Goal: Task Accomplishment & Management: Use online tool/utility

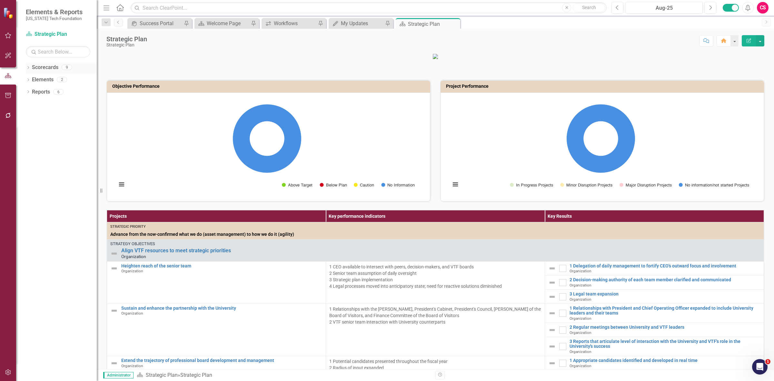
click at [49, 65] on link "Scorecards" at bounding box center [45, 67] width 26 height 7
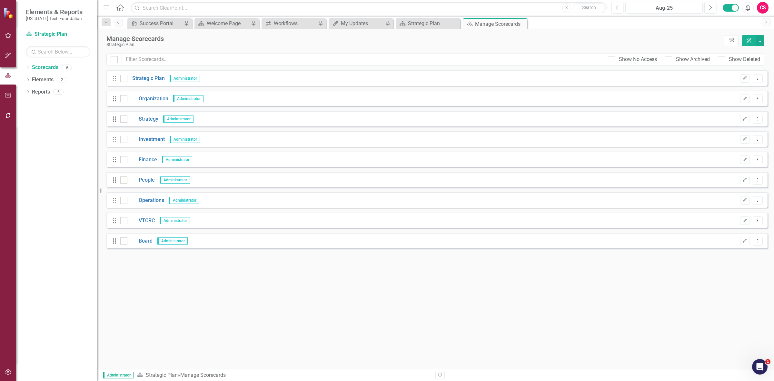
click at [25, 91] on div "Dropdown Scorecards 9 Dropdown Strategic Plan Organization Strategy Investment …" at bounding box center [56, 221] width 81 height 319
click at [34, 93] on link "Reports" at bounding box center [41, 91] width 18 height 7
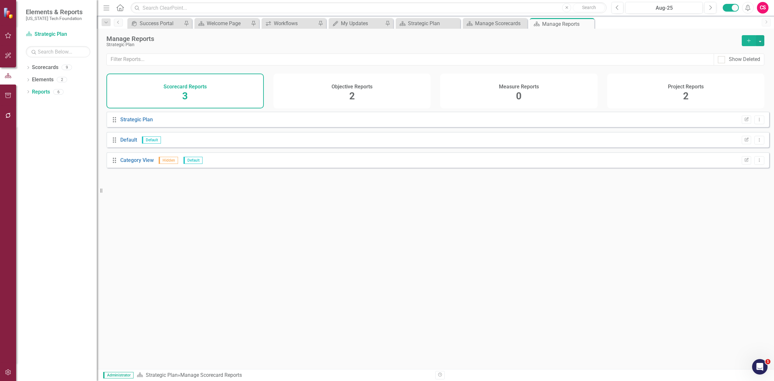
click at [682, 83] on div "Project Reports" at bounding box center [686, 85] width 36 height 7
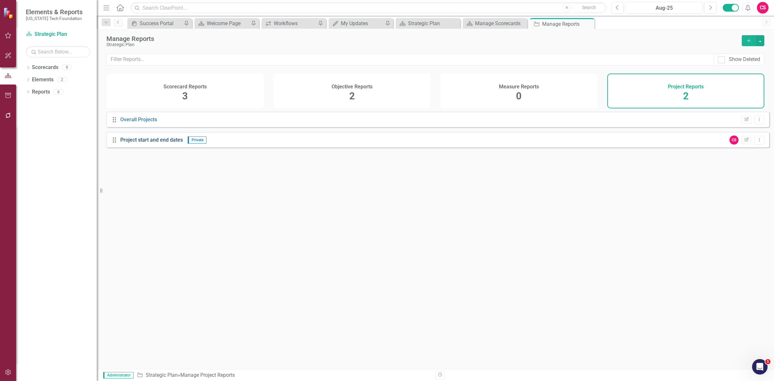
click at [160, 142] on link "Project start and end dates" at bounding box center [151, 140] width 63 height 6
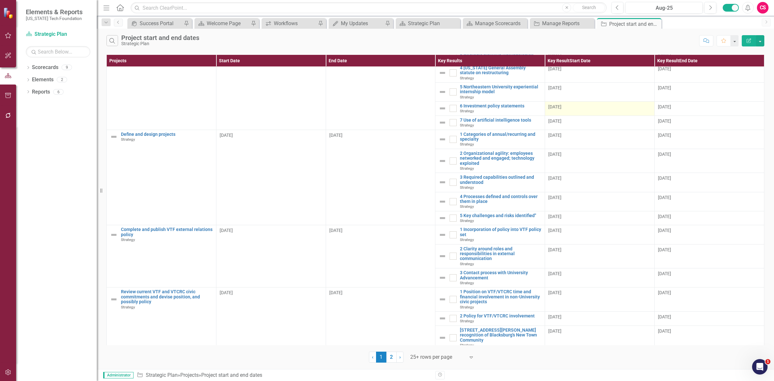
scroll to position [202, 0]
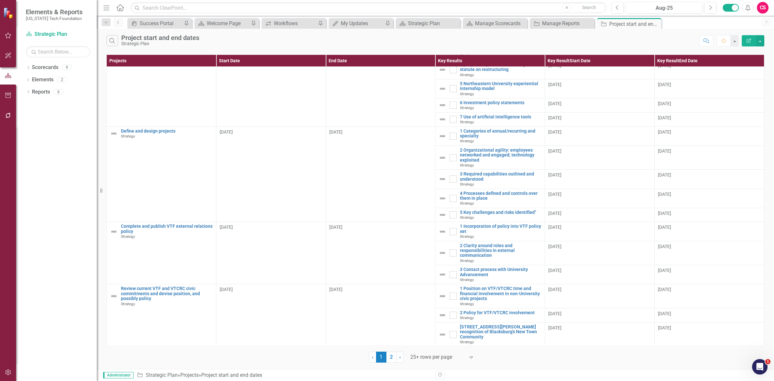
click at [394, 357] on link "2" at bounding box center [391, 356] width 10 height 11
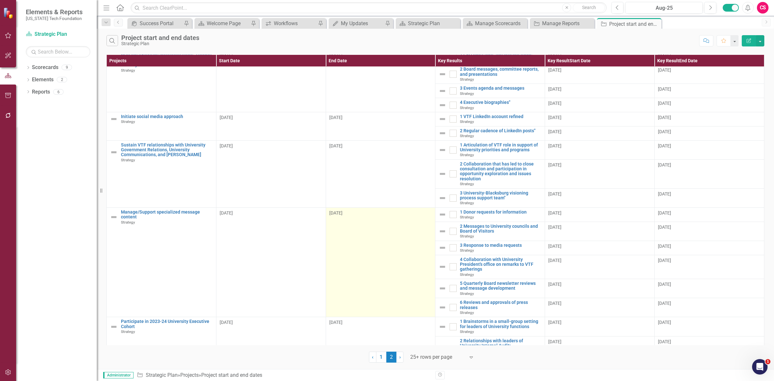
scroll to position [159, 0]
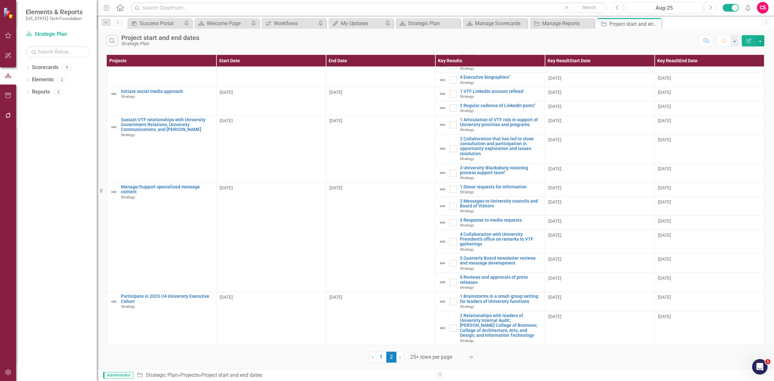
click at [746, 37] on button "Edit Report" at bounding box center [749, 40] width 14 height 11
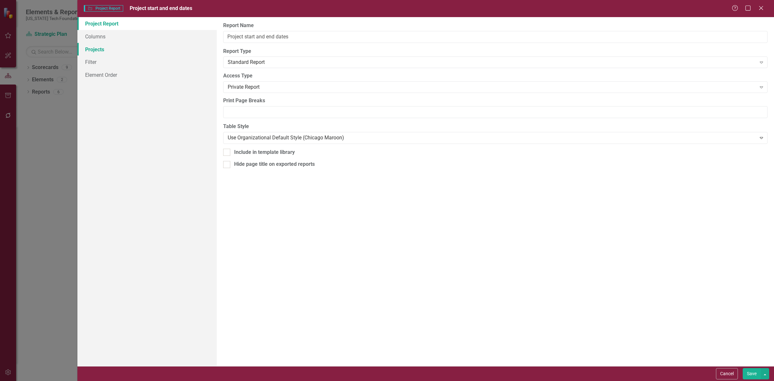
click at [105, 48] on link "Projects" at bounding box center [146, 49] width 139 height 13
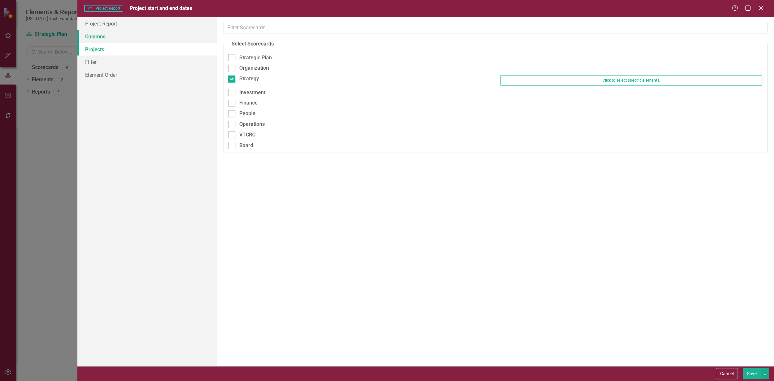
click at [113, 39] on link "Columns" at bounding box center [146, 36] width 139 height 13
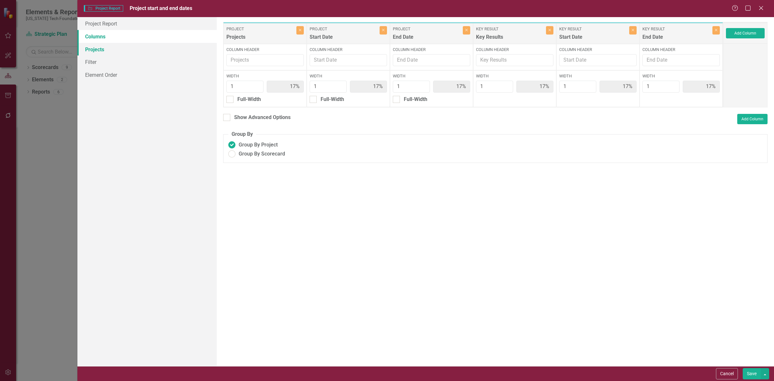
click at [115, 47] on link "Projects" at bounding box center [146, 49] width 139 height 13
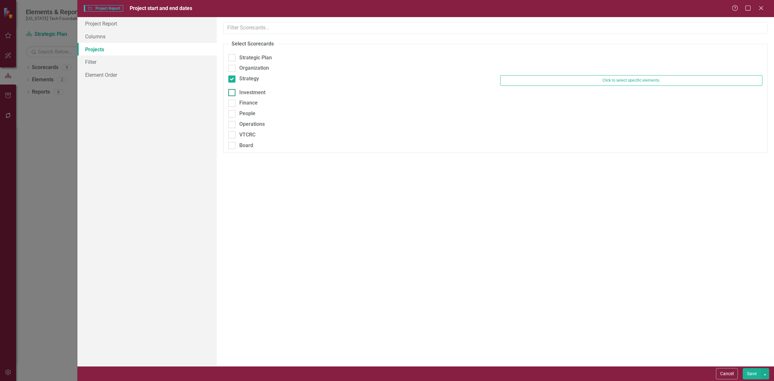
click at [266, 93] on div "Investment" at bounding box center [359, 92] width 262 height 7
click at [232, 93] on input "Investment" at bounding box center [230, 91] width 4 height 4
checkbox input "true"
click at [252, 79] on div "Strategy" at bounding box center [249, 78] width 20 height 7
click at [232, 79] on input "Strategy" at bounding box center [230, 77] width 4 height 4
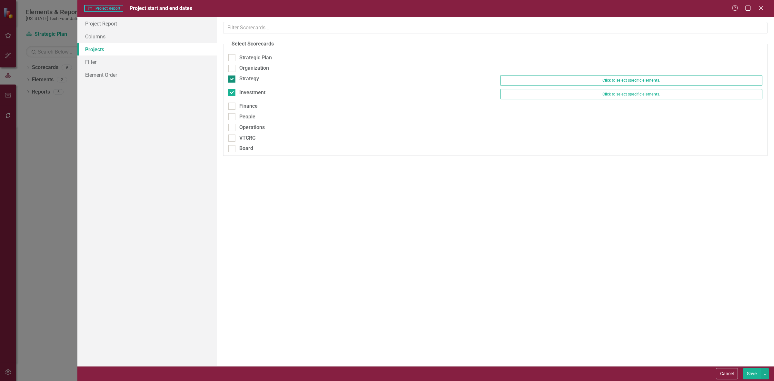
checkbox input "false"
click at [747, 367] on div "Cancel Save" at bounding box center [425, 373] width 697 height 15
click at [745, 369] on button "Save" at bounding box center [752, 373] width 18 height 11
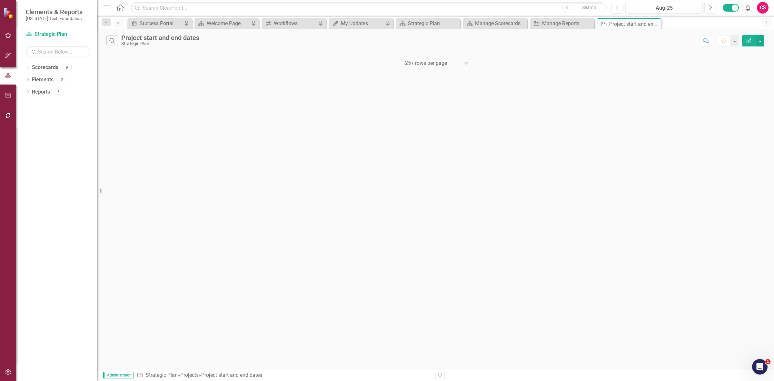
click at [749, 42] on icon "Edit Report" at bounding box center [749, 40] width 6 height 5
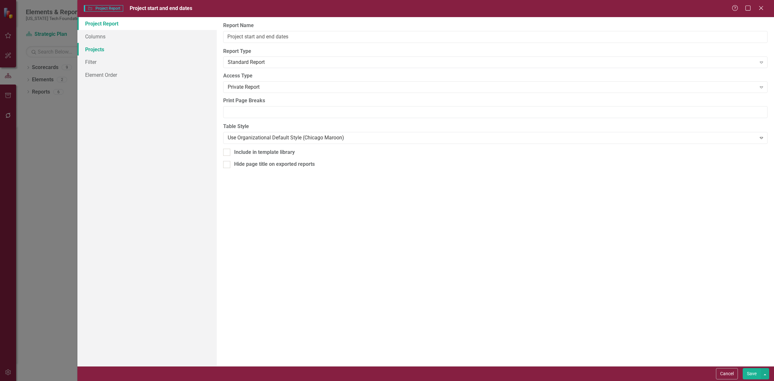
click at [114, 47] on link "Projects" at bounding box center [146, 49] width 139 height 13
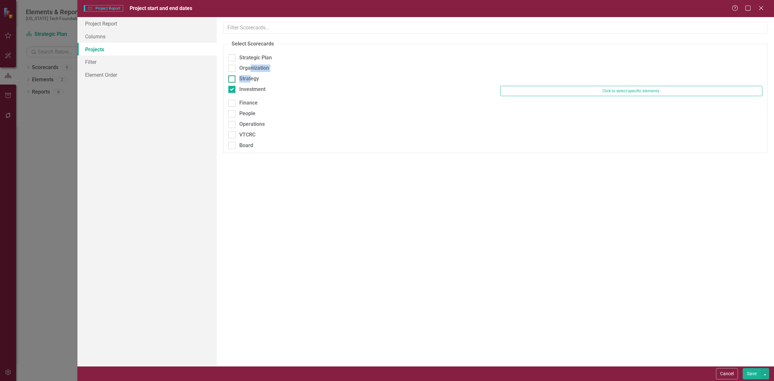
drag, startPoint x: 249, startPoint y: 72, endPoint x: 250, endPoint y: 80, distance: 8.1
click at [250, 76] on fieldset "Select Scorecards Strategic Plan Organization Strategy Investment Click to sele…" at bounding box center [495, 96] width 544 height 113
click at [249, 86] on div "Investment" at bounding box center [252, 89] width 26 height 7
click at [232, 86] on input "Investment" at bounding box center [230, 88] width 4 height 4
checkbox input "false"
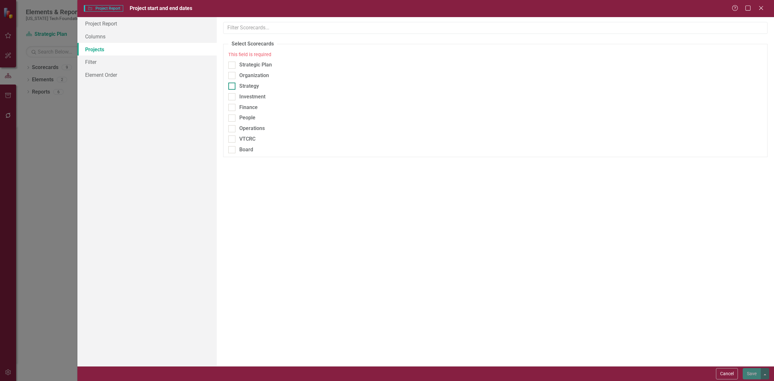
click at [250, 89] on div "Strategy" at bounding box center [249, 86] width 20 height 7
click at [232, 87] on input "Strategy" at bounding box center [230, 85] width 4 height 4
checkbox input "true"
click at [750, 370] on button "Save" at bounding box center [752, 373] width 18 height 11
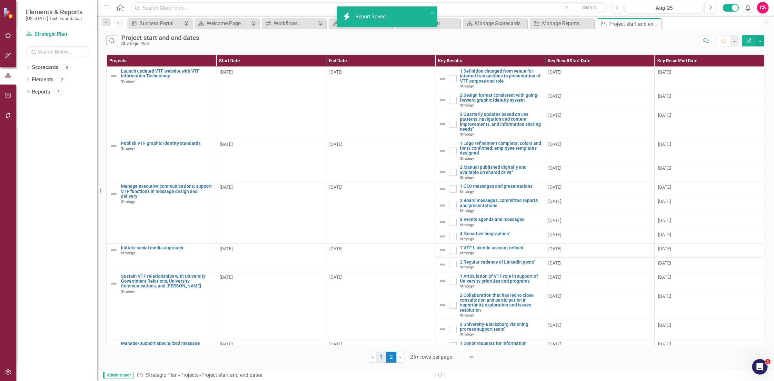
click at [382, 362] on link "1" at bounding box center [381, 356] width 10 height 11
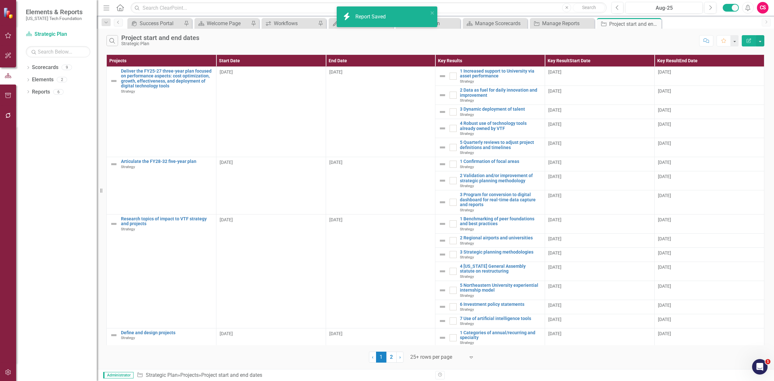
click at [744, 40] on button "Edit Report" at bounding box center [749, 40] width 14 height 11
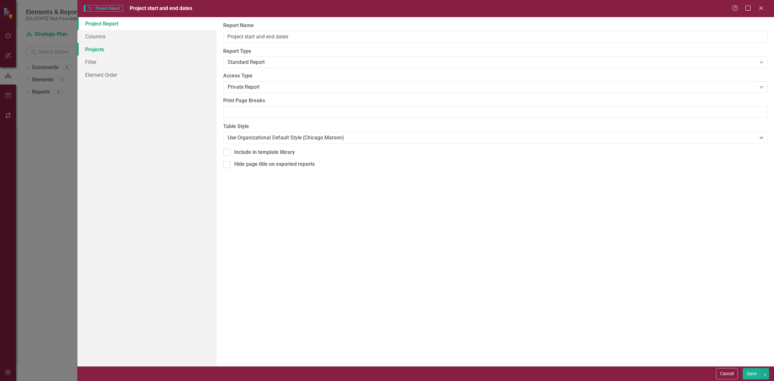
drag, startPoint x: 132, startPoint y: 47, endPoint x: 119, endPoint y: 46, distance: 13.0
click at [132, 47] on link "Projects" at bounding box center [146, 49] width 139 height 13
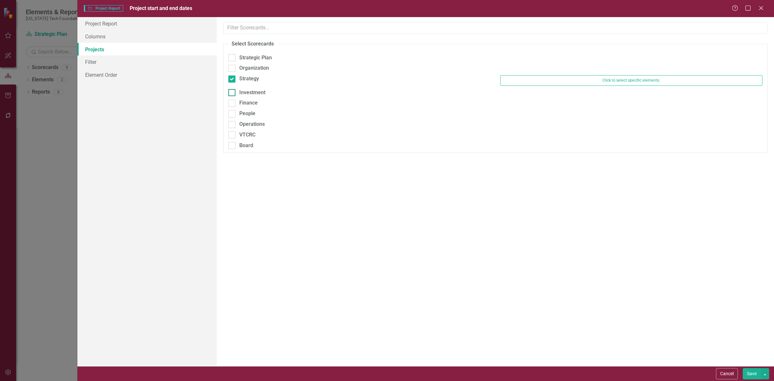
click at [247, 94] on div "Investment" at bounding box center [252, 92] width 26 height 7
click at [232, 93] on input "Investment" at bounding box center [230, 91] width 4 height 4
checkbox input "true"
click at [246, 79] on div "Strategy" at bounding box center [249, 78] width 20 height 7
click at [232, 79] on input "Strategy" at bounding box center [230, 77] width 4 height 4
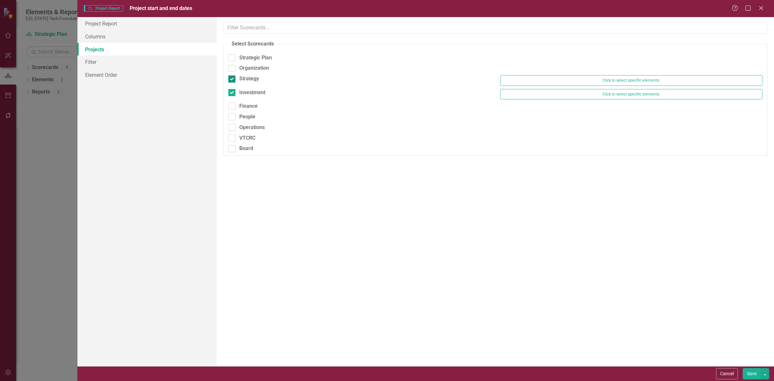
checkbox input "false"
click at [751, 377] on button "Save" at bounding box center [752, 373] width 18 height 11
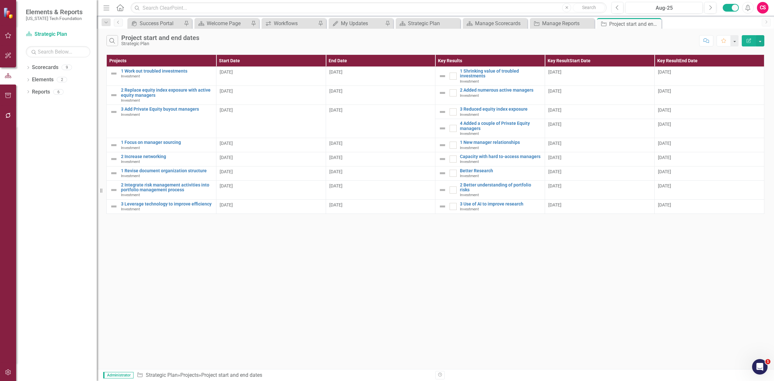
click at [747, 40] on icon "button" at bounding box center [749, 40] width 5 height 5
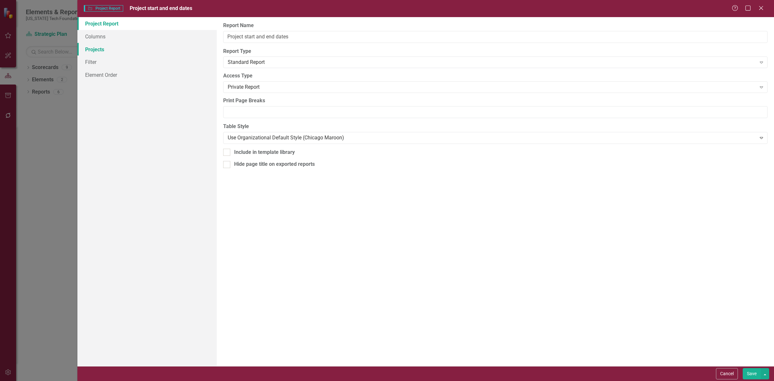
click at [157, 52] on link "Projects" at bounding box center [146, 49] width 139 height 13
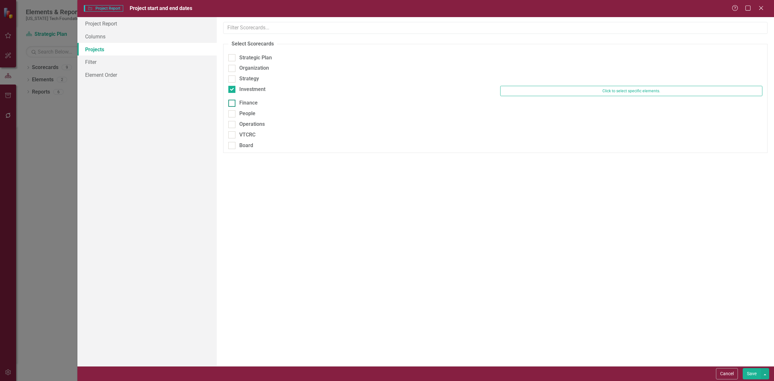
click at [253, 99] on div "Finance" at bounding box center [248, 102] width 18 height 7
click at [232, 100] on input "Finance" at bounding box center [230, 102] width 4 height 4
checkbox input "true"
click at [254, 85] on div "Strategy" at bounding box center [359, 80] width 272 height 11
click at [257, 90] on div "Investment" at bounding box center [252, 89] width 26 height 7
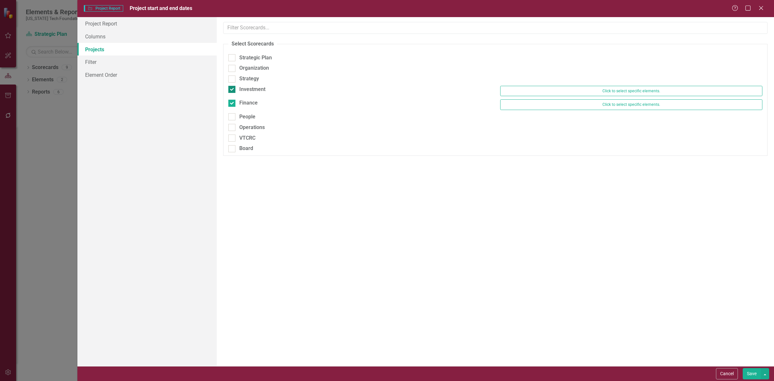
click at [232, 90] on input "Investment" at bounding box center [230, 88] width 4 height 4
checkbox input "false"
click at [748, 375] on button "Save" at bounding box center [752, 373] width 18 height 11
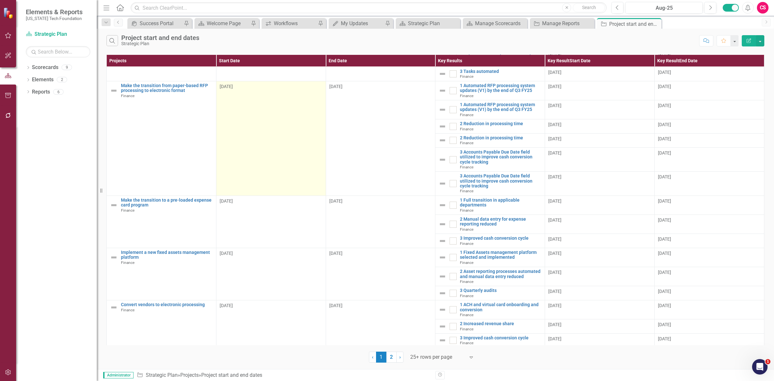
scroll to position [231, 0]
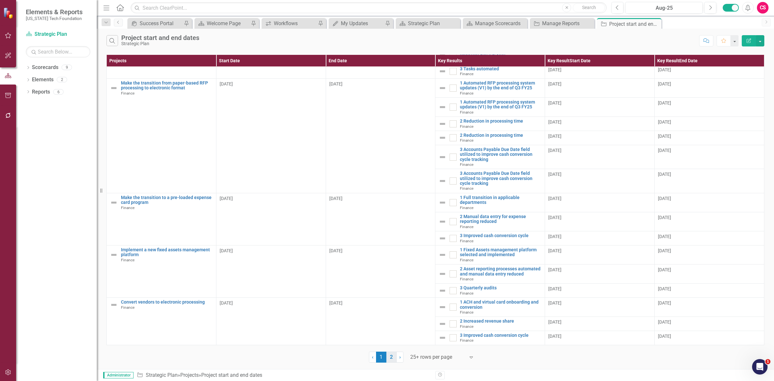
click at [393, 360] on link "2" at bounding box center [391, 356] width 10 height 11
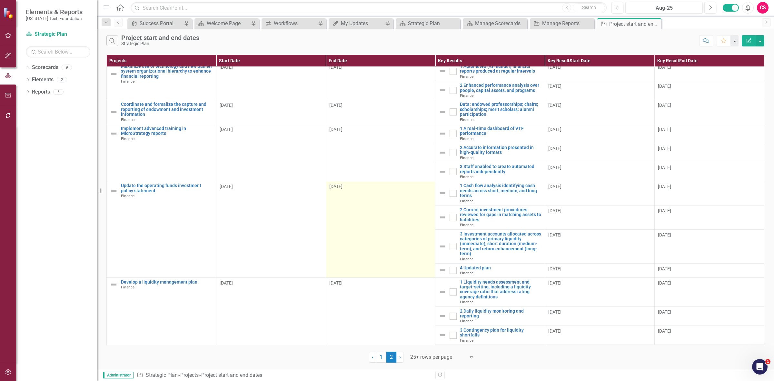
scroll to position [0, 0]
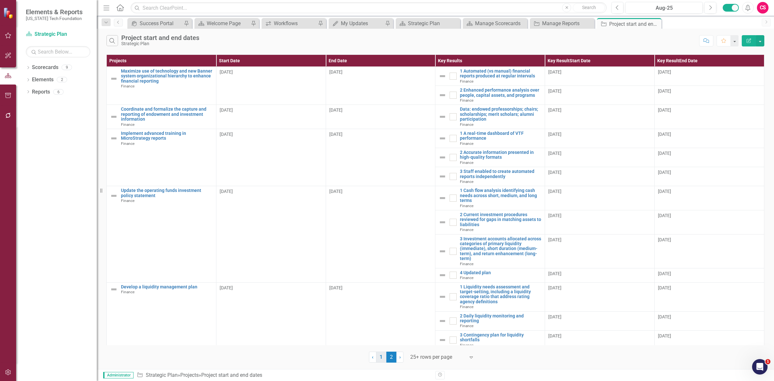
click at [384, 361] on link "1" at bounding box center [381, 356] width 10 height 11
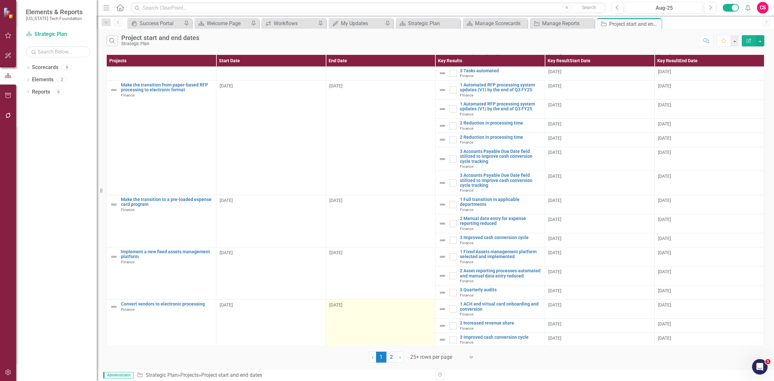
scroll to position [231, 0]
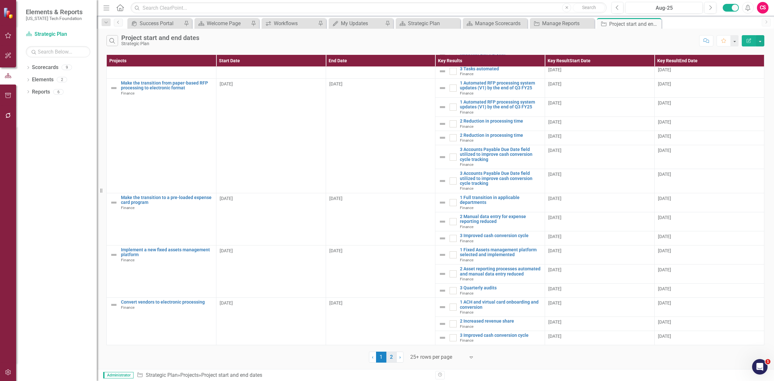
click at [391, 355] on link "2" at bounding box center [391, 356] width 10 height 11
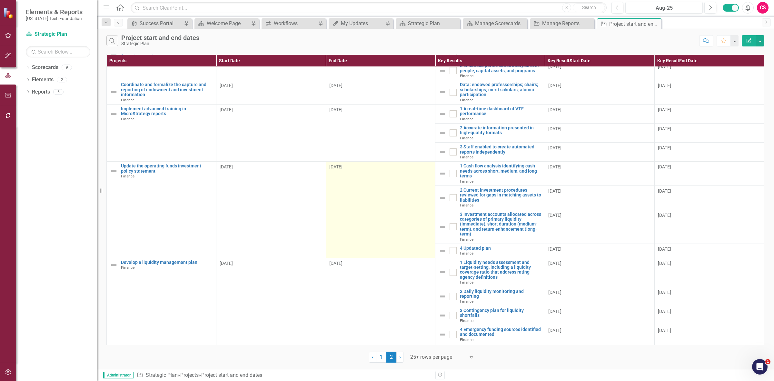
scroll to position [0, 0]
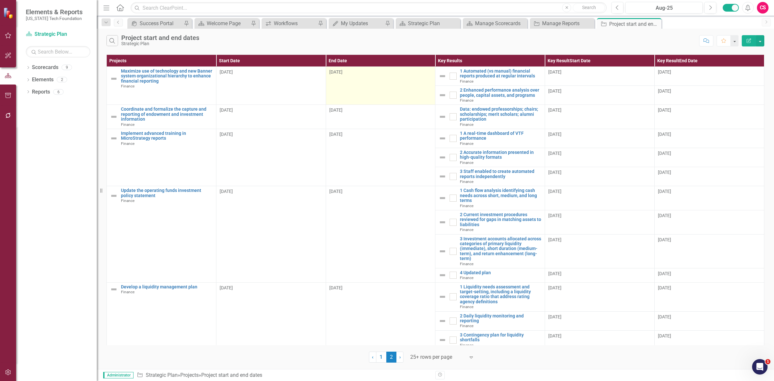
click at [372, 84] on td "6/1/27" at bounding box center [381, 86] width 110 height 38
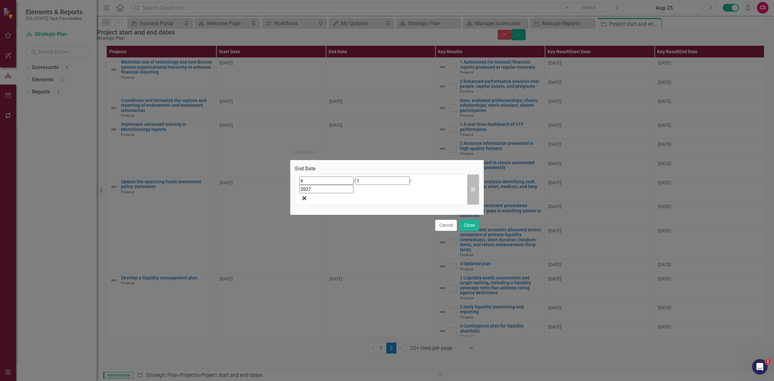
click at [472, 189] on icon "button" at bounding box center [473, 189] width 4 height 5
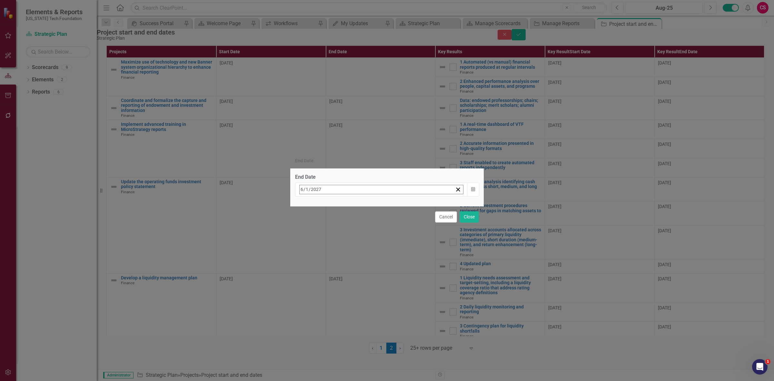
click at [324, 202] on button "‹" at bounding box center [317, 203] width 14 height 14
click at [310, 206] on button "«" at bounding box center [303, 203] width 14 height 14
click at [394, 209] on button "›" at bounding box center [387, 203] width 14 height 14
click at [328, 223] on button "1" at bounding box center [320, 229] width 16 height 12
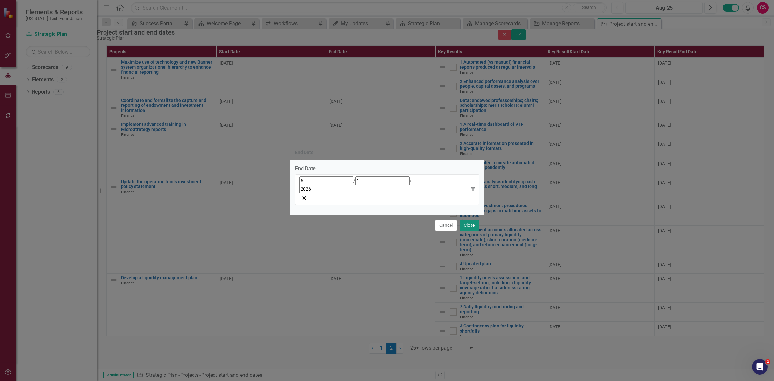
click at [478, 220] on button "Close" at bounding box center [469, 225] width 19 height 11
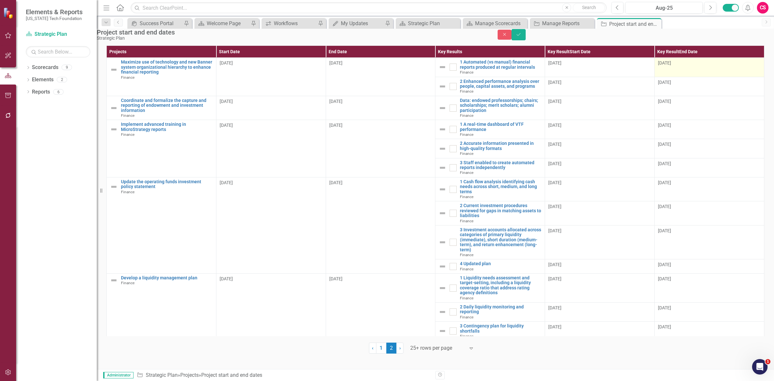
click at [709, 66] on div "8/31/25" at bounding box center [709, 63] width 103 height 6
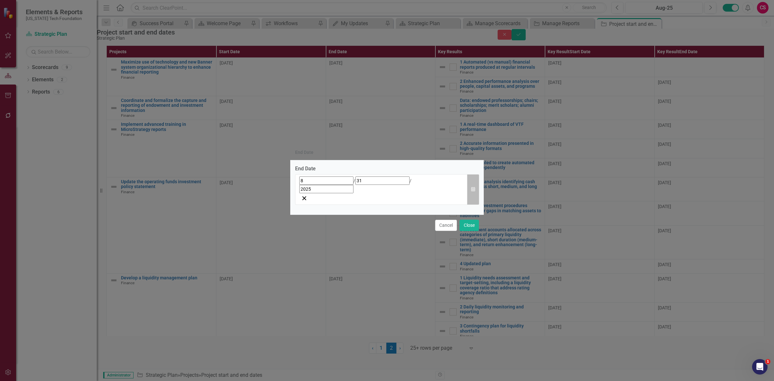
click at [478, 188] on button "Calendar" at bounding box center [473, 189] width 12 height 31
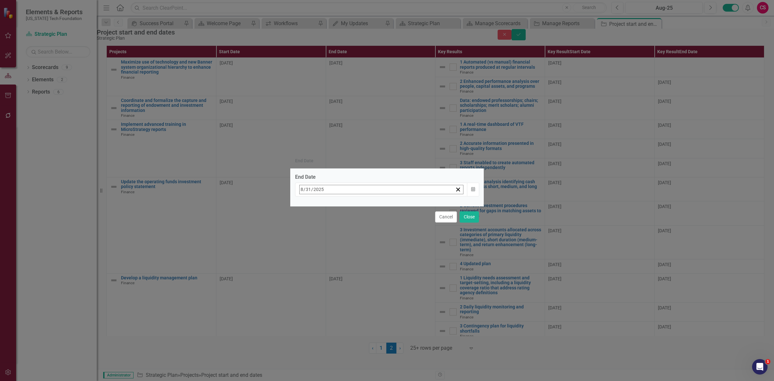
click at [408, 209] on button "»" at bounding box center [401, 203] width 14 height 14
click at [324, 207] on button "‹" at bounding box center [317, 203] width 14 height 14
click at [321, 227] on abbr "1" at bounding box center [320, 229] width 3 height 5
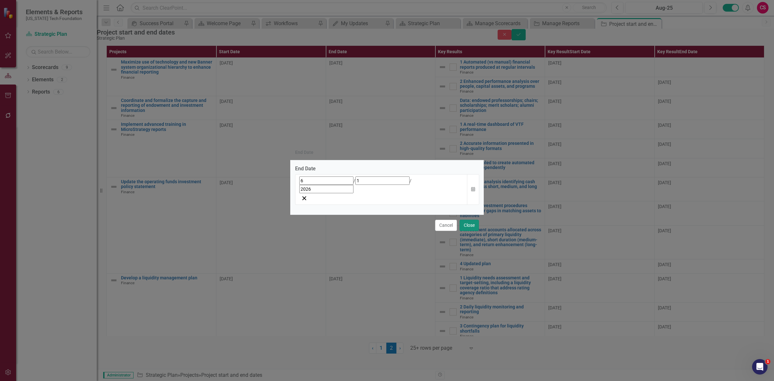
click at [473, 220] on button "Close" at bounding box center [469, 225] width 19 height 11
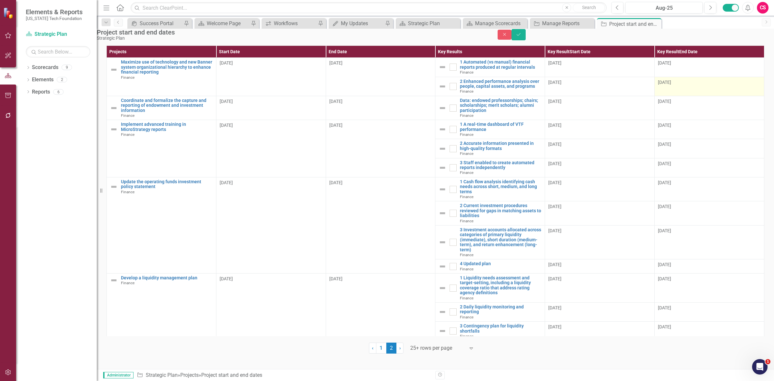
click at [715, 85] on div "8/31/25" at bounding box center [709, 82] width 103 height 6
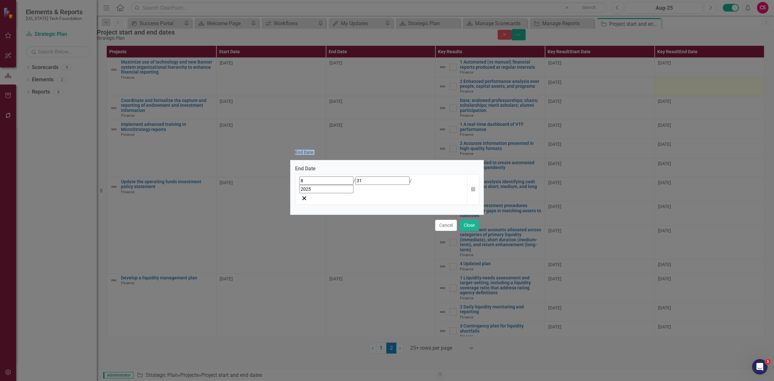
click at [715, 93] on div "End Date End Date 8 / 31 / 2025 Calendar Cancel Close" at bounding box center [387, 190] width 774 height 381
click at [480, 194] on div "End Date 8 / 31 / 2025 Calendar" at bounding box center [386, 187] width 193 height 54
click at [476, 186] on button "Calendar" at bounding box center [473, 189] width 12 height 31
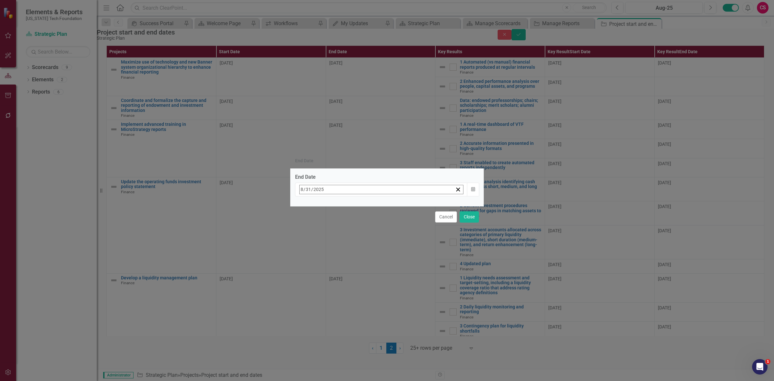
click at [408, 207] on button "»" at bounding box center [401, 203] width 14 height 14
click at [324, 206] on button "‹" at bounding box center [317, 203] width 14 height 14
click at [328, 232] on button "1" at bounding box center [320, 229] width 16 height 12
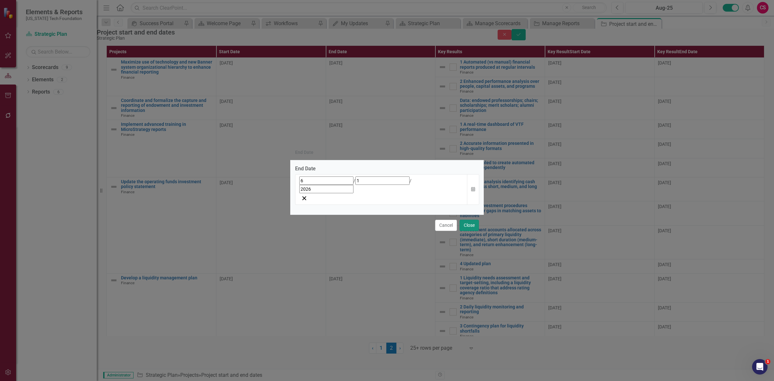
click at [467, 220] on button "Close" at bounding box center [469, 225] width 19 height 11
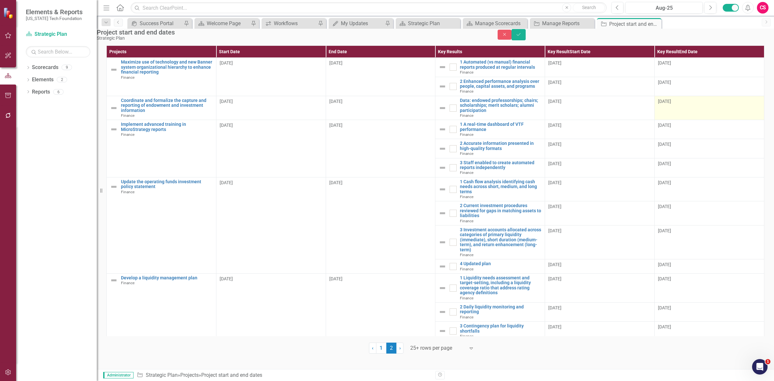
click at [697, 104] on div "8/31/25" at bounding box center [709, 101] width 103 height 6
click at [698, 104] on div "8/31/25" at bounding box center [709, 101] width 103 height 6
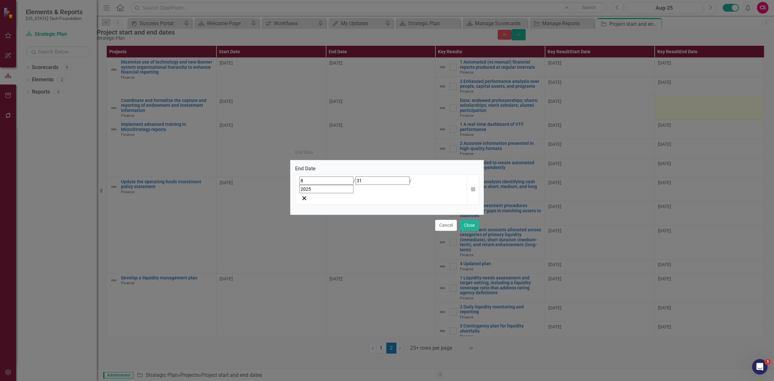
click at [698, 108] on div "End Date End Date 8 / 31 / 2025 Calendar Cancel Close" at bounding box center [387, 190] width 774 height 381
click at [473, 188] on icon "Calendar" at bounding box center [473, 189] width 4 height 5
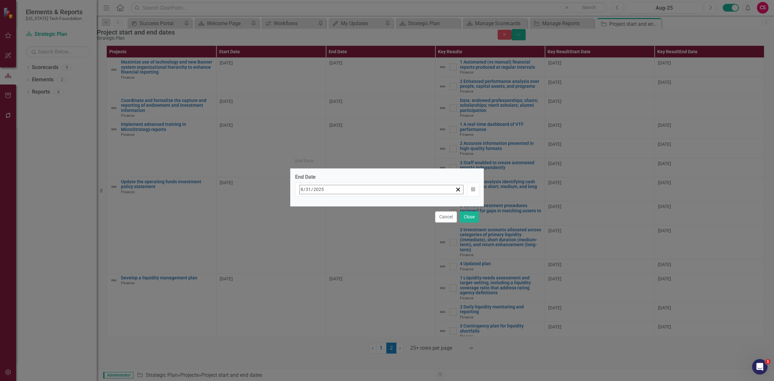
click at [408, 208] on button "»" at bounding box center [401, 203] width 14 height 14
click at [324, 206] on button "‹" at bounding box center [317, 203] width 14 height 14
click at [328, 223] on button "1" at bounding box center [320, 229] width 16 height 12
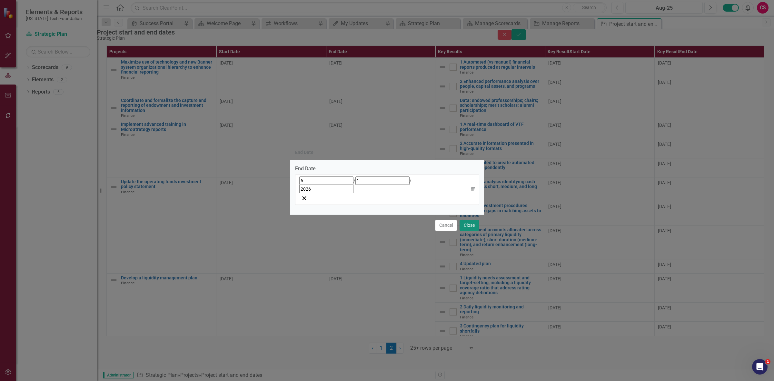
click at [471, 220] on button "Close" at bounding box center [469, 225] width 19 height 11
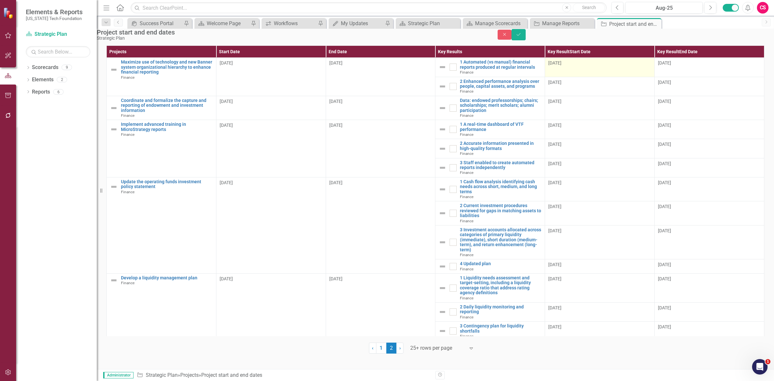
click at [597, 77] on td "8/1/25" at bounding box center [600, 67] width 110 height 19
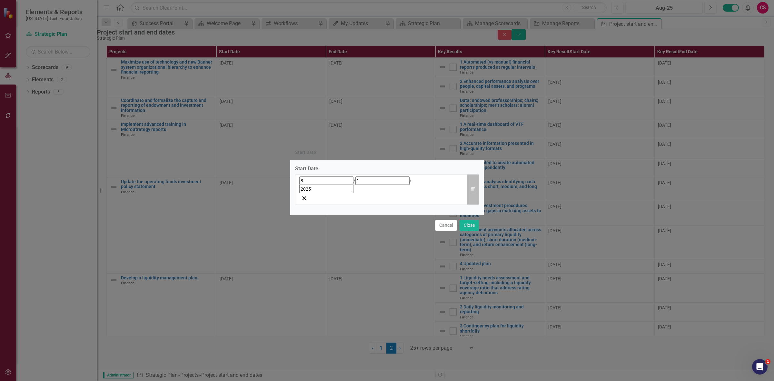
click at [473, 188] on icon "Calendar" at bounding box center [473, 189] width 4 height 5
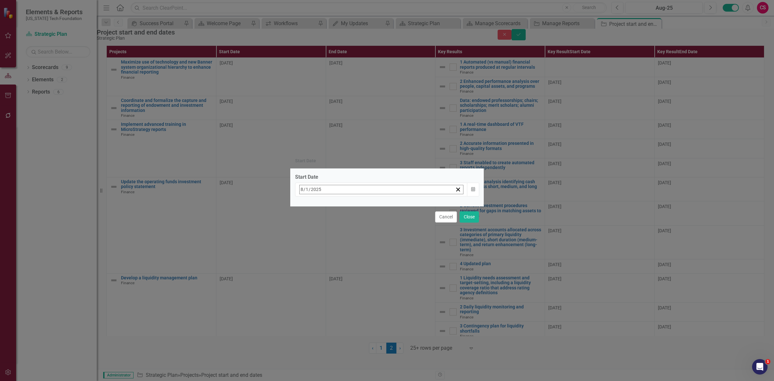
drag, startPoint x: 321, startPoint y: 206, endPoint x: 325, endPoint y: 206, distance: 3.6
click at [323, 206] on div "Cancel Close" at bounding box center [386, 216] width 193 height 21
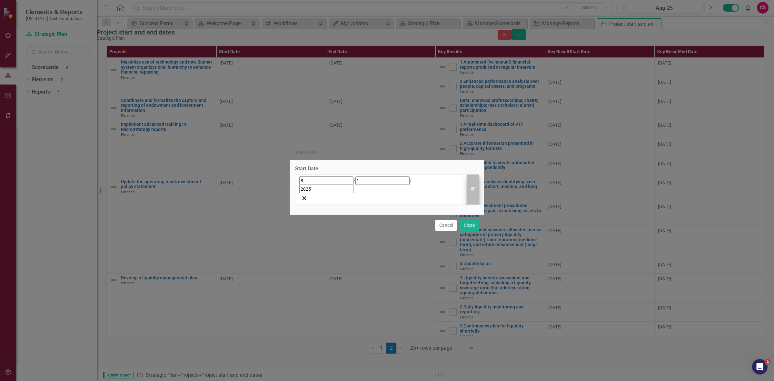
click at [478, 187] on div "Start Date 8 / 1 / 2025 Calendar" at bounding box center [386, 187] width 193 height 54
click at [476, 187] on button "Calendar" at bounding box center [473, 189] width 12 height 31
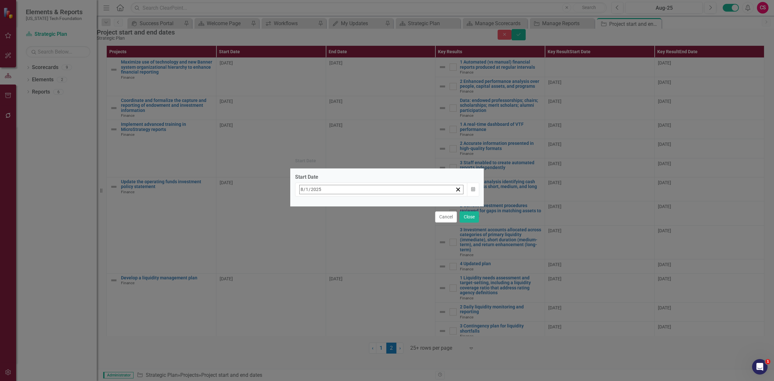
click at [310, 209] on button "«" at bounding box center [303, 203] width 14 height 14
click at [324, 206] on button "‹" at bounding box center [317, 203] width 14 height 14
click at [328, 231] on button "1" at bounding box center [320, 229] width 16 height 12
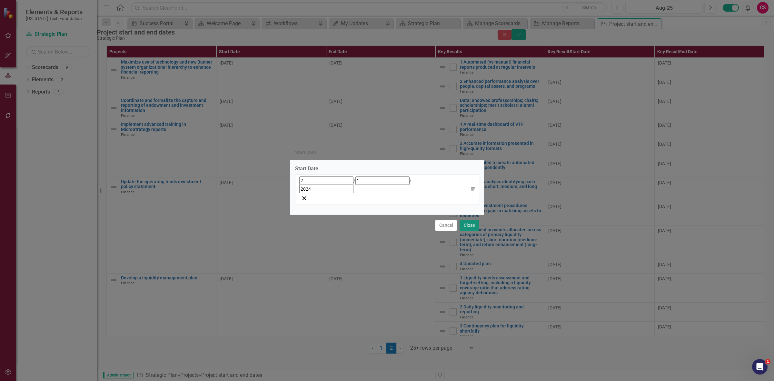
click at [469, 220] on button "Close" at bounding box center [469, 225] width 19 height 11
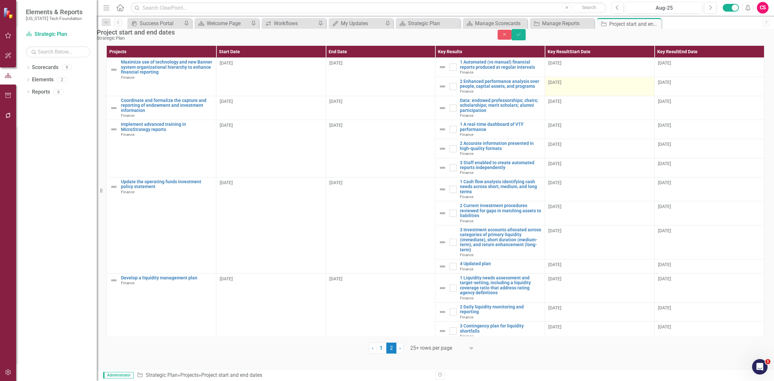
click at [564, 96] on td "8/1/25" at bounding box center [600, 86] width 110 height 19
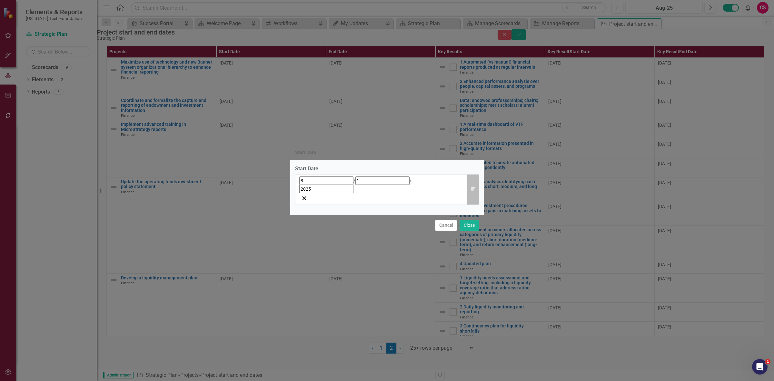
click at [478, 189] on button "Calendar" at bounding box center [473, 189] width 12 height 31
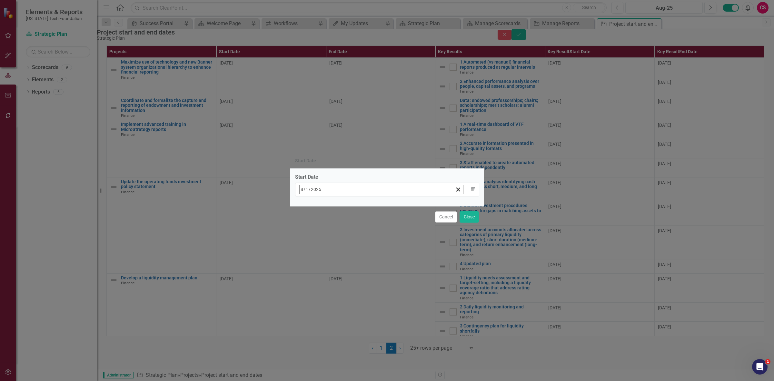
drag, startPoint x: 333, startPoint y: 209, endPoint x: 342, endPoint y: 205, distance: 9.4
click at [310, 208] on button "«" at bounding box center [303, 203] width 14 height 14
click at [324, 205] on button "‹" at bounding box center [317, 203] width 14 height 14
click at [328, 225] on button "1" at bounding box center [320, 229] width 16 height 12
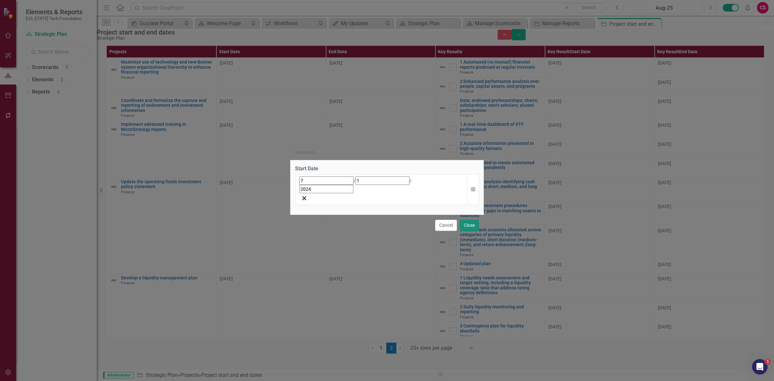
click at [471, 220] on button "Close" at bounding box center [469, 225] width 19 height 11
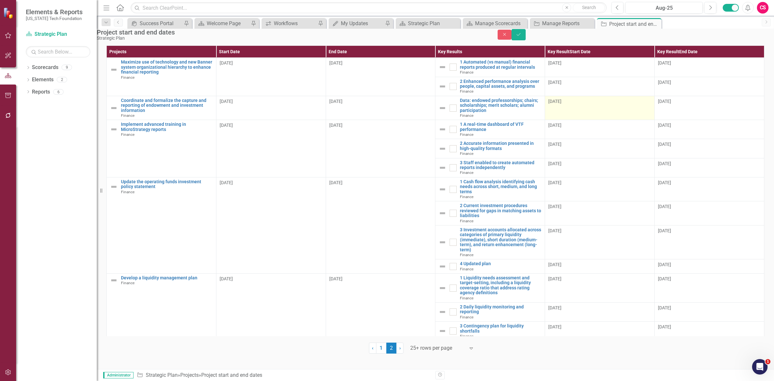
click at [577, 106] on div "8/1/25" at bounding box center [599, 102] width 103 height 8
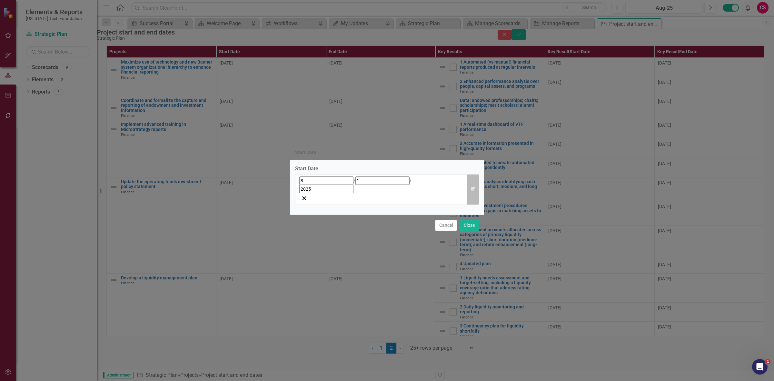
click at [470, 189] on button "Calendar" at bounding box center [473, 189] width 12 height 31
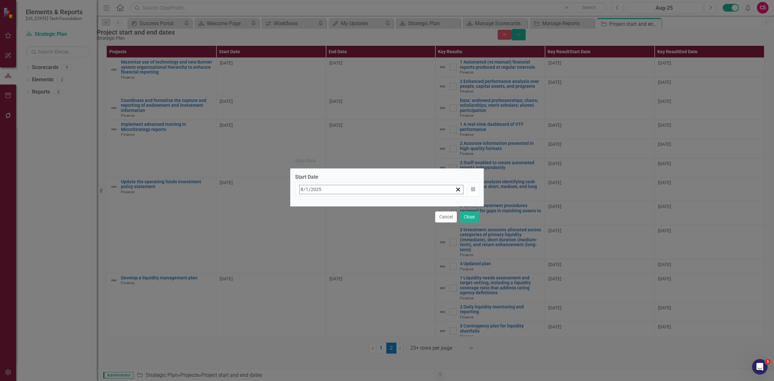
drag, startPoint x: 323, startPoint y: 202, endPoint x: 331, endPoint y: 203, distance: 8.2
click at [328, 203] on div "Start Date 2025-08-01 8 / 1 / 2025 « ‹ August 2025 › » Sun Mon Tue Wed Thu Fri …" at bounding box center [386, 187] width 193 height 37
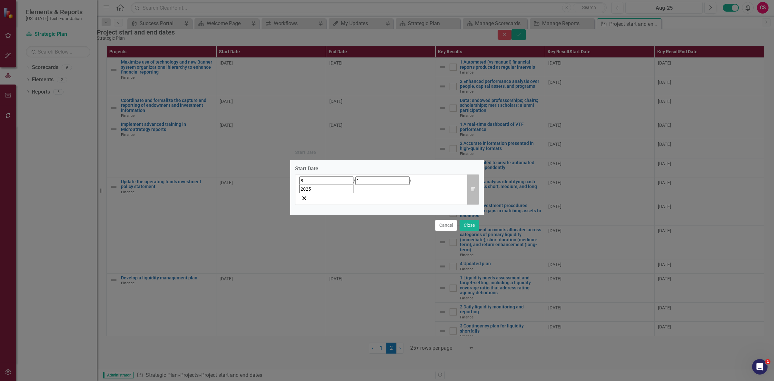
click at [478, 189] on button "Calendar" at bounding box center [473, 189] width 12 height 31
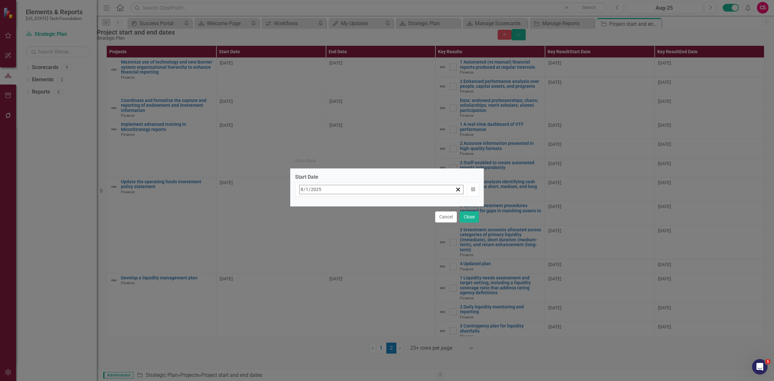
click at [310, 204] on button "«" at bounding box center [303, 203] width 14 height 14
click at [358, 207] on button "August 2024" at bounding box center [351, 203] width 55 height 14
click at [324, 205] on button "‹" at bounding box center [317, 203] width 14 height 14
click at [394, 205] on button "›" at bounding box center [387, 203] width 14 height 14
click at [402, 249] on button "June" at bounding box center [389, 249] width 37 height 23
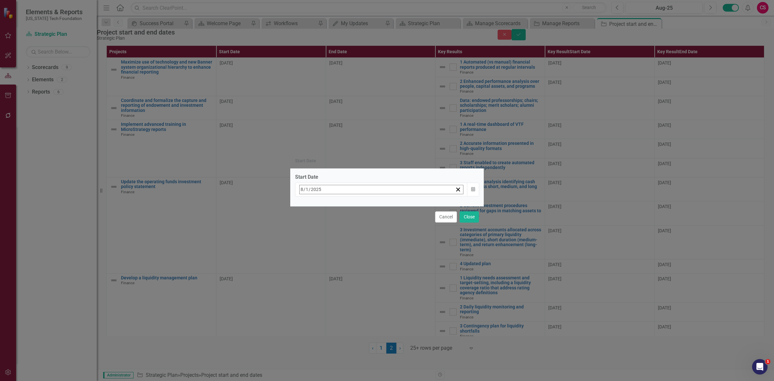
click at [394, 206] on button "›" at bounding box center [387, 203] width 14 height 14
click at [328, 226] on button "1" at bounding box center [320, 229] width 16 height 12
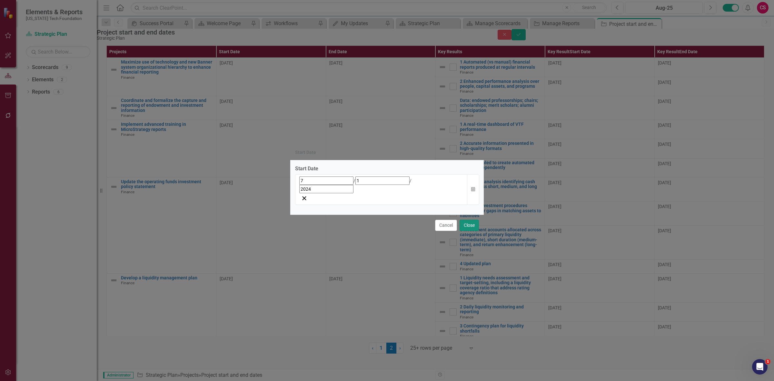
click at [472, 220] on button "Close" at bounding box center [469, 225] width 19 height 11
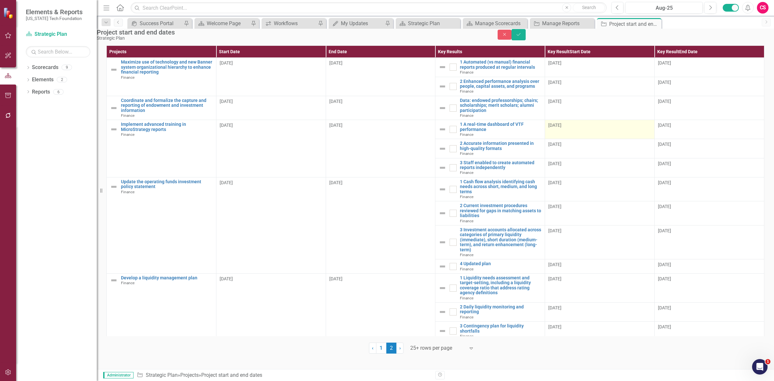
click at [573, 139] on td "8/1/25" at bounding box center [600, 129] width 110 height 19
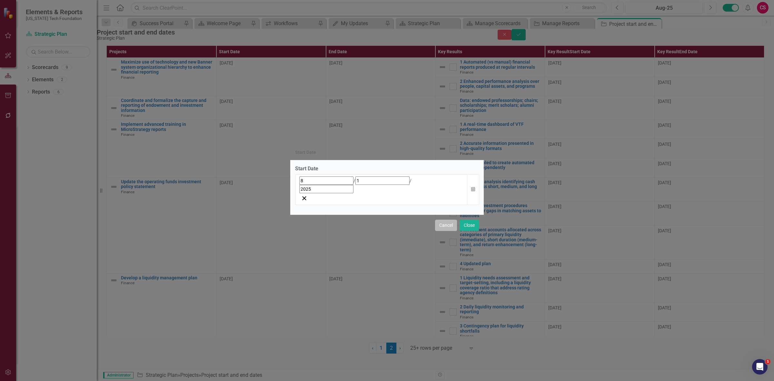
click at [444, 220] on button "Cancel" at bounding box center [446, 225] width 22 height 11
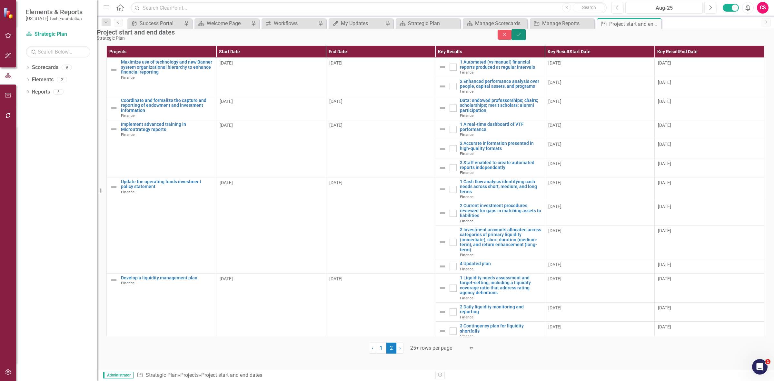
click at [526, 40] on button "Save" at bounding box center [518, 34] width 14 height 11
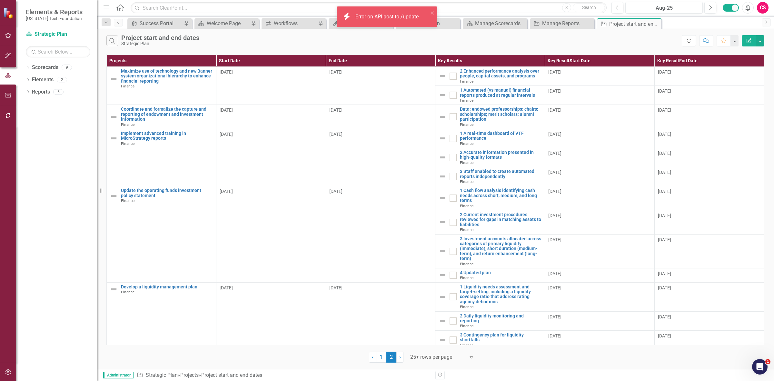
click at [689, 39] on icon "Refresh" at bounding box center [689, 40] width 6 height 5
click at [430, 14] on div "icon.bolt Error on API post to /update" at bounding box center [384, 16] width 91 height 15
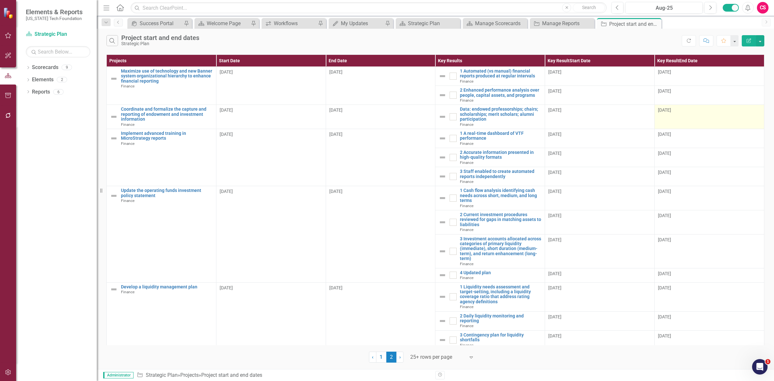
click at [665, 114] on div "6/1/26" at bounding box center [709, 111] width 103 height 8
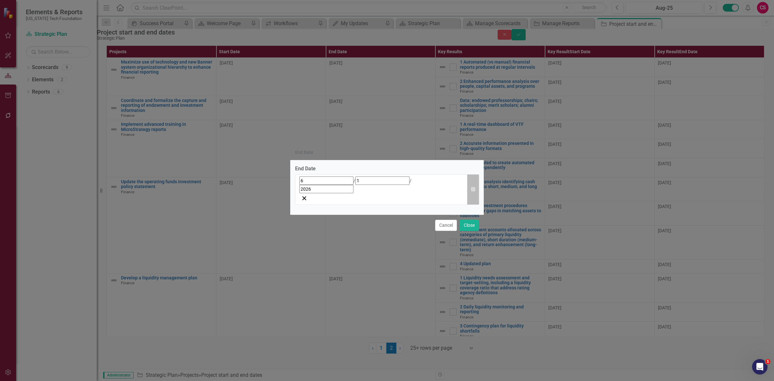
click at [476, 187] on button "Calendar" at bounding box center [473, 189] width 12 height 31
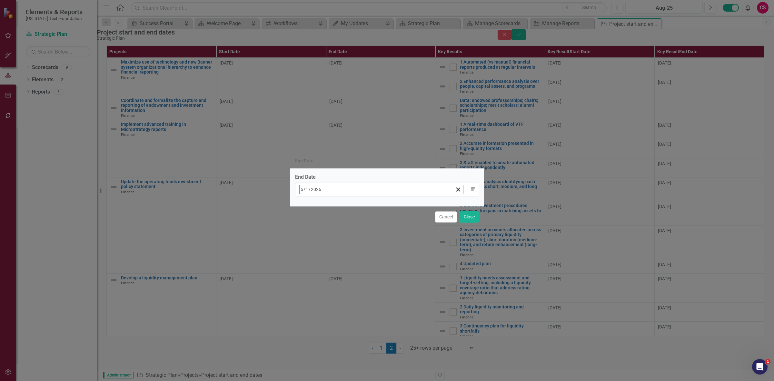
click at [408, 206] on button "»" at bounding box center [401, 203] width 14 height 14
click at [344, 228] on button "1" at bounding box center [336, 229] width 16 height 12
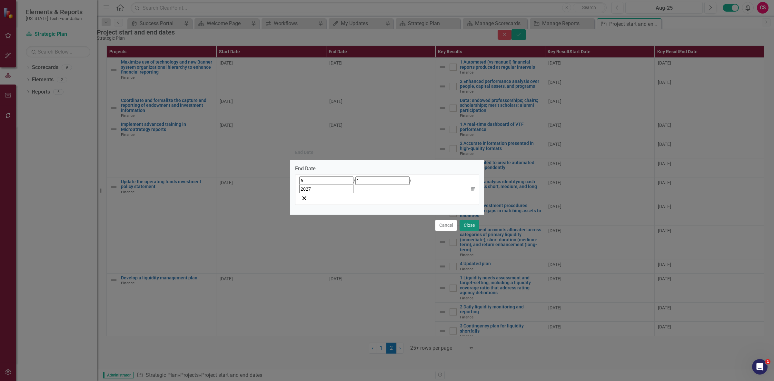
click at [463, 220] on button "Close" at bounding box center [469, 225] width 19 height 11
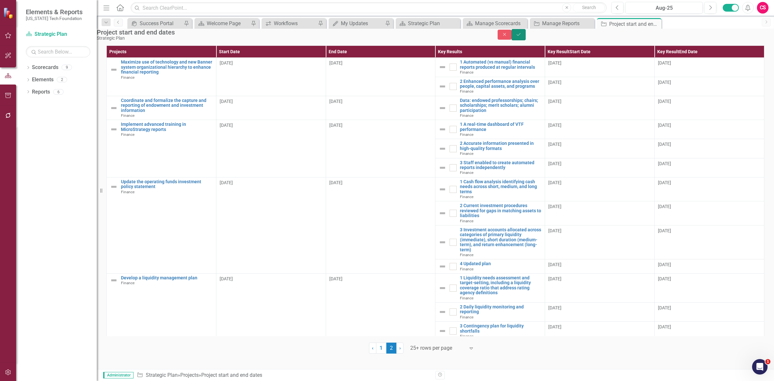
click at [521, 37] on icon "Save" at bounding box center [519, 34] width 6 height 5
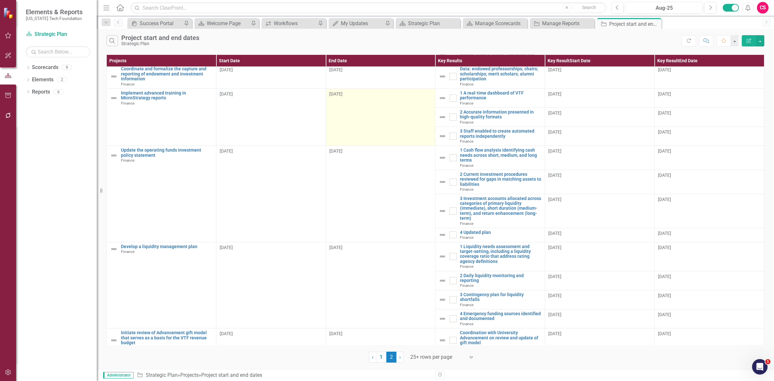
scroll to position [49, 0]
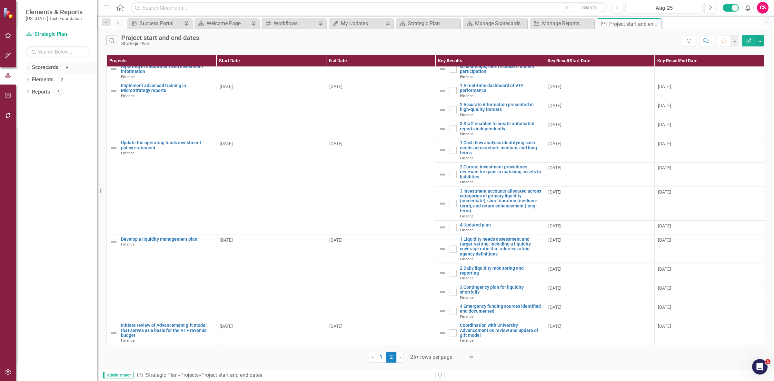
click at [30, 69] on icon "Dropdown" at bounding box center [28, 68] width 5 height 4
click at [27, 79] on div "Dropdown Scorecards 9 Dropdown Strategic Plan Organization Strategy Investment …" at bounding box center [56, 74] width 81 height 25
click at [24, 82] on div "Dropdown" at bounding box center [21, 79] width 5 height 5
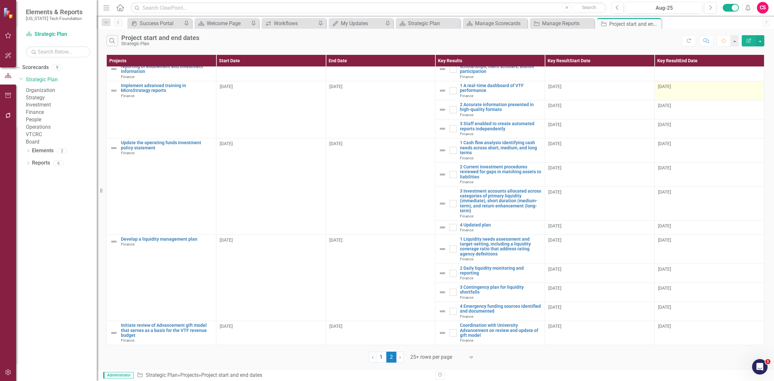
click at [683, 87] on div "8/31/25" at bounding box center [709, 86] width 103 height 6
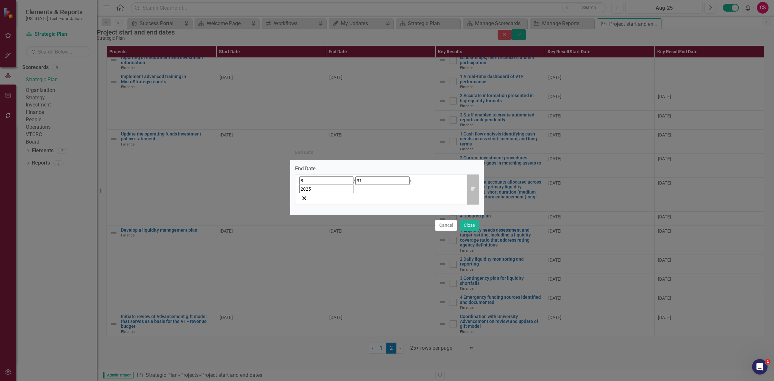
click at [471, 190] on icon "button" at bounding box center [473, 189] width 4 height 5
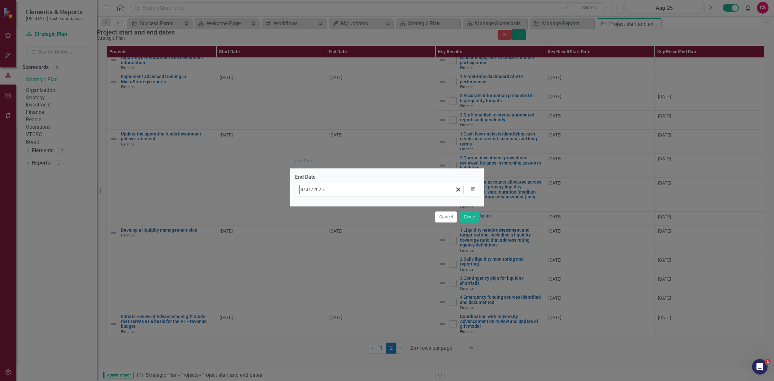
click at [408, 203] on button "»" at bounding box center [401, 203] width 14 height 14
click at [324, 205] on button "‹" at bounding box center [317, 203] width 14 height 14
click at [337, 227] on abbr "1" at bounding box center [335, 229] width 3 height 5
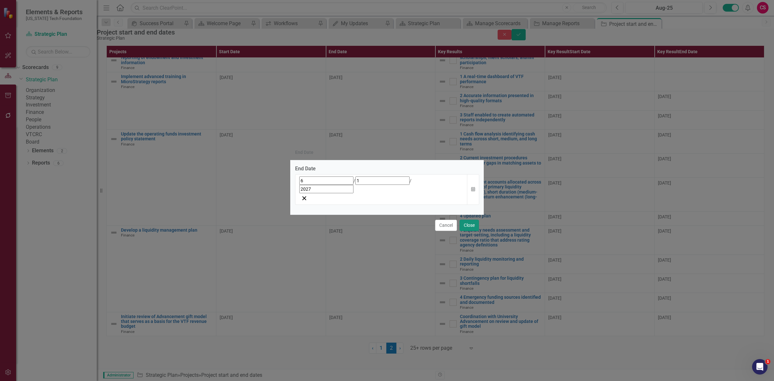
click at [470, 220] on button "Close" at bounding box center [469, 225] width 19 height 11
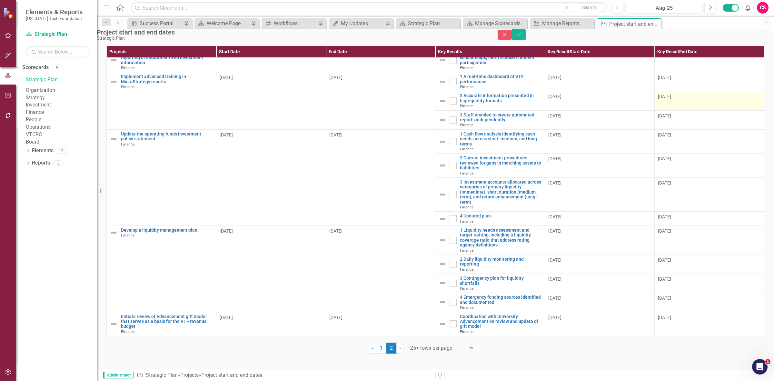
click at [676, 100] on div "8/31/25" at bounding box center [709, 96] width 103 height 6
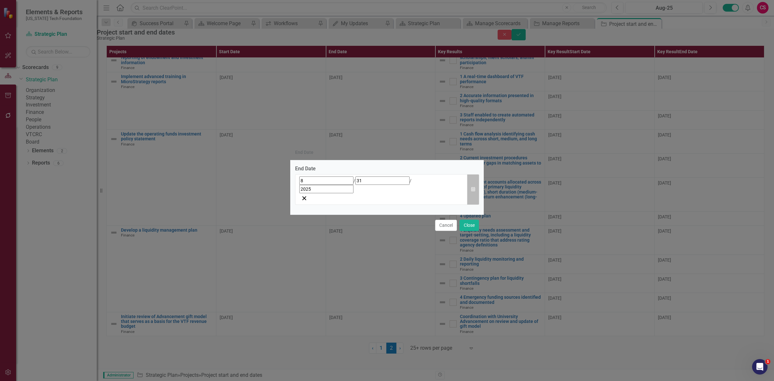
click at [470, 190] on button "Calendar" at bounding box center [473, 189] width 12 height 31
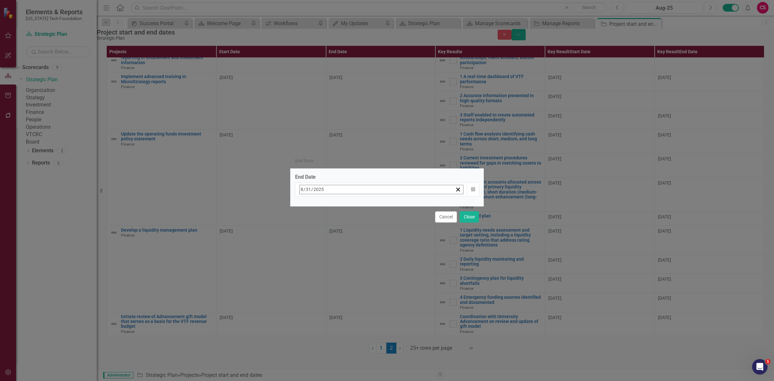
click at [408, 210] on button "»" at bounding box center [401, 203] width 14 height 14
click at [324, 207] on button "‹" at bounding box center [317, 203] width 14 height 14
click at [344, 229] on button "1" at bounding box center [336, 229] width 16 height 12
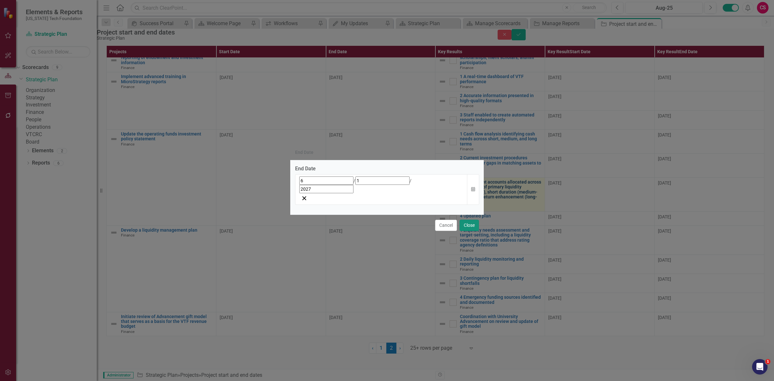
drag, startPoint x: 467, startPoint y: 214, endPoint x: 470, endPoint y: 207, distance: 8.2
click at [467, 220] on button "Close" at bounding box center [469, 225] width 19 height 11
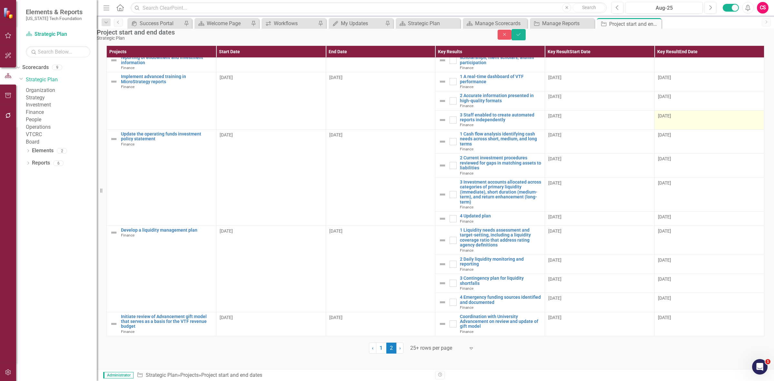
click at [700, 119] on div "8/31/25" at bounding box center [709, 116] width 103 height 6
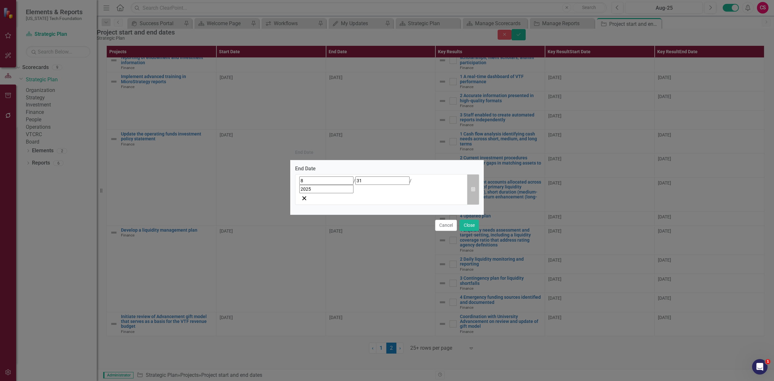
click at [471, 192] on icon "Calendar" at bounding box center [473, 189] width 4 height 5
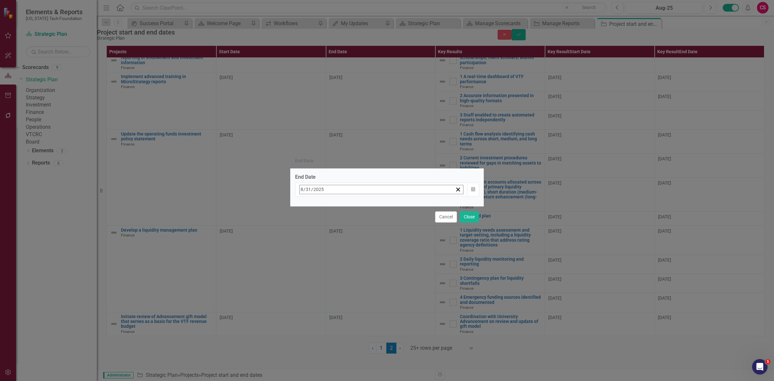
click at [408, 202] on button "»" at bounding box center [401, 203] width 14 height 14
click at [310, 206] on button "«" at bounding box center [303, 203] width 14 height 14
click at [408, 208] on button "»" at bounding box center [401, 203] width 14 height 14
click at [324, 205] on button "‹" at bounding box center [317, 203] width 14 height 14
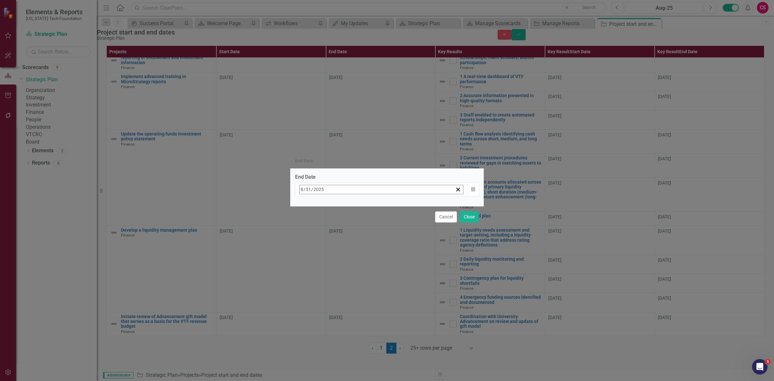
click at [324, 205] on button "‹" at bounding box center [317, 203] width 14 height 14
click at [344, 223] on button "1" at bounding box center [336, 229] width 16 height 12
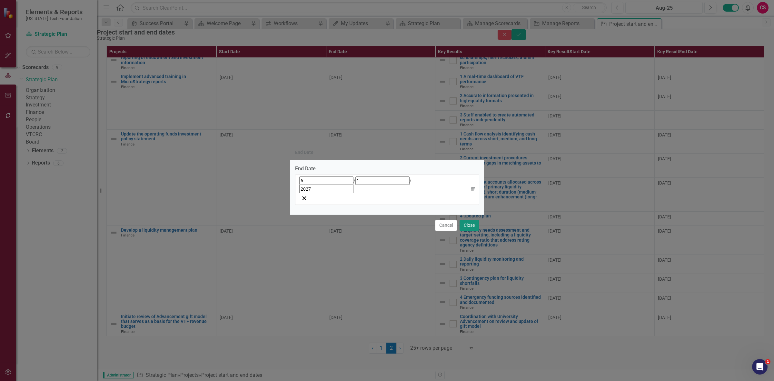
click at [471, 220] on button "Close" at bounding box center [469, 225] width 19 height 11
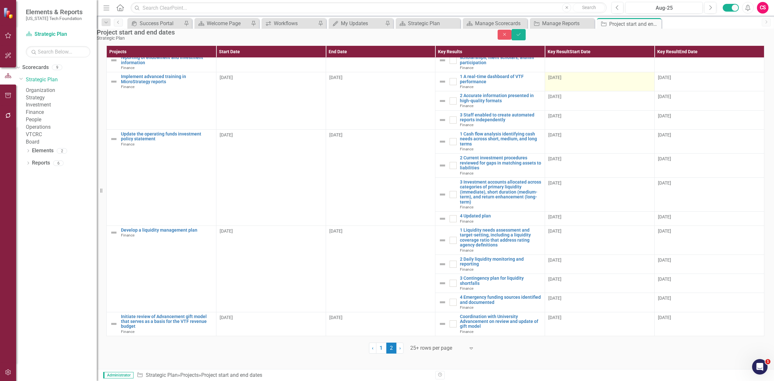
click at [583, 81] on div "8/1/25" at bounding box center [599, 77] width 103 height 6
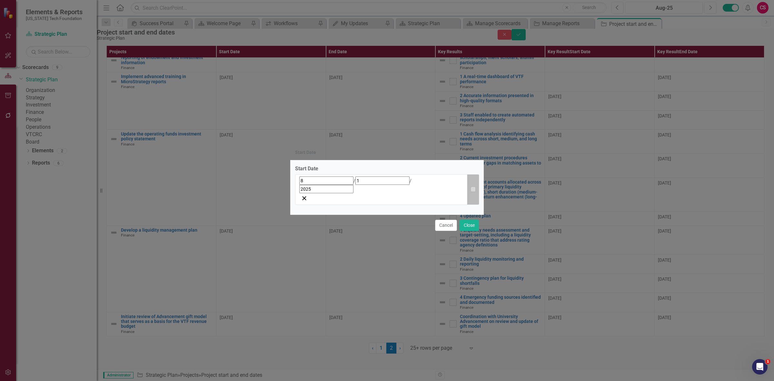
click at [470, 189] on button "Calendar" at bounding box center [473, 189] width 12 height 31
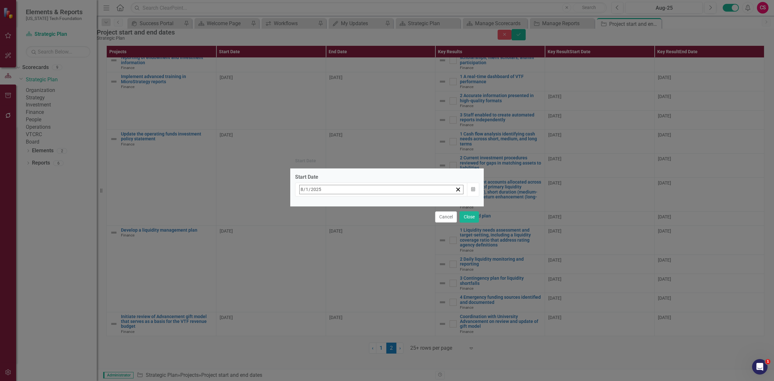
click at [310, 210] on button "«" at bounding box center [303, 203] width 14 height 14
click at [324, 206] on button "‹" at bounding box center [317, 203] width 14 height 14
click at [328, 226] on button "1" at bounding box center [320, 229] width 16 height 12
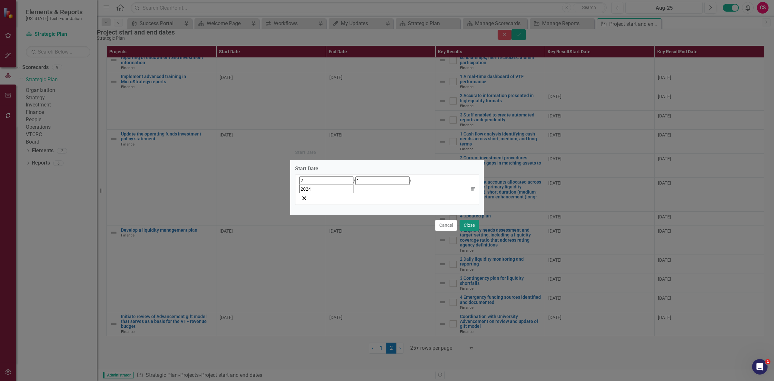
click at [473, 220] on button "Close" at bounding box center [469, 225] width 19 height 11
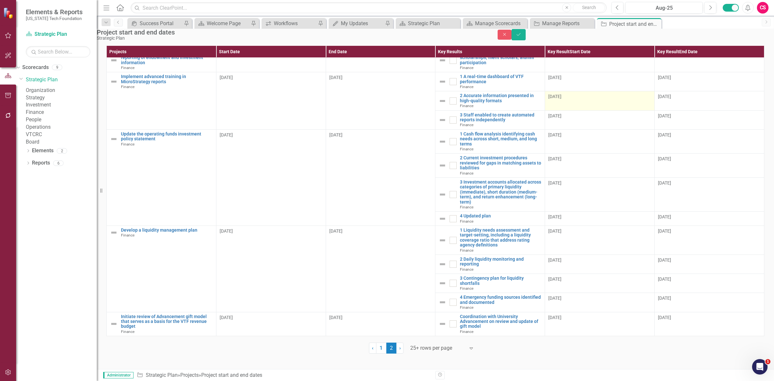
click at [571, 100] on div "8/1/25" at bounding box center [599, 96] width 103 height 6
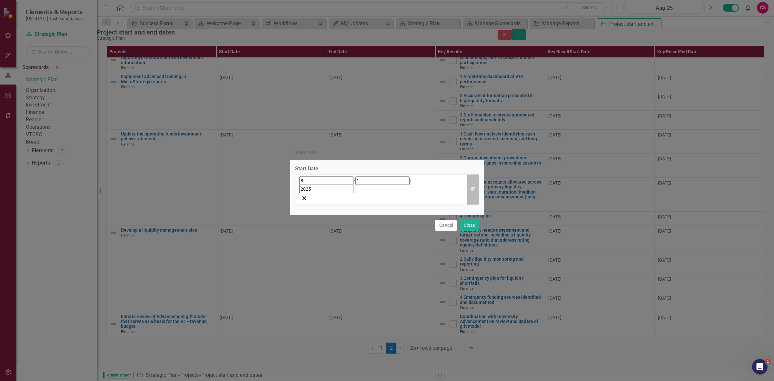
click at [474, 188] on icon "Calendar" at bounding box center [473, 189] width 4 height 5
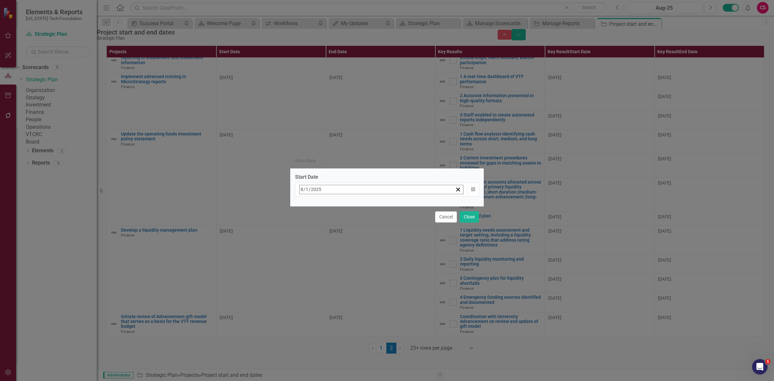
click at [310, 203] on button "«" at bounding box center [303, 203] width 14 height 14
click at [324, 204] on button "‹" at bounding box center [317, 203] width 14 height 14
click at [328, 227] on button "1" at bounding box center [320, 229] width 16 height 12
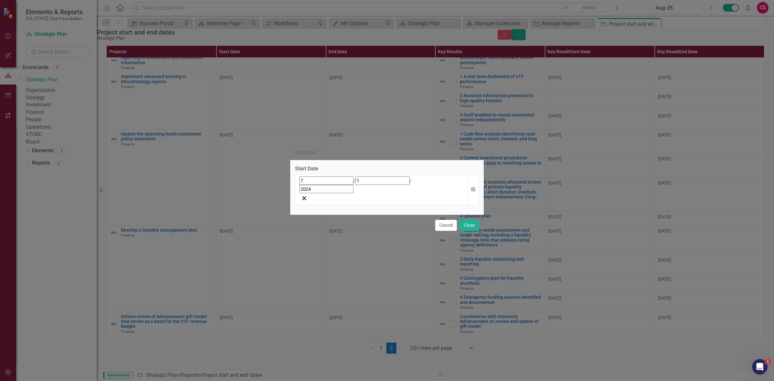
click at [480, 214] on div "Cancel Close" at bounding box center [386, 224] width 193 height 21
click at [471, 220] on button "Close" at bounding box center [469, 225] width 19 height 11
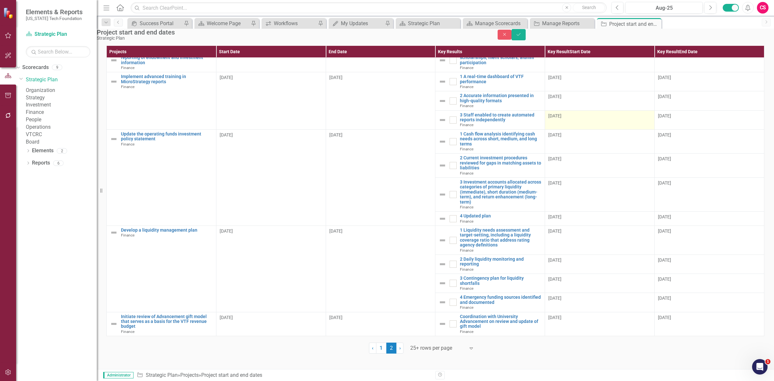
click at [559, 129] on td "8/1/25" at bounding box center [600, 119] width 110 height 19
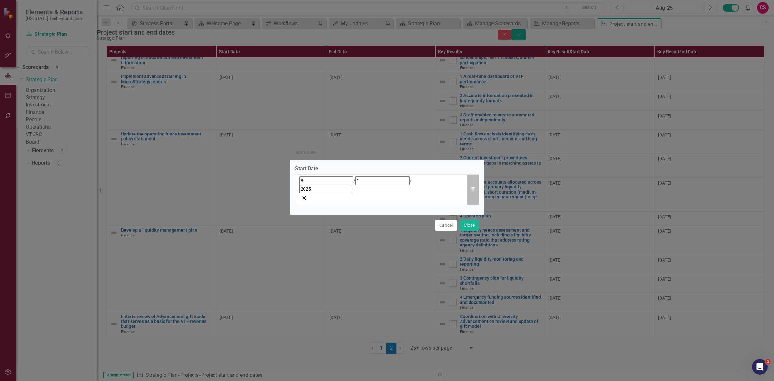
click at [471, 191] on icon "Calendar" at bounding box center [473, 189] width 4 height 5
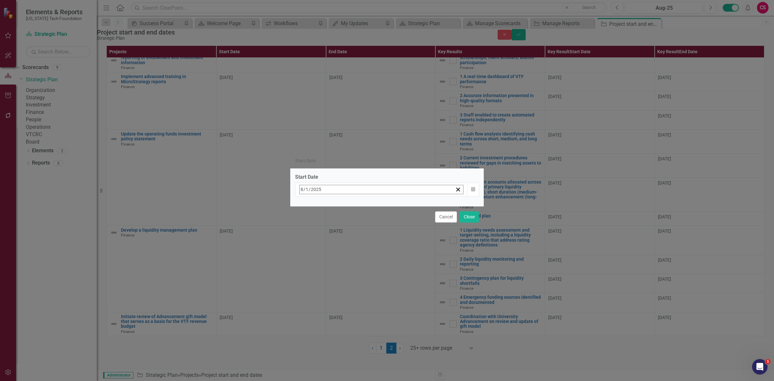
click at [310, 211] on button "«" at bounding box center [303, 203] width 14 height 14
click at [324, 203] on button "‹" at bounding box center [317, 203] width 14 height 14
click at [328, 224] on button "1" at bounding box center [320, 229] width 16 height 12
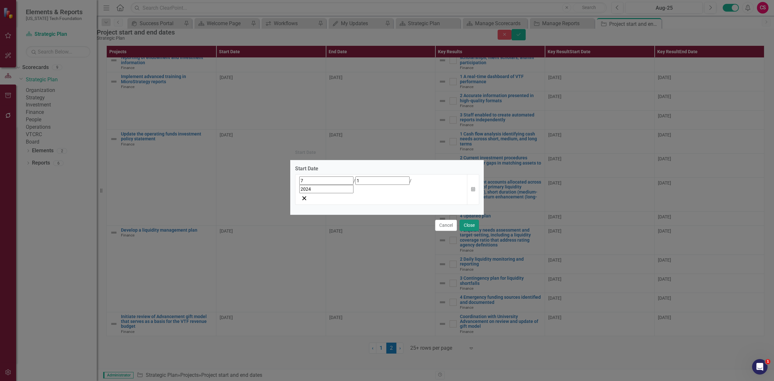
click at [471, 220] on button "Close" at bounding box center [469, 225] width 19 height 11
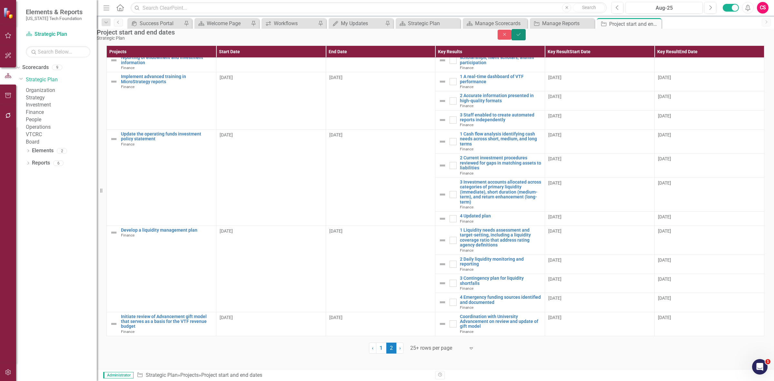
click at [526, 40] on button "Save" at bounding box center [518, 34] width 14 height 11
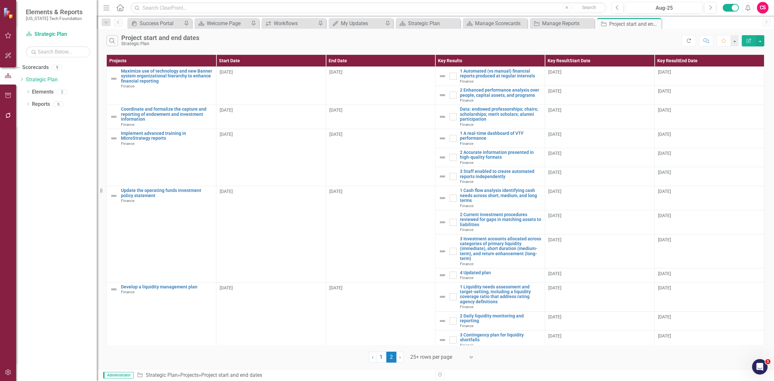
click at [682, 43] on button "Refresh" at bounding box center [689, 40] width 14 height 11
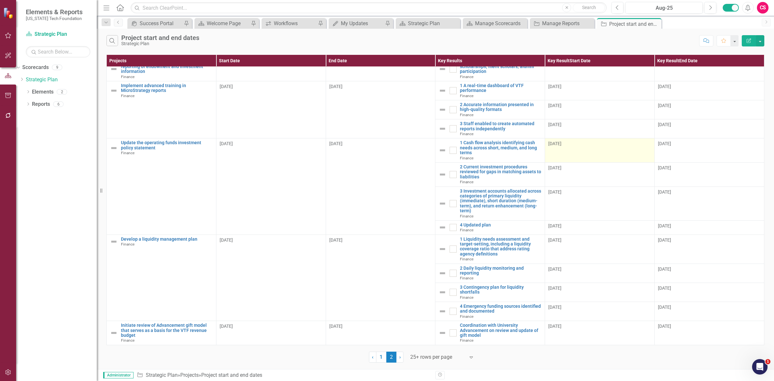
click at [569, 149] on td "8/1/25" at bounding box center [600, 150] width 110 height 24
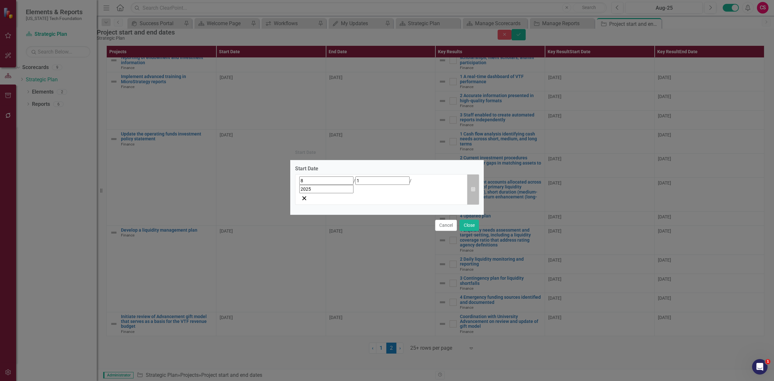
click at [473, 191] on icon "Calendar" at bounding box center [473, 189] width 4 height 5
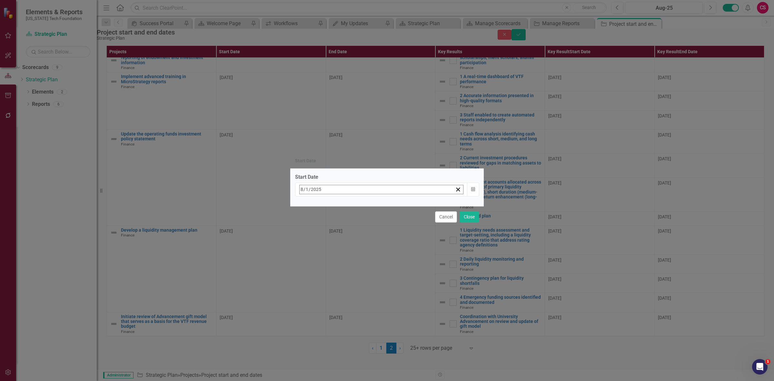
click at [321, 206] on div "Cancel Close" at bounding box center [386, 216] width 193 height 21
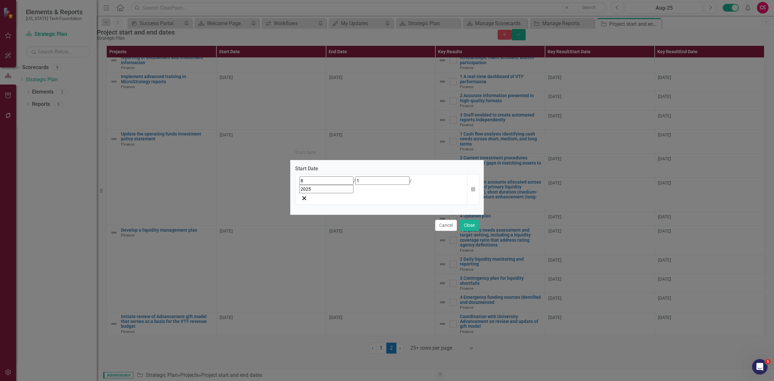
click at [479, 191] on div "Start Date 8 / 1 / 2025 Calendar" at bounding box center [386, 187] width 193 height 54
click at [470, 192] on button "Calendar" at bounding box center [473, 189] width 12 height 31
click at [322, 214] on div "Cancel Close" at bounding box center [386, 224] width 193 height 21
click at [471, 192] on icon "Calendar" at bounding box center [473, 189] width 4 height 5
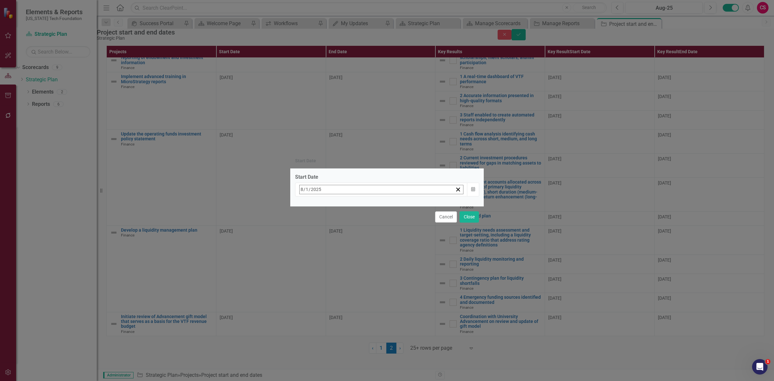
drag, startPoint x: 330, startPoint y: 208, endPoint x: 354, endPoint y: 200, distance: 25.2
click at [310, 208] on button "«" at bounding box center [303, 203] width 14 height 14
click at [324, 207] on button "‹" at bounding box center [317, 203] width 14 height 14
click at [328, 231] on button "1" at bounding box center [320, 229] width 16 height 12
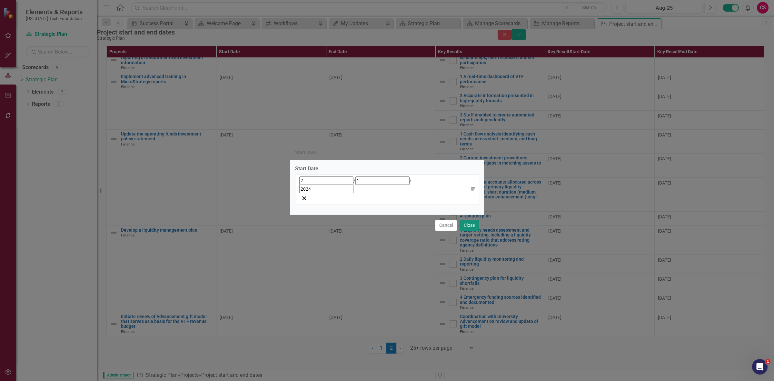
click at [465, 220] on button "Close" at bounding box center [469, 225] width 19 height 11
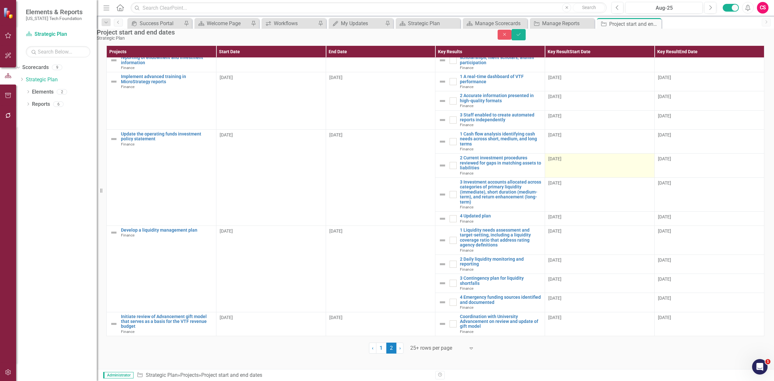
click at [559, 161] on span "8/1/25" at bounding box center [554, 158] width 13 height 5
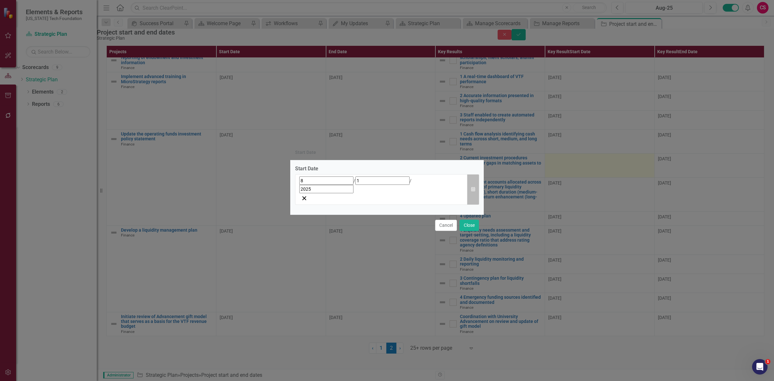
click at [467, 193] on button "Calendar" at bounding box center [473, 189] width 12 height 31
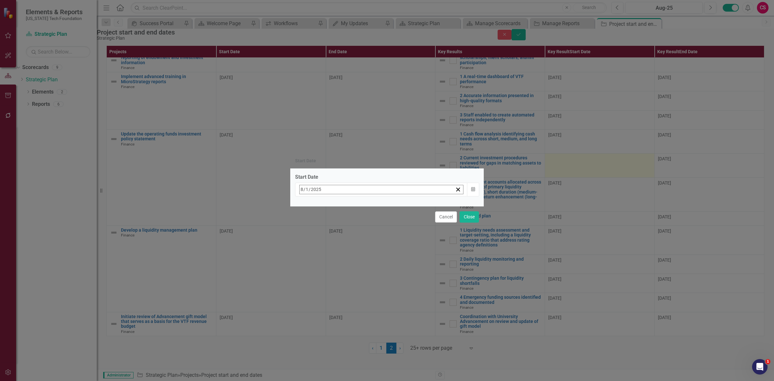
click at [310, 208] on button "«" at bounding box center [303, 203] width 14 height 14
click at [324, 208] on button "‹" at bounding box center [317, 203] width 14 height 14
click at [321, 227] on abbr "1" at bounding box center [320, 229] width 3 height 5
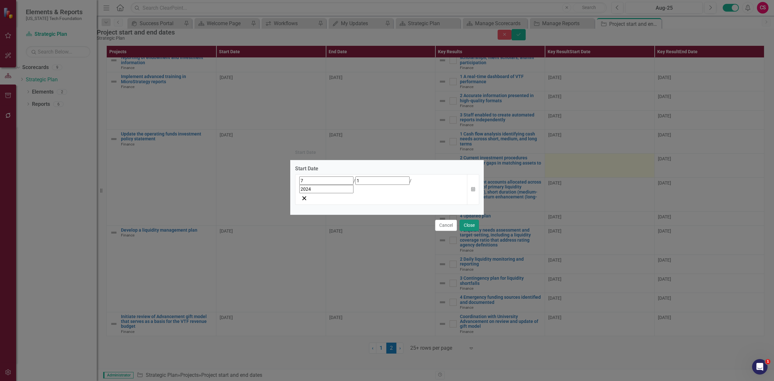
click at [477, 220] on button "Close" at bounding box center [469, 225] width 19 height 11
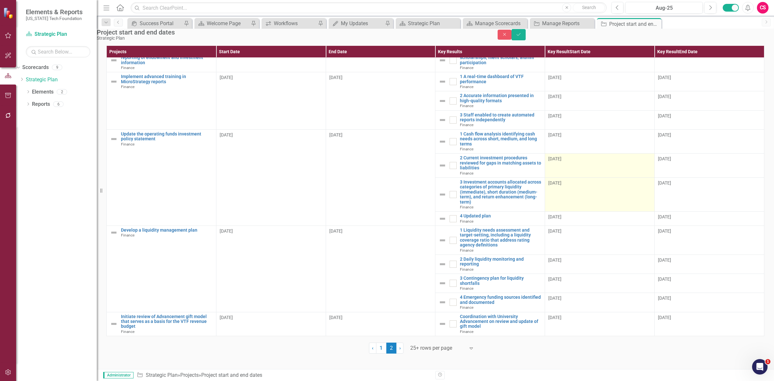
click at [590, 208] on td "8/1/25" at bounding box center [600, 194] width 110 height 34
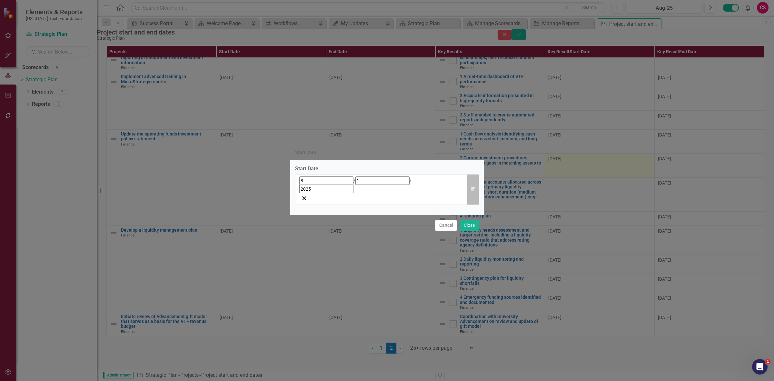
click at [471, 189] on icon "button" at bounding box center [473, 189] width 4 height 5
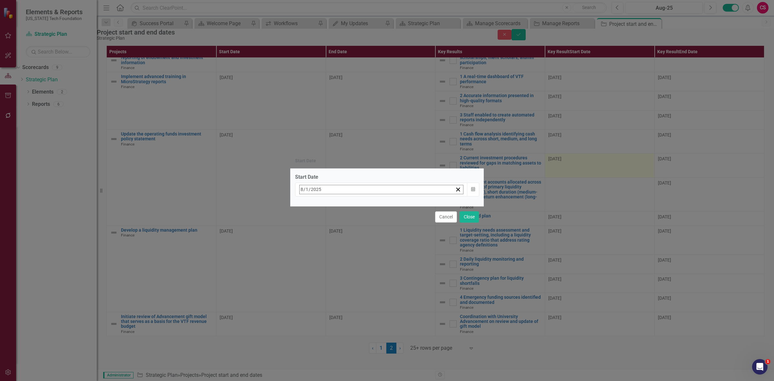
click at [310, 207] on button "«" at bounding box center [303, 203] width 14 height 14
click at [324, 207] on button "‹" at bounding box center [317, 203] width 14 height 14
click at [321, 227] on abbr "1" at bounding box center [320, 229] width 3 height 5
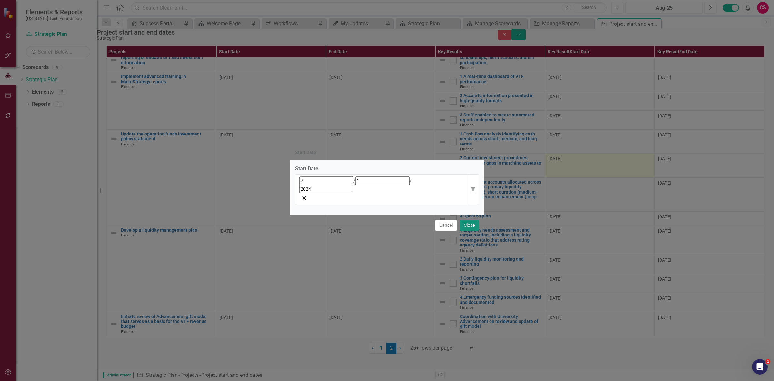
click at [475, 220] on button "Close" at bounding box center [469, 225] width 19 height 11
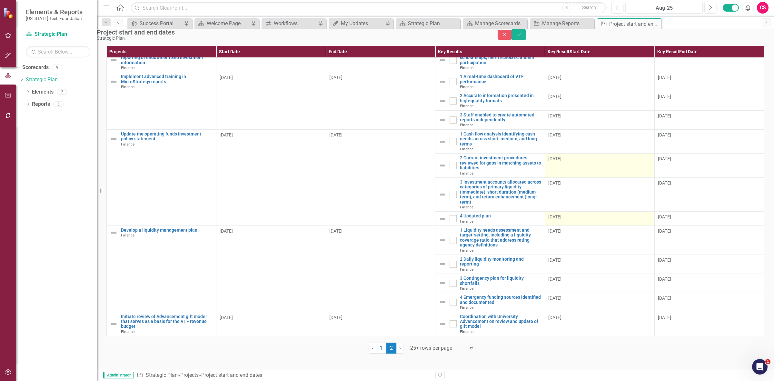
click at [592, 220] on div "8/1/25" at bounding box center [599, 216] width 103 height 6
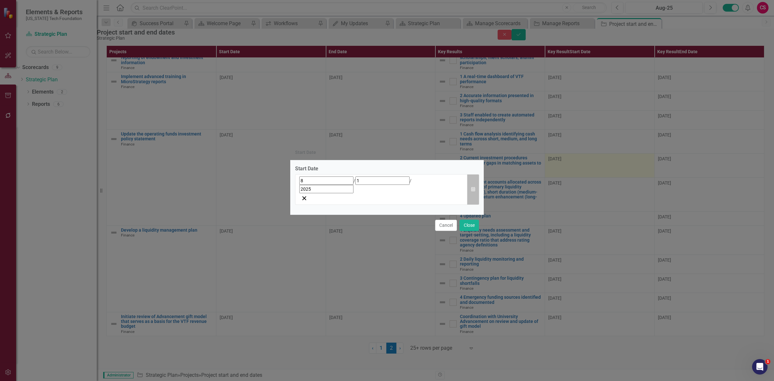
click at [467, 185] on button "Calendar" at bounding box center [473, 189] width 12 height 31
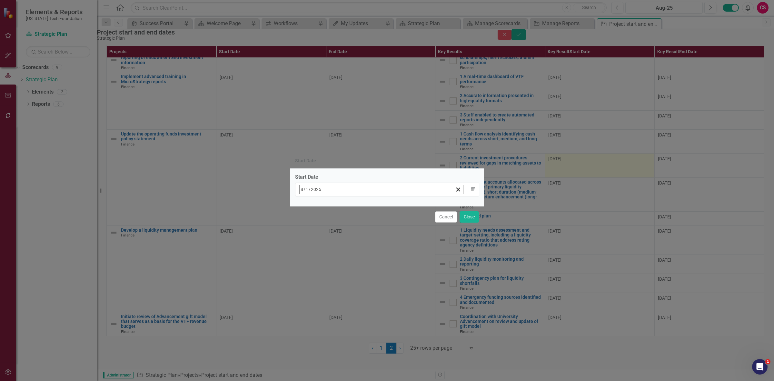
click at [310, 208] on button "«" at bounding box center [303, 203] width 14 height 14
click at [324, 206] on button "‹" at bounding box center [317, 203] width 14 height 14
click at [328, 226] on button "1" at bounding box center [320, 229] width 16 height 12
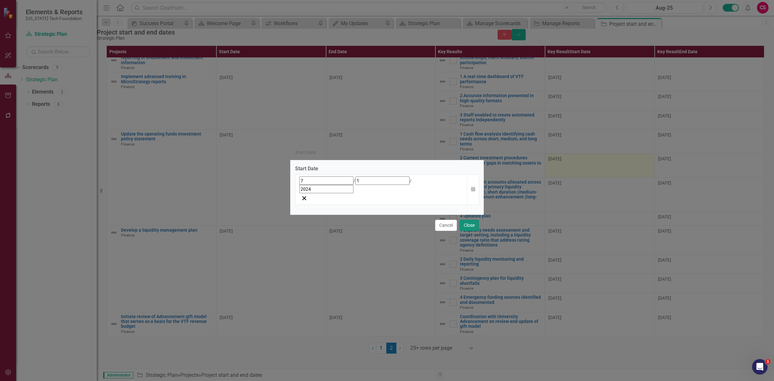
click at [463, 220] on button "Close" at bounding box center [469, 225] width 19 height 11
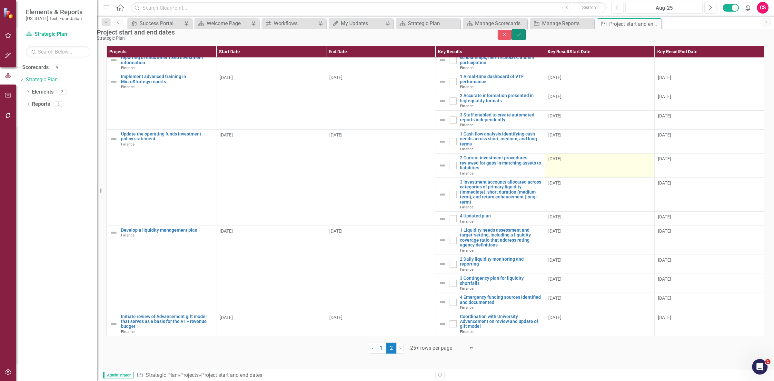
click at [521, 37] on icon "Save" at bounding box center [519, 34] width 6 height 5
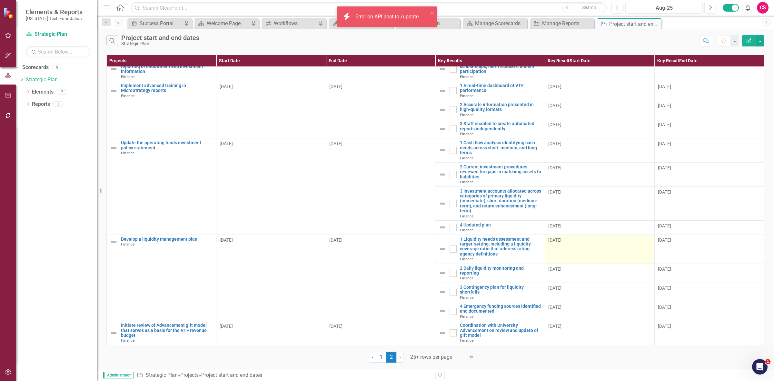
click at [581, 247] on td "8/1/25" at bounding box center [600, 248] width 110 height 29
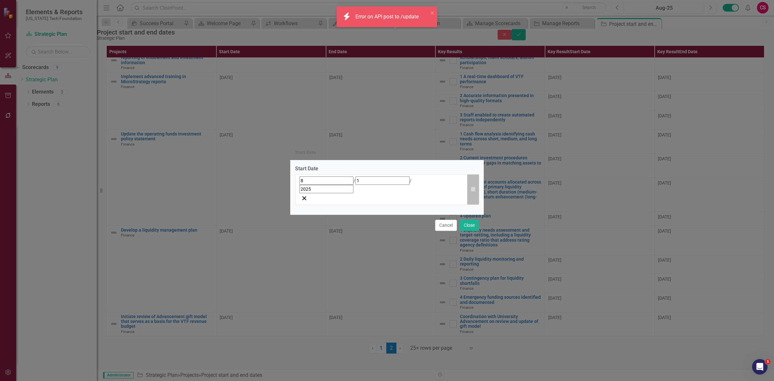
click at [472, 188] on icon "Calendar" at bounding box center [473, 189] width 4 height 5
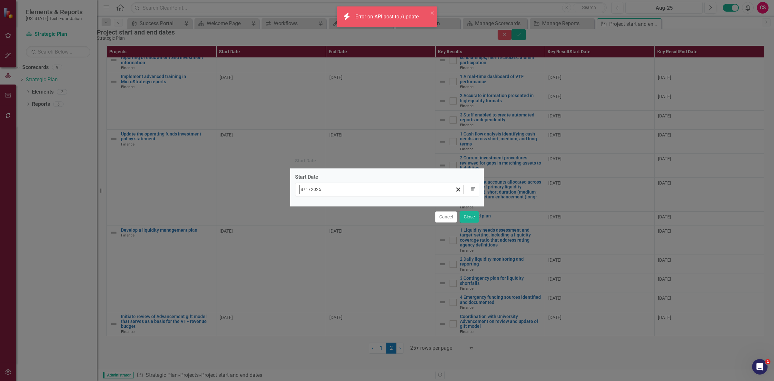
click at [310, 207] on button "«" at bounding box center [303, 203] width 14 height 14
click at [340, 207] on div "« ‹ August 2024 › »" at bounding box center [352, 203] width 112 height 14
click at [324, 207] on button "‹" at bounding box center [317, 203] width 14 height 14
click at [328, 226] on button "1" at bounding box center [320, 229] width 16 height 12
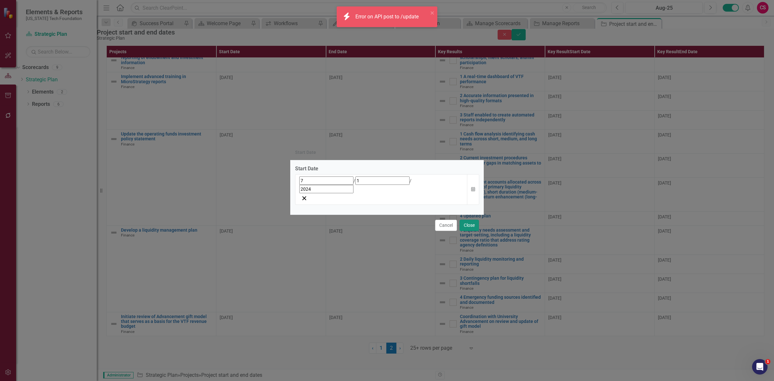
click at [476, 220] on button "Close" at bounding box center [469, 225] width 19 height 11
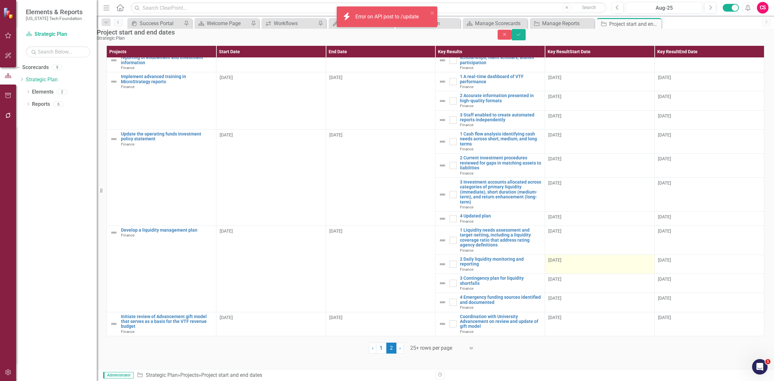
click at [597, 263] on div "8/1/25" at bounding box center [599, 260] width 103 height 6
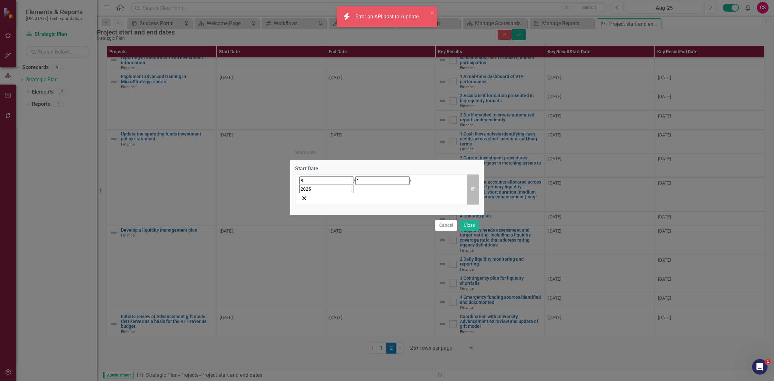
click at [475, 189] on button "Calendar" at bounding box center [473, 189] width 12 height 31
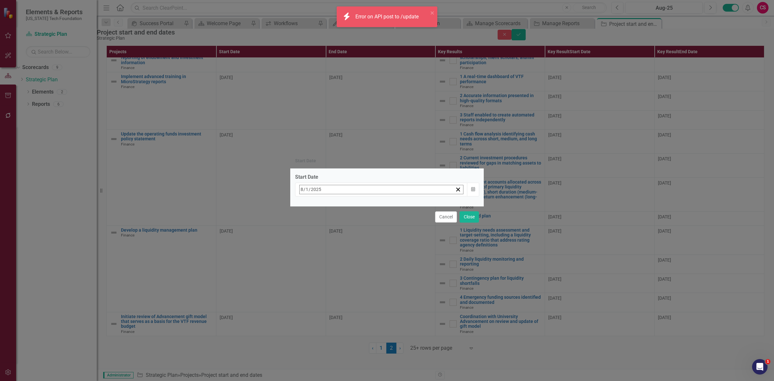
click at [310, 211] on button "«" at bounding box center [303, 203] width 14 height 14
click at [324, 203] on button "‹" at bounding box center [317, 203] width 14 height 14
click at [321, 227] on abbr "1" at bounding box center [320, 229] width 3 height 5
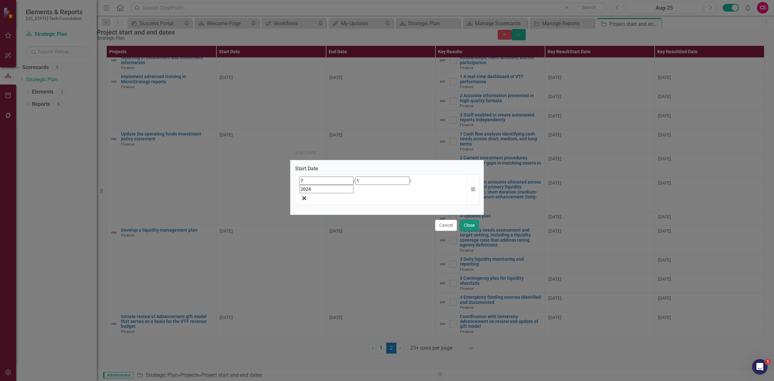
click at [475, 220] on button "Close" at bounding box center [469, 225] width 19 height 11
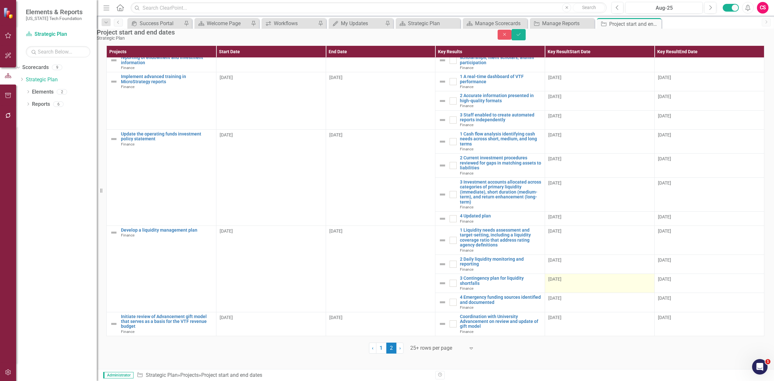
click at [574, 282] on div "8/1/25" at bounding box center [599, 279] width 103 height 6
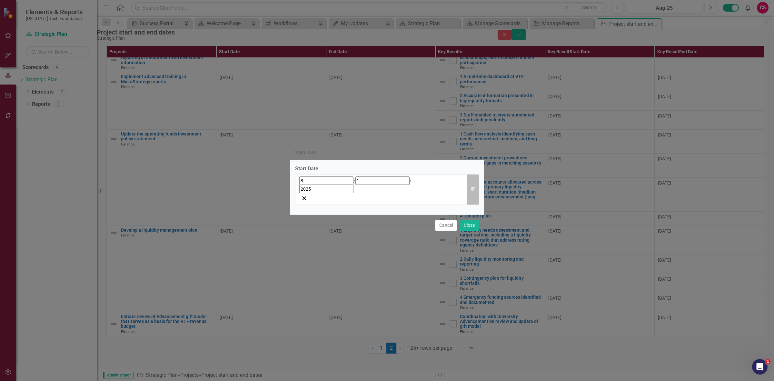
click at [471, 186] on button "Calendar" at bounding box center [473, 189] width 12 height 31
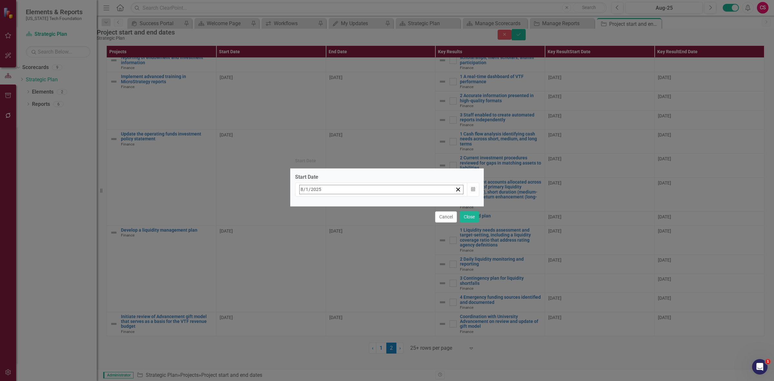
click at [310, 205] on button "«" at bounding box center [303, 203] width 14 height 14
click at [324, 204] on button "‹" at bounding box center [317, 203] width 14 height 14
click at [328, 229] on button "1" at bounding box center [320, 229] width 16 height 12
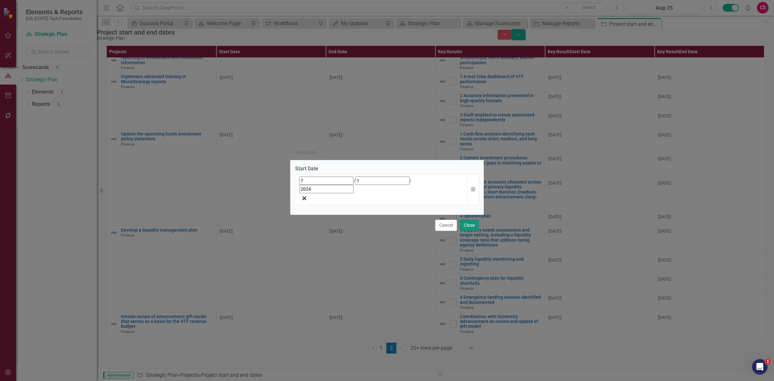
click at [474, 220] on button "Close" at bounding box center [469, 225] width 19 height 11
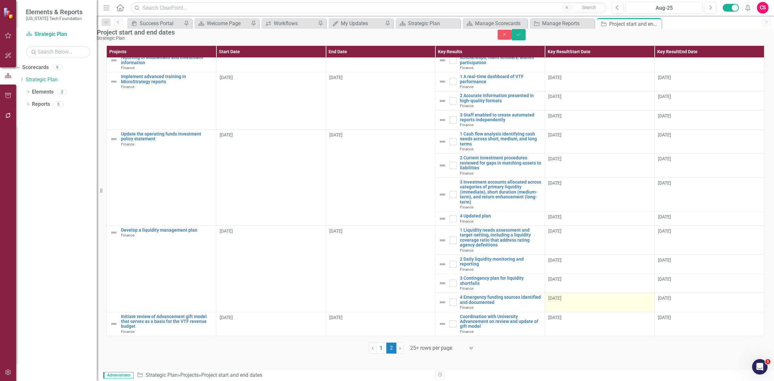
click at [571, 301] on div "8/1/25" at bounding box center [599, 298] width 103 height 6
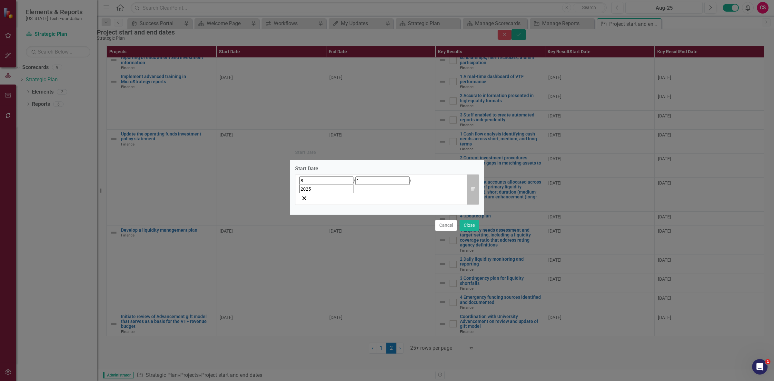
click at [473, 185] on button "Calendar" at bounding box center [473, 189] width 12 height 31
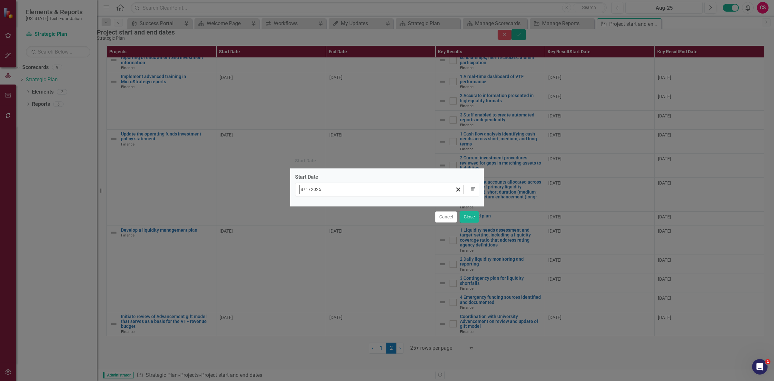
click at [310, 199] on button "«" at bounding box center [303, 203] width 14 height 14
click at [324, 206] on button "‹" at bounding box center [317, 203] width 14 height 14
click at [328, 224] on button "1" at bounding box center [320, 229] width 16 height 12
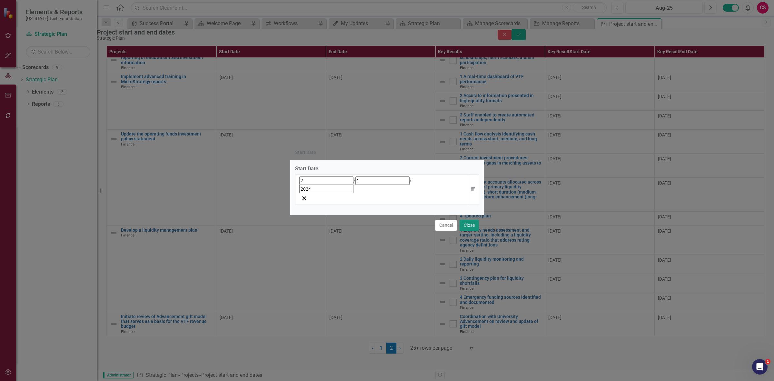
click at [470, 220] on button "Close" at bounding box center [469, 225] width 19 height 11
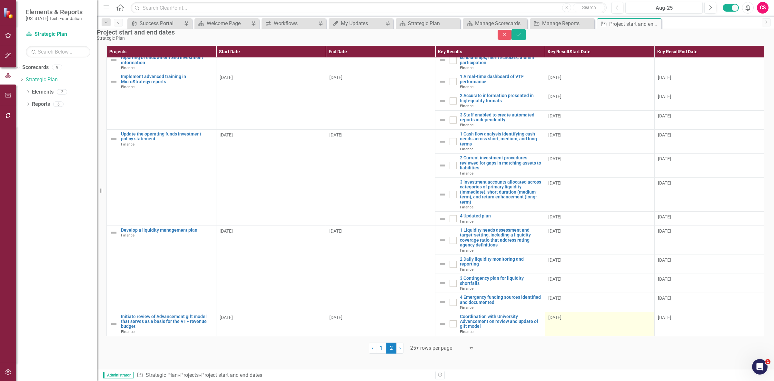
click at [565, 331] on td "8/1/25" at bounding box center [600, 324] width 110 height 24
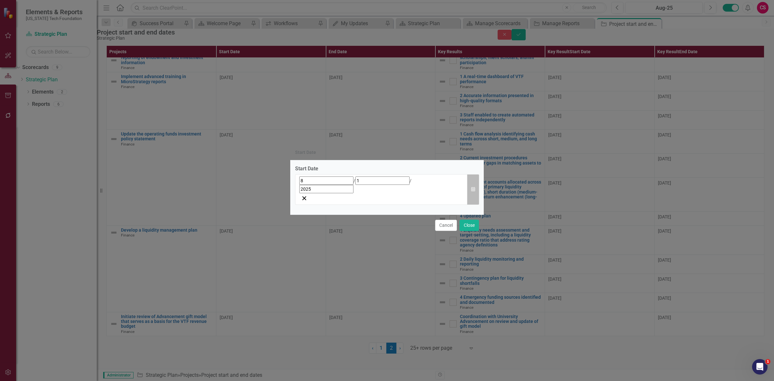
click at [468, 186] on button "Calendar" at bounding box center [473, 189] width 12 height 31
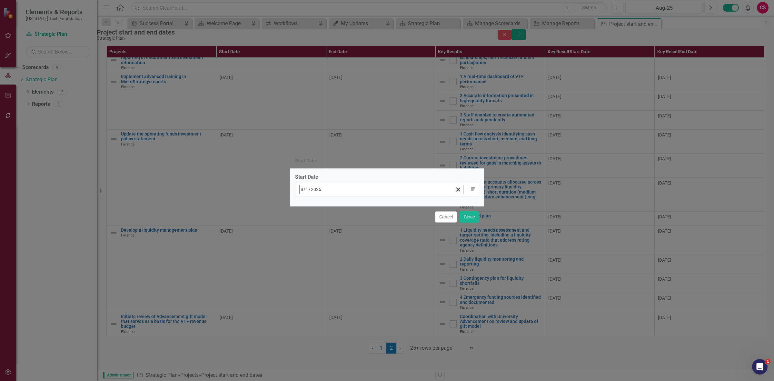
click at [310, 207] on button "«" at bounding box center [303, 203] width 14 height 14
click at [324, 204] on button "‹" at bounding box center [317, 203] width 14 height 14
drag, startPoint x: 354, startPoint y: 228, endPoint x: 392, endPoint y: 225, distance: 38.5
click at [328, 229] on button "1" at bounding box center [320, 229] width 16 height 12
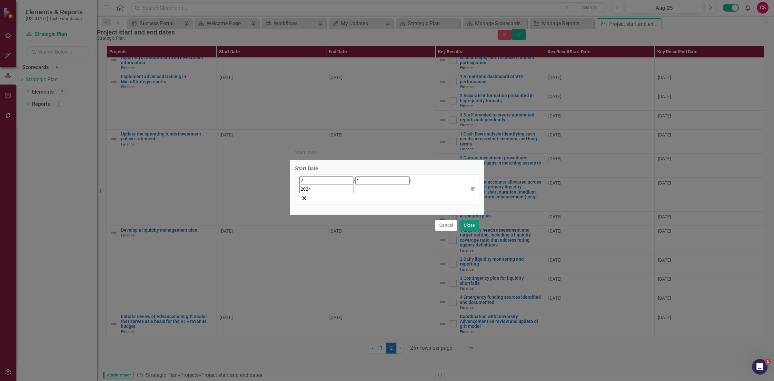
click at [470, 220] on button "Close" at bounding box center [469, 225] width 19 height 11
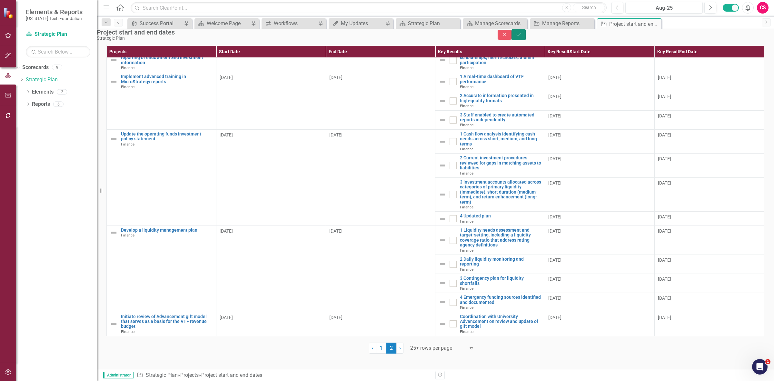
click at [526, 40] on button "Save" at bounding box center [518, 34] width 14 height 11
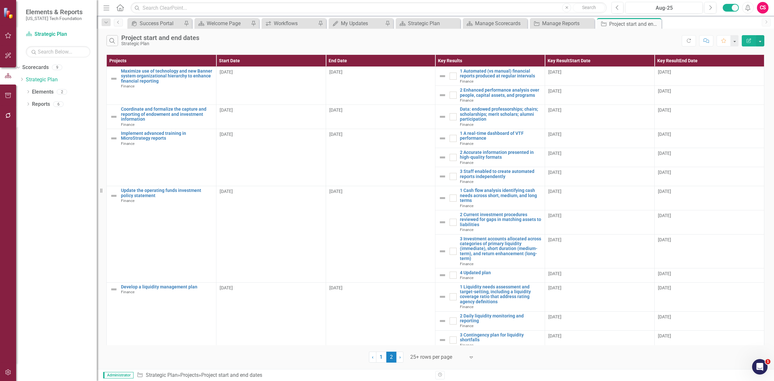
drag, startPoint x: 685, startPoint y: 43, endPoint x: 679, endPoint y: 43, distance: 6.1
click at [686, 43] on button "Refresh" at bounding box center [689, 40] width 14 height 11
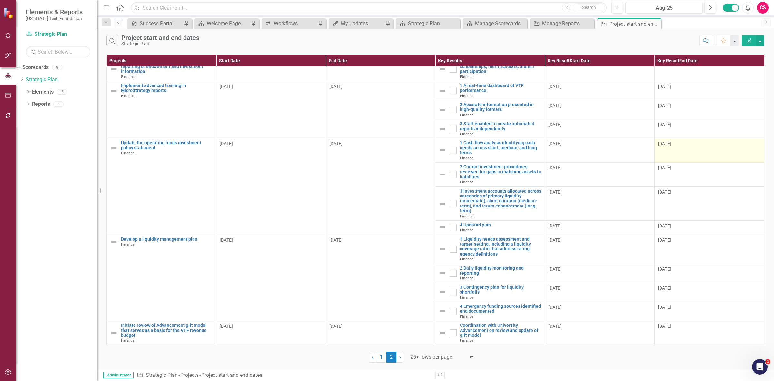
click at [681, 147] on td "8/31/25" at bounding box center [710, 150] width 110 height 24
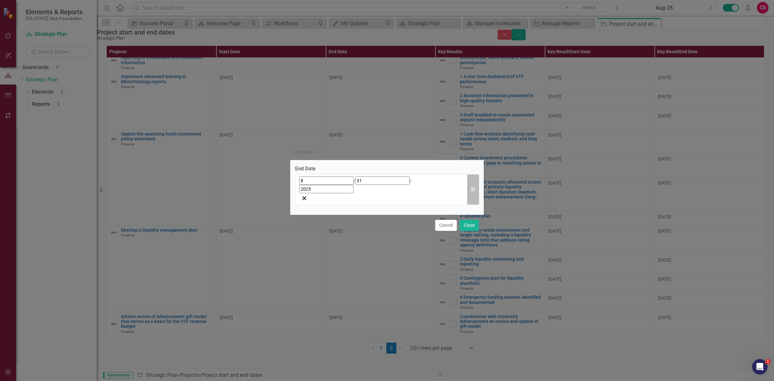
click at [471, 189] on icon "button" at bounding box center [473, 189] width 4 height 5
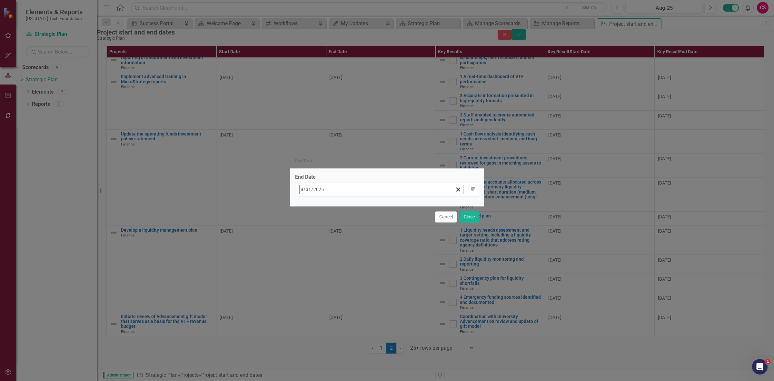
click at [408, 203] on button "»" at bounding box center [401, 203] width 14 height 14
click at [324, 208] on button "‹" at bounding box center [317, 203] width 14 height 14
click at [408, 204] on button "»" at bounding box center [401, 203] width 14 height 14
click at [324, 207] on button "‹" at bounding box center [317, 203] width 14 height 14
click at [344, 235] on button "8" at bounding box center [336, 241] width 16 height 12
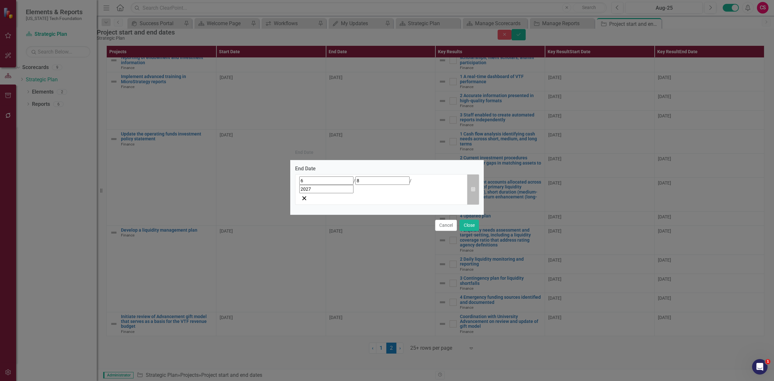
click at [476, 186] on button "Calendar" at bounding box center [473, 189] width 12 height 31
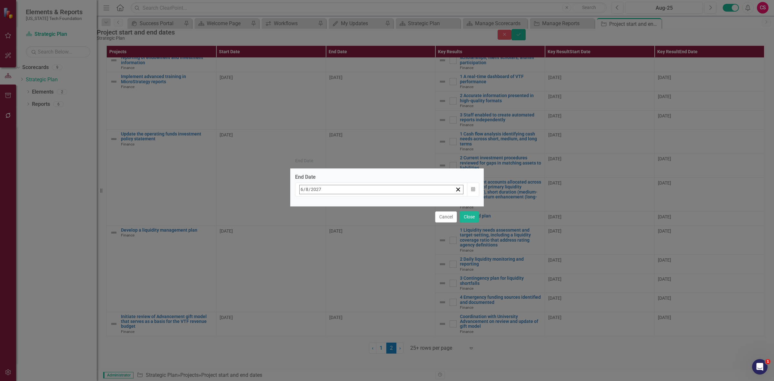
click at [344, 223] on button "1" at bounding box center [336, 229] width 16 height 12
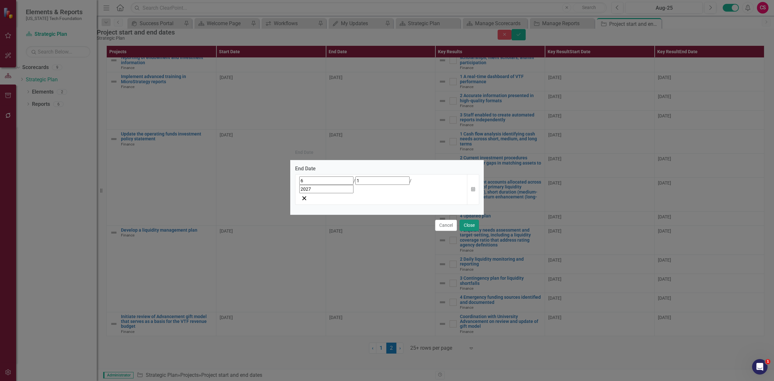
click at [468, 220] on button "Close" at bounding box center [469, 225] width 19 height 11
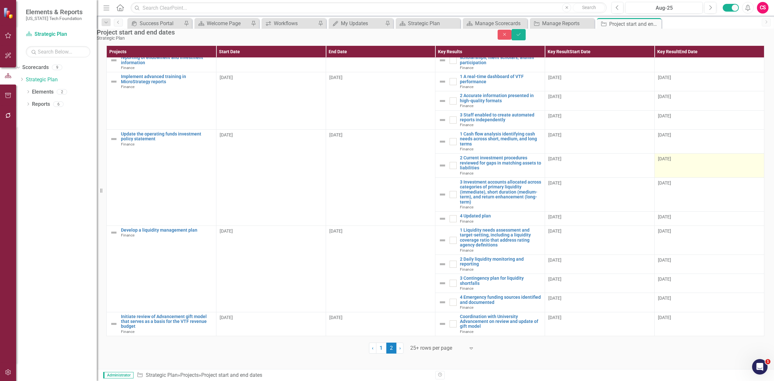
click at [700, 162] on div "8/31/25" at bounding box center [709, 158] width 103 height 6
click at [701, 162] on div "8/31/25" at bounding box center [709, 158] width 103 height 6
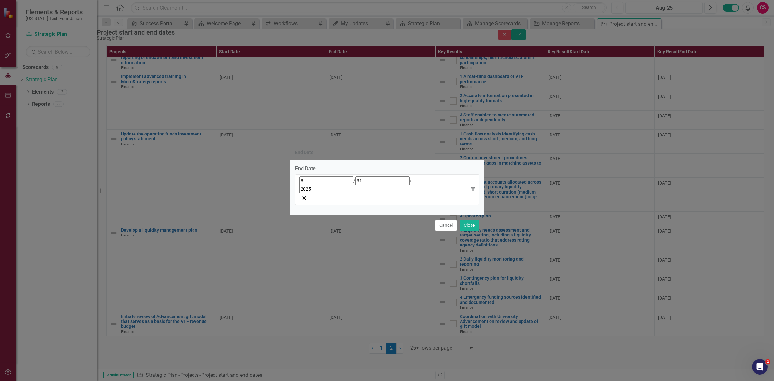
click at [464, 189] on div "8 / 31 / 2025" at bounding box center [381, 189] width 173 height 31
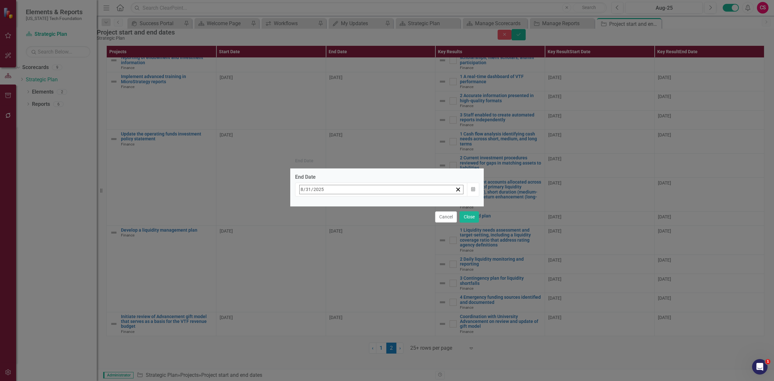
click at [408, 205] on button "»" at bounding box center [401, 203] width 14 height 14
click at [439, 206] on div "Cancel Close" at bounding box center [386, 216] width 193 height 21
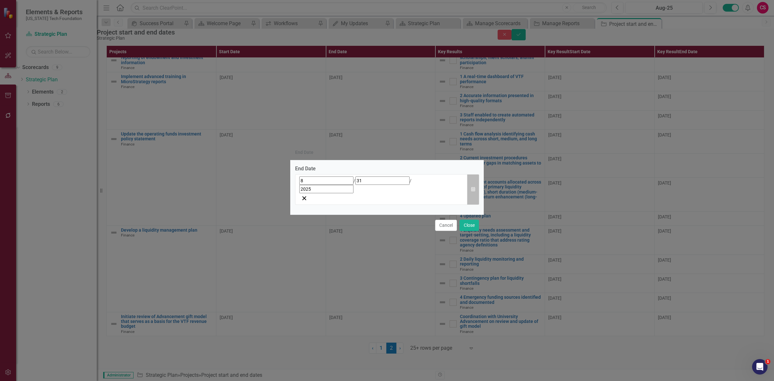
click at [474, 190] on icon "Calendar" at bounding box center [473, 189] width 4 height 5
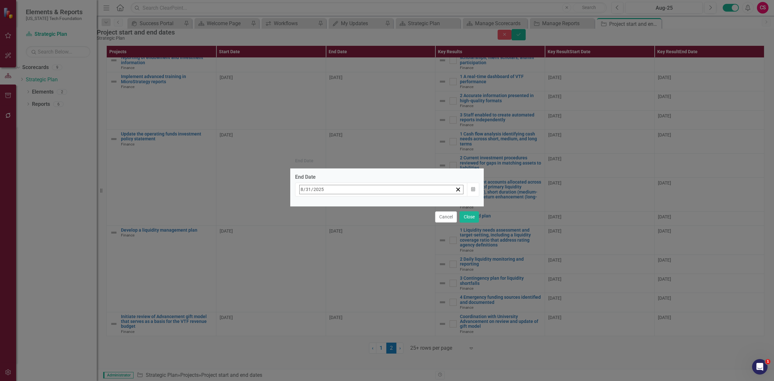
click at [408, 207] on button "»" at bounding box center [401, 203] width 14 height 14
click at [324, 211] on button "‹" at bounding box center [317, 203] width 14 height 14
click at [328, 225] on button "1" at bounding box center [320, 229] width 16 height 12
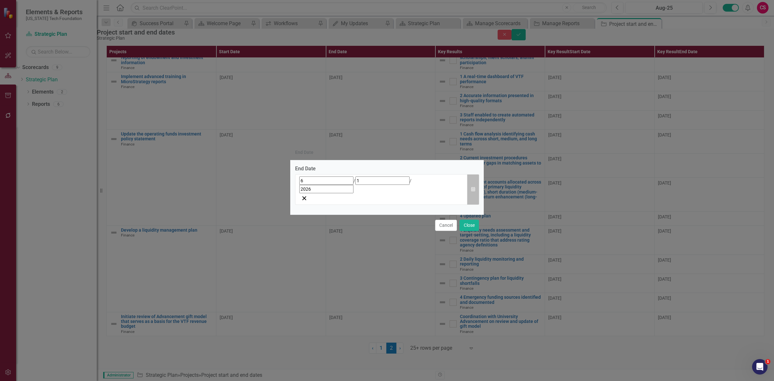
click at [476, 188] on button "Calendar" at bounding box center [473, 189] width 12 height 31
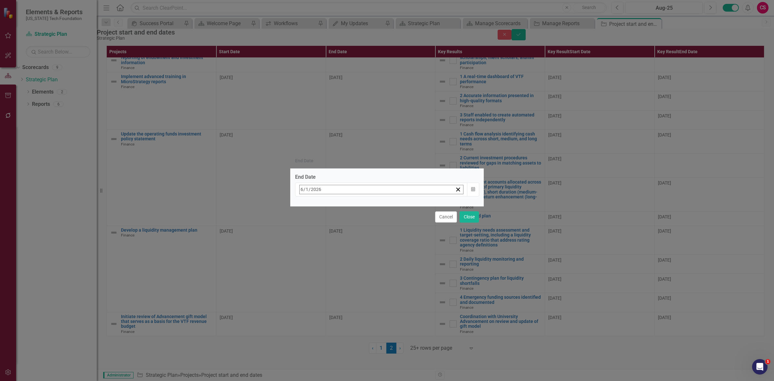
click at [408, 205] on button "»" at bounding box center [401, 203] width 14 height 14
click at [344, 226] on button "1" at bounding box center [336, 229] width 16 height 12
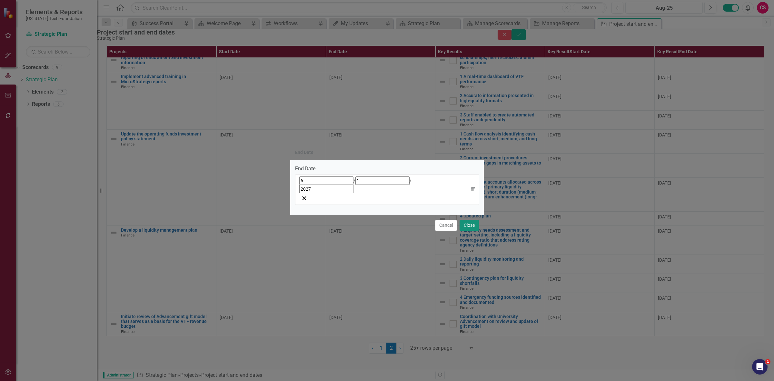
click at [469, 220] on button "Close" at bounding box center [469, 225] width 19 height 11
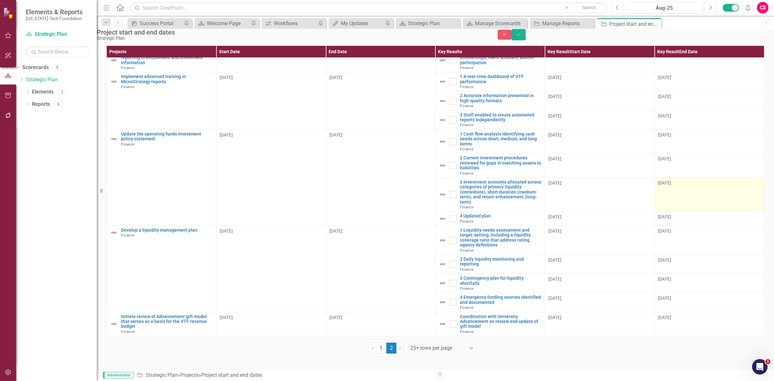
click at [685, 202] on td "8/31/25" at bounding box center [710, 194] width 110 height 34
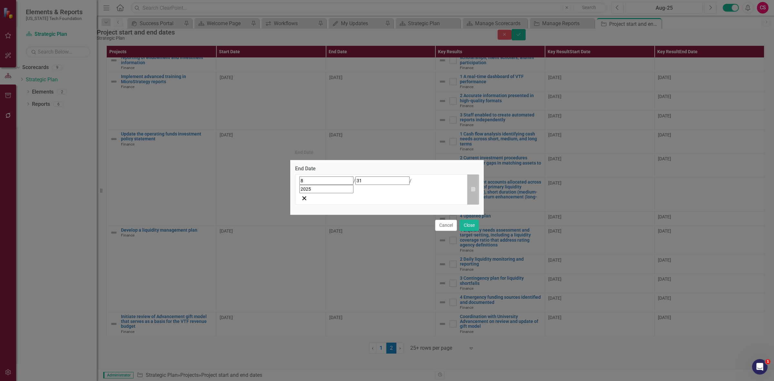
click at [470, 189] on button "Calendar" at bounding box center [473, 189] width 12 height 31
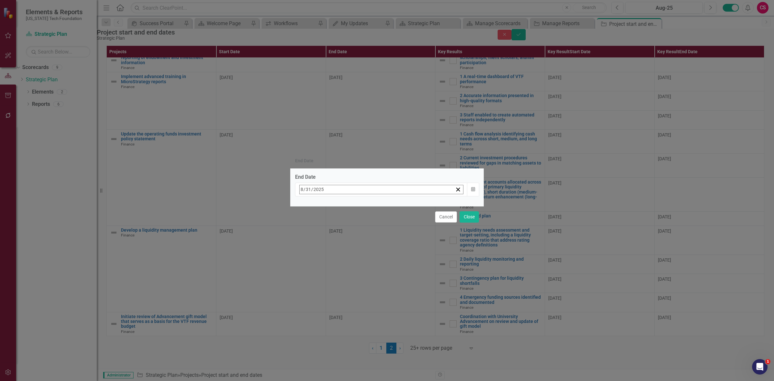
click at [408, 206] on button "»" at bounding box center [401, 203] width 14 height 14
click at [324, 208] on button "‹" at bounding box center [317, 203] width 14 height 14
drag, startPoint x: 365, startPoint y: 228, endPoint x: 381, endPoint y: 219, distance: 17.6
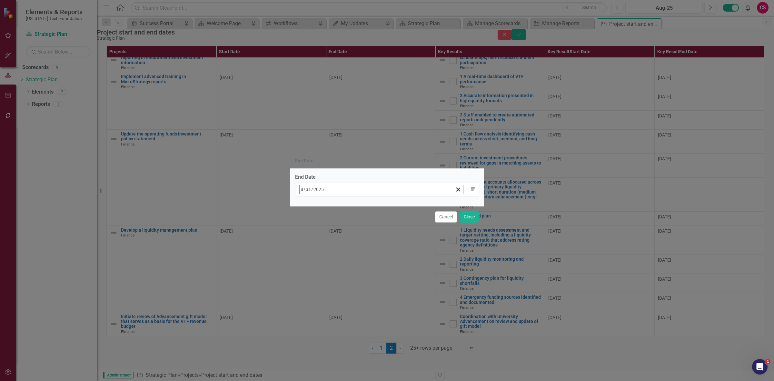
click at [337, 228] on abbr "1" at bounding box center [335, 229] width 3 height 5
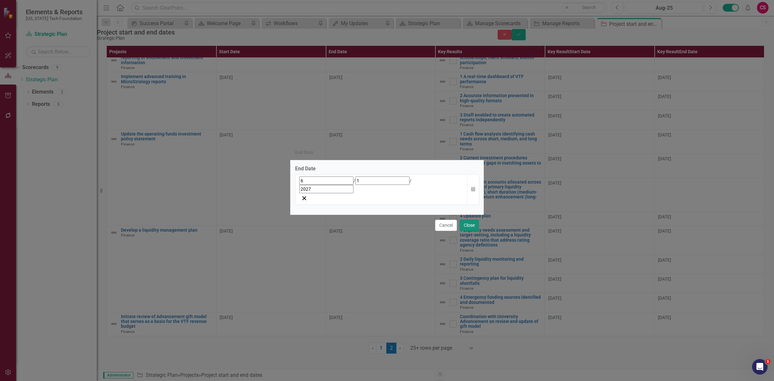
click at [460, 220] on button "Close" at bounding box center [469, 225] width 19 height 11
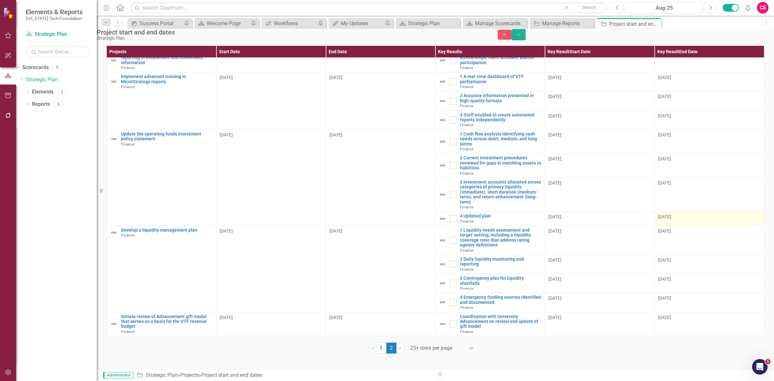
click at [703, 220] on div "8/31/25" at bounding box center [709, 216] width 103 height 6
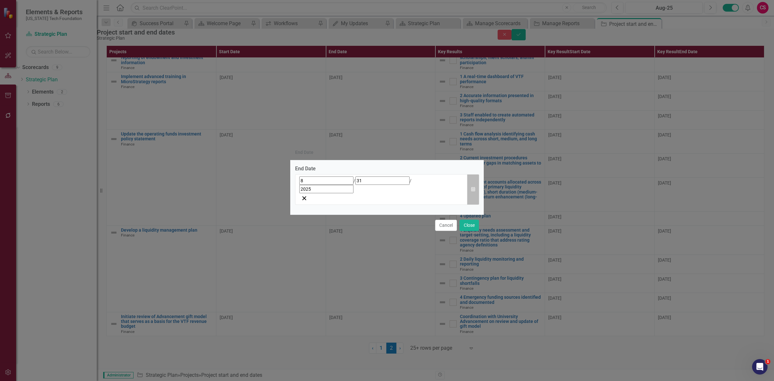
click at [472, 186] on button "Calendar" at bounding box center [473, 189] width 12 height 31
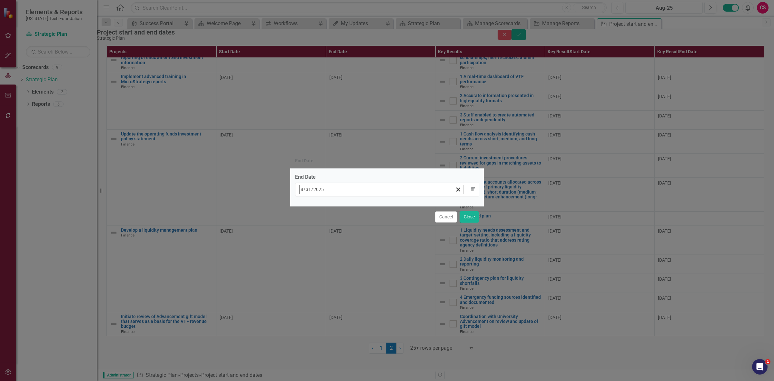
click at [408, 206] on button "»" at bounding box center [401, 203] width 14 height 14
click at [324, 205] on button "‹" at bounding box center [317, 203] width 14 height 14
click at [344, 231] on button "1" at bounding box center [336, 229] width 16 height 12
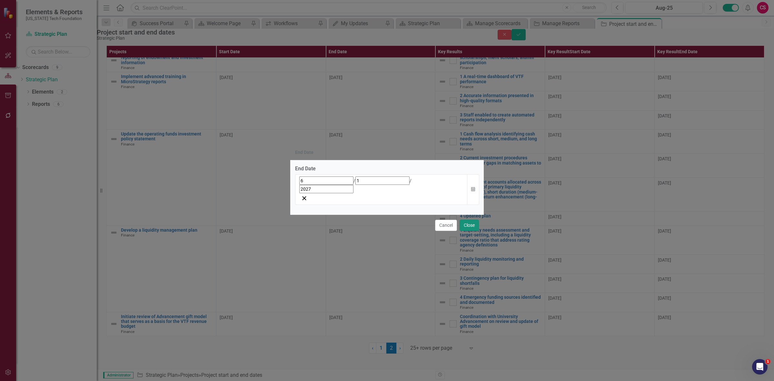
click at [470, 220] on button "Close" at bounding box center [469, 225] width 19 height 11
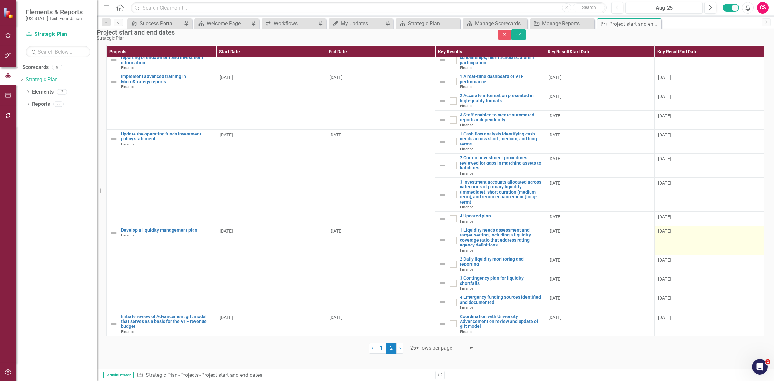
click at [663, 251] on td "8/31/25" at bounding box center [710, 240] width 110 height 29
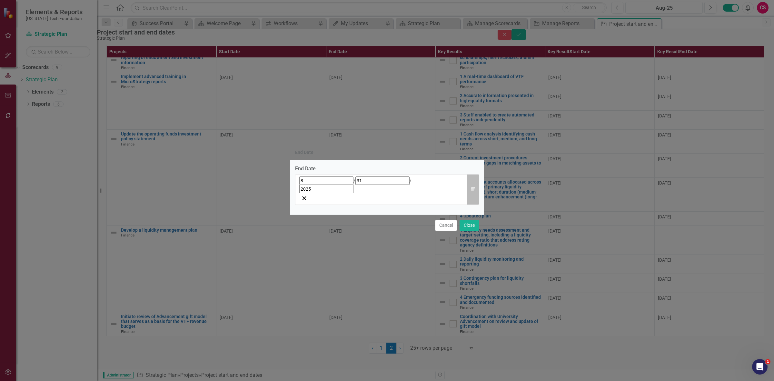
click at [473, 190] on icon "button" at bounding box center [473, 189] width 4 height 5
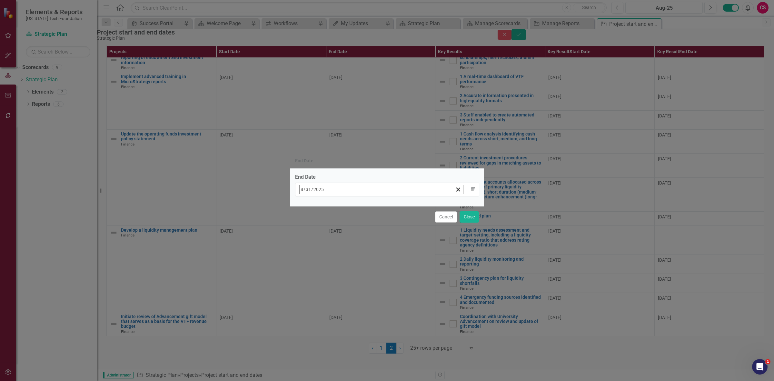
click at [408, 206] on button "»" at bounding box center [401, 203] width 14 height 14
click at [324, 208] on button "‹" at bounding box center [317, 203] width 14 height 14
click at [324, 207] on button "‹" at bounding box center [317, 203] width 14 height 14
click at [337, 227] on abbr "1" at bounding box center [335, 229] width 3 height 5
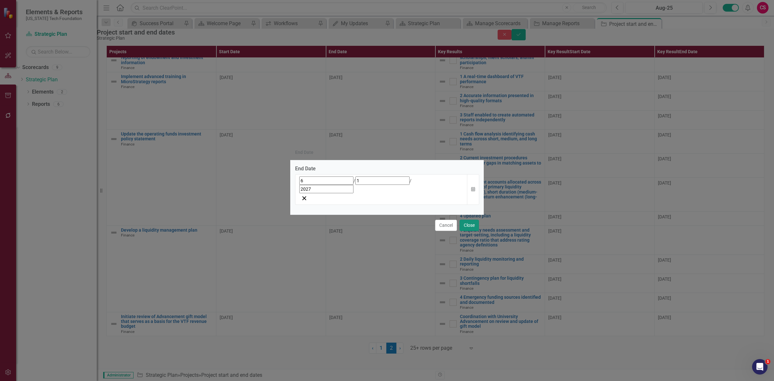
click at [465, 220] on button "Close" at bounding box center [469, 225] width 19 height 11
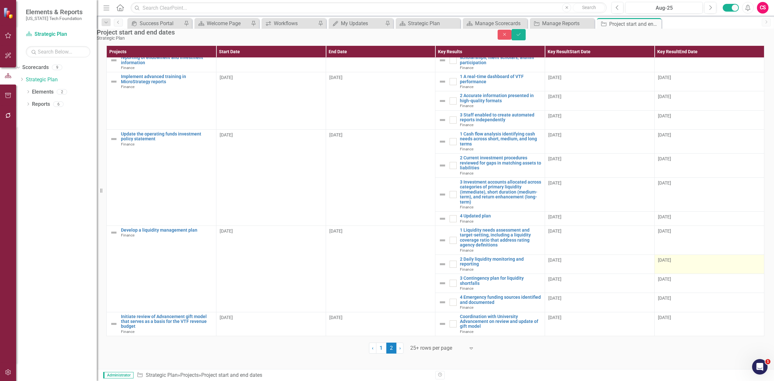
click at [691, 274] on td "8/31/25" at bounding box center [710, 264] width 110 height 19
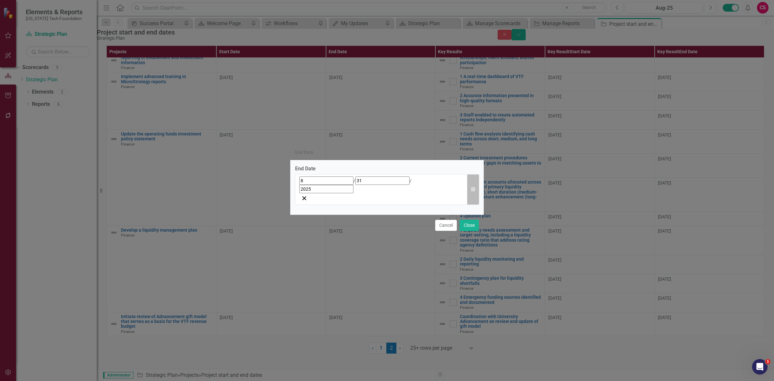
click at [478, 187] on button "Calendar" at bounding box center [473, 189] width 12 height 31
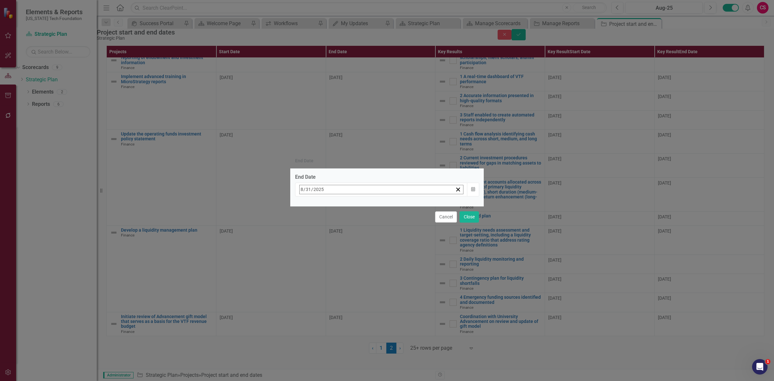
click at [408, 204] on button "»" at bounding box center [401, 203] width 14 height 14
click at [408, 205] on button "»" at bounding box center [401, 203] width 14 height 14
click at [324, 205] on button "‹" at bounding box center [317, 203] width 14 height 14
click at [337, 228] on abbr "1" at bounding box center [335, 229] width 3 height 5
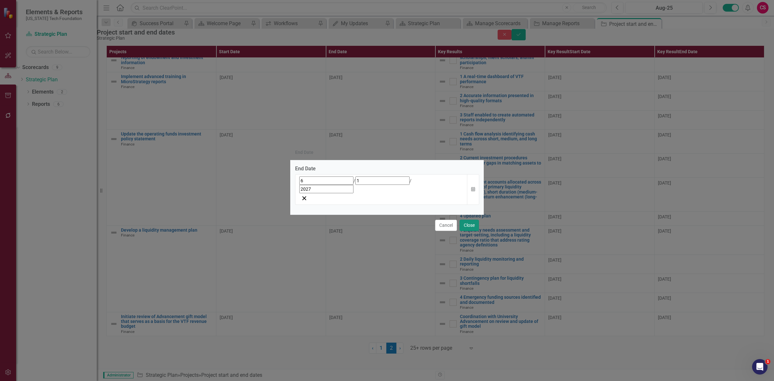
click at [471, 220] on button "Close" at bounding box center [469, 225] width 19 height 11
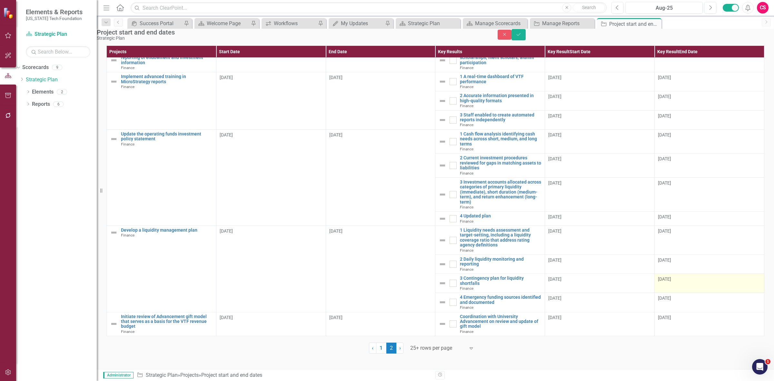
click at [684, 282] on div "8/31/25" at bounding box center [709, 279] width 103 height 6
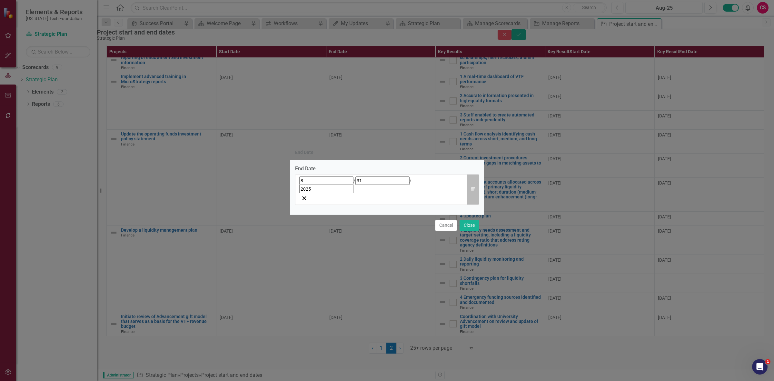
click at [468, 189] on button "Calendar" at bounding box center [473, 189] width 12 height 31
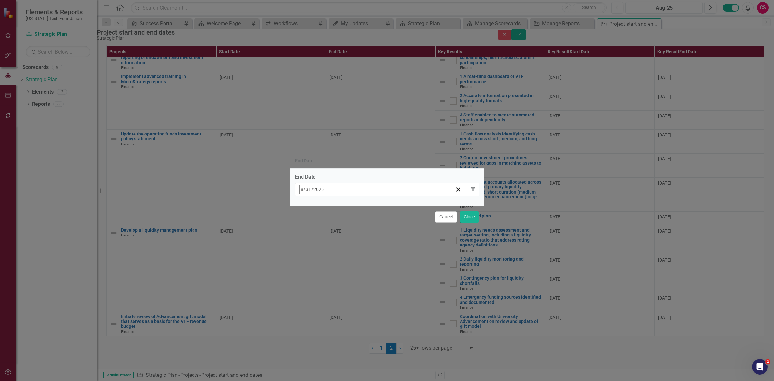
click at [408, 206] on button "»" at bounding box center [401, 203] width 14 height 14
click at [324, 206] on button "‹" at bounding box center [317, 203] width 14 height 14
click at [344, 228] on button "1" at bounding box center [336, 229] width 16 height 12
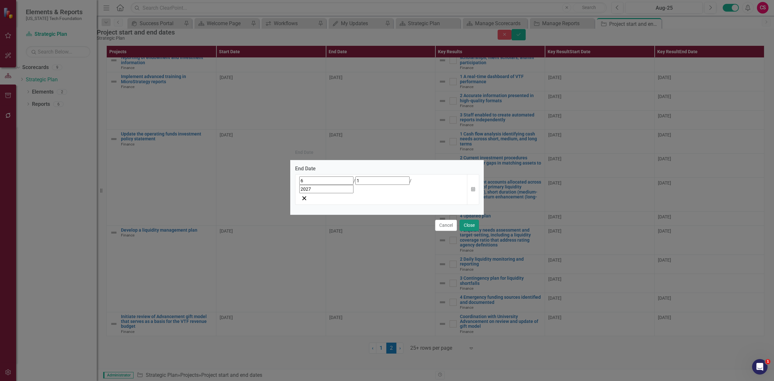
click at [477, 220] on button "Close" at bounding box center [469, 225] width 19 height 11
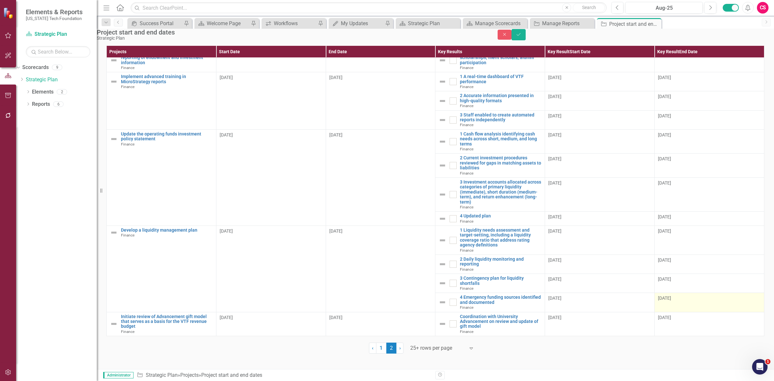
click at [684, 312] on td "8/31/25" at bounding box center [710, 302] width 110 height 19
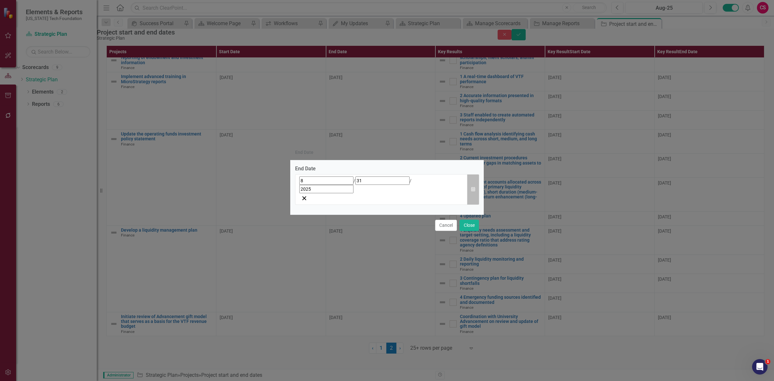
click at [473, 186] on button "Calendar" at bounding box center [473, 189] width 12 height 31
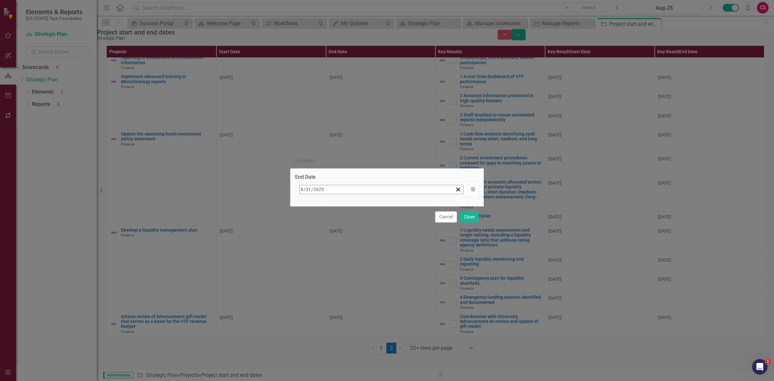
click at [408, 207] on button "»" at bounding box center [401, 203] width 14 height 14
click at [408, 203] on button "»" at bounding box center [401, 203] width 14 height 14
click at [324, 205] on button "‹" at bounding box center [317, 203] width 14 height 14
click at [344, 224] on button "1" at bounding box center [336, 229] width 16 height 12
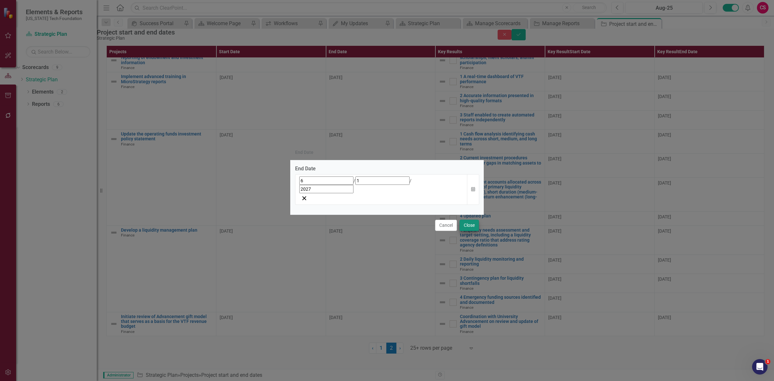
drag, startPoint x: 474, startPoint y: 209, endPoint x: 471, endPoint y: 212, distance: 4.8
click at [471, 214] on div "Cancel Close" at bounding box center [386, 224] width 193 height 21
click at [471, 220] on button "Close" at bounding box center [469, 225] width 19 height 11
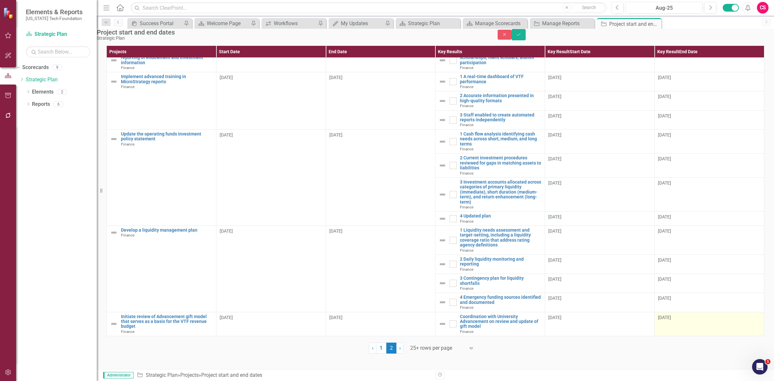
click at [693, 321] on div "8/31/25" at bounding box center [709, 317] width 103 height 6
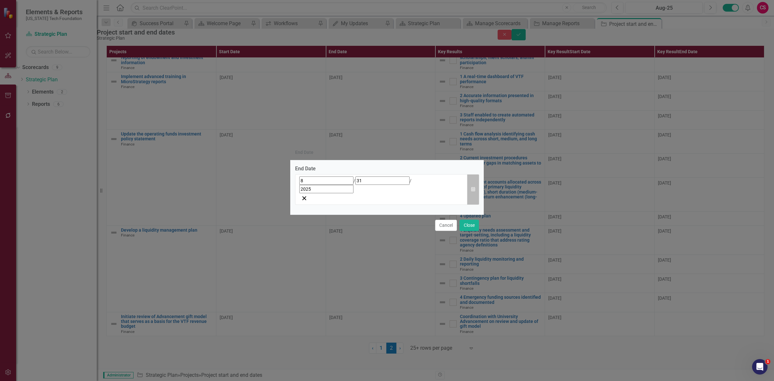
click at [471, 189] on icon "button" at bounding box center [473, 189] width 4 height 5
click at [478, 192] on button "Calendar" at bounding box center [473, 189] width 12 height 31
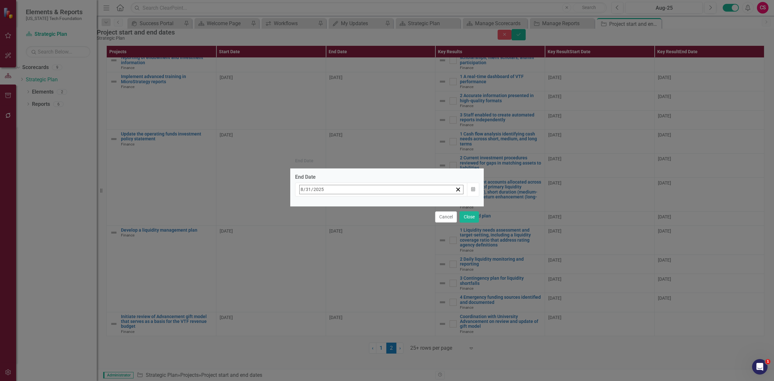
click at [408, 206] on button "»" at bounding box center [401, 203] width 14 height 14
click at [324, 206] on button "‹" at bounding box center [317, 203] width 14 height 14
click at [344, 223] on button "1" at bounding box center [336, 229] width 16 height 12
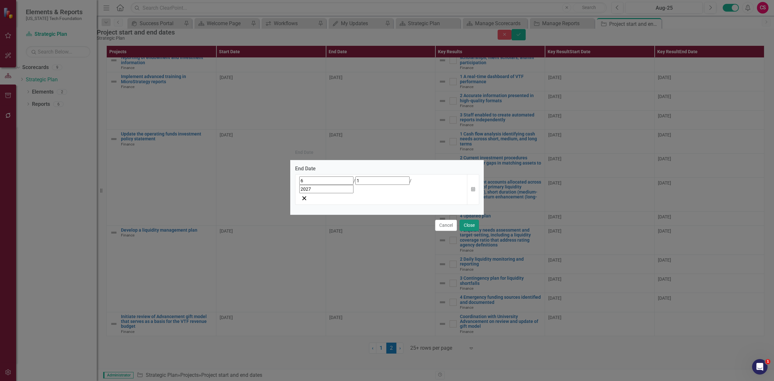
click at [462, 220] on button "Close" at bounding box center [469, 225] width 19 height 11
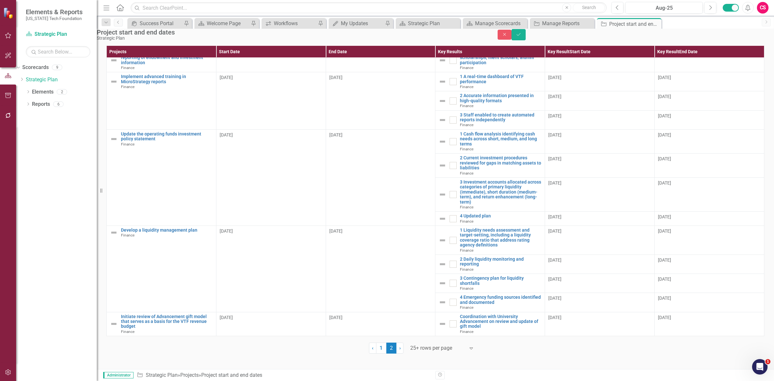
click at [749, 40] on div "Close Save" at bounding box center [636, 34] width 277 height 11
click at [521, 37] on icon "Save" at bounding box center [519, 34] width 6 height 5
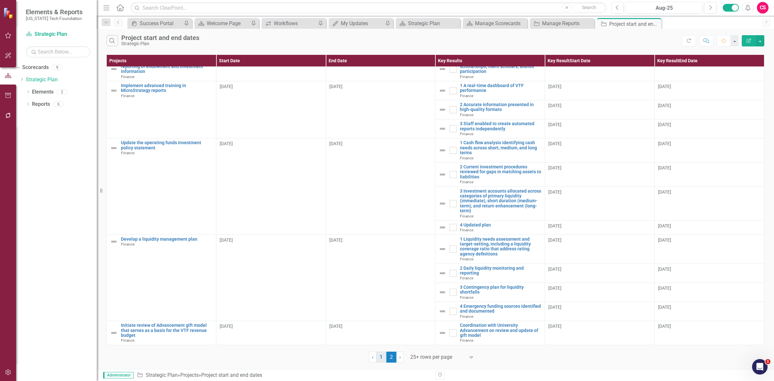
click at [380, 361] on link "1" at bounding box center [381, 356] width 10 height 11
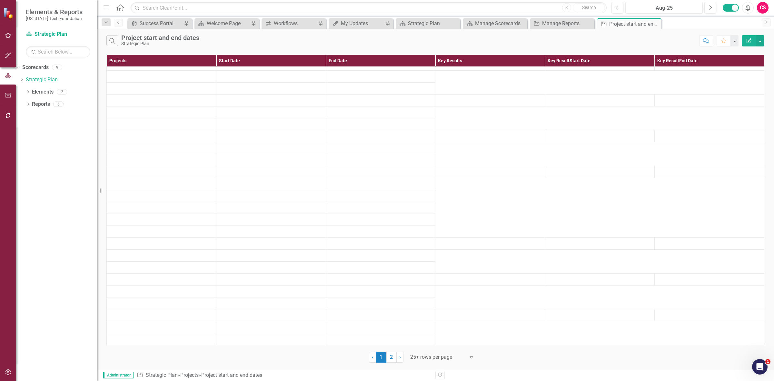
scroll to position [0, 0]
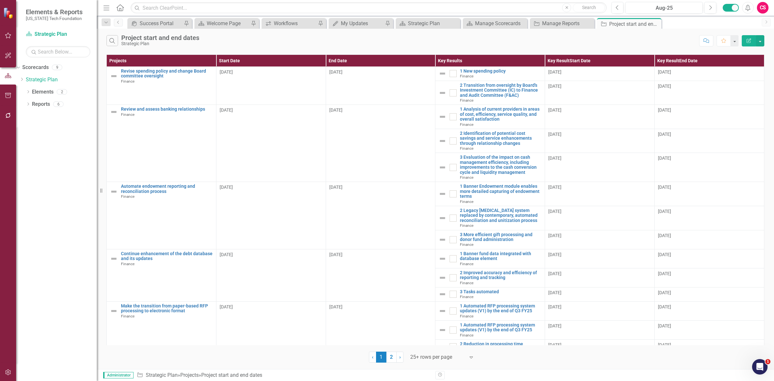
click at [743, 41] on button "Edit Report" at bounding box center [749, 40] width 14 height 11
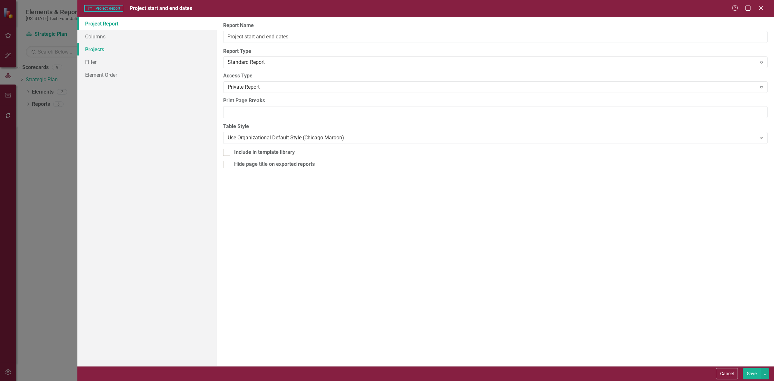
click at [168, 47] on link "Projects" at bounding box center [146, 49] width 139 height 13
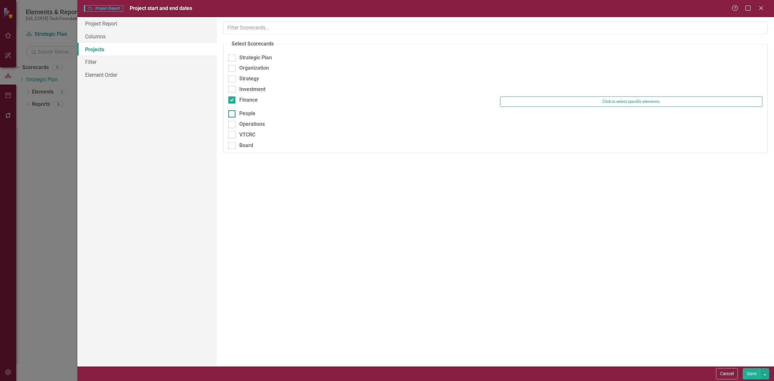
click at [240, 111] on div "People" at bounding box center [247, 113] width 16 height 7
click at [232, 111] on input "People" at bounding box center [230, 112] width 4 height 4
checkbox input "true"
click at [247, 97] on div "Finance" at bounding box center [248, 99] width 18 height 7
click at [232, 97] on input "Finance" at bounding box center [230, 98] width 4 height 4
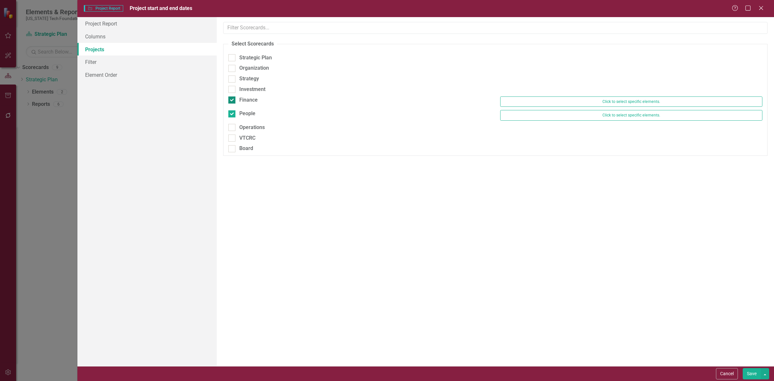
checkbox input "false"
click at [745, 378] on button "Save" at bounding box center [752, 373] width 18 height 11
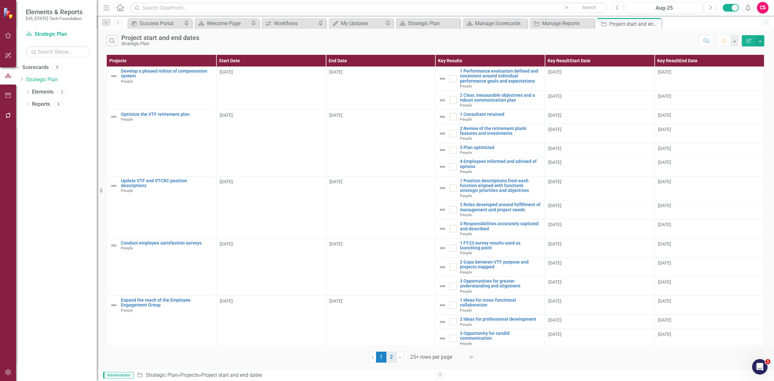
click at [389, 360] on link "2" at bounding box center [391, 356] width 10 height 11
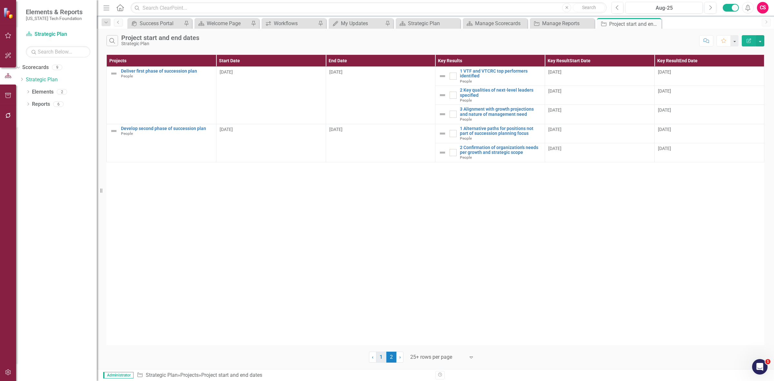
click at [379, 358] on link "1" at bounding box center [381, 356] width 10 height 11
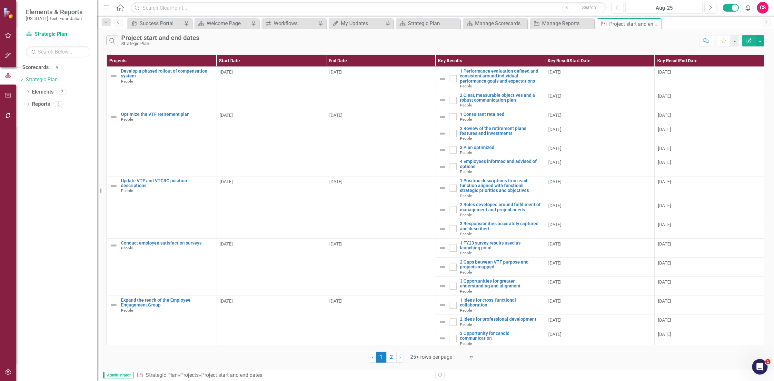
click at [750, 42] on icon "Edit Report" at bounding box center [749, 40] width 6 height 5
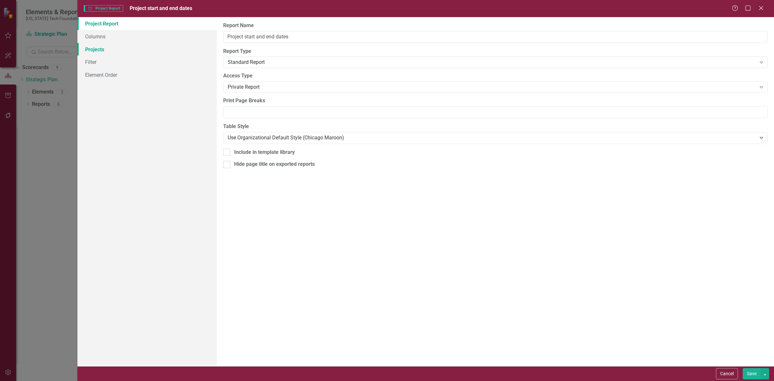
click at [115, 47] on link "Projects" at bounding box center [146, 49] width 139 height 13
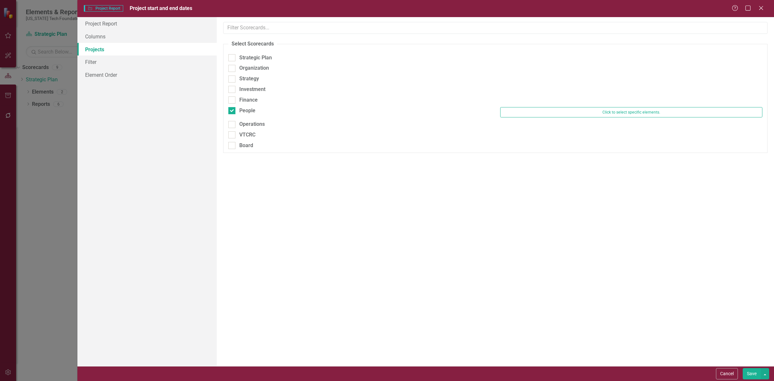
drag, startPoint x: 266, startPoint y: 128, endPoint x: 262, endPoint y: 120, distance: 8.7
click at [266, 128] on div "Operations" at bounding box center [359, 124] width 262 height 7
click at [232, 125] on input "Operations" at bounding box center [230, 123] width 4 height 4
checkbox input "true"
click at [255, 112] on div "People" at bounding box center [247, 110] width 16 height 7
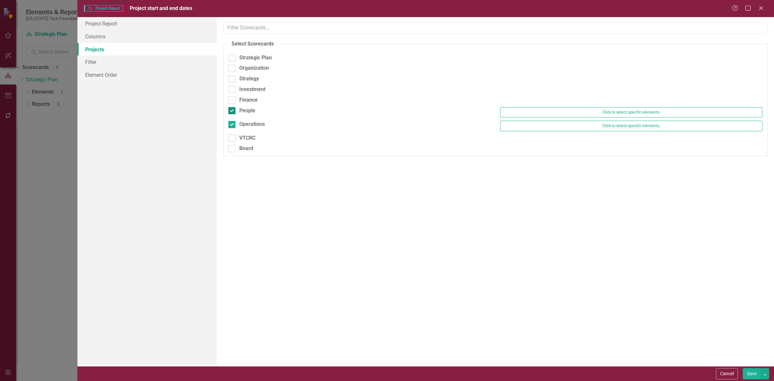
click at [232, 111] on input "People" at bounding box center [230, 109] width 4 height 4
checkbox input "false"
click at [752, 371] on button "Save" at bounding box center [752, 373] width 18 height 11
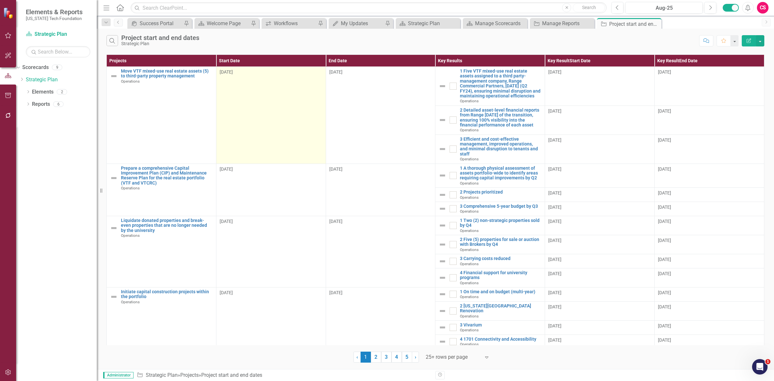
click at [261, 115] on td "8/1/25" at bounding box center [271, 115] width 110 height 97
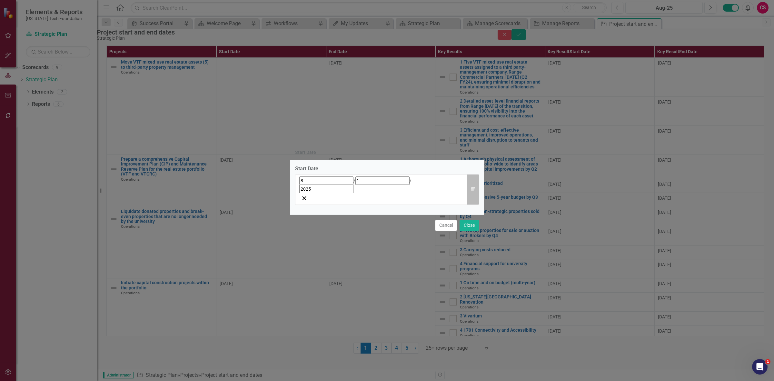
click at [471, 186] on button "Calendar" at bounding box center [473, 189] width 12 height 31
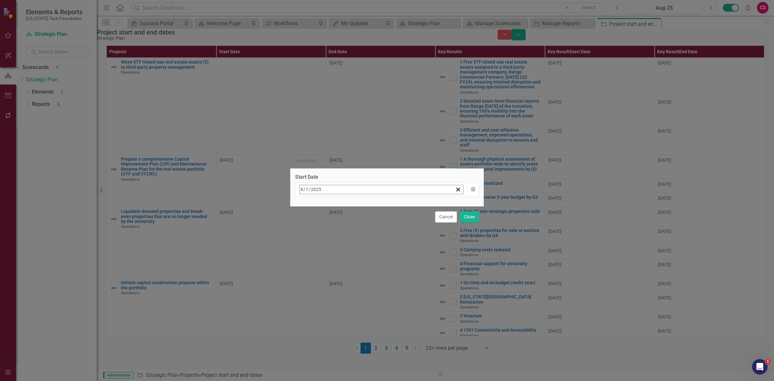
click at [310, 205] on button "«" at bounding box center [303, 203] width 14 height 14
click at [324, 205] on button "‹" at bounding box center [317, 203] width 14 height 14
click at [328, 225] on button "1" at bounding box center [320, 229] width 16 height 12
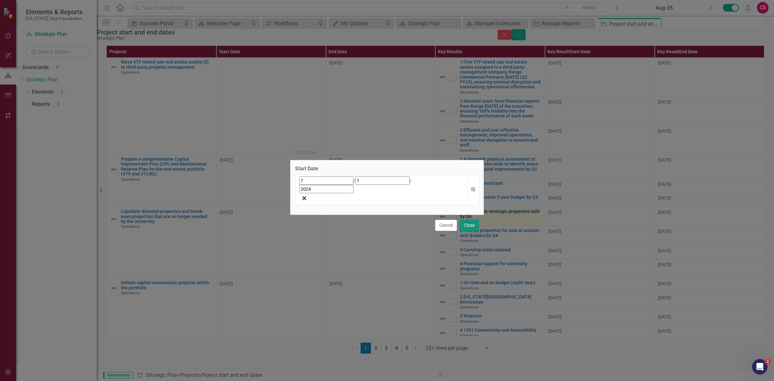
click at [473, 220] on button "Close" at bounding box center [469, 225] width 19 height 11
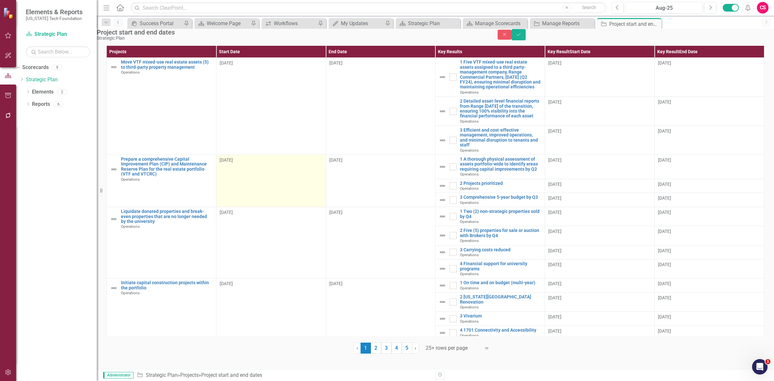
click at [256, 170] on td "8/1/25" at bounding box center [271, 181] width 110 height 52
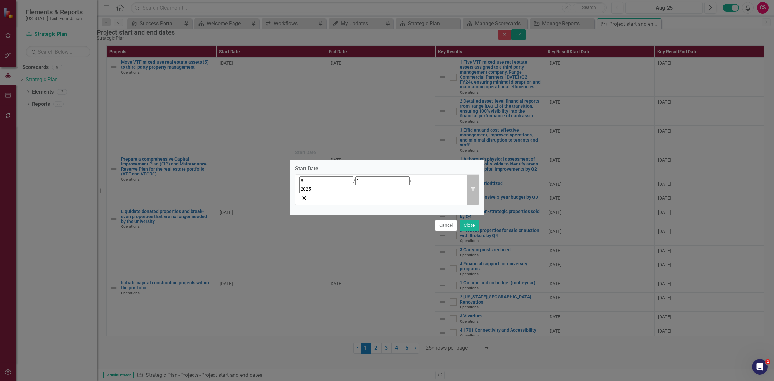
click at [472, 189] on icon "button" at bounding box center [473, 189] width 4 height 5
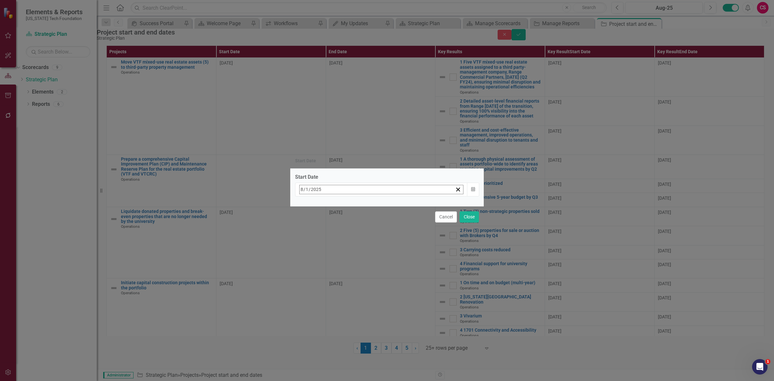
click at [324, 208] on button "‹" at bounding box center [317, 203] width 14 height 14
click at [310, 207] on button "«" at bounding box center [303, 203] width 14 height 14
click at [328, 228] on button "1" at bounding box center [320, 229] width 16 height 12
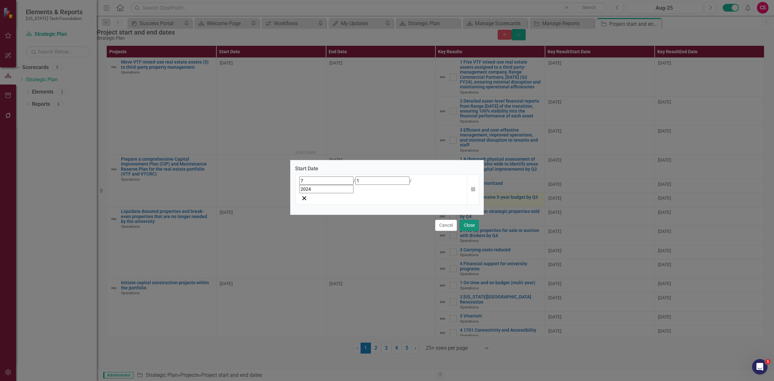
drag, startPoint x: 471, startPoint y: 212, endPoint x: 467, endPoint y: 208, distance: 5.7
click at [471, 220] on button "Close" at bounding box center [469, 225] width 19 height 11
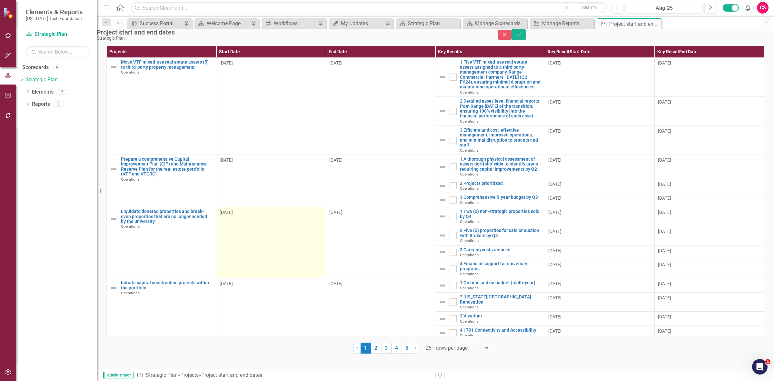
click at [282, 215] on div "8/1/25" at bounding box center [271, 212] width 103 height 6
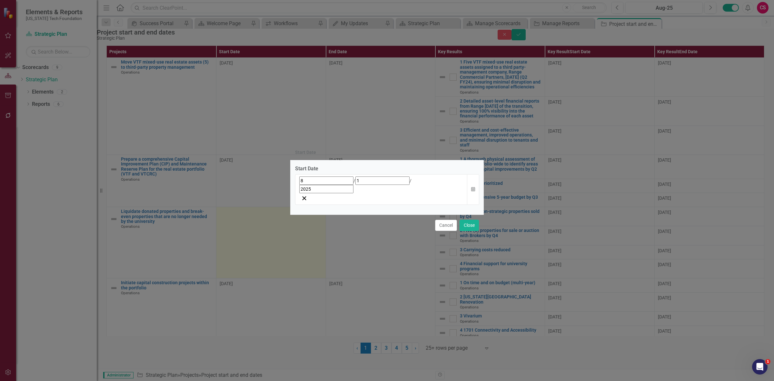
click at [282, 218] on div "Start Date Start Date 8 / 1 / 2025 Calendar Cancel Close" at bounding box center [387, 190] width 774 height 381
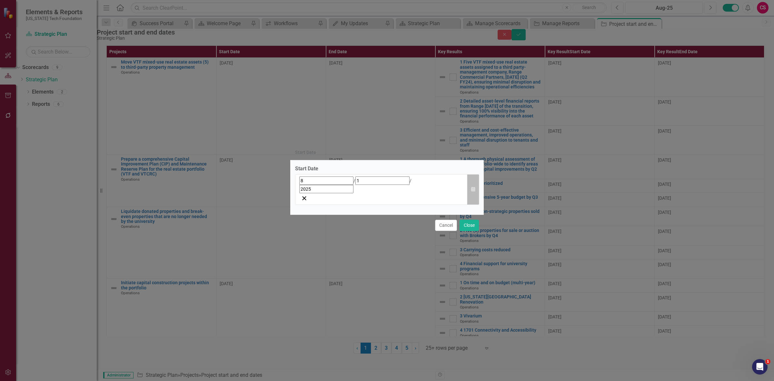
click at [471, 188] on icon "Calendar" at bounding box center [473, 189] width 4 height 5
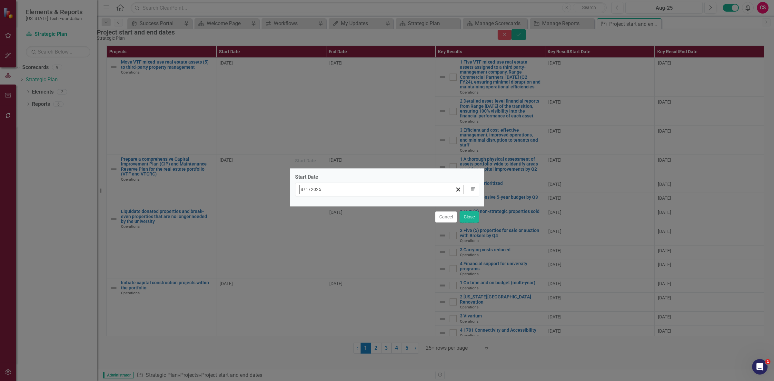
click at [310, 204] on button "«" at bounding box center [303, 203] width 14 height 14
click at [324, 208] on button "‹" at bounding box center [317, 203] width 14 height 14
click at [328, 231] on button "1" at bounding box center [320, 229] width 16 height 12
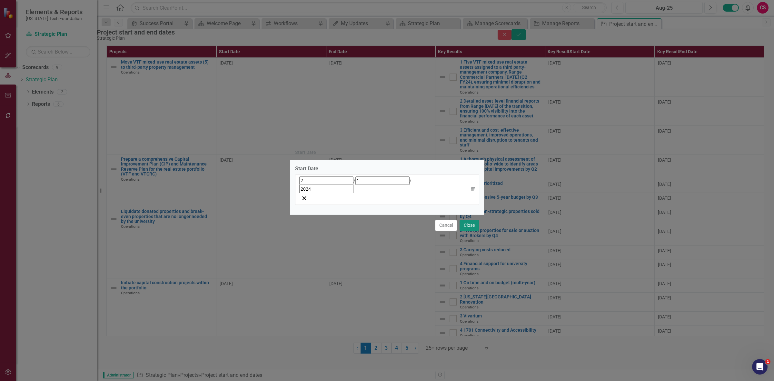
click at [467, 220] on button "Close" at bounding box center [469, 225] width 19 height 11
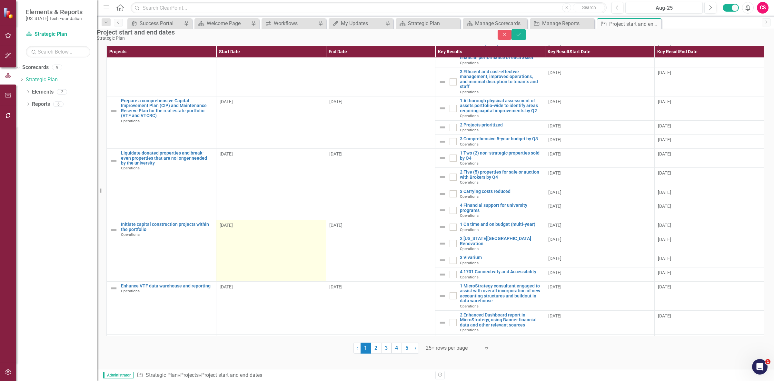
scroll to position [121, 0]
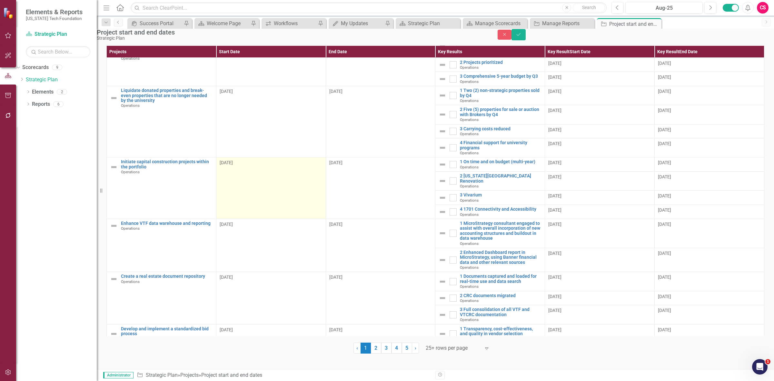
click at [278, 181] on td "8/1/25" at bounding box center [271, 188] width 110 height 62
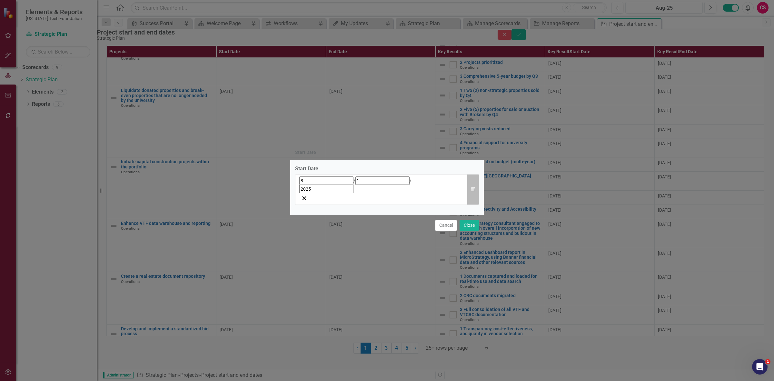
click at [476, 191] on button "Calendar" at bounding box center [473, 189] width 12 height 31
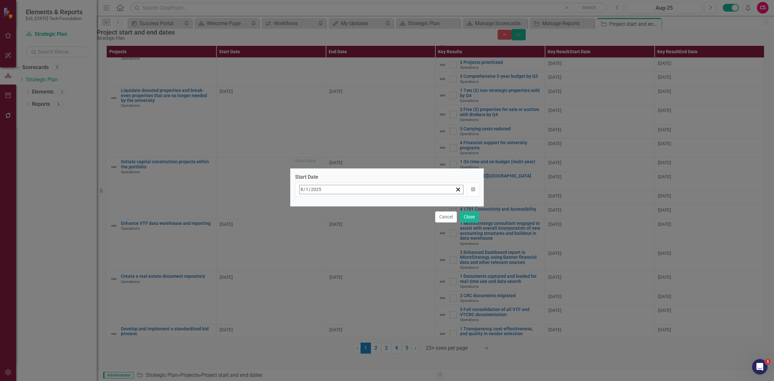
click at [310, 205] on button "«" at bounding box center [303, 203] width 14 height 14
click at [324, 205] on button "‹" at bounding box center [317, 203] width 14 height 14
drag, startPoint x: 351, startPoint y: 228, endPoint x: 350, endPoint y: 219, distance: 9.8
click at [328, 228] on button "1" at bounding box center [320, 229] width 16 height 12
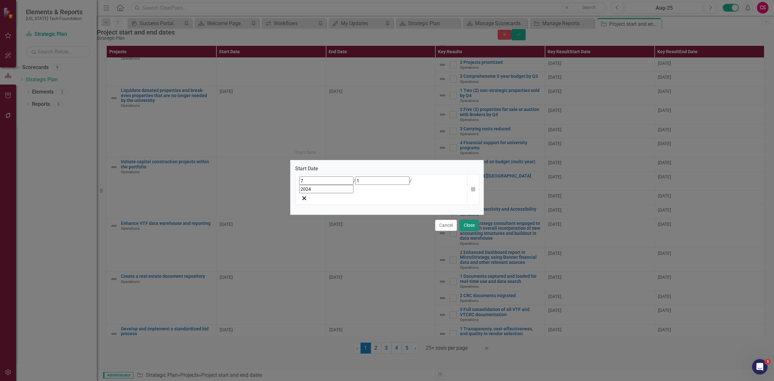
click at [465, 220] on button "Close" at bounding box center [469, 225] width 19 height 11
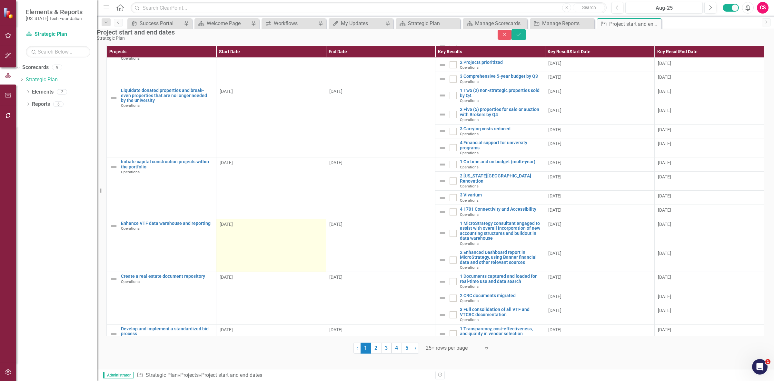
scroll to position [202, 0]
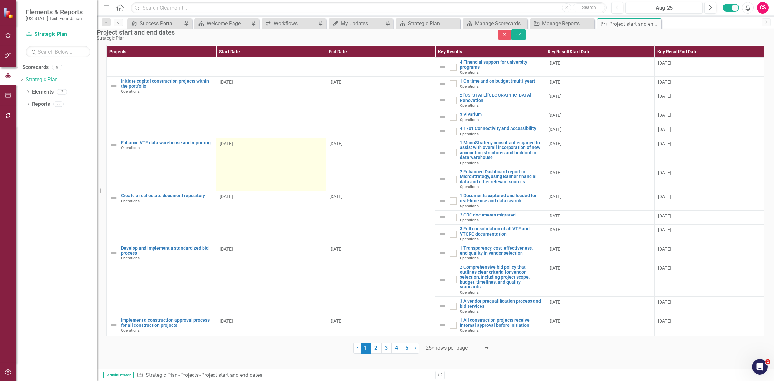
click at [263, 169] on td "8/1/25" at bounding box center [271, 164] width 110 height 53
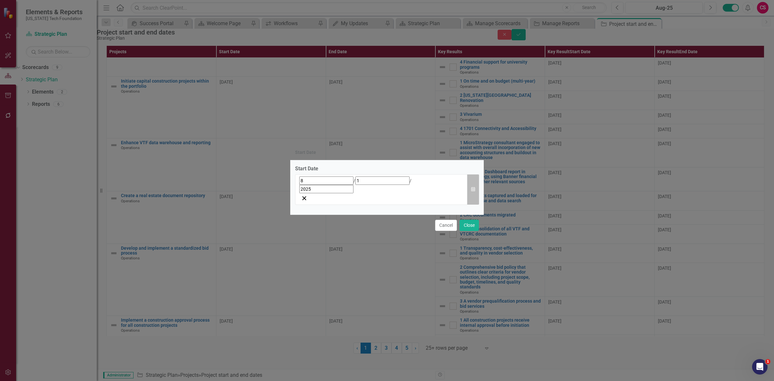
click at [473, 191] on icon "button" at bounding box center [473, 189] width 4 height 5
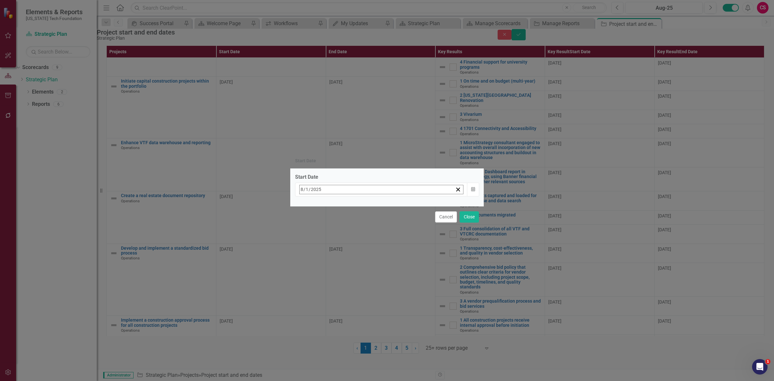
click at [310, 207] on button "«" at bounding box center [303, 203] width 14 height 14
click at [324, 204] on button "‹" at bounding box center [317, 203] width 14 height 14
drag, startPoint x: 349, startPoint y: 228, endPoint x: 357, endPoint y: 226, distance: 8.5
click at [321, 228] on abbr "1" at bounding box center [320, 229] width 3 height 5
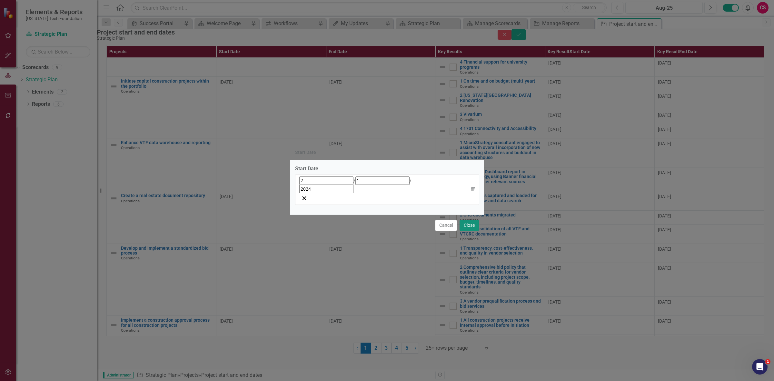
click at [469, 220] on button "Close" at bounding box center [469, 225] width 19 height 11
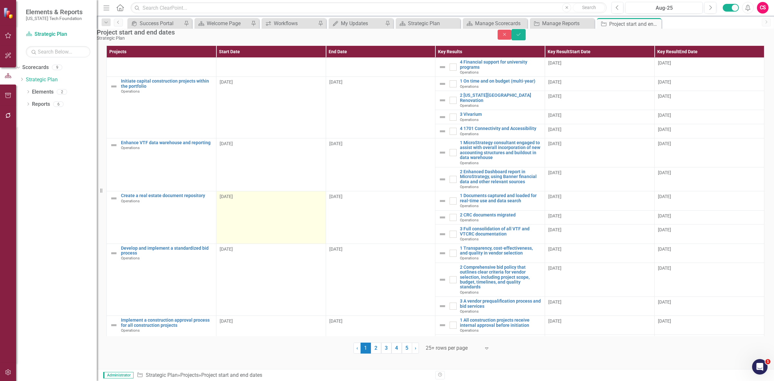
scroll to position [242, 0]
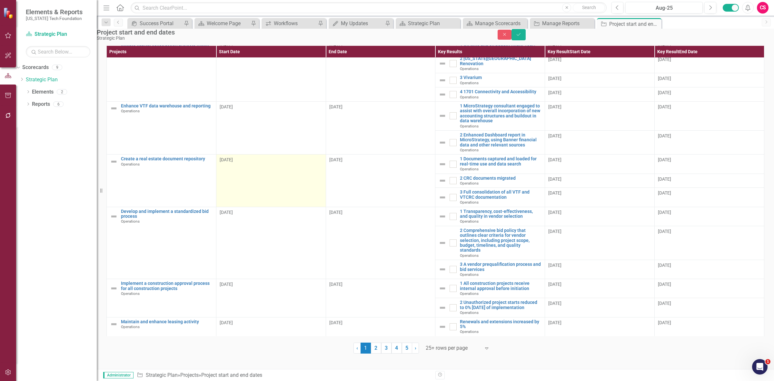
click at [279, 189] on td "8/1/25" at bounding box center [271, 180] width 110 height 52
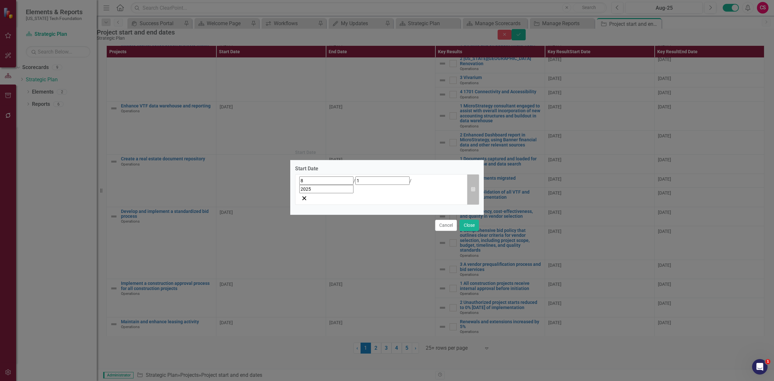
click at [473, 191] on icon "Calendar" at bounding box center [473, 189] width 4 height 5
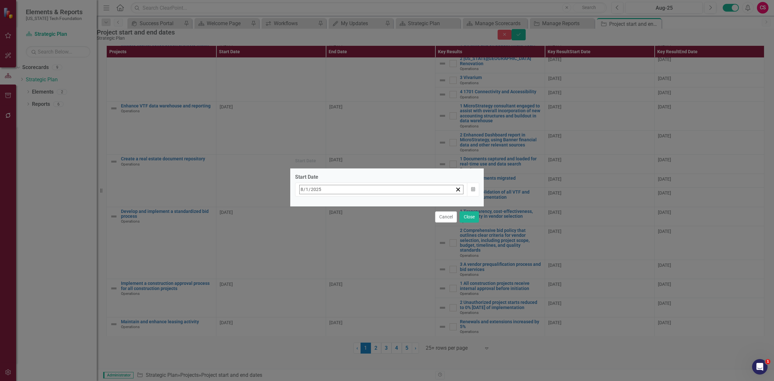
click at [310, 206] on button "«" at bounding box center [303, 203] width 14 height 14
click at [324, 206] on button "‹" at bounding box center [317, 203] width 14 height 14
click at [328, 227] on button "1" at bounding box center [320, 229] width 16 height 12
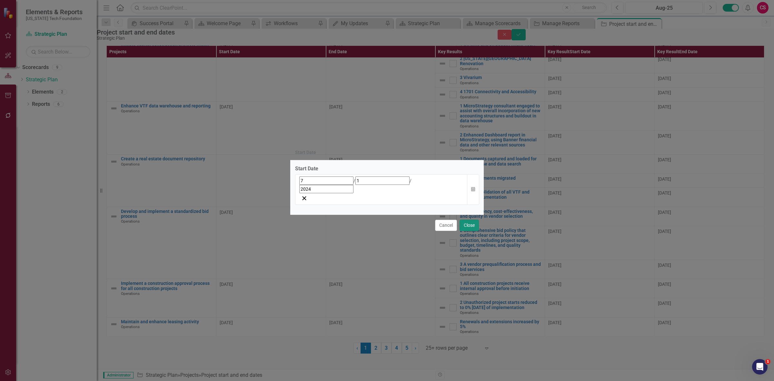
click at [471, 220] on button "Close" at bounding box center [469, 225] width 19 height 11
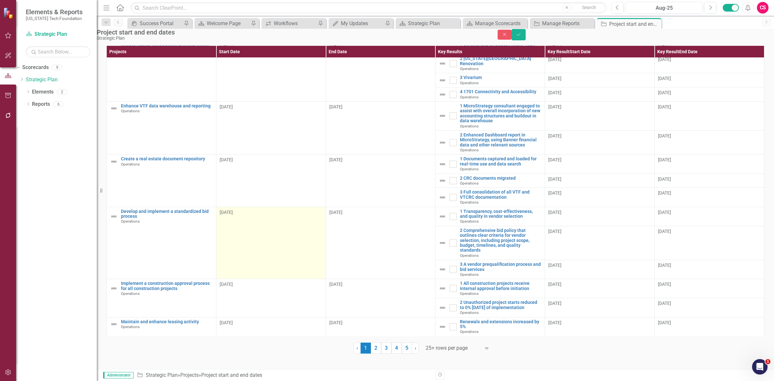
click at [268, 226] on td "8/1/25" at bounding box center [271, 243] width 110 height 72
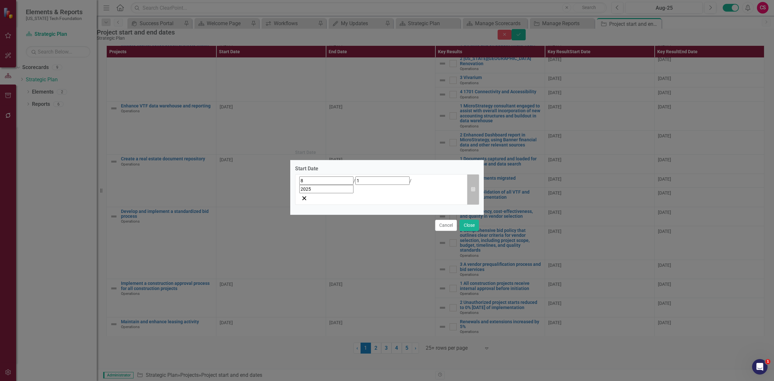
click at [471, 187] on icon "Calendar" at bounding box center [473, 189] width 4 height 5
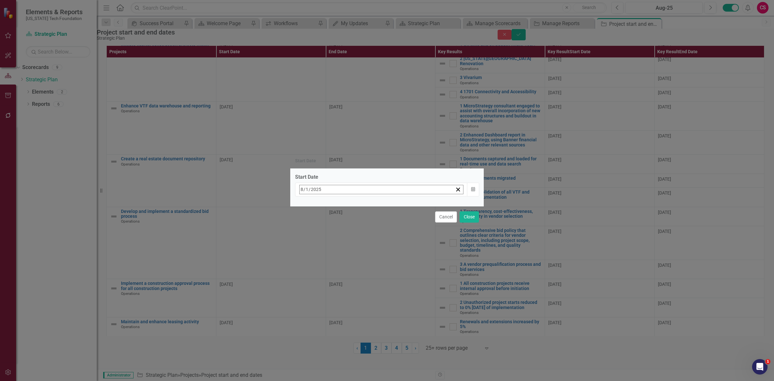
click at [310, 206] on button "«" at bounding box center [303, 203] width 14 height 14
click at [324, 205] on button "‹" at bounding box center [317, 203] width 14 height 14
click at [328, 223] on button "1" at bounding box center [320, 229] width 16 height 12
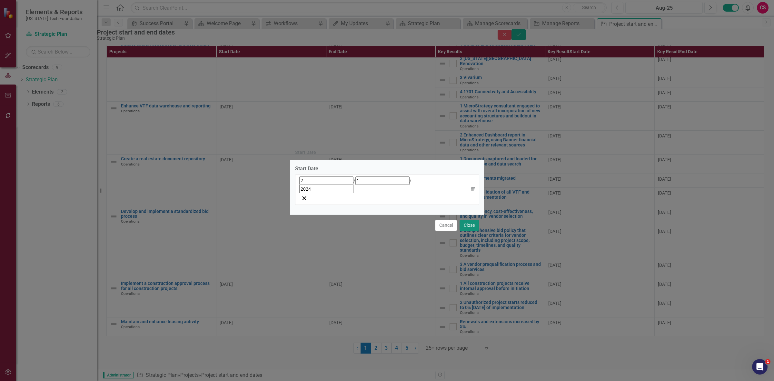
click at [475, 220] on button "Close" at bounding box center [469, 225] width 19 height 11
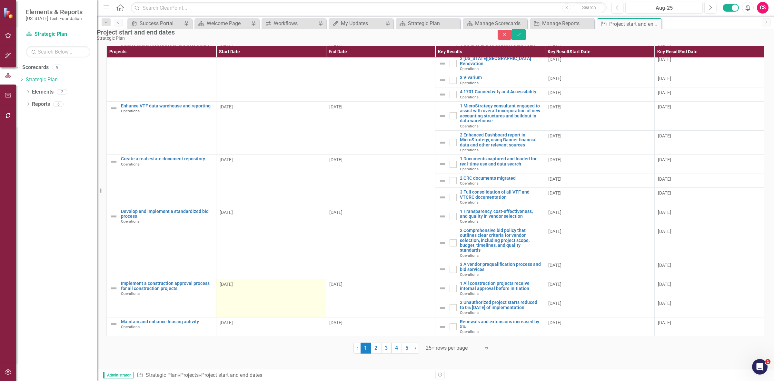
click at [269, 287] on div "8/1/25" at bounding box center [271, 285] width 103 height 8
click at [270, 287] on div "8/1/25" at bounding box center [271, 285] width 103 height 8
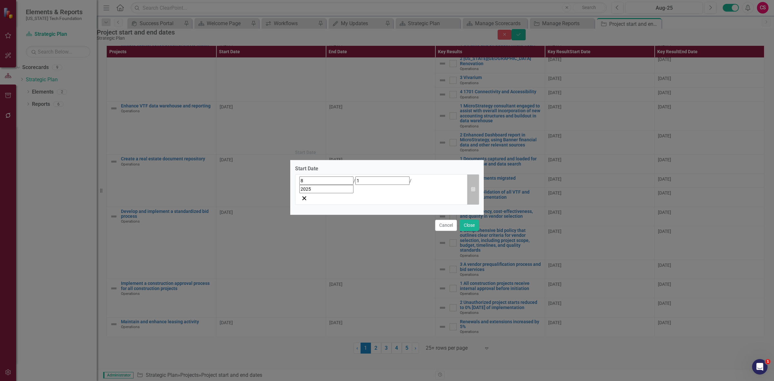
click at [475, 190] on button "Calendar" at bounding box center [473, 189] width 12 height 31
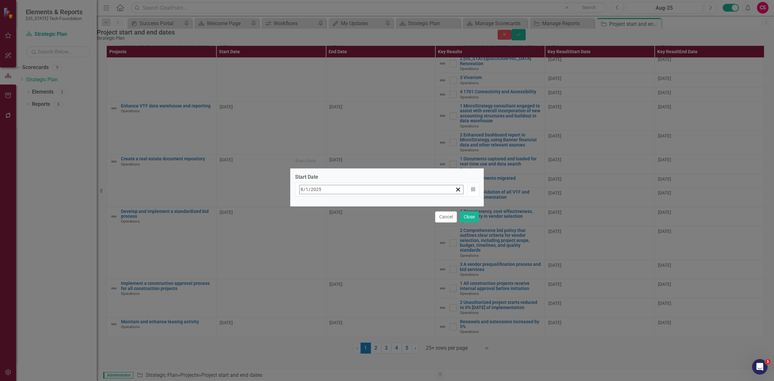
click at [310, 208] on button "«" at bounding box center [303, 203] width 14 height 14
click at [324, 207] on button "‹" at bounding box center [317, 203] width 14 height 14
click at [328, 226] on button "1" at bounding box center [320, 229] width 16 height 12
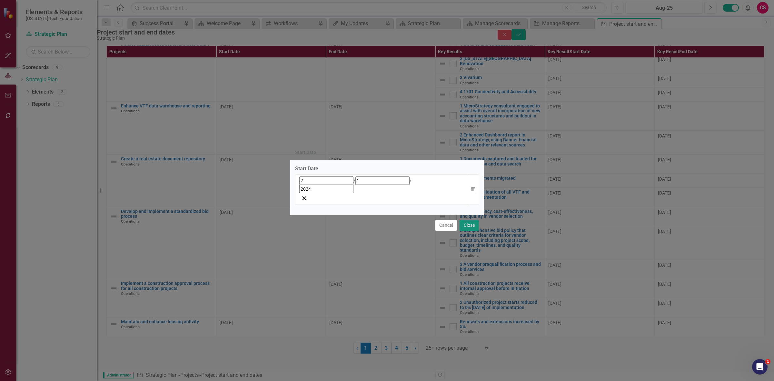
click at [471, 220] on button "Close" at bounding box center [469, 225] width 19 height 11
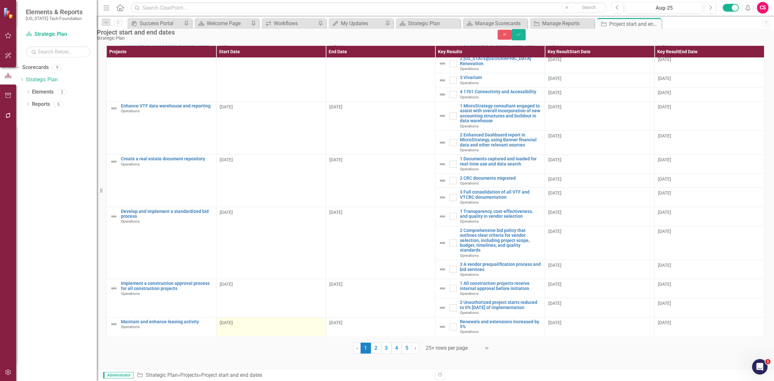
click at [284, 325] on div "8/1/25" at bounding box center [271, 322] width 103 height 6
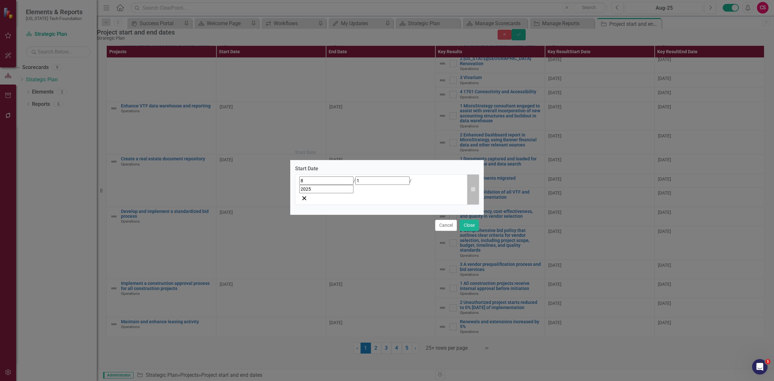
click at [474, 193] on button "Calendar" at bounding box center [473, 189] width 12 height 31
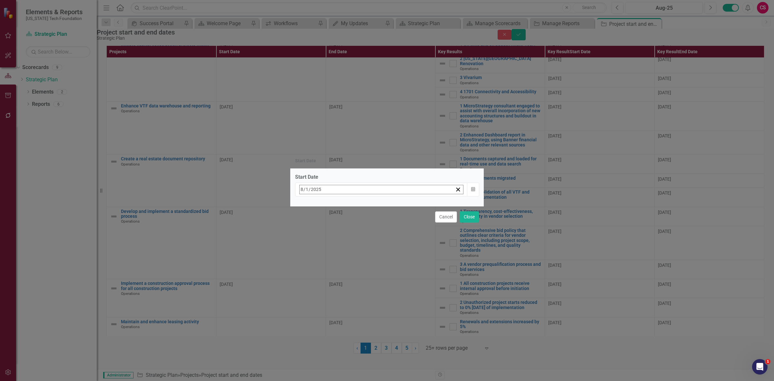
click at [310, 210] on button "«" at bounding box center [303, 203] width 14 height 14
click at [324, 209] on button "‹" at bounding box center [317, 203] width 14 height 14
click at [328, 223] on button "1" at bounding box center [320, 229] width 16 height 12
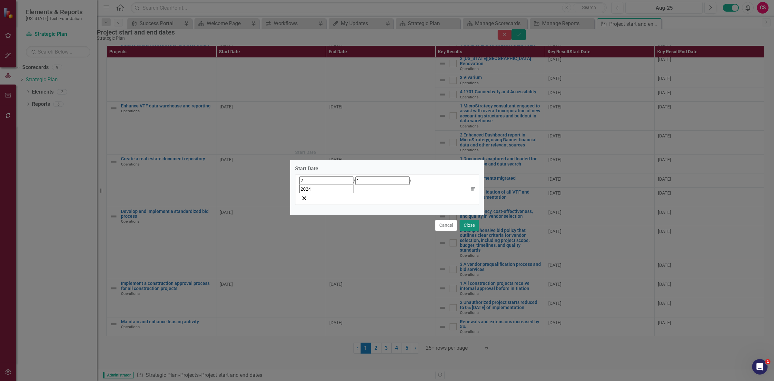
click at [466, 220] on button "Close" at bounding box center [469, 225] width 19 height 11
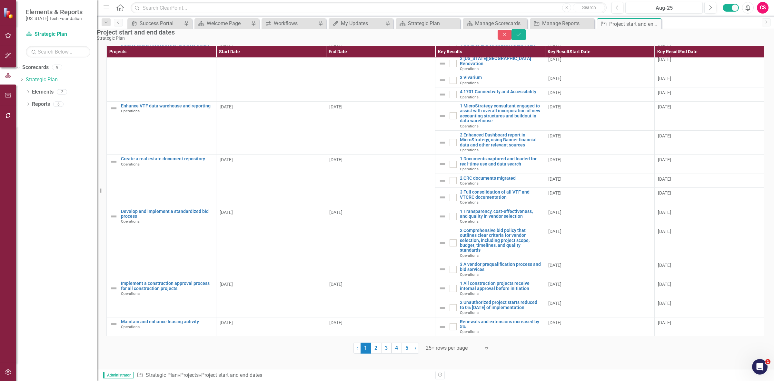
click at [755, 41] on div "Project start and end dates Strategic Plan Close Save" at bounding box center [435, 35] width 687 height 12
click at [526, 40] on button "Save" at bounding box center [518, 34] width 14 height 11
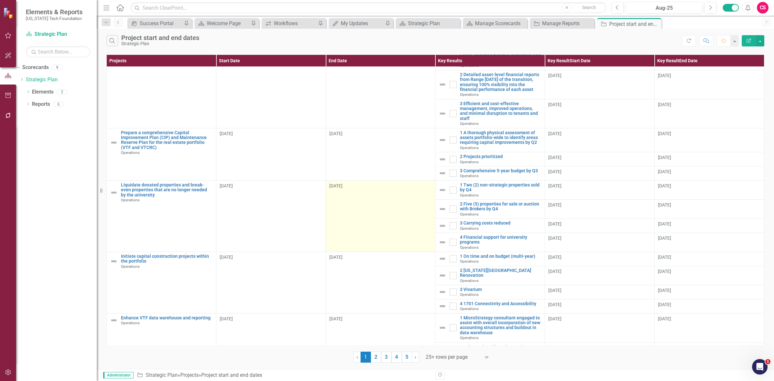
scroll to position [0, 0]
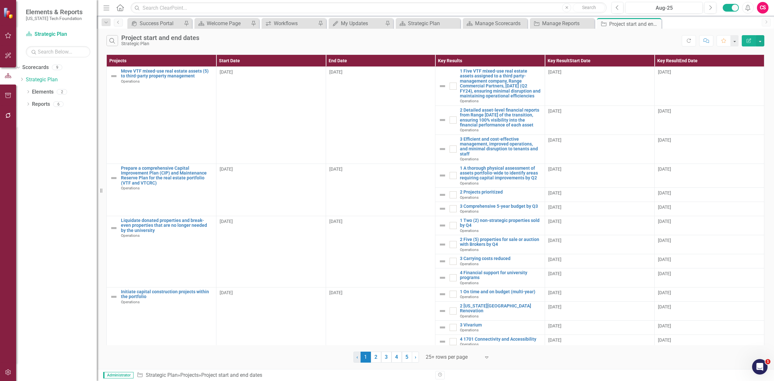
drag, startPoint x: 383, startPoint y: 349, endPoint x: 373, endPoint y: 359, distance: 13.7
click at [373, 359] on link "2" at bounding box center [376, 356] width 10 height 11
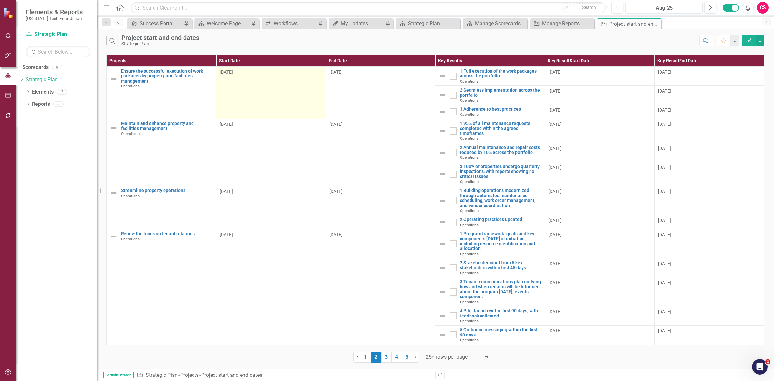
click at [267, 81] on td "8/1/25" at bounding box center [271, 93] width 110 height 52
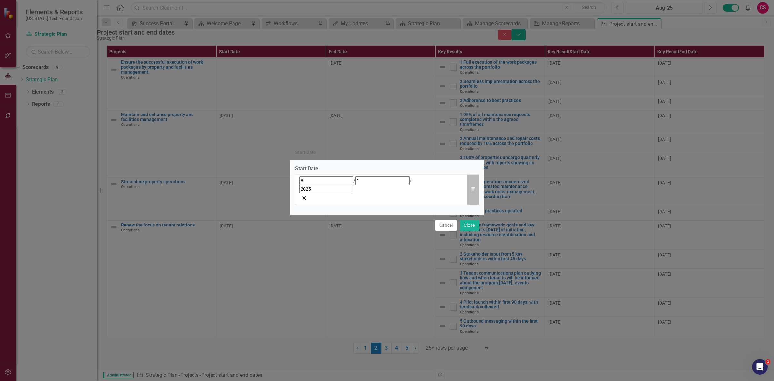
click at [473, 194] on button "Calendar" at bounding box center [473, 189] width 12 height 31
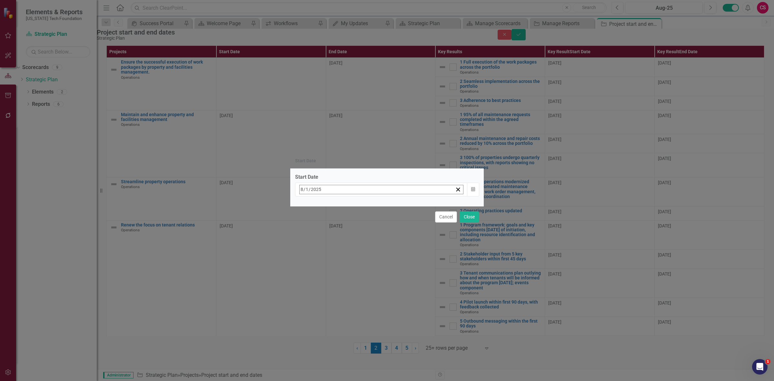
click at [324, 204] on button "‹" at bounding box center [317, 203] width 14 height 14
click at [408, 208] on button "»" at bounding box center [401, 203] width 14 height 14
click at [394, 204] on button "›" at bounding box center [387, 203] width 14 height 14
click at [310, 207] on button "«" at bounding box center [303, 203] width 14 height 14
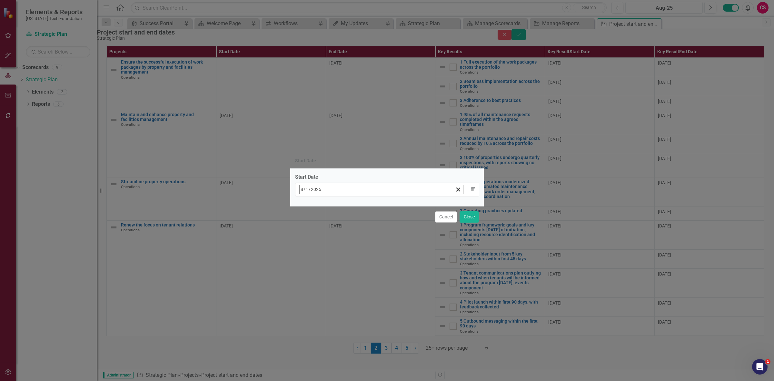
click at [310, 207] on button "«" at bounding box center [303, 203] width 14 height 14
click at [328, 226] on button "1" at bounding box center [320, 229] width 16 height 12
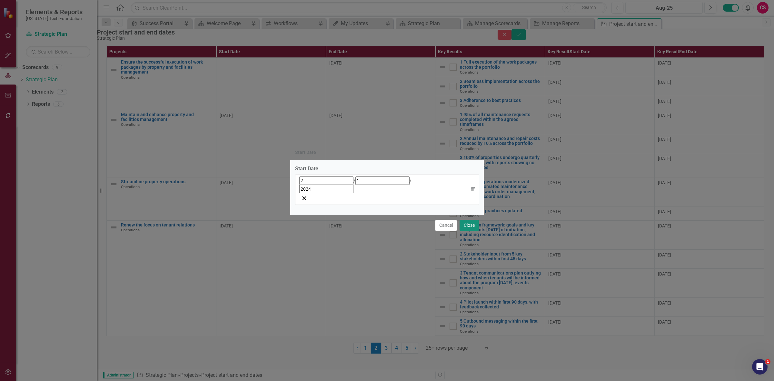
click at [473, 220] on button "Close" at bounding box center [469, 225] width 19 height 11
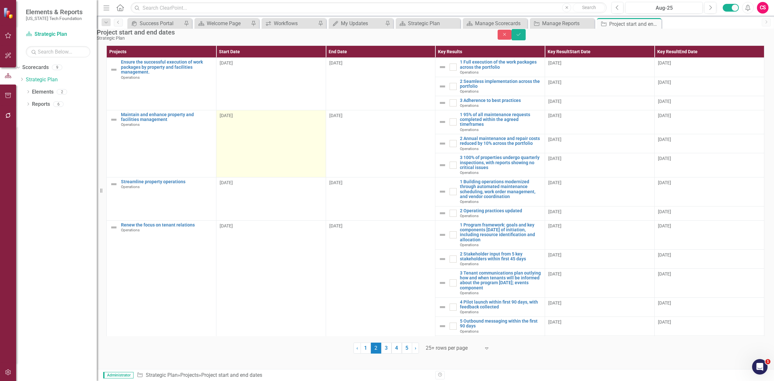
click at [294, 155] on td "8/1/25" at bounding box center [271, 143] width 110 height 67
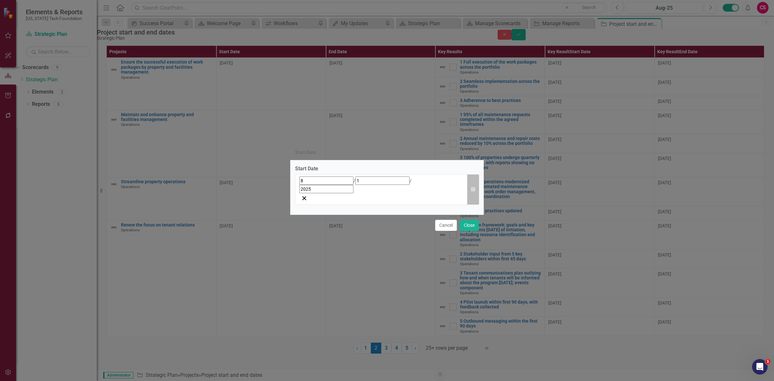
click at [470, 185] on button "Calendar" at bounding box center [473, 189] width 12 height 31
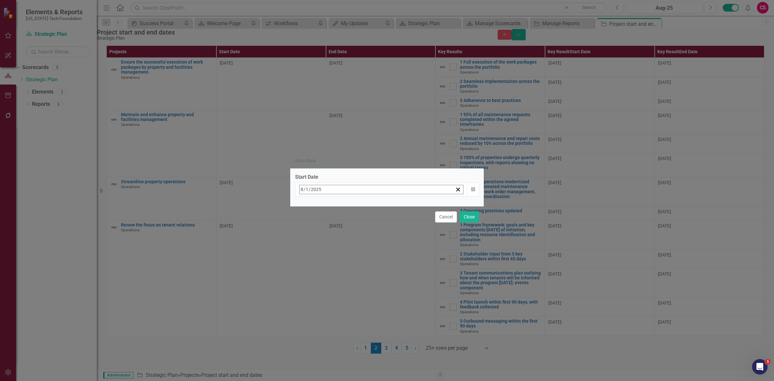
click at [324, 207] on button "‹" at bounding box center [317, 203] width 14 height 14
click at [310, 205] on button "«" at bounding box center [303, 203] width 14 height 14
click at [328, 225] on button "1" at bounding box center [320, 229] width 16 height 12
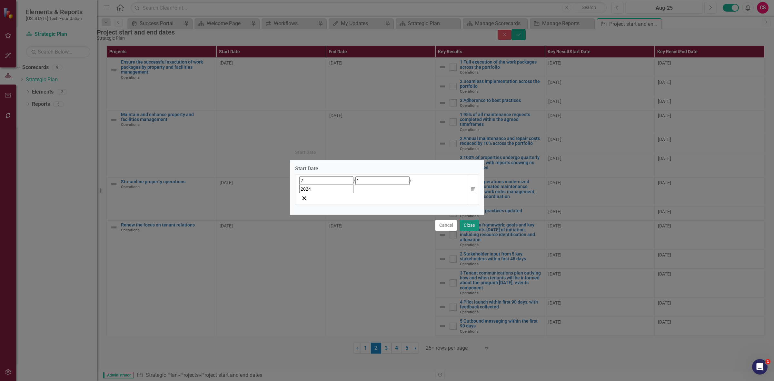
click at [473, 220] on button "Close" at bounding box center [469, 225] width 19 height 11
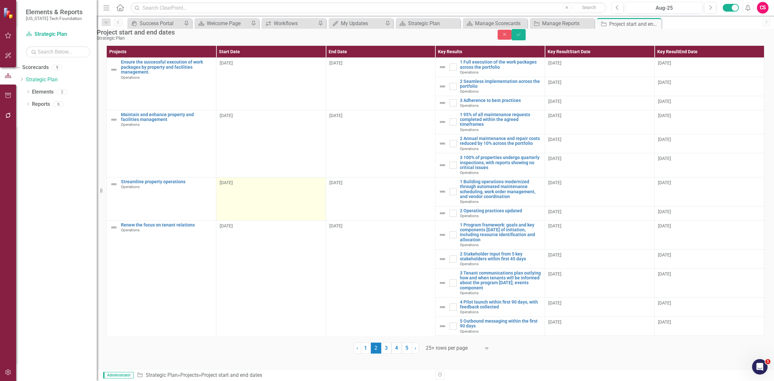
click at [240, 213] on td "8/1/25" at bounding box center [271, 198] width 110 height 43
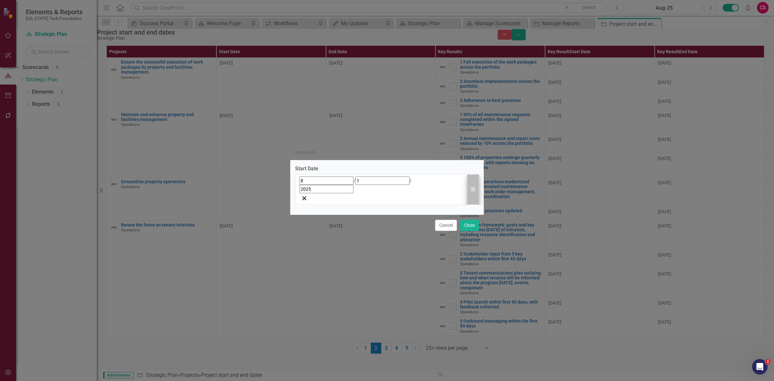
drag, startPoint x: 480, startPoint y: 184, endPoint x: 476, endPoint y: 188, distance: 5.0
click at [480, 185] on div "Start Date 8 / 1 / 2025 Calendar" at bounding box center [386, 187] width 193 height 54
click at [475, 189] on button "Calendar" at bounding box center [473, 189] width 12 height 31
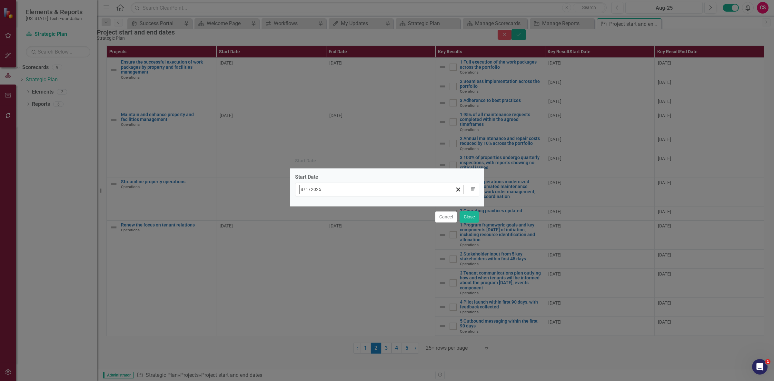
click at [310, 205] on button "«" at bounding box center [303, 203] width 14 height 14
click at [324, 208] on button "‹" at bounding box center [317, 203] width 14 height 14
click at [321, 227] on abbr "1" at bounding box center [320, 229] width 3 height 5
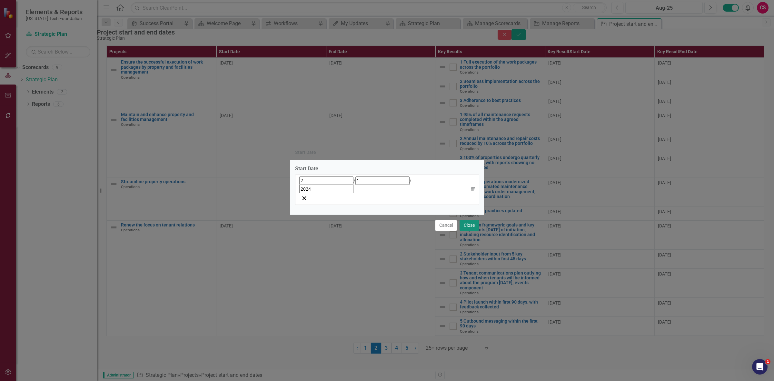
click at [472, 220] on button "Close" at bounding box center [469, 225] width 19 height 11
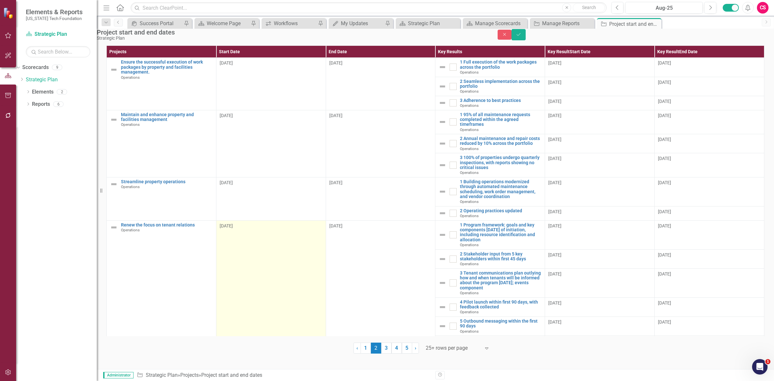
scroll to position [40, 0]
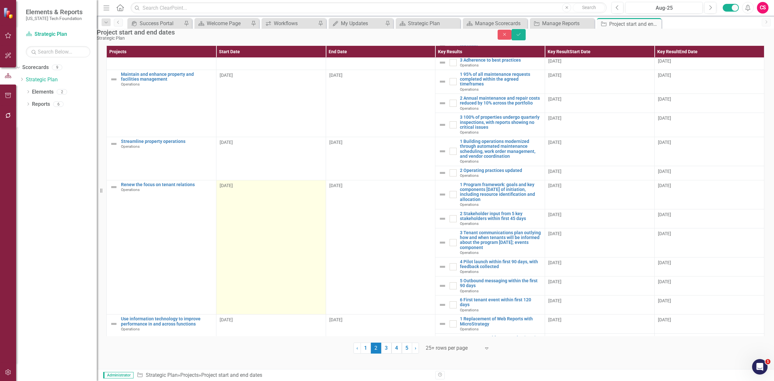
click at [268, 207] on td "8/1/25" at bounding box center [271, 247] width 110 height 134
click at [269, 207] on td "8/1/25" at bounding box center [271, 247] width 110 height 134
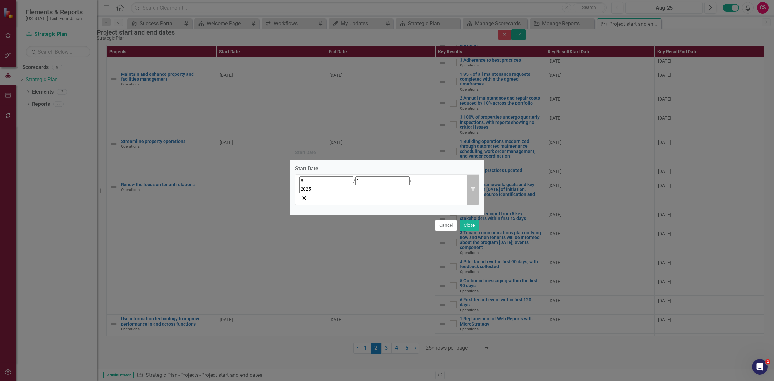
click at [476, 190] on button "Calendar" at bounding box center [473, 189] width 12 height 31
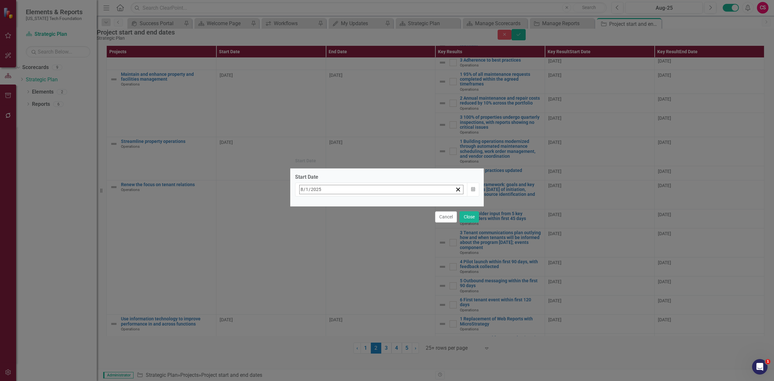
click at [310, 206] on button "«" at bounding box center [303, 203] width 14 height 14
click at [324, 206] on button "‹" at bounding box center [317, 203] width 14 height 14
click at [328, 223] on button "1" at bounding box center [320, 229] width 16 height 12
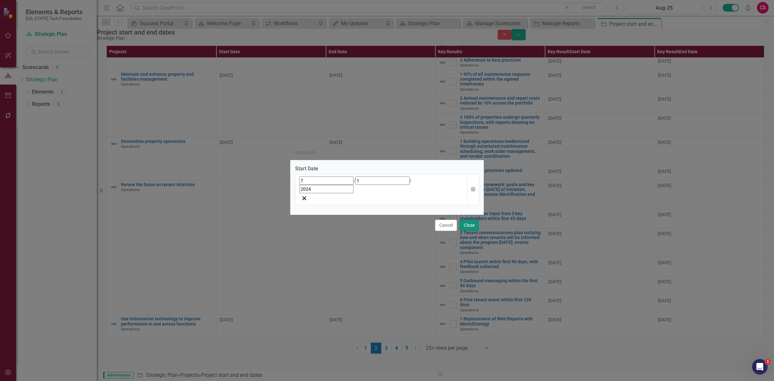
click at [471, 220] on button "Close" at bounding box center [469, 225] width 19 height 11
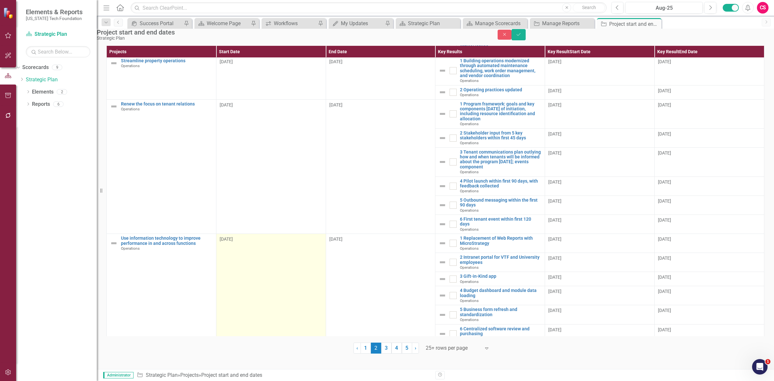
scroll to position [202, 0]
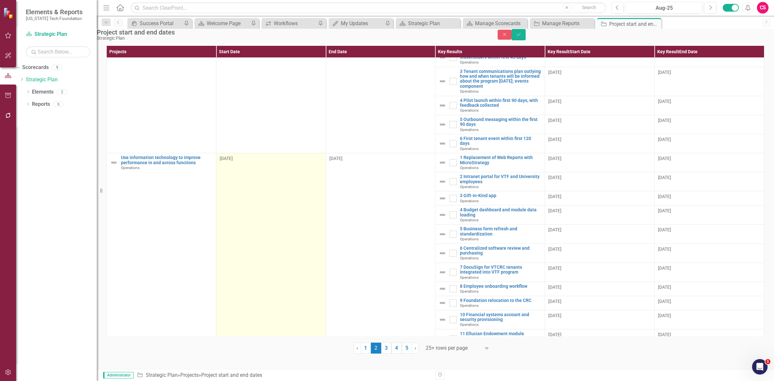
click at [272, 204] on td "8/1/25" at bounding box center [271, 281] width 110 height 256
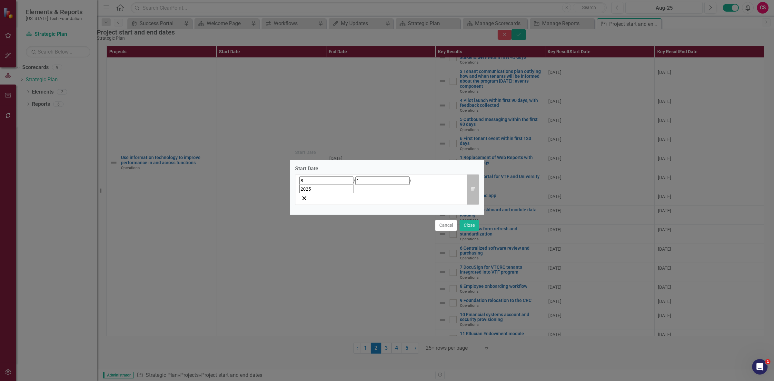
click at [472, 194] on button "Calendar" at bounding box center [473, 189] width 12 height 31
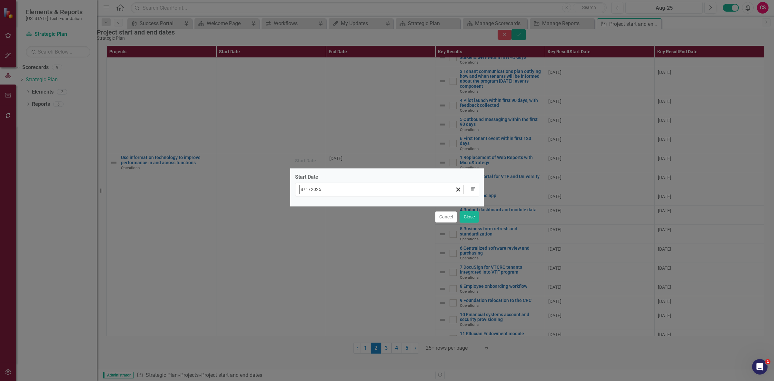
click at [310, 206] on button "«" at bounding box center [303, 203] width 14 height 14
click at [324, 207] on button "‹" at bounding box center [317, 203] width 14 height 14
click at [328, 225] on button "1" at bounding box center [320, 229] width 16 height 12
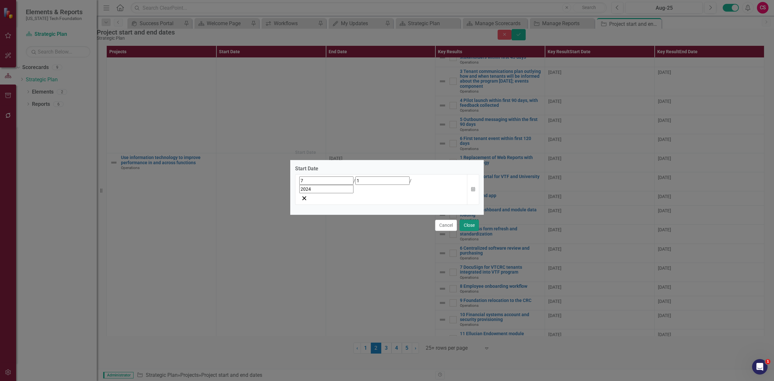
click at [473, 220] on button "Close" at bounding box center [469, 225] width 19 height 11
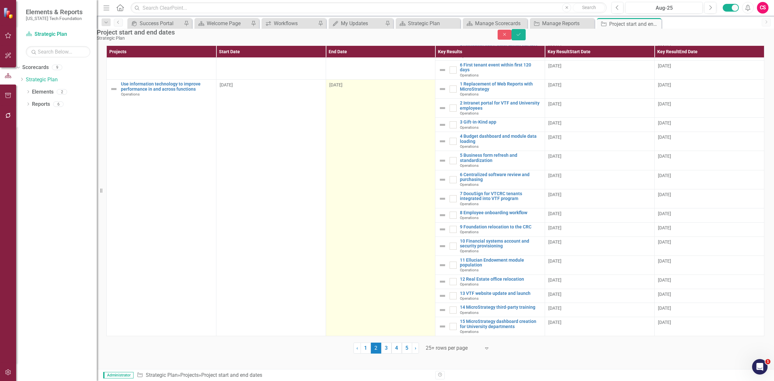
scroll to position [284, 0]
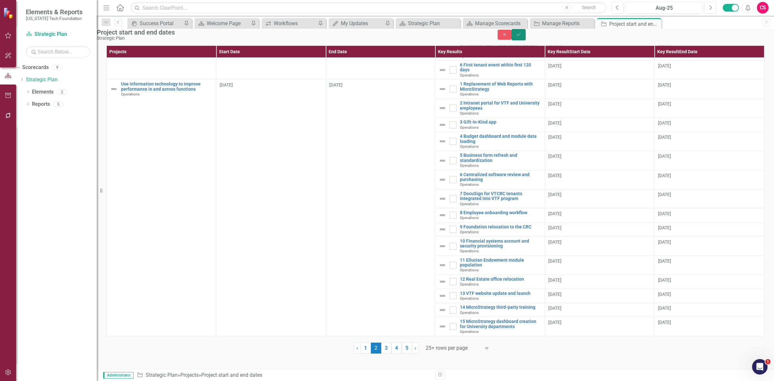
click at [526, 35] on button "Save" at bounding box center [518, 34] width 14 height 11
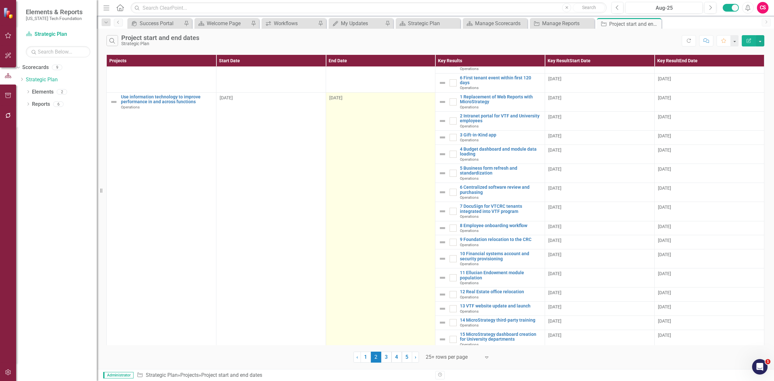
scroll to position [279, 0]
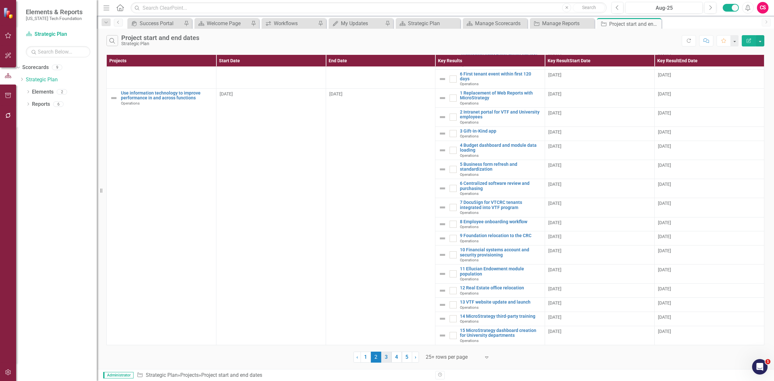
click at [384, 355] on link "3" at bounding box center [386, 356] width 10 height 11
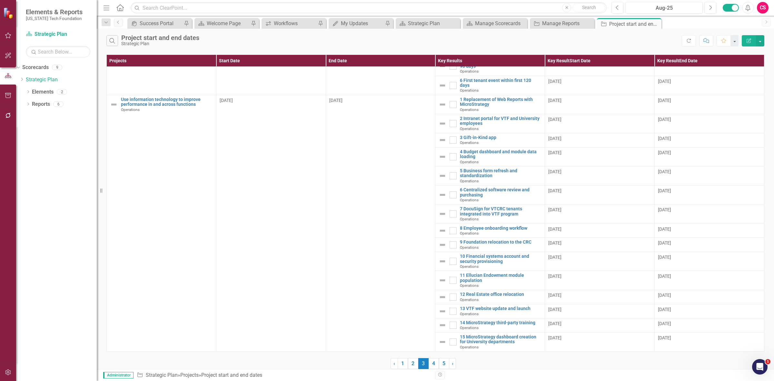
scroll to position [0, 0]
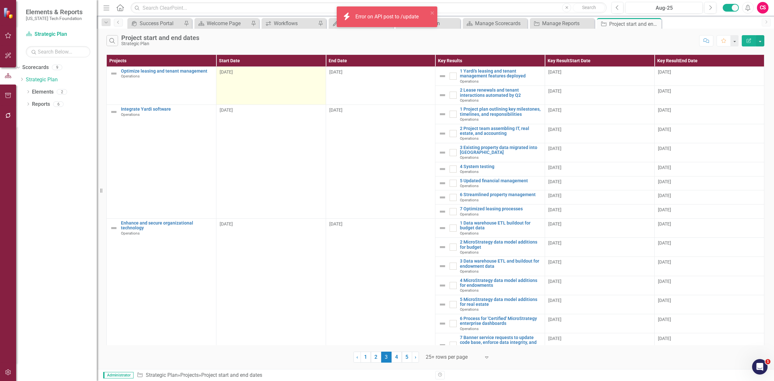
click at [282, 94] on td "8/1/25" at bounding box center [271, 86] width 110 height 38
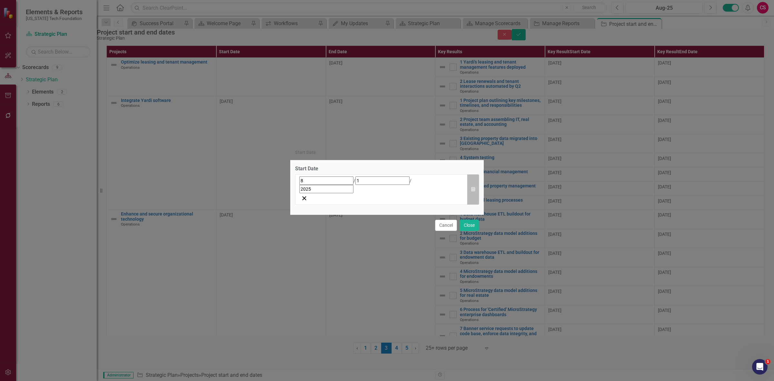
click at [472, 193] on button "Calendar" at bounding box center [473, 189] width 12 height 31
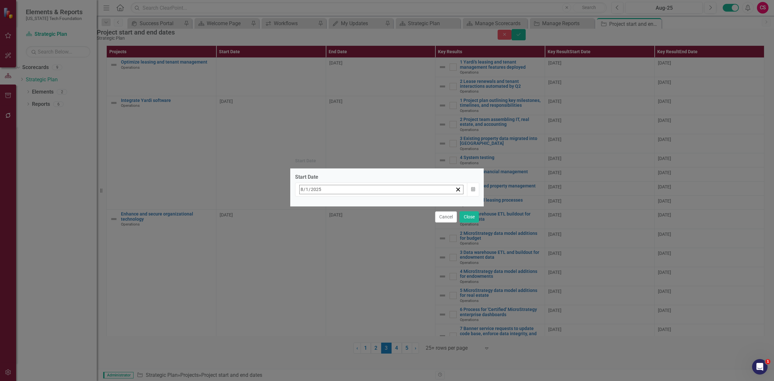
click at [310, 208] on button "«" at bounding box center [303, 203] width 14 height 14
click at [310, 207] on button "«" at bounding box center [303, 203] width 14 height 14
click at [324, 206] on button "‹" at bounding box center [317, 203] width 14 height 14
click at [408, 207] on button "»" at bounding box center [401, 203] width 14 height 14
click at [328, 228] on button "1" at bounding box center [320, 229] width 16 height 12
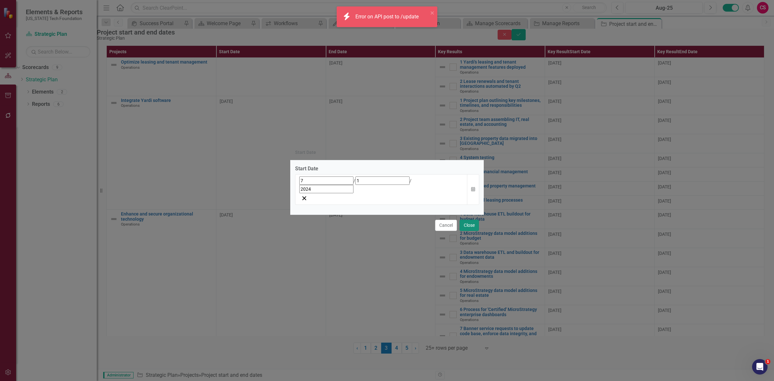
click at [467, 220] on button "Close" at bounding box center [469, 225] width 19 height 11
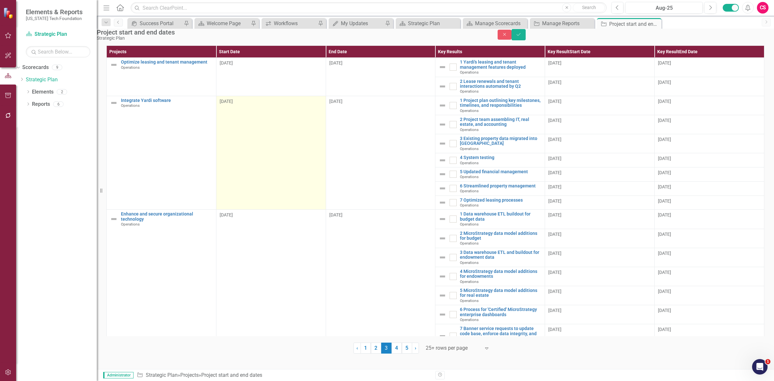
click at [292, 160] on td "8/1/25" at bounding box center [271, 153] width 110 height 114
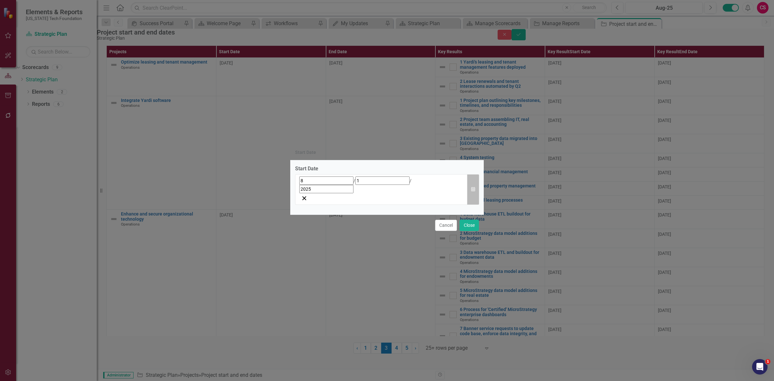
click at [474, 190] on icon "Calendar" at bounding box center [473, 189] width 4 height 5
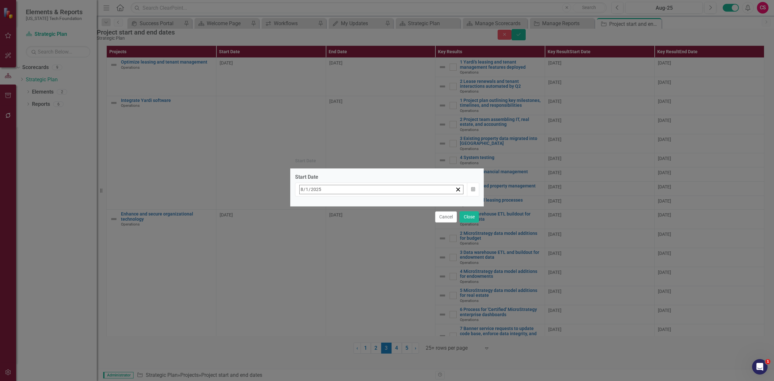
click at [310, 202] on button "«" at bounding box center [303, 203] width 14 height 14
click at [408, 208] on button "»" at bounding box center [401, 203] width 14 height 14
click at [324, 209] on button "‹" at bounding box center [317, 203] width 14 height 14
click at [328, 223] on button "1" at bounding box center [320, 229] width 16 height 12
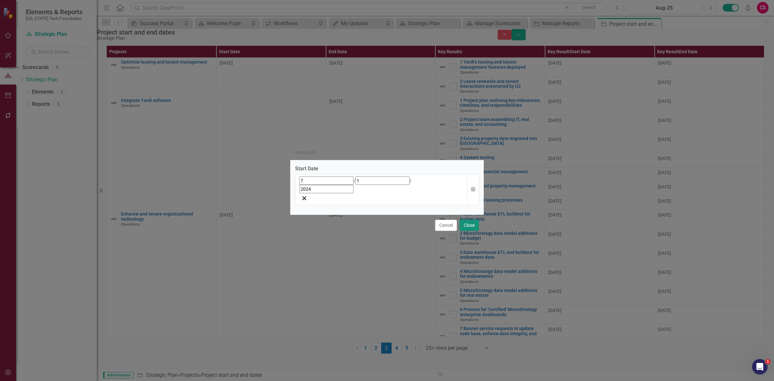
click at [477, 220] on button "Close" at bounding box center [469, 225] width 19 height 11
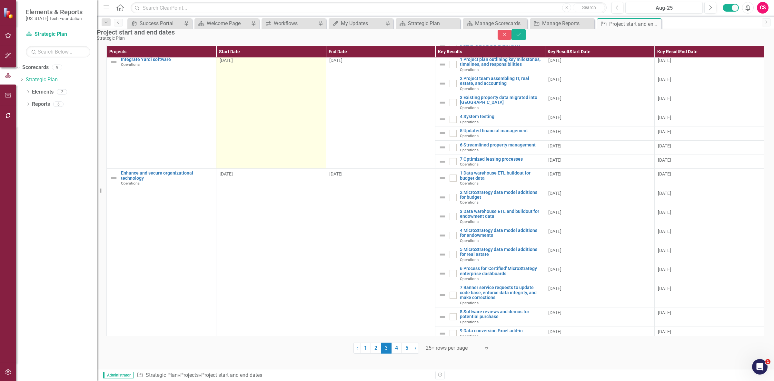
scroll to position [81, 0]
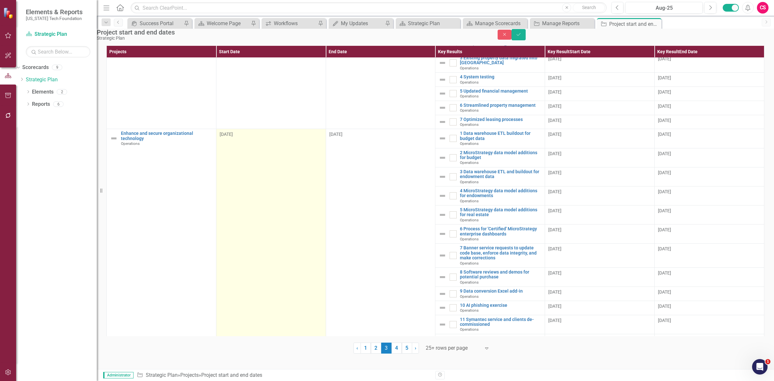
click at [294, 168] on td "8/1/25" at bounding box center [271, 298] width 110 height 338
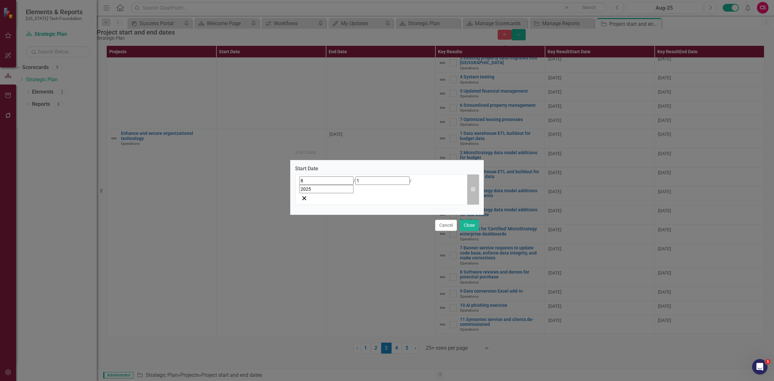
click at [472, 188] on icon "Calendar" at bounding box center [473, 189] width 4 height 5
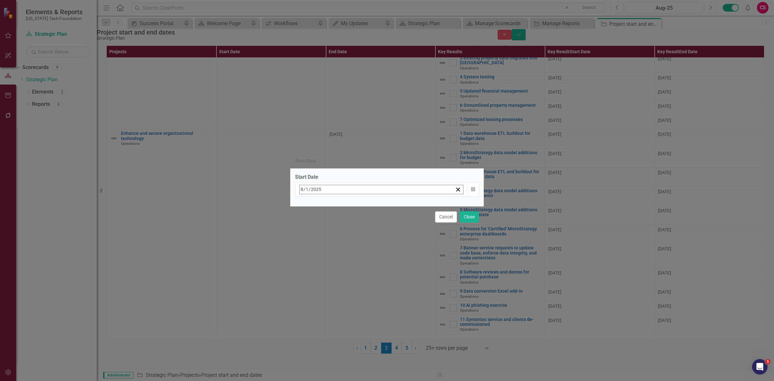
click at [310, 207] on button "«" at bounding box center [303, 203] width 14 height 14
click at [324, 202] on button "‹" at bounding box center [317, 203] width 14 height 14
click at [328, 224] on button "1" at bounding box center [320, 229] width 16 height 12
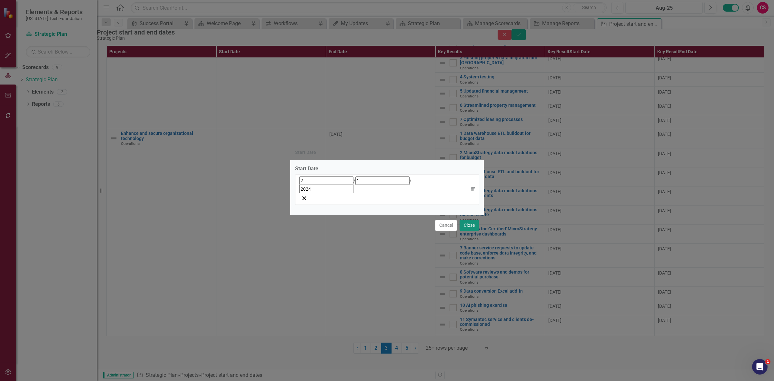
click at [467, 220] on button "Close" at bounding box center [469, 225] width 19 height 11
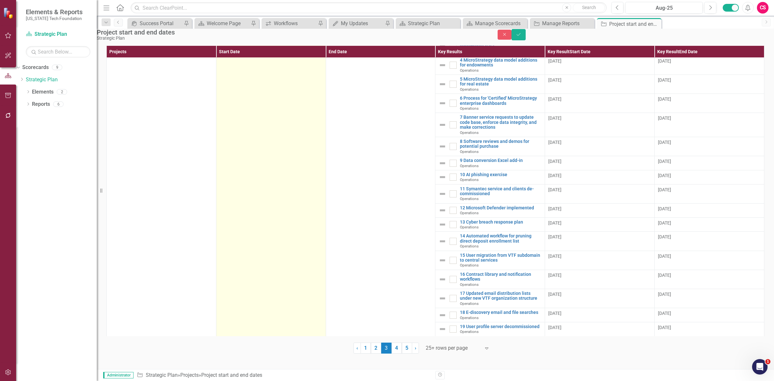
scroll to position [215, 0]
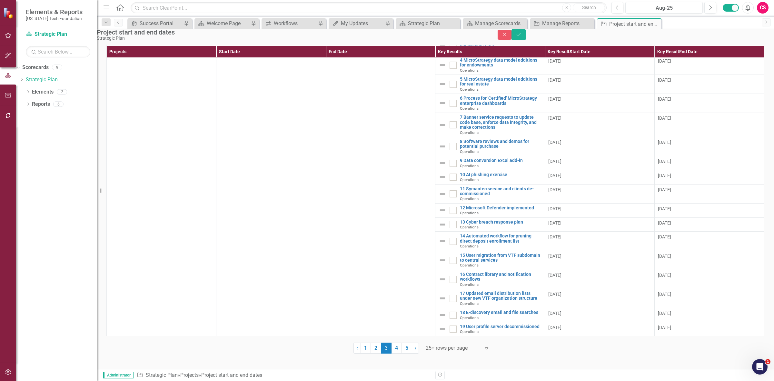
click at [758, 41] on div "Project start and end dates Strategic Plan Close Save" at bounding box center [435, 35] width 687 height 12
click at [526, 40] on button "Save" at bounding box center [518, 34] width 14 height 11
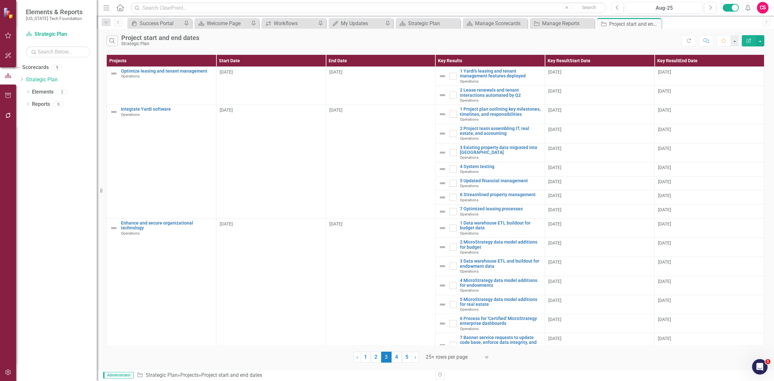
click at [682, 43] on button "Refresh" at bounding box center [689, 40] width 14 height 11
click at [690, 45] on div "Search Project start and end dates Strategic Plan" at bounding box center [400, 40] width 589 height 11
click at [399, 357] on link "4" at bounding box center [396, 356] width 10 height 11
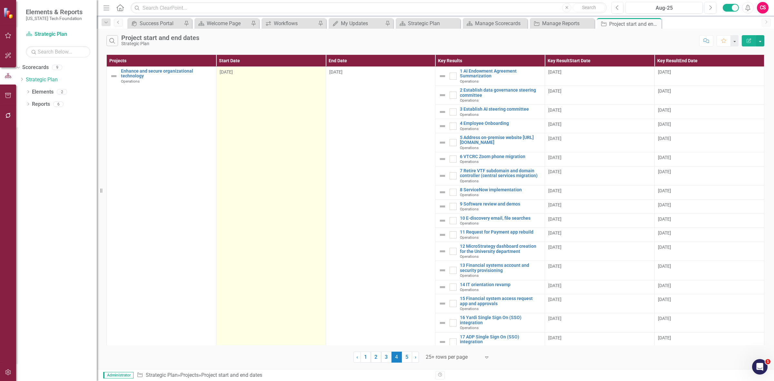
click at [265, 137] on td "8/1/25" at bounding box center [271, 290] width 110 height 447
click at [265, 136] on td "8/1/25" at bounding box center [271, 290] width 110 height 447
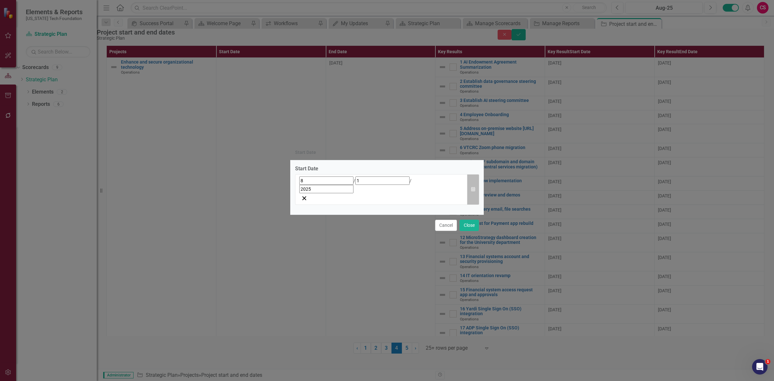
click at [472, 189] on icon "button" at bounding box center [473, 189] width 4 height 5
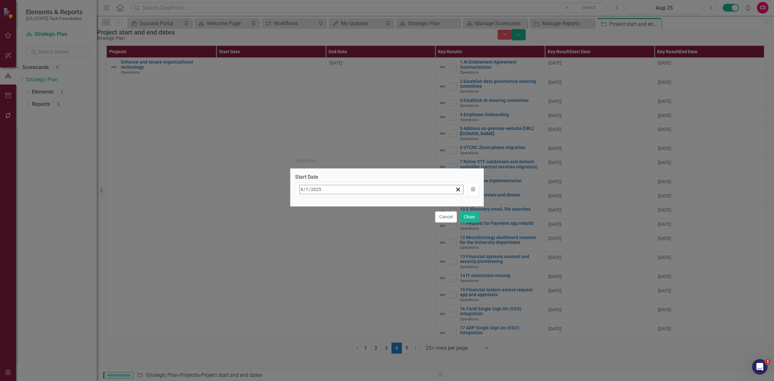
click at [310, 206] on button "«" at bounding box center [303, 203] width 14 height 14
click at [324, 205] on button "‹" at bounding box center [317, 203] width 14 height 14
click at [321, 229] on abbr "1" at bounding box center [320, 229] width 3 height 5
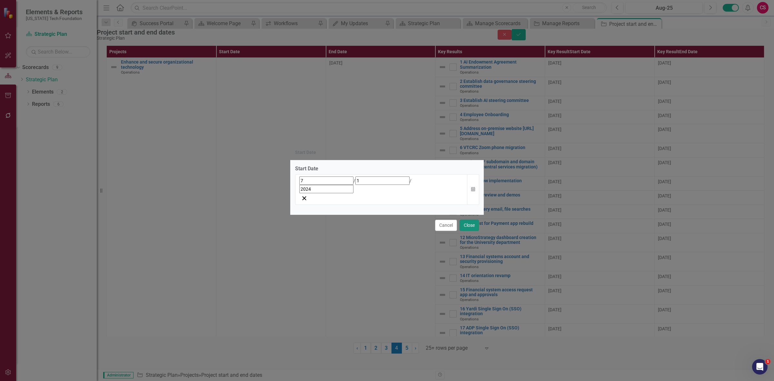
click at [470, 220] on button "Close" at bounding box center [469, 225] width 19 height 11
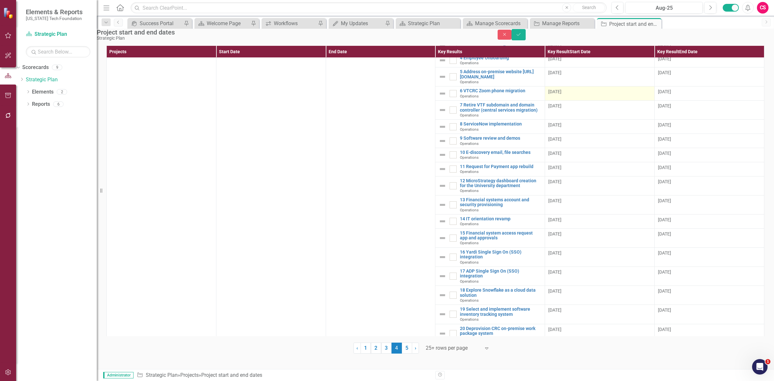
scroll to position [0, 0]
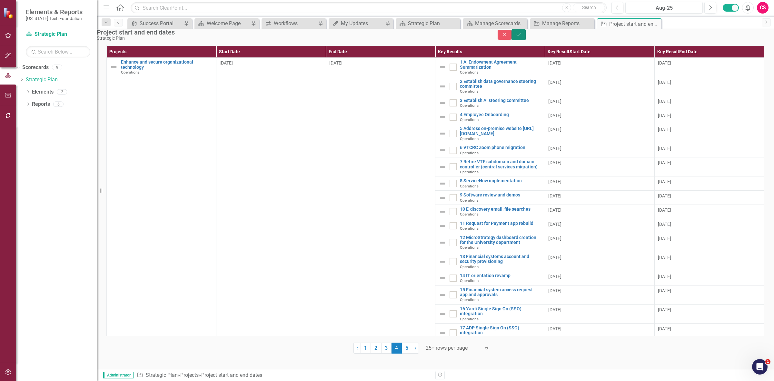
click at [521, 37] on icon "Save" at bounding box center [519, 34] width 6 height 5
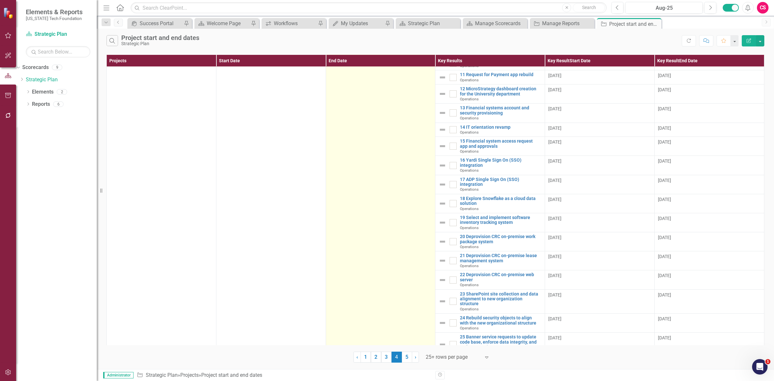
scroll to position [172, 0]
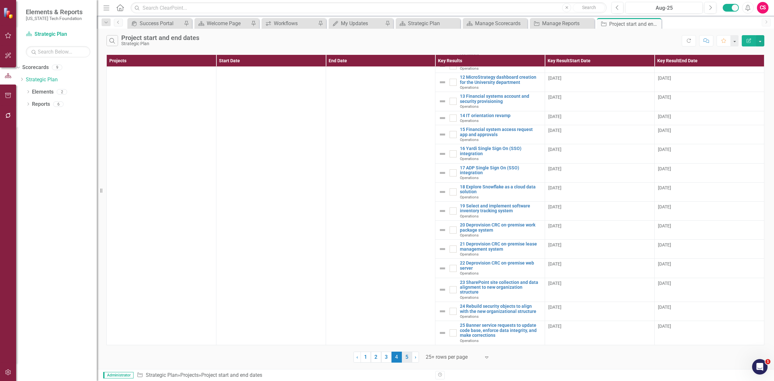
click at [407, 359] on link "5" at bounding box center [407, 356] width 10 height 11
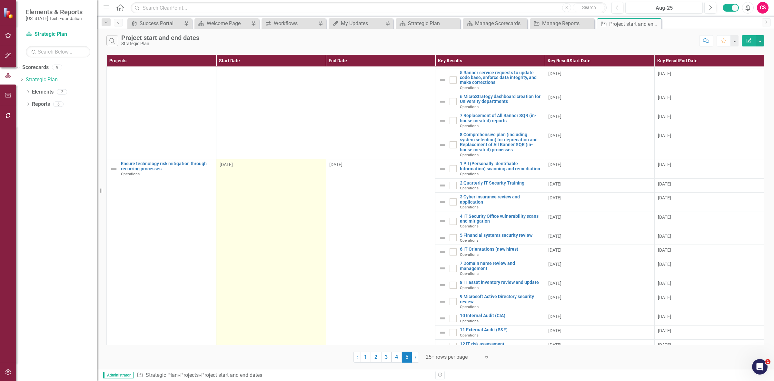
scroll to position [0, 0]
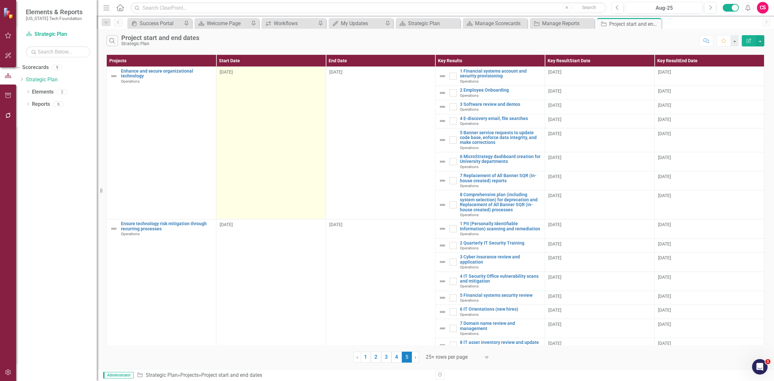
click at [276, 114] on td "8/1/25" at bounding box center [271, 143] width 110 height 153
click at [277, 114] on td "8/1/25" at bounding box center [271, 143] width 110 height 153
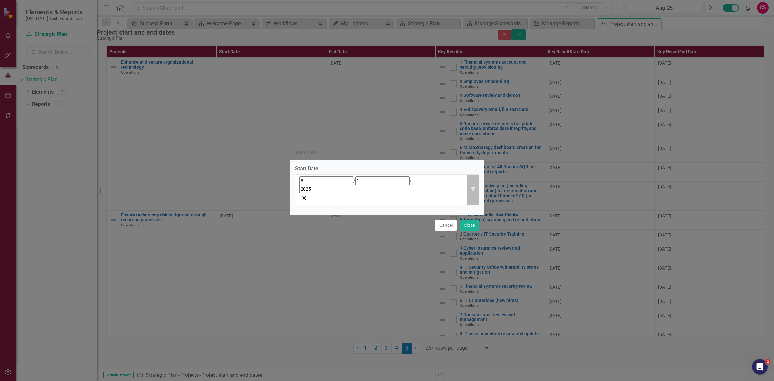
click at [472, 191] on icon "button" at bounding box center [473, 189] width 4 height 5
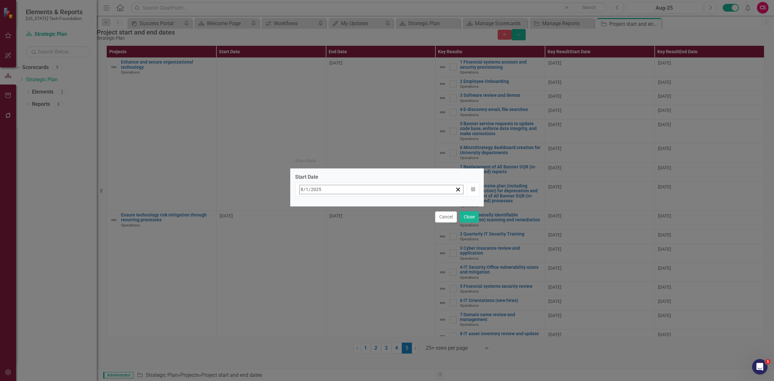
click at [324, 206] on button "‹" at bounding box center [317, 203] width 14 height 14
drag, startPoint x: 348, startPoint y: 207, endPoint x: 352, endPoint y: 204, distance: 4.6
click at [324, 204] on button "‹" at bounding box center [317, 203] width 14 height 14
click at [310, 205] on button "«" at bounding box center [303, 203] width 14 height 14
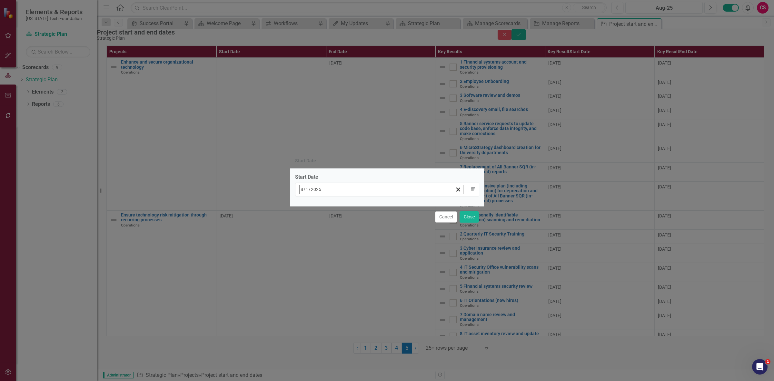
click at [408, 208] on div "« ‹ May 2024 › »" at bounding box center [352, 203] width 112 height 14
click at [394, 208] on button "›" at bounding box center [387, 203] width 14 height 14
click at [394, 207] on button "›" at bounding box center [387, 203] width 14 height 14
click at [312, 226] on button "30" at bounding box center [304, 229] width 16 height 12
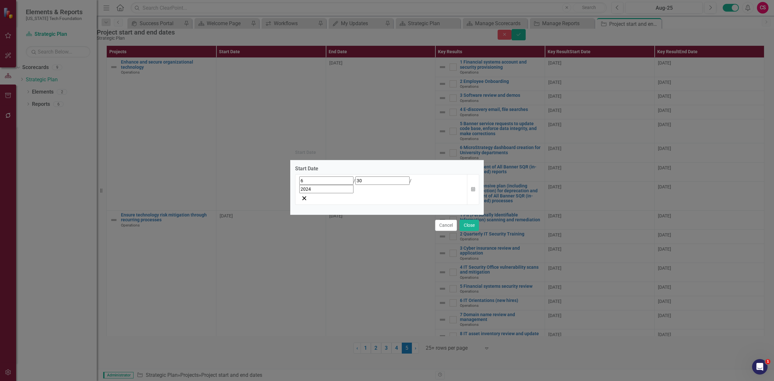
click at [464, 191] on div "6 / 30 / 2024" at bounding box center [381, 189] width 173 height 31
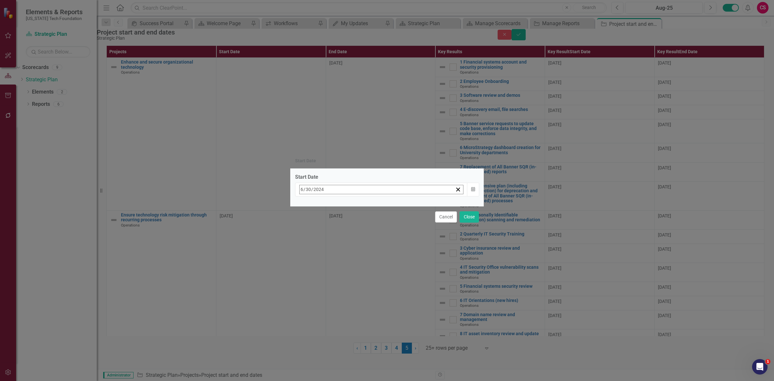
click at [394, 206] on button "›" at bounding box center [387, 203] width 14 height 14
click at [328, 223] on button "1" at bounding box center [320, 229] width 16 height 12
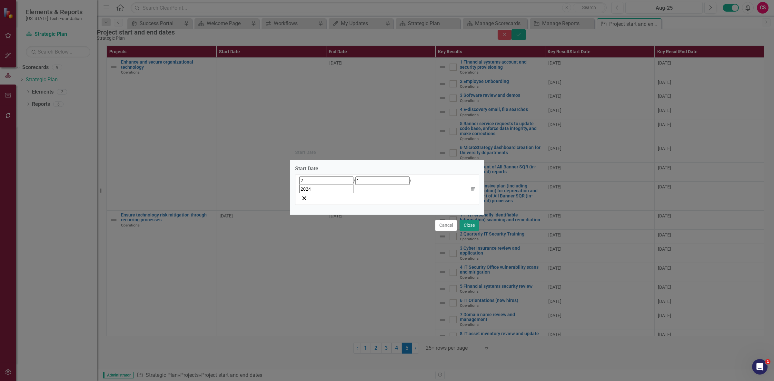
click at [473, 220] on button "Close" at bounding box center [469, 225] width 19 height 11
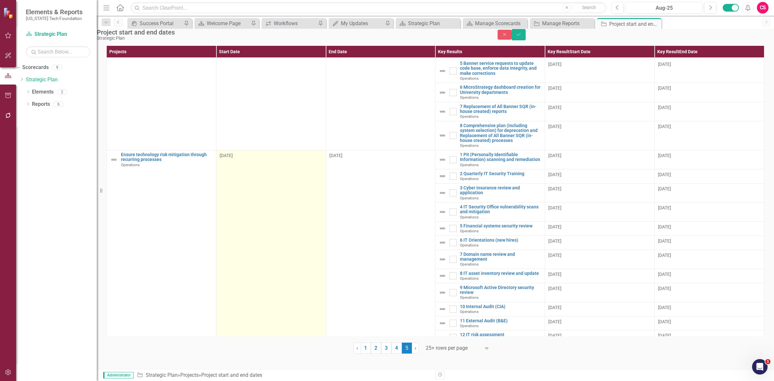
scroll to position [121, 0]
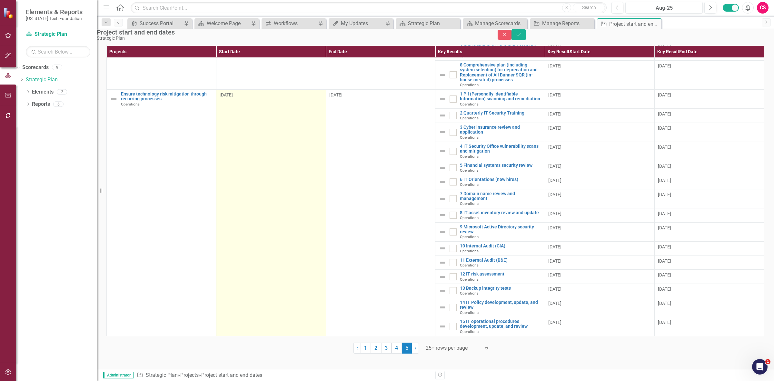
click at [293, 155] on td "8/1/25" at bounding box center [271, 212] width 110 height 246
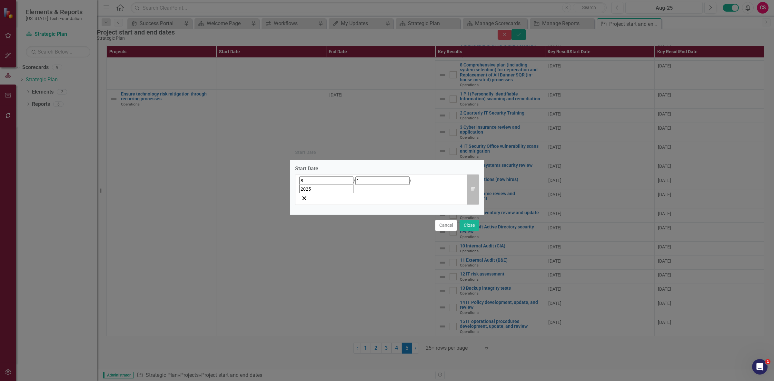
click at [471, 192] on button "Calendar" at bounding box center [473, 189] width 12 height 31
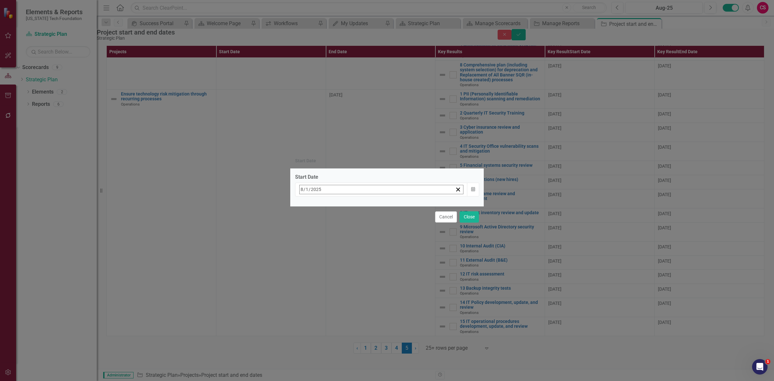
click at [324, 209] on button "‹" at bounding box center [317, 203] width 14 height 14
click at [324, 204] on button "‹" at bounding box center [317, 203] width 14 height 14
click at [394, 207] on button "›" at bounding box center [387, 203] width 14 height 14
click at [310, 206] on button "«" at bounding box center [303, 203] width 14 height 14
drag, startPoint x: 351, startPoint y: 223, endPoint x: 355, endPoint y: 224, distance: 4.0
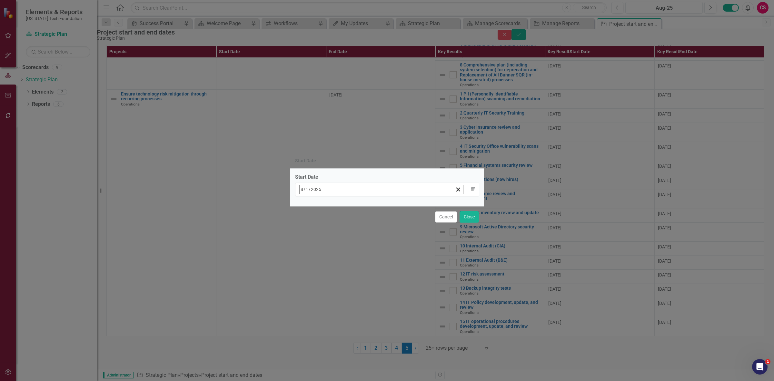
click at [328, 224] on button "1" at bounding box center [320, 229] width 16 height 12
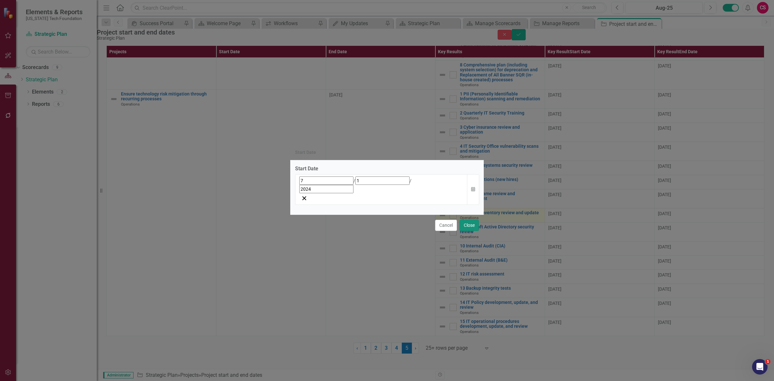
click at [470, 220] on button "Close" at bounding box center [469, 225] width 19 height 11
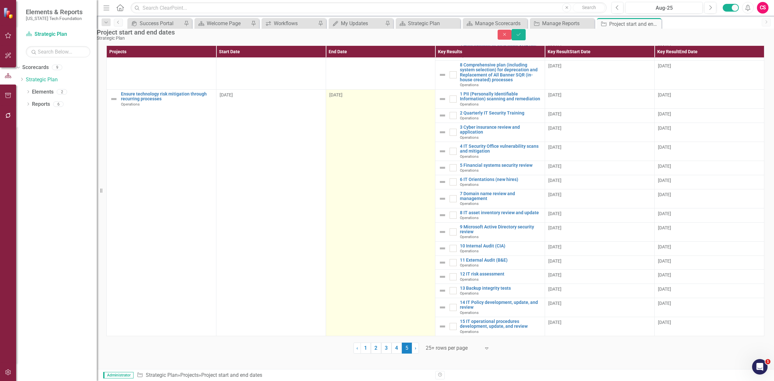
scroll to position [129, 0]
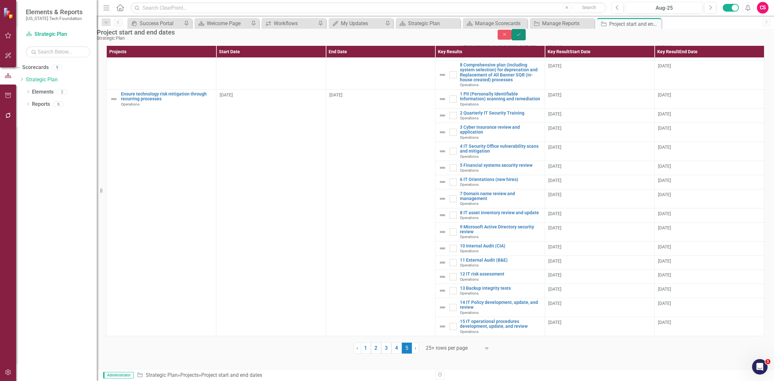
click at [526, 35] on button "Save" at bounding box center [518, 34] width 14 height 11
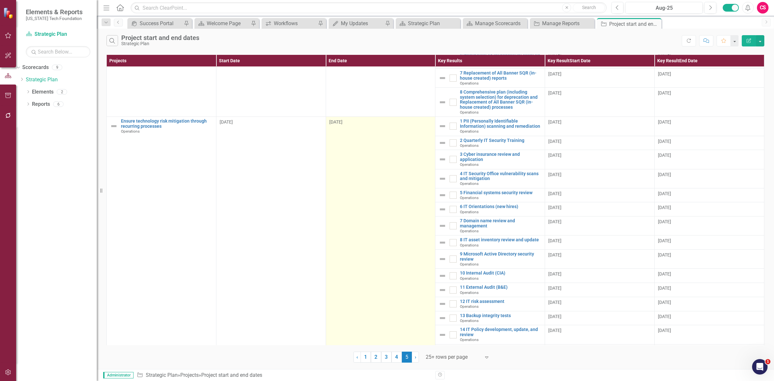
scroll to position [124, 0]
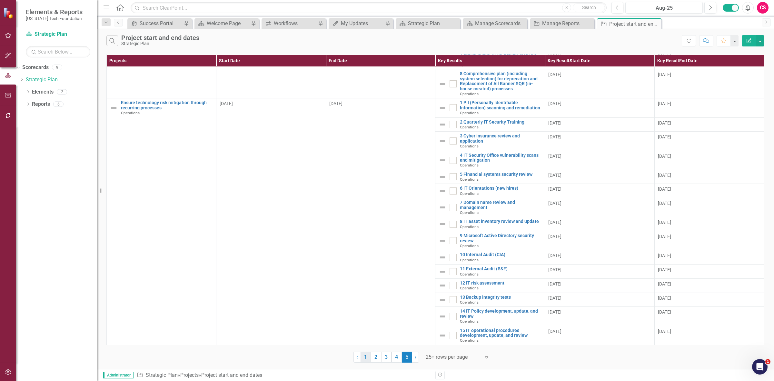
click at [363, 356] on link "1" at bounding box center [366, 356] width 10 height 11
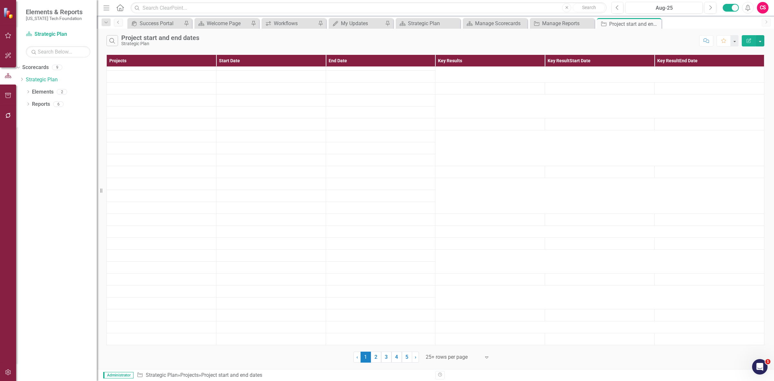
scroll to position [0, 0]
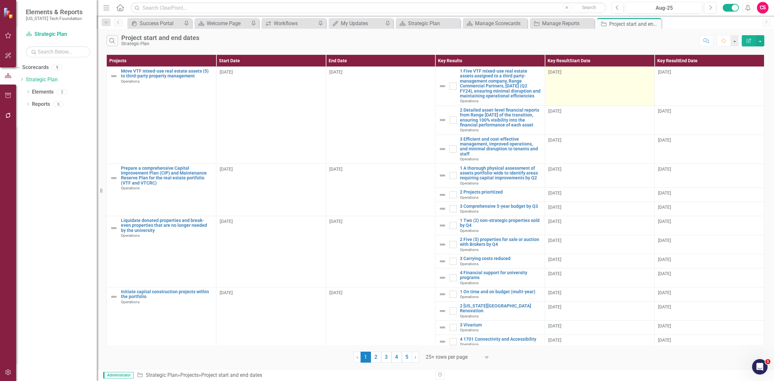
click at [588, 94] on td "9/1/25" at bounding box center [600, 86] width 110 height 39
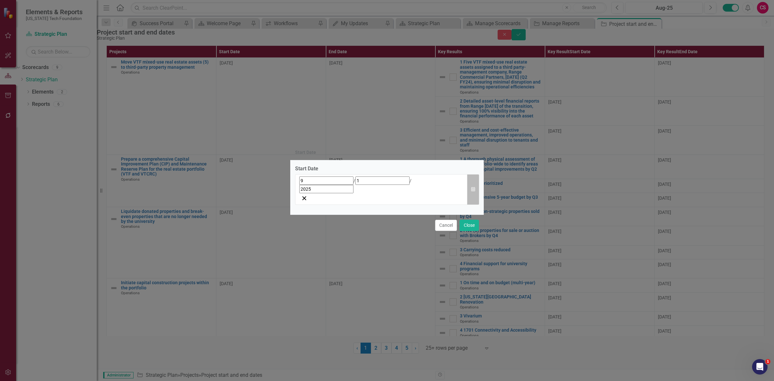
click at [470, 193] on button "Calendar" at bounding box center [473, 189] width 12 height 31
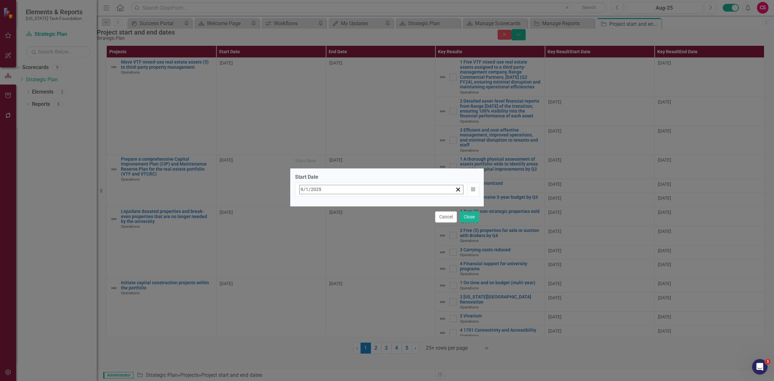
click at [310, 204] on button "«" at bounding box center [303, 203] width 14 height 14
click at [447, 218] on button "Cancel" at bounding box center [446, 216] width 22 height 11
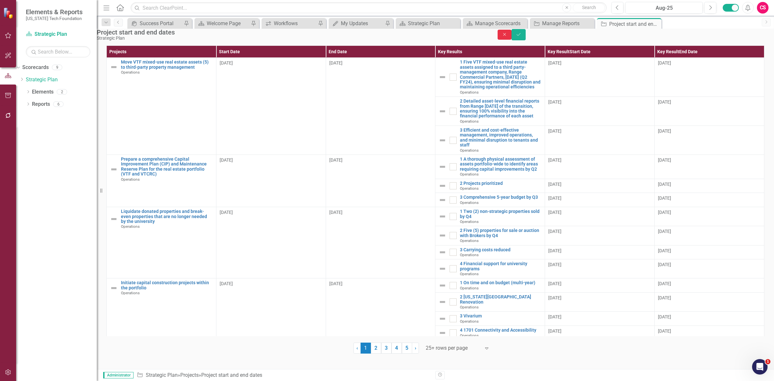
click at [512, 35] on button "Close" at bounding box center [505, 35] width 14 height 10
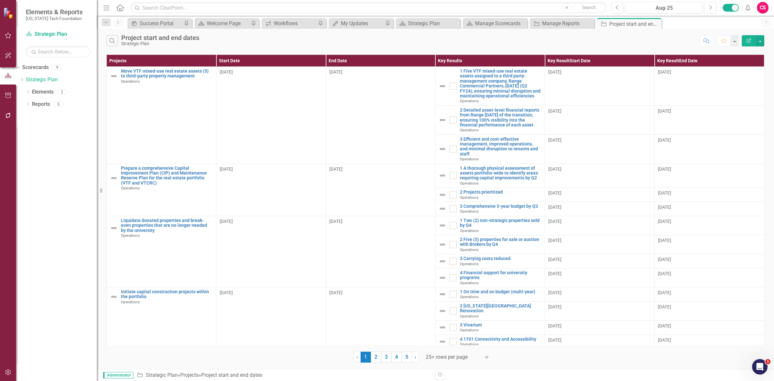
click at [5, 368] on button "button" at bounding box center [8, 373] width 15 height 14
click at [8, 118] on icon "button" at bounding box center [8, 115] width 7 height 5
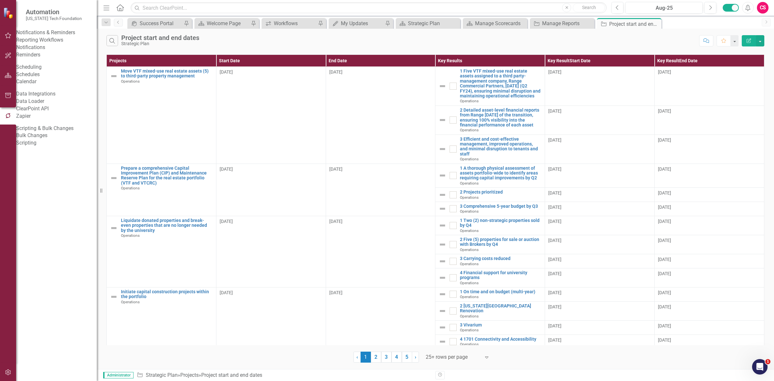
click at [43, 139] on link "Bulk Changes" at bounding box center [56, 135] width 81 height 7
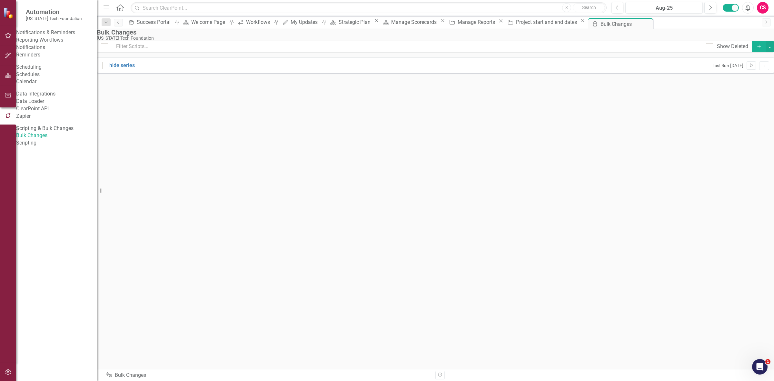
click at [756, 49] on icon "Add" at bounding box center [759, 46] width 6 height 5
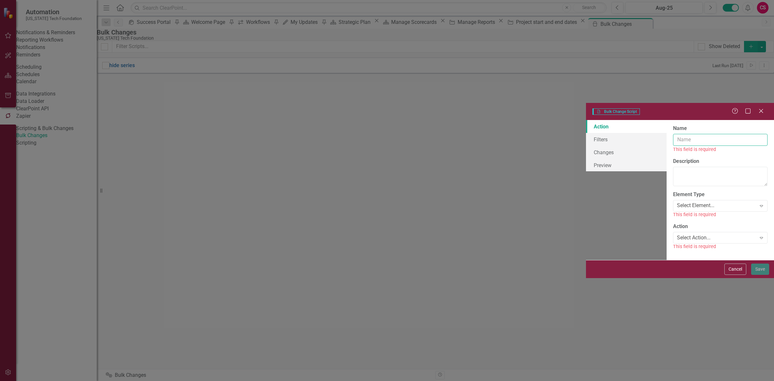
click at [673, 134] on input "Name" at bounding box center [720, 140] width 94 height 12
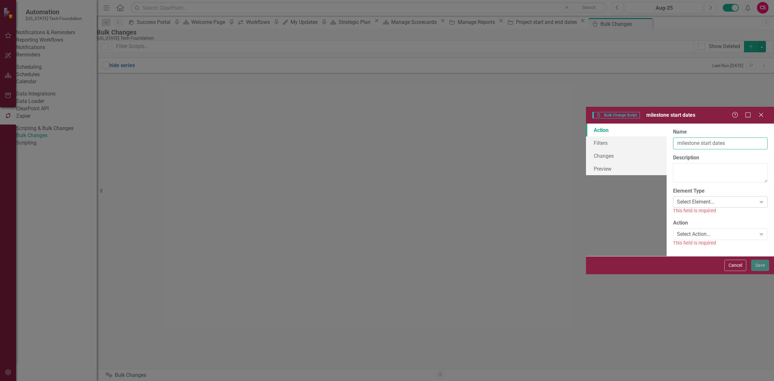
type input "milestone start dates"
click at [677, 198] on div "Select Element..." at bounding box center [695, 201] width 37 height 7
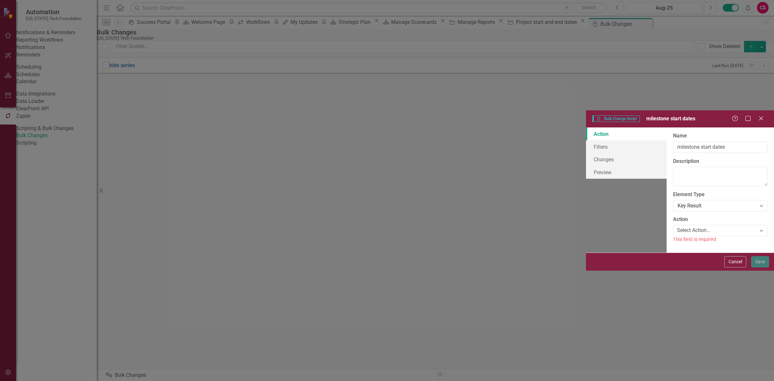
click at [673, 216] on label "Action" at bounding box center [680, 219] width 15 height 7
click at [677, 227] on div "Select Action..." at bounding box center [694, 230] width 34 height 7
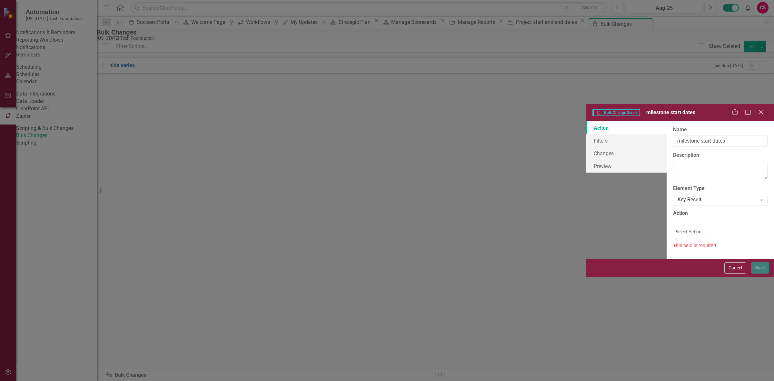
drag, startPoint x: 317, startPoint y: 141, endPoint x: 315, endPoint y: 128, distance: 12.6
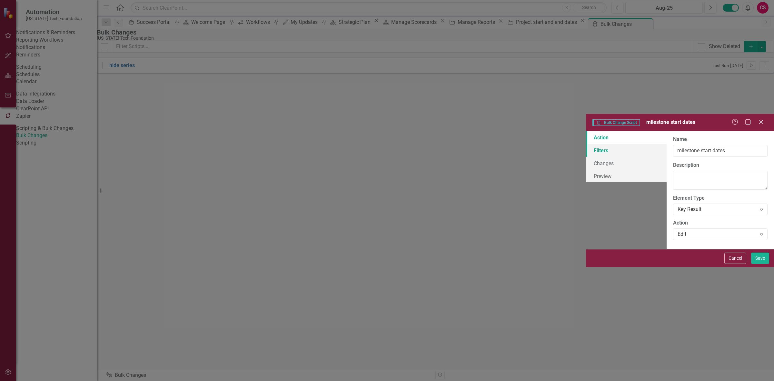
click at [586, 144] on link "Filters" at bounding box center [626, 150] width 81 height 13
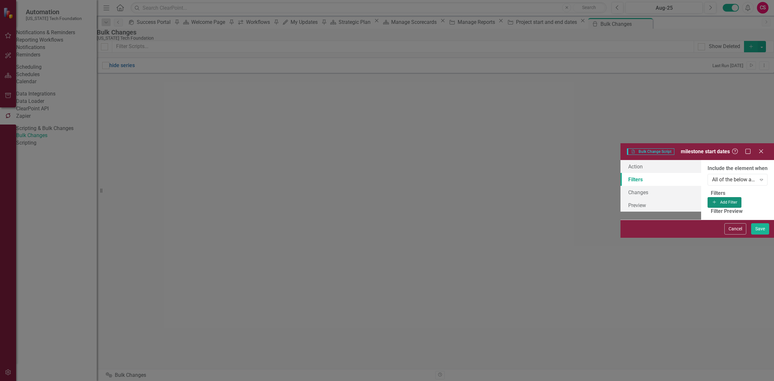
click at [741, 197] on button "Add Add Filter" at bounding box center [724, 202] width 34 height 10
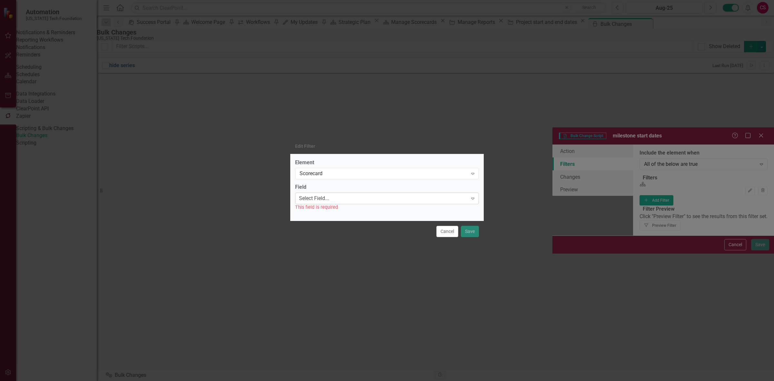
click at [322, 201] on div "Select Field..." at bounding box center [314, 198] width 30 height 7
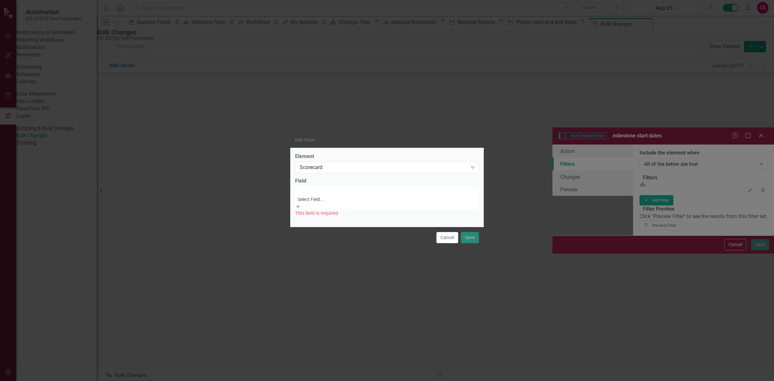
click at [318, 381] on div "Name" at bounding box center [387, 384] width 774 height 7
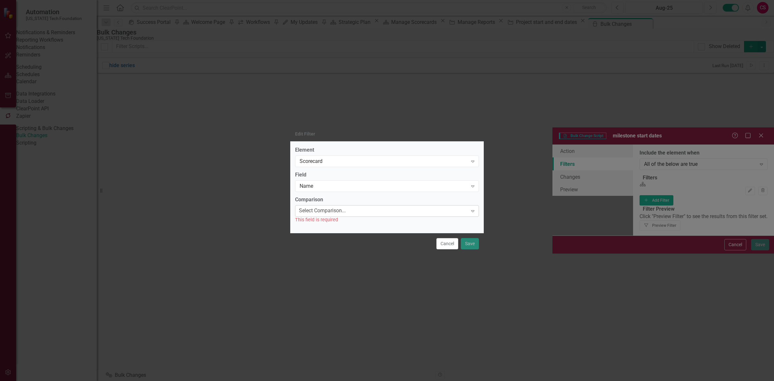
click at [316, 212] on div "Select Comparison..." at bounding box center [322, 210] width 47 height 7
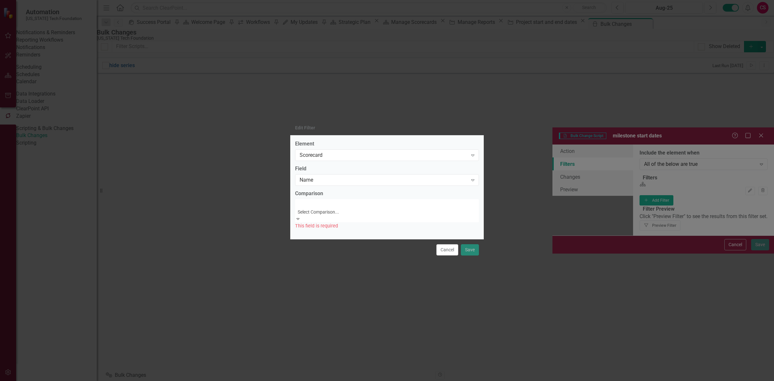
click at [321, 381] on div "Equals" at bounding box center [387, 384] width 774 height 7
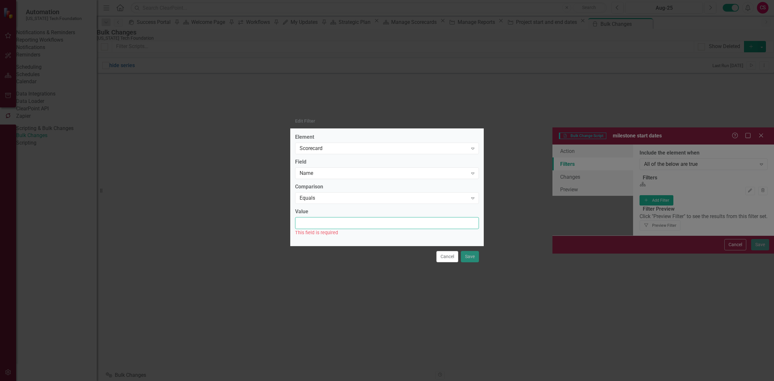
click at [324, 226] on input "Value" at bounding box center [387, 223] width 184 height 12
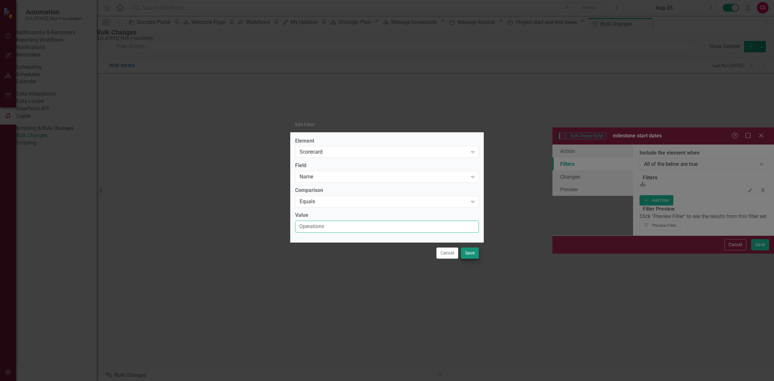
type input "Operations"
click at [473, 248] on div "Cancel Save" at bounding box center [386, 252] width 193 height 21
click at [471, 253] on button "Save" at bounding box center [470, 252] width 18 height 11
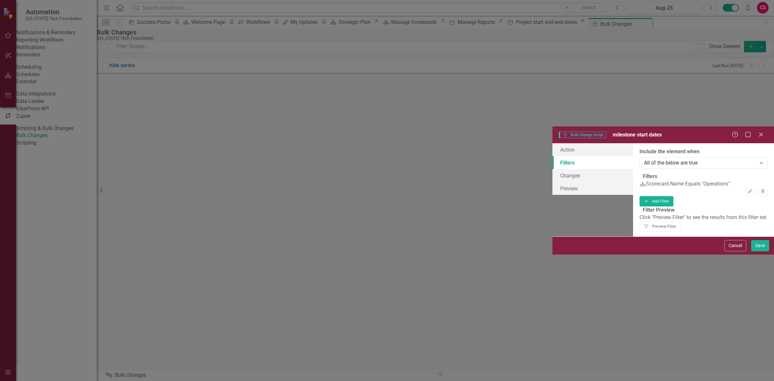
click at [737, 206] on fieldset "Filter Preview Click "Preview Filter" to see the results from this filter set. …" at bounding box center [703, 218] width 128 height 25
click at [680, 221] on button "Filter Preview Filter" at bounding box center [659, 226] width 41 height 10
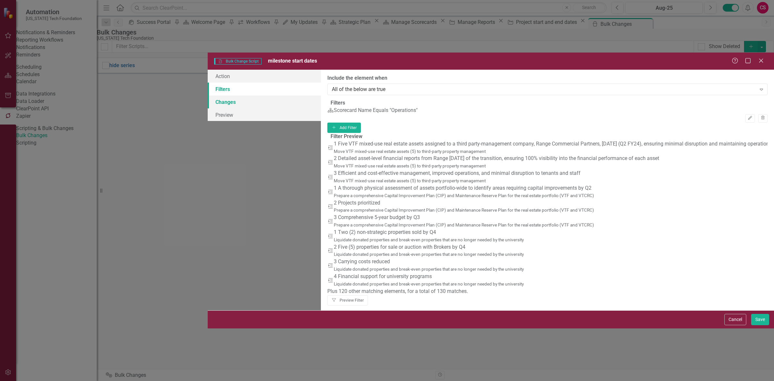
click at [208, 95] on link "Changes" at bounding box center [264, 101] width 113 height 13
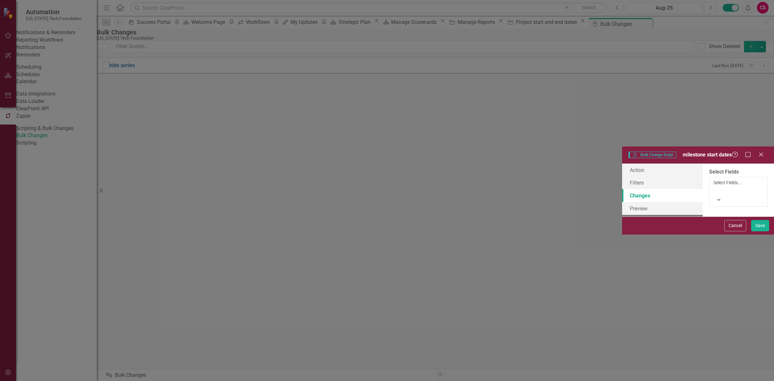
click at [714, 186] on div at bounding box center [714, 190] width 1 height 8
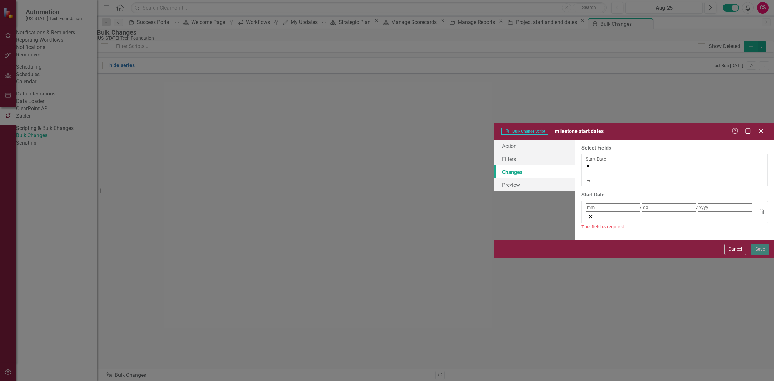
click at [629, 203] on div "/ /" at bounding box center [669, 207] width 166 height 8
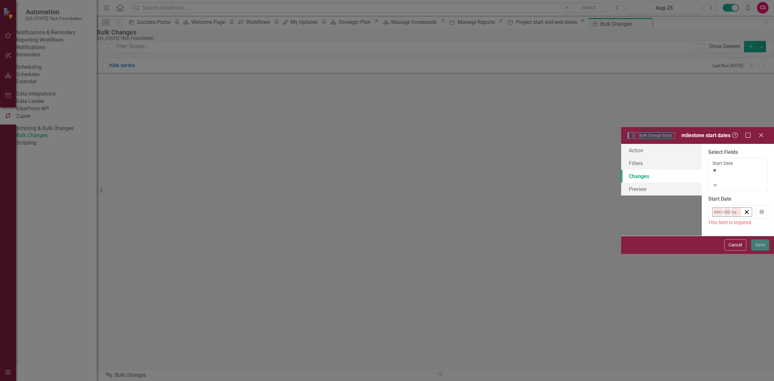
click at [723, 219] on button "‹" at bounding box center [730, 226] width 14 height 14
click at [709, 219] on button "«" at bounding box center [716, 226] width 14 height 14
click at [731, 249] on abbr "1" at bounding box center [732, 251] width 3 height 5
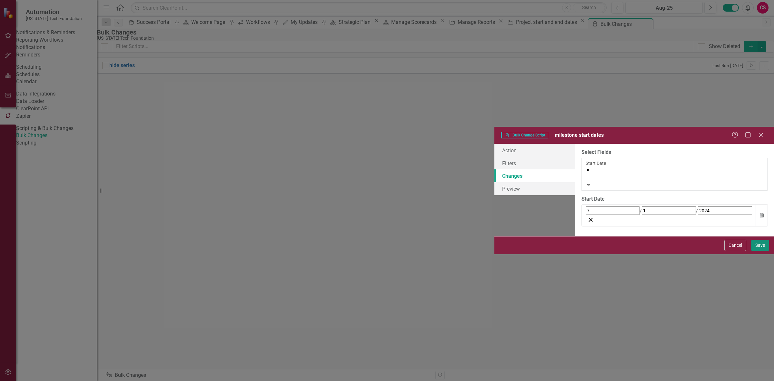
click at [757, 251] on button "Save" at bounding box center [760, 245] width 18 height 11
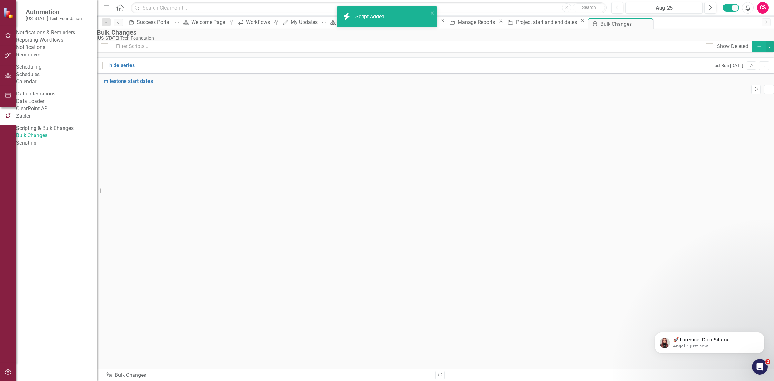
click at [751, 94] on button "Run Script" at bounding box center [755, 89] width 9 height 8
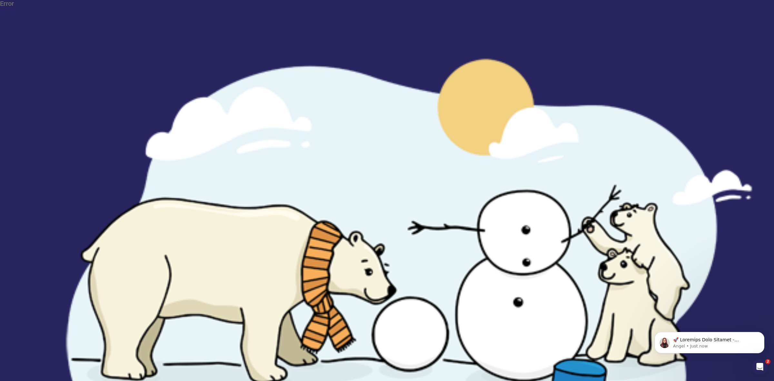
click at [415, 133] on div "Error We've encountered an error. If problems persist, please contact ClearPoin…" at bounding box center [387, 274] width 774 height 549
drag, startPoint x: 415, startPoint y: 133, endPoint x: 425, endPoint y: 141, distance: 12.2
click at [416, 133] on div "Error We've encountered an error. If problems persist, please contact ClearPoin…" at bounding box center [387, 274] width 774 height 549
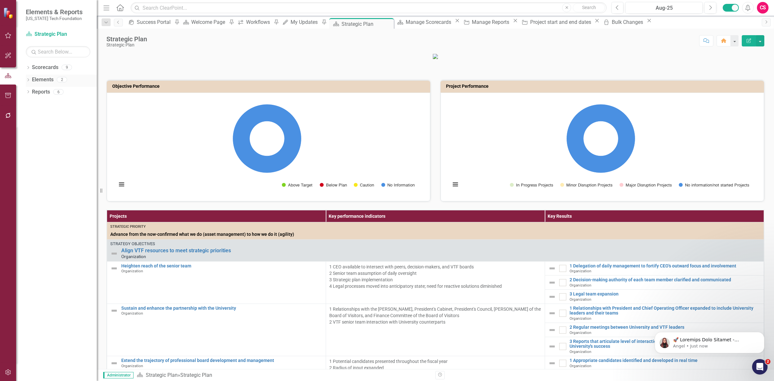
click at [47, 80] on link "Elements" at bounding box center [43, 79] width 22 height 7
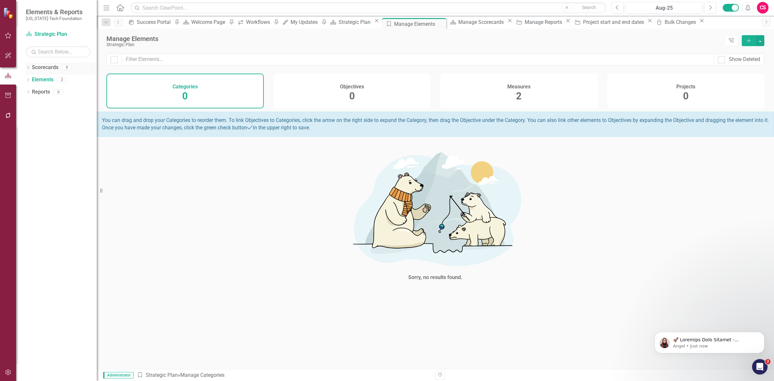
click at [49, 70] on link "Scorecards" at bounding box center [45, 67] width 26 height 7
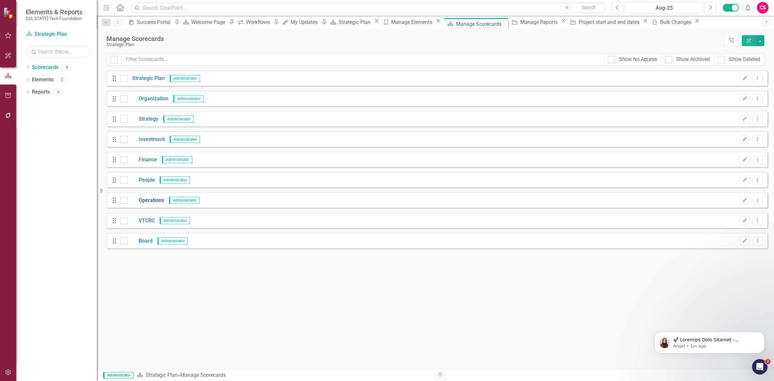
click at [151, 199] on link "Operations" at bounding box center [145, 200] width 37 height 7
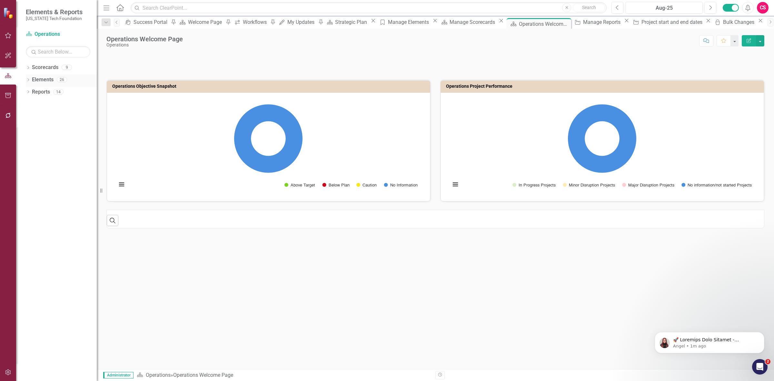
click at [44, 78] on link "Elements" at bounding box center [43, 79] width 22 height 7
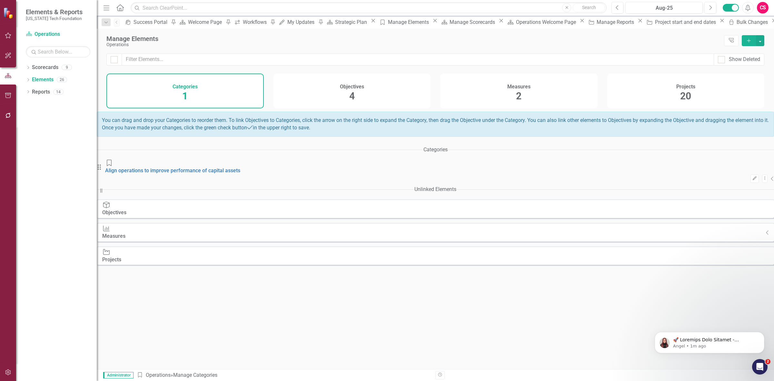
click at [644, 91] on div "Projects 20" at bounding box center [685, 91] width 157 height 35
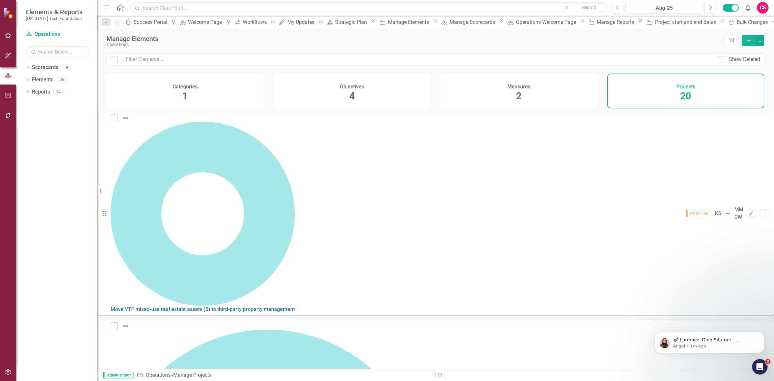
click at [7, 373] on icon "button" at bounding box center [8, 372] width 7 height 5
click at [57, 103] on link "System Setup" at bounding box center [56, 98] width 81 height 7
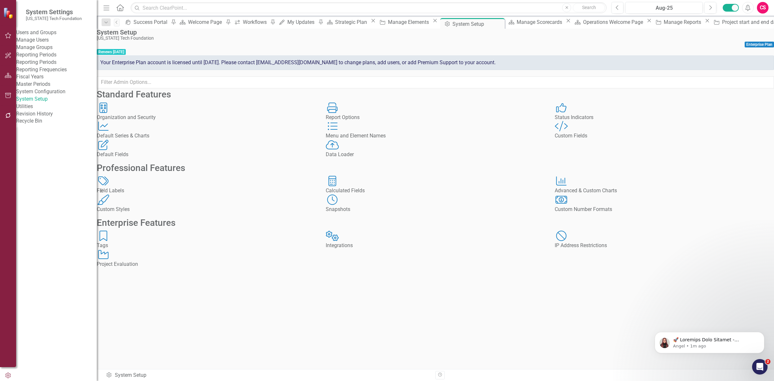
click at [153, 249] on div "Tags Tags" at bounding box center [206, 240] width 219 height 19
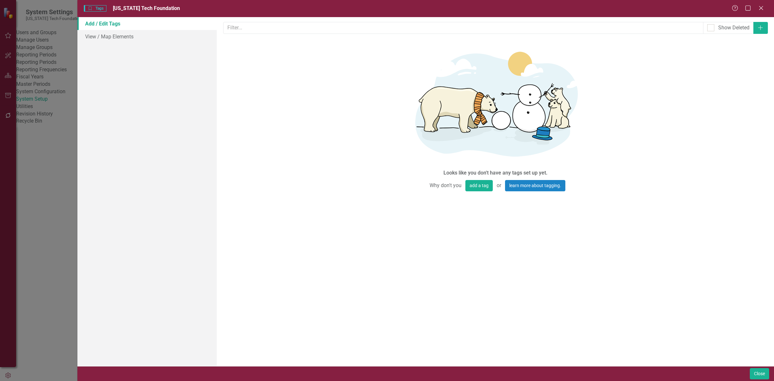
click at [469, 193] on div "Looks like you don't have any tags set up yet. Why don't you add a tag or learn…" at bounding box center [495, 116] width 193 height 154
click at [470, 191] on button "add a tag" at bounding box center [478, 185] width 27 height 11
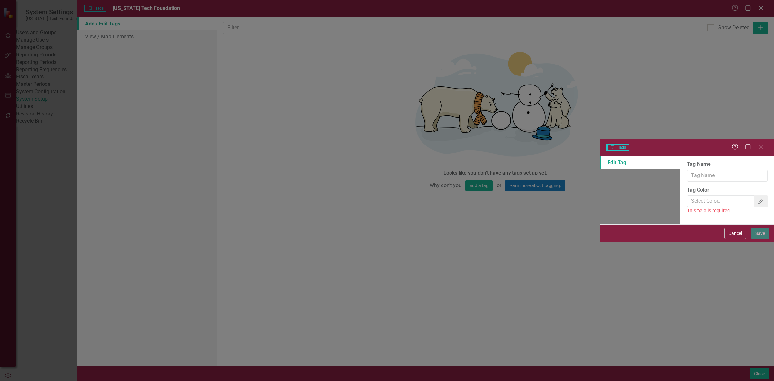
click at [687, 161] on label "Tag Name" at bounding box center [727, 164] width 81 height 7
click at [687, 170] on input "Tag Name" at bounding box center [727, 176] width 81 height 12
type input "bulk change"
click at [763, 186] on div "Tag Color Color Picker This field is required" at bounding box center [727, 200] width 81 height 28
click at [759, 199] on icon "Color Picker" at bounding box center [760, 201] width 6 height 5
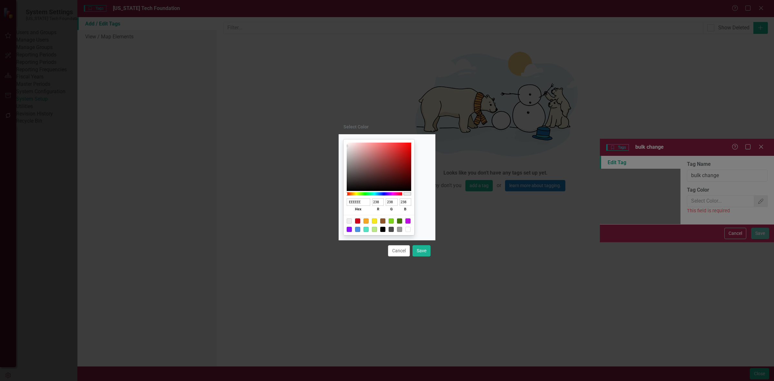
drag, startPoint x: 415, startPoint y: 228, endPoint x: 418, endPoint y: 230, distance: 3.7
click at [411, 228] on div at bounding box center [407, 229] width 5 height 5
type input "FFFFFF"
type input "255"
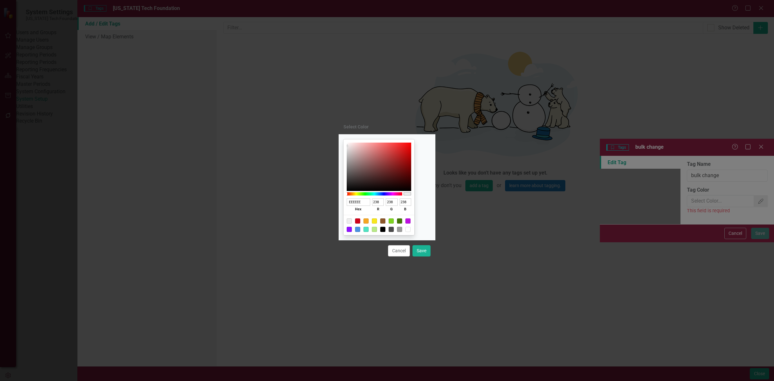
type input "255"
click at [421, 244] on div "Cancel Save" at bounding box center [387, 250] width 97 height 21
click at [423, 250] on button "Save" at bounding box center [421, 250] width 18 height 11
type input "#ffffff"
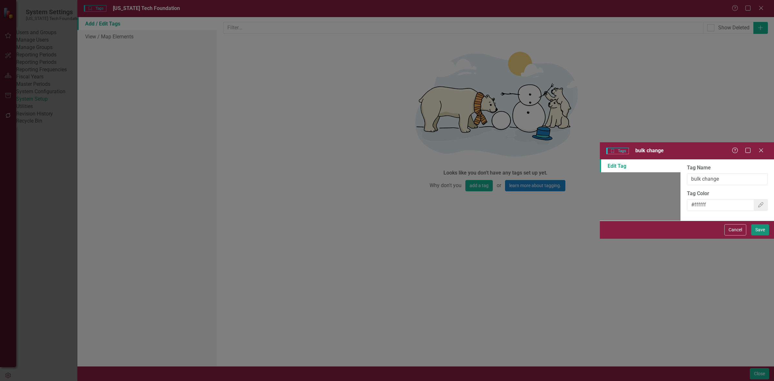
click at [761, 235] on button "Save" at bounding box center [760, 229] width 18 height 11
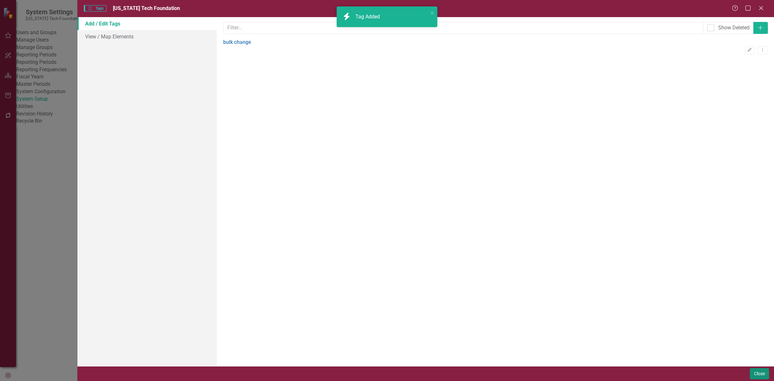
click at [752, 374] on button "Close" at bounding box center [759, 373] width 19 height 11
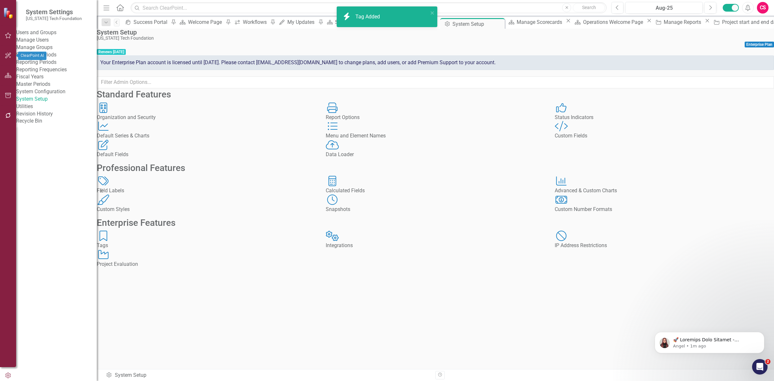
click at [15, 74] on div at bounding box center [8, 76] width 16 height 14
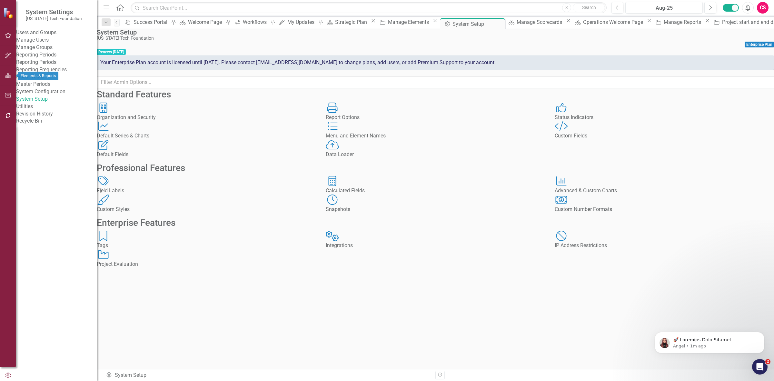
click at [5, 72] on button "button" at bounding box center [8, 76] width 15 height 14
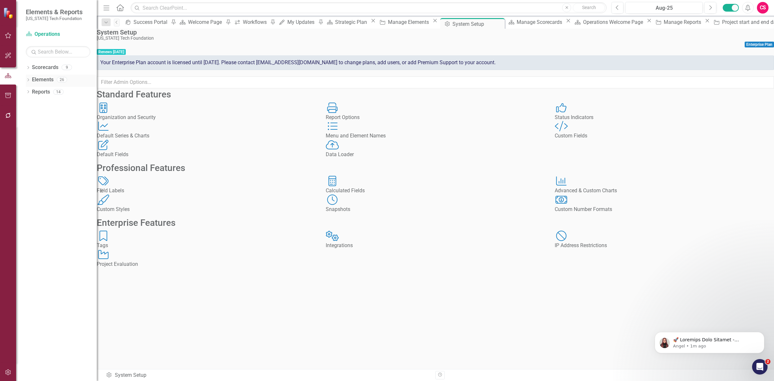
click at [39, 78] on link "Elements" at bounding box center [43, 79] width 22 height 7
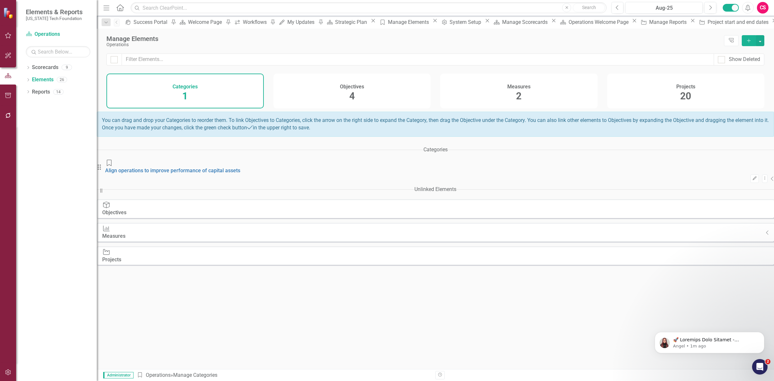
click at [665, 85] on div "Projects 20" at bounding box center [685, 91] width 157 height 35
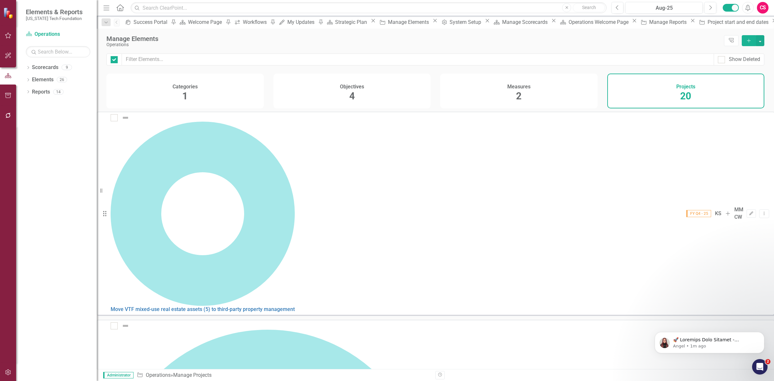
checkbox input "false"
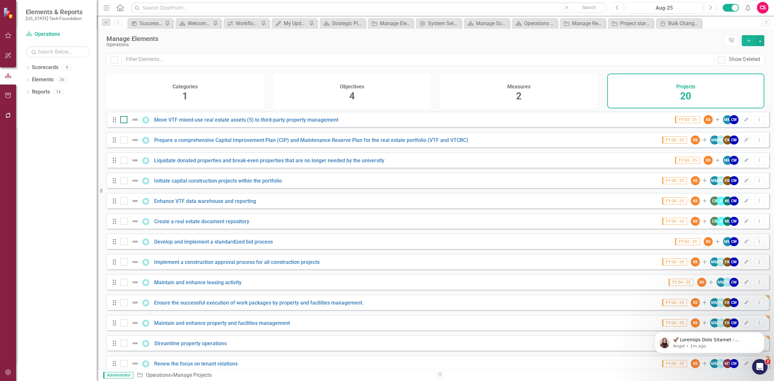
click at [120, 123] on div at bounding box center [123, 119] width 7 height 7
click at [120, 120] on input "checkbox" at bounding box center [122, 118] width 4 height 4
checkbox input "true"
click at [126, 143] on div at bounding box center [123, 139] width 7 height 7
click at [124, 141] on input "checkbox" at bounding box center [122, 138] width 4 height 4
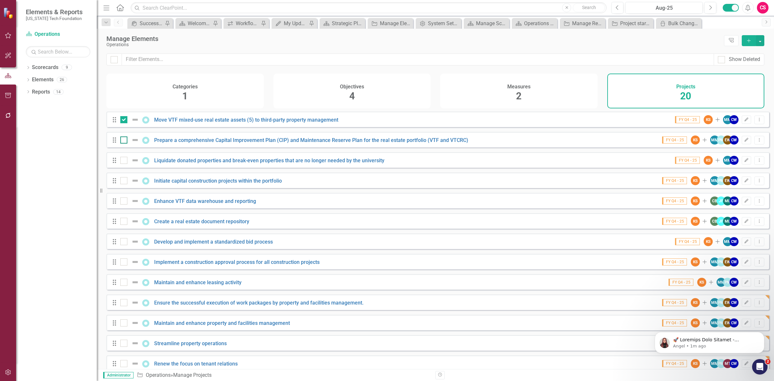
checkbox input "true"
click at [126, 163] on div at bounding box center [123, 160] width 7 height 7
click at [124, 161] on input "checkbox" at bounding box center [122, 159] width 4 height 4
checkbox input "true"
click at [124, 184] on div at bounding box center [123, 180] width 7 height 7
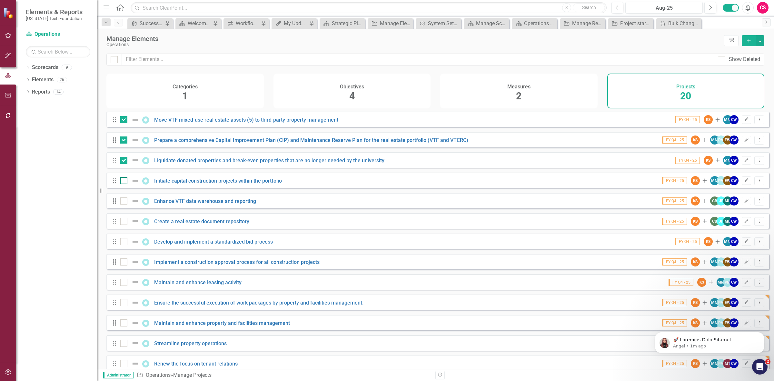
click at [124, 181] on input "checkbox" at bounding box center [122, 179] width 4 height 4
checkbox input "true"
click at [122, 202] on input "checkbox" at bounding box center [122, 199] width 4 height 4
checkbox input "true"
click at [124, 225] on div at bounding box center [123, 221] width 7 height 7
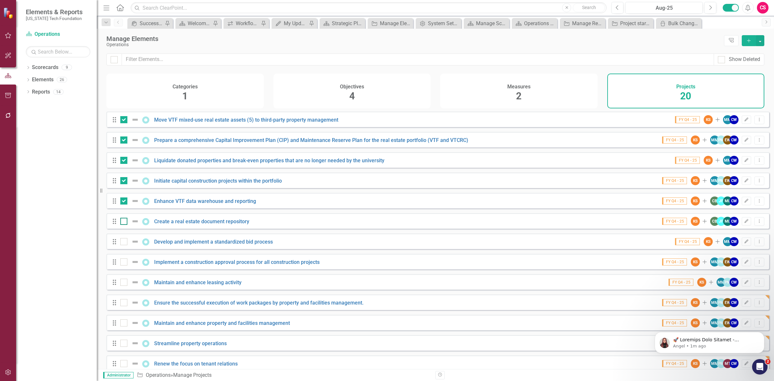
click at [124, 222] on input "checkbox" at bounding box center [122, 220] width 4 height 4
checkbox input "true"
click at [123, 249] on div "Drag Develop and implement a standardized bid process FY Q4 - 25 KS Add MM CW E…" at bounding box center [437, 240] width 663 height 15
click at [123, 245] on div at bounding box center [123, 241] width 7 height 7
click at [123, 242] on input "checkbox" at bounding box center [122, 240] width 4 height 4
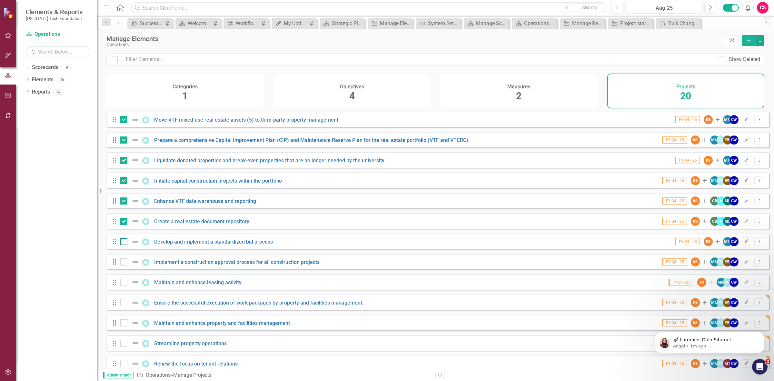
checkbox input "true"
click at [123, 265] on div at bounding box center [123, 261] width 7 height 7
click at [123, 262] on input "checkbox" at bounding box center [122, 260] width 4 height 4
checkbox input "true"
click at [124, 286] on div at bounding box center [123, 282] width 7 height 7
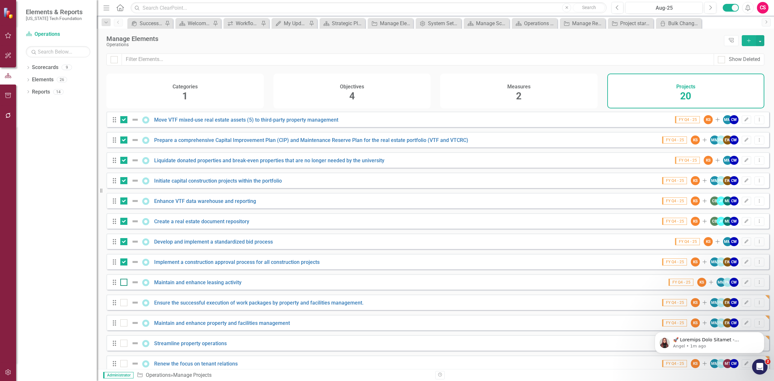
click at [124, 283] on input "checkbox" at bounding box center [122, 281] width 4 height 4
checkbox input "true"
click at [124, 303] on input "checkbox" at bounding box center [122, 301] width 4 height 4
checkbox input "true"
click at [760, 44] on button "button" at bounding box center [760, 40] width 8 height 11
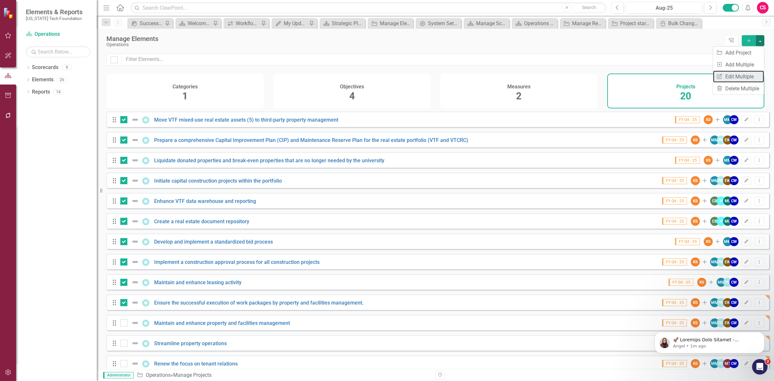
click at [754, 74] on link "Edit Multiple Edit Multiple" at bounding box center [738, 77] width 51 height 12
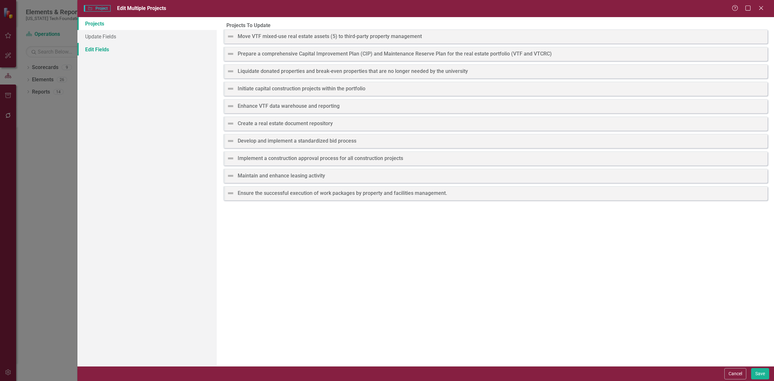
click at [98, 50] on link "Edit Fields" at bounding box center [146, 49] width 139 height 13
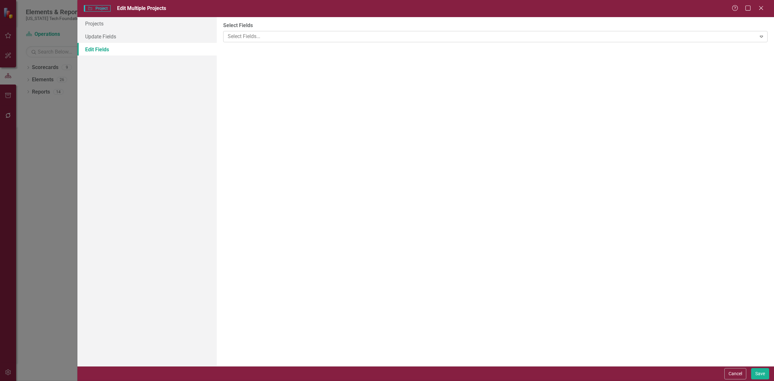
click at [295, 38] on div at bounding box center [490, 36] width 531 height 9
click at [271, 73] on div at bounding box center [490, 72] width 531 height 9
click at [272, 381] on div "bulk change" at bounding box center [388, 385] width 764 height 7
click at [758, 373] on button "Save" at bounding box center [760, 373] width 18 height 11
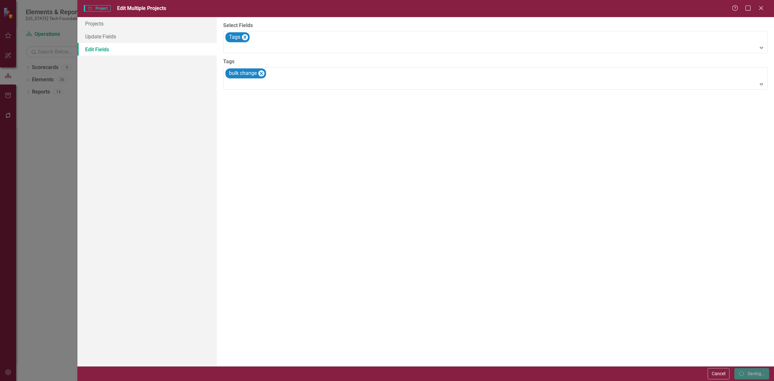
checkbox input "false"
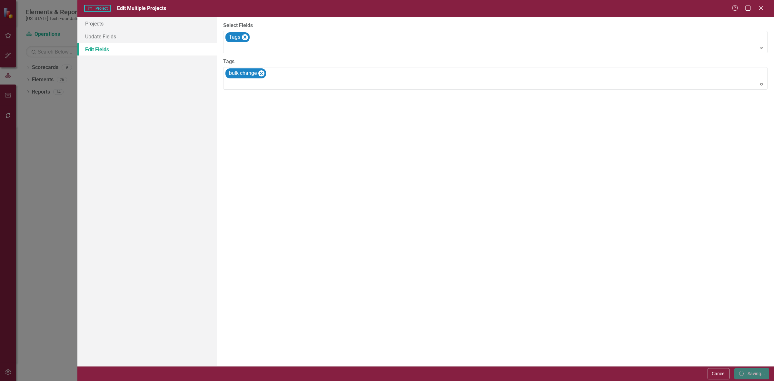
checkbox input "false"
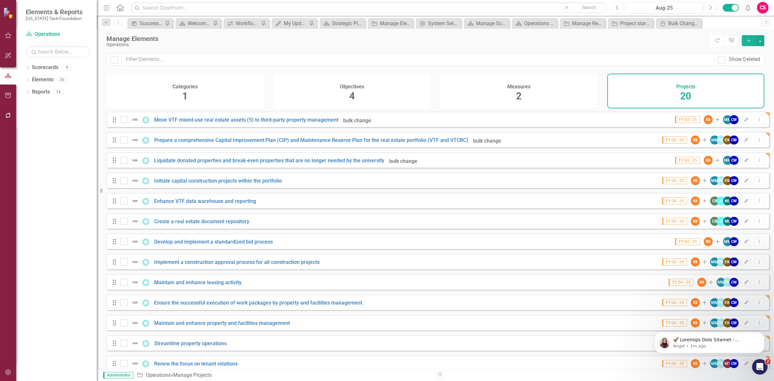
click at [716, 41] on button "Refresh" at bounding box center [717, 40] width 14 height 11
click at [679, 22] on div "Bulk Changes" at bounding box center [680, 23] width 24 height 8
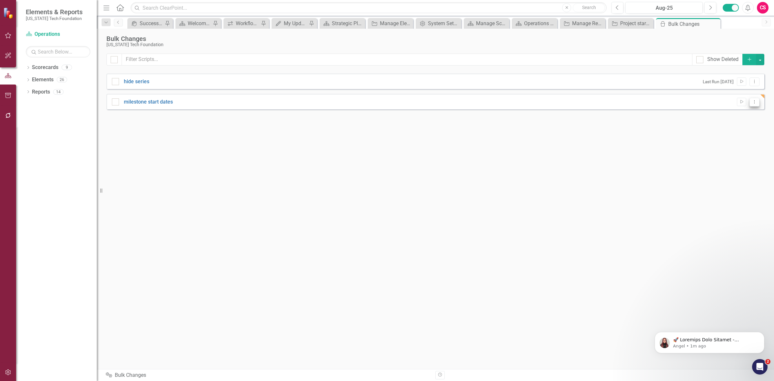
click at [755, 104] on button "Dropdown Menu" at bounding box center [754, 102] width 10 height 9
click at [744, 119] on link "Edit Edit Script" at bounding box center [733, 125] width 52 height 12
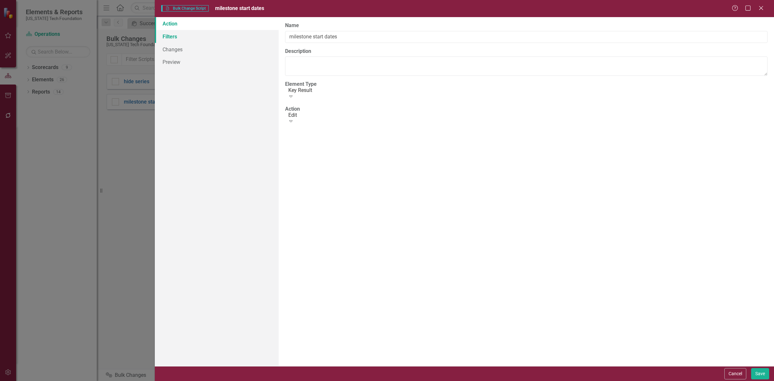
click at [208, 36] on link "Filters" at bounding box center [217, 36] width 124 height 13
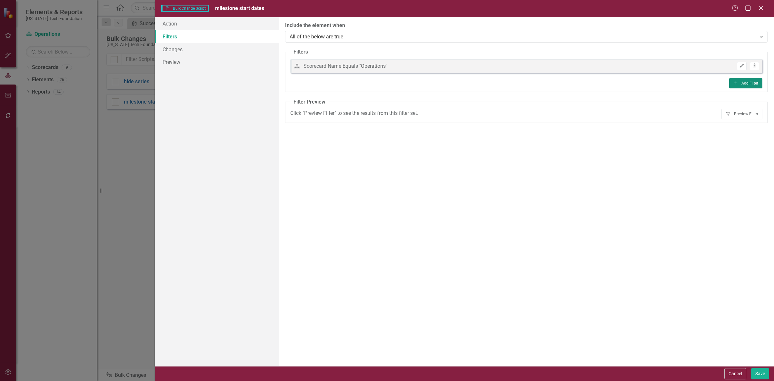
click at [753, 85] on button "Add Add Filter" at bounding box center [745, 83] width 33 height 10
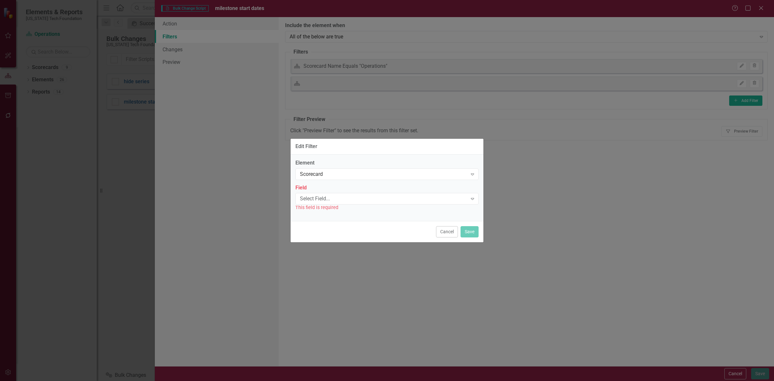
click at [386, 165] on label "Element" at bounding box center [386, 162] width 183 height 7
click at [381, 175] on div "Scorecard" at bounding box center [383, 173] width 167 height 7
click at [366, 197] on div "Select Field..." at bounding box center [383, 198] width 167 height 7
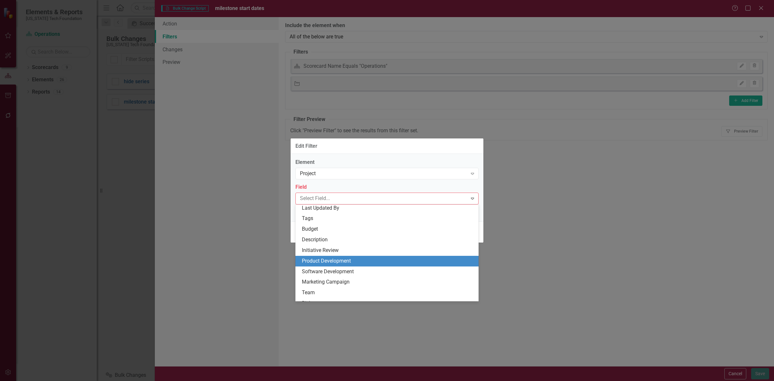
scroll to position [161, 0]
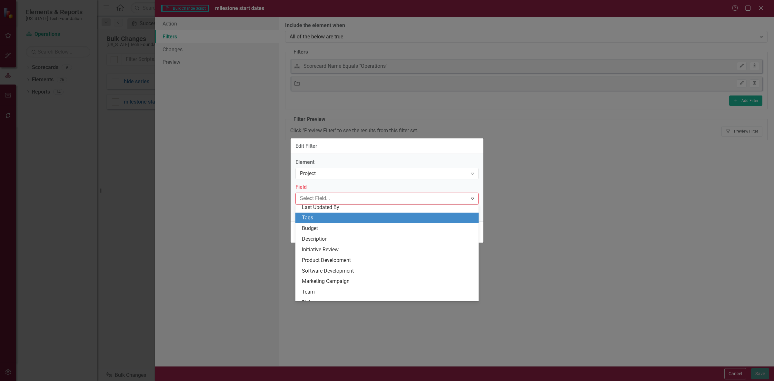
click at [310, 218] on div "Tags" at bounding box center [388, 217] width 173 height 7
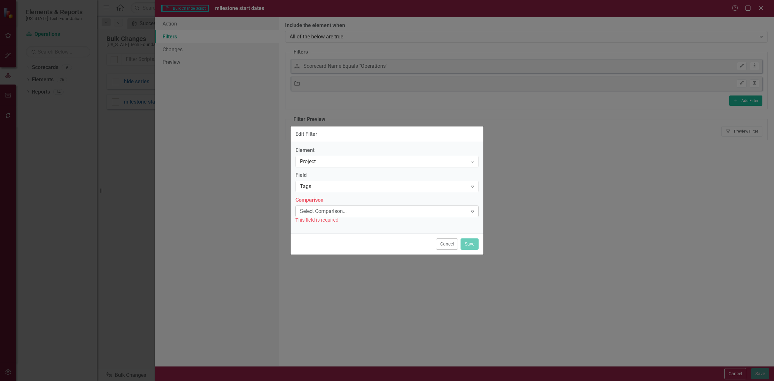
click at [314, 215] on div "Select Comparison... Expand" at bounding box center [386, 211] width 183 height 12
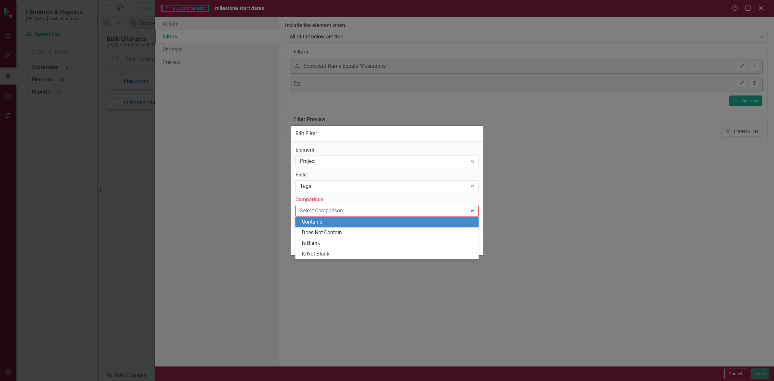
click at [325, 222] on div "Contains" at bounding box center [388, 221] width 173 height 7
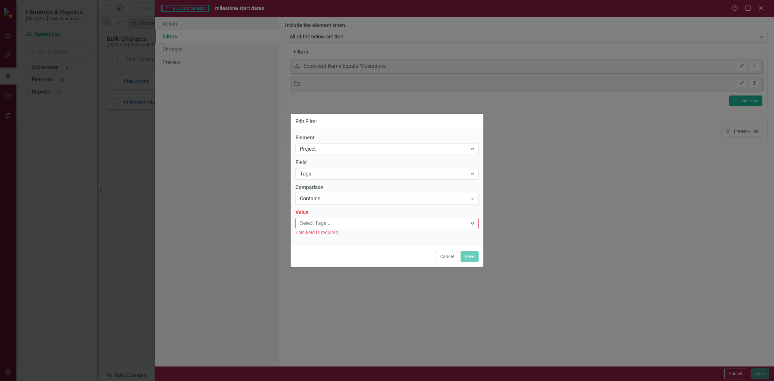
click at [325, 221] on div at bounding box center [382, 223] width 170 height 9
click at [34, 381] on span "bulk change" at bounding box center [20, 386] width 28 height 6
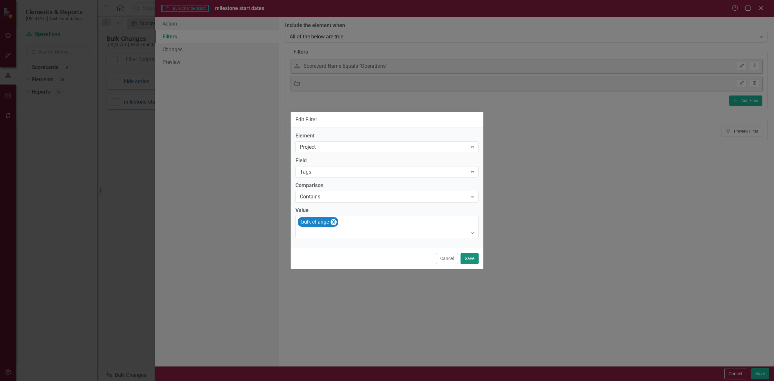
click at [476, 260] on button "Save" at bounding box center [469, 258] width 18 height 11
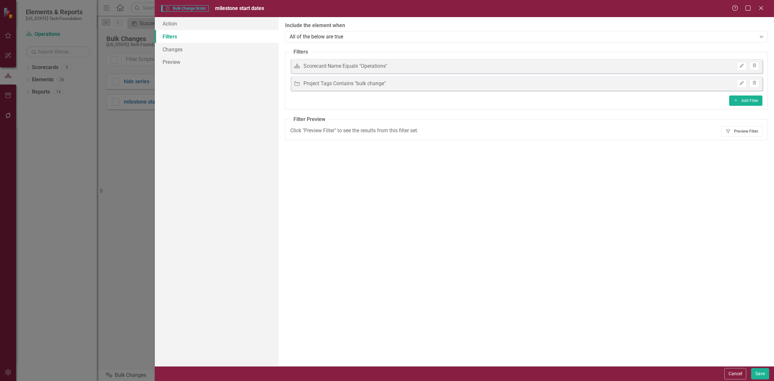
click at [726, 133] on icon "Filter" at bounding box center [728, 131] width 5 height 4
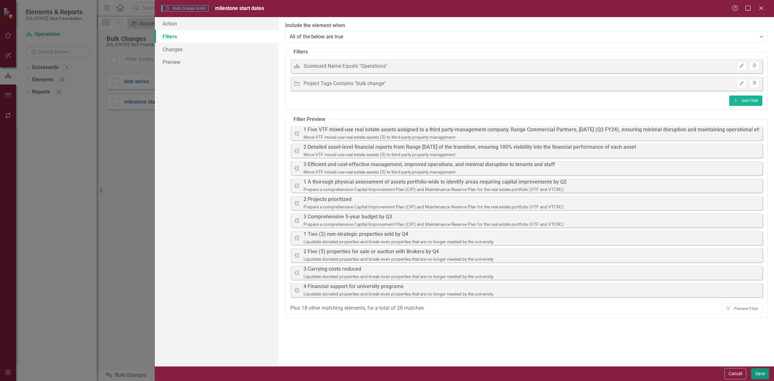
click at [754, 370] on button "Save" at bounding box center [760, 373] width 18 height 11
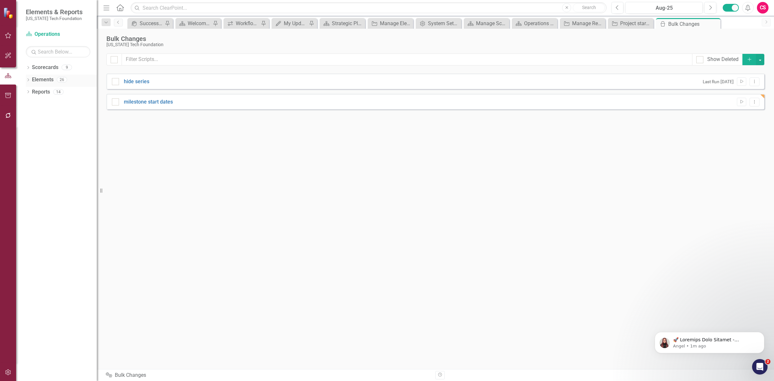
click at [45, 79] on link "Elements" at bounding box center [43, 79] width 22 height 7
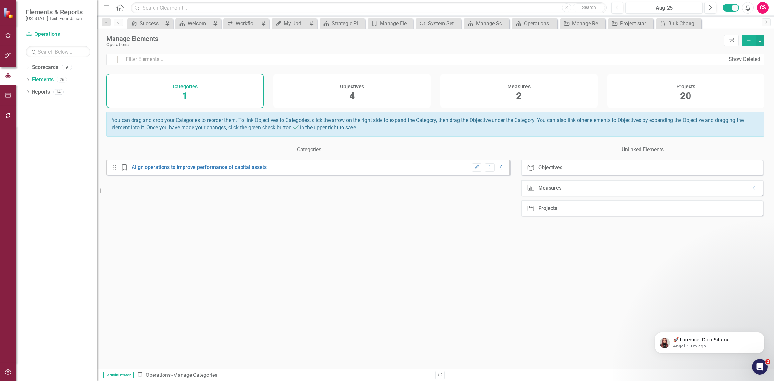
click at [692, 90] on div "Projects 20" at bounding box center [685, 91] width 157 height 35
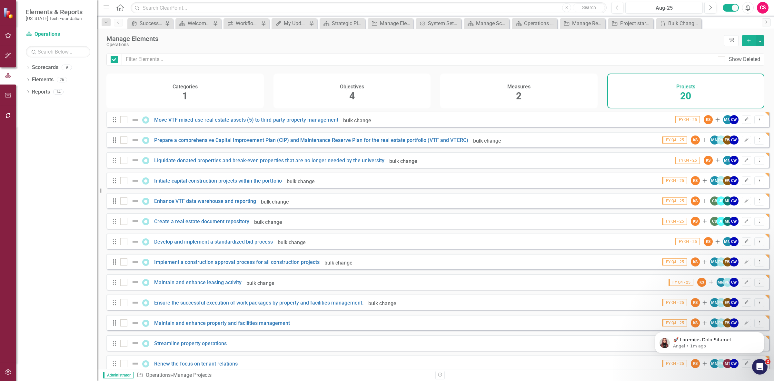
checkbox input "false"
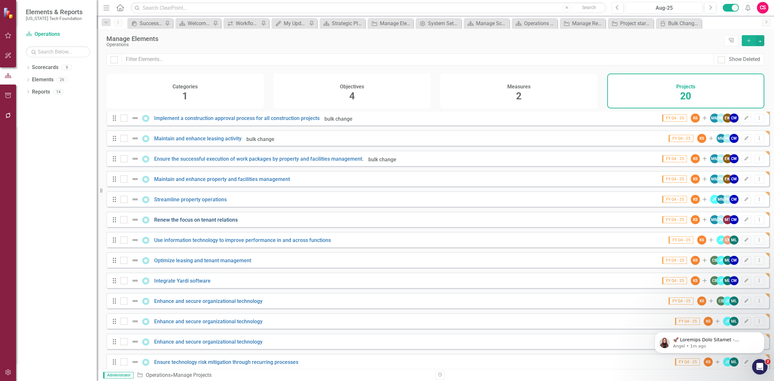
scroll to position [154, 0]
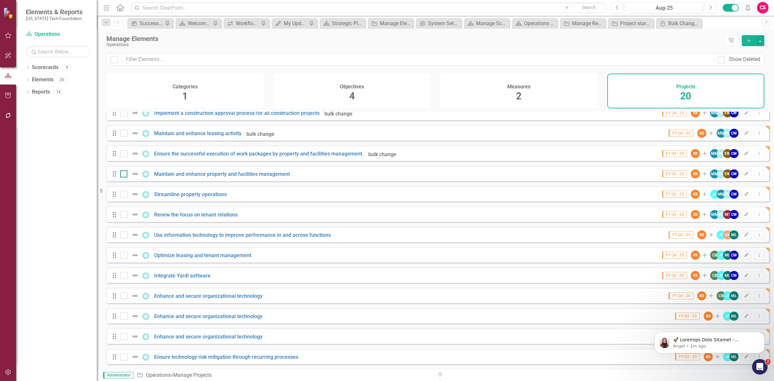
click at [122, 173] on input "checkbox" at bounding box center [122, 172] width 4 height 4
checkbox input "true"
click at [120, 189] on div "Drag Streamline property operations FY Q4 - 25 KS Add JF MM PM CW Edit Dropdown…" at bounding box center [437, 193] width 663 height 15
click at [124, 196] on div at bounding box center [123, 194] width 7 height 7
click at [124, 195] on input "checkbox" at bounding box center [122, 193] width 4 height 4
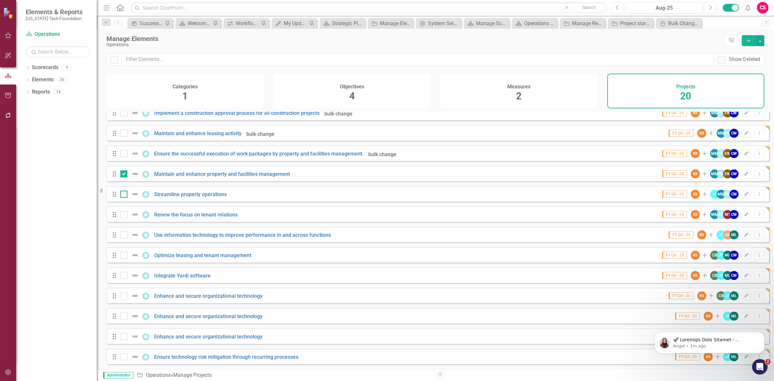
checkbox input "true"
click at [124, 211] on div at bounding box center [131, 215] width 22 height 8
click at [124, 211] on input "checkbox" at bounding box center [122, 213] width 4 height 4
checkbox input "true"
click at [763, 40] on button "button" at bounding box center [760, 40] width 8 height 11
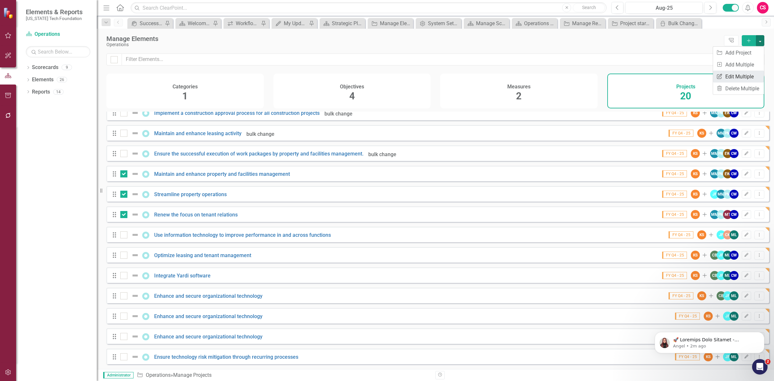
click at [747, 77] on link "Edit Multiple Edit Multiple" at bounding box center [738, 77] width 51 height 12
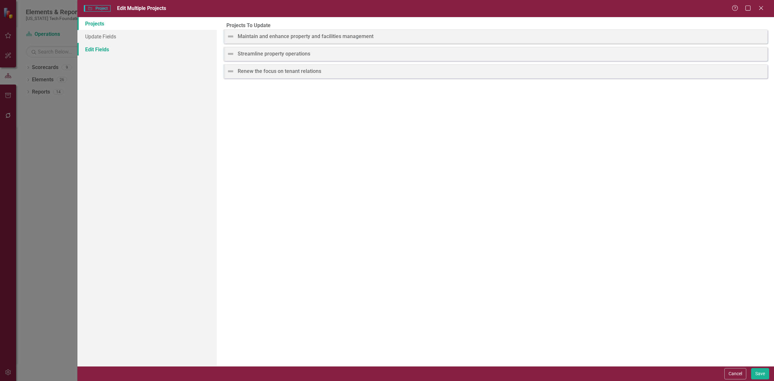
click at [176, 51] on link "Edit Fields" at bounding box center [146, 49] width 139 height 13
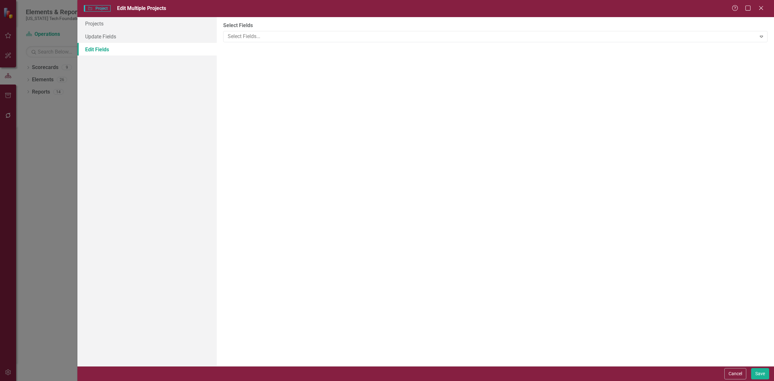
click at [358, 33] on div at bounding box center [490, 36] width 531 height 9
click at [278, 65] on label "Tags" at bounding box center [495, 61] width 544 height 7
click at [279, 73] on div at bounding box center [490, 72] width 531 height 9
click at [282, 381] on div "bulk change" at bounding box center [388, 385] width 764 height 7
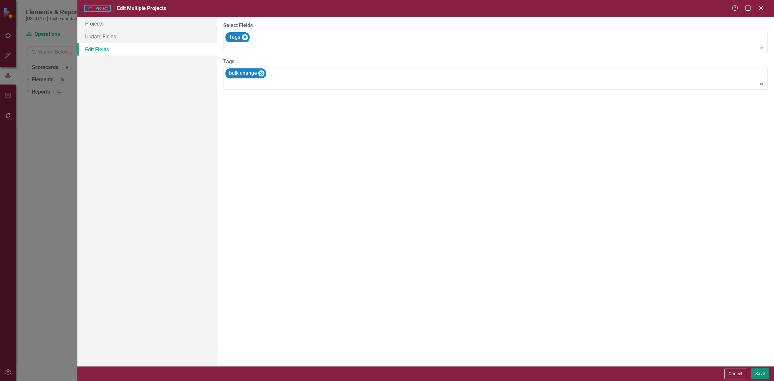
click at [755, 371] on button "Save" at bounding box center [760, 373] width 18 height 11
checkbox input "false"
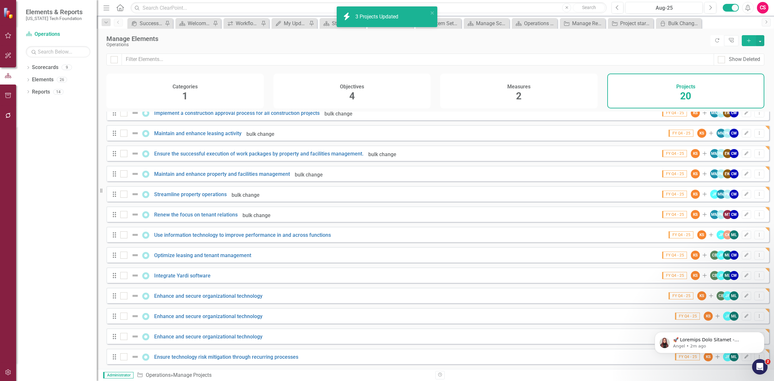
click at [375, 12] on div "icon.bolt 3 Projects Updated" at bounding box center [384, 16] width 87 height 11
click at [681, 21] on div "Bulk Changes" at bounding box center [680, 23] width 24 height 8
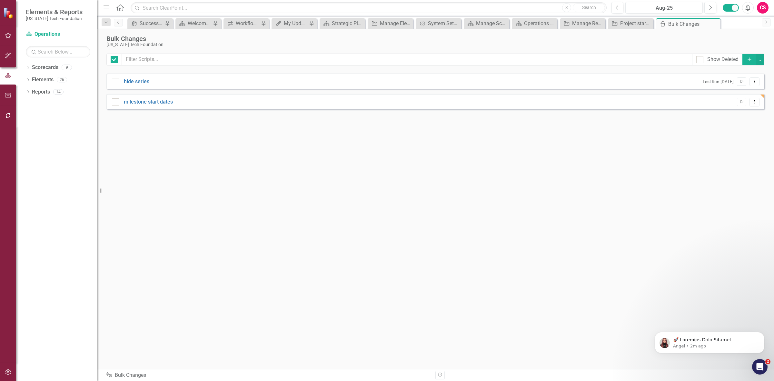
checkbox input "false"
click at [742, 105] on button "Run Script" at bounding box center [741, 102] width 9 height 8
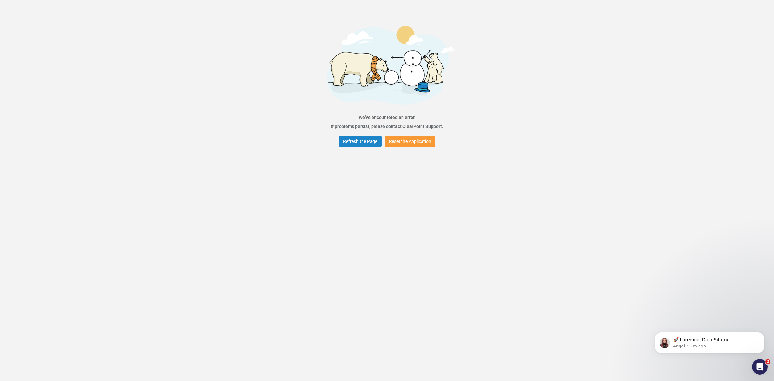
click at [409, 141] on button "Reset the Application" at bounding box center [410, 141] width 51 height 11
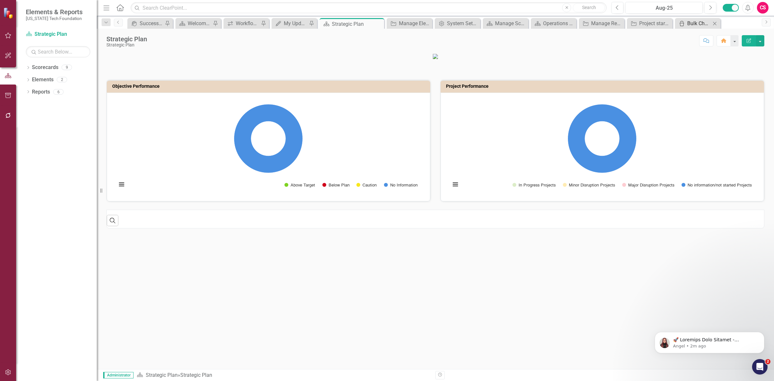
click at [692, 25] on div "Bulk Changes" at bounding box center [699, 23] width 24 height 8
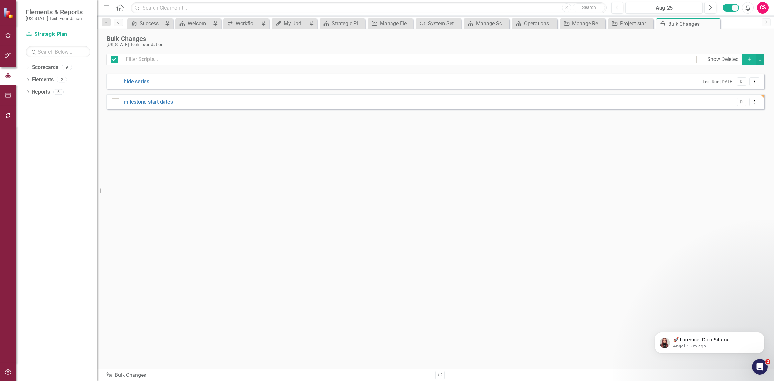
checkbox input "false"
click at [739, 105] on button "Run Script" at bounding box center [741, 102] width 9 height 8
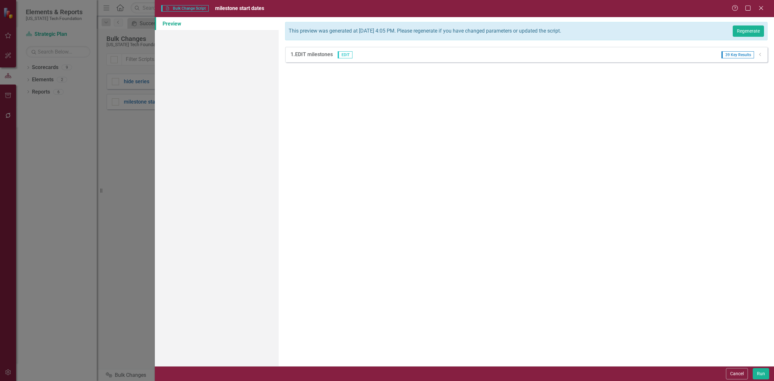
click at [754, 55] on span "39 Key Results" at bounding box center [737, 54] width 33 height 7
click at [758, 57] on div "Dropdown" at bounding box center [760, 54] width 5 height 5
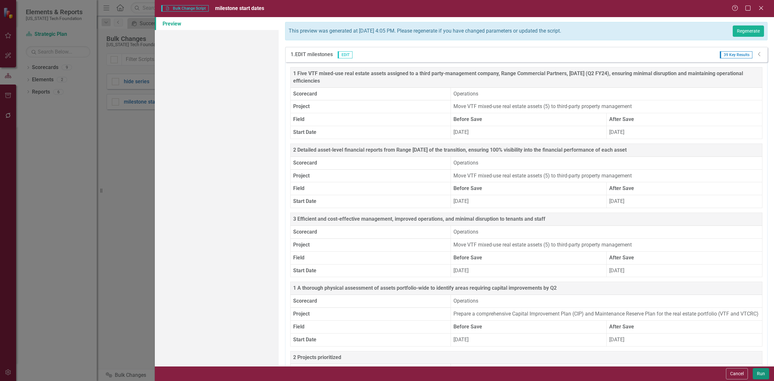
click at [758, 375] on button "Run" at bounding box center [761, 373] width 16 height 11
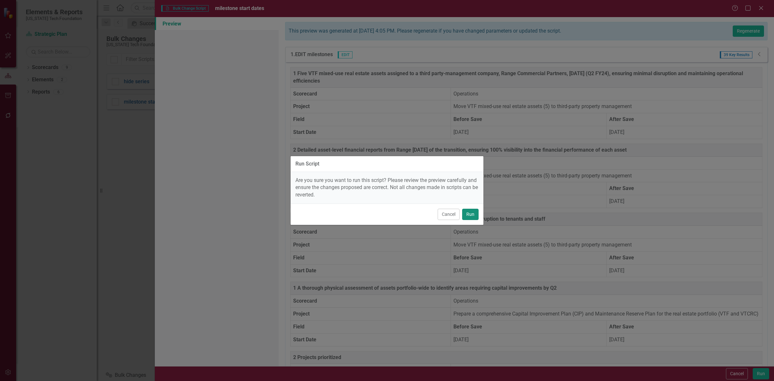
click at [473, 215] on button "Run" at bounding box center [470, 214] width 16 height 11
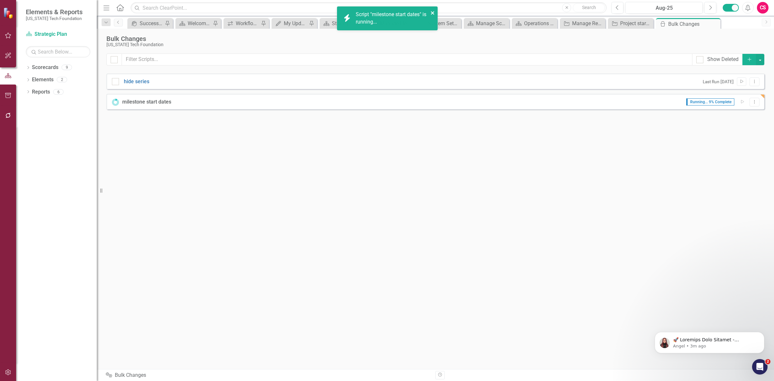
click at [432, 12] on icon "close" at bounding box center [432, 12] width 5 height 5
click at [43, 69] on link "Scorecards" at bounding box center [45, 67] width 26 height 7
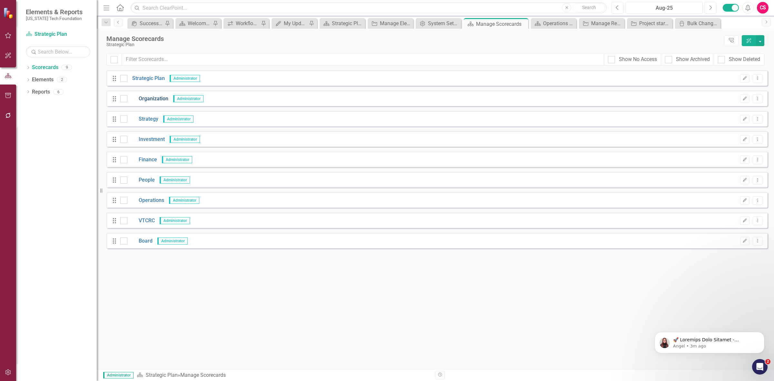
click at [155, 100] on link "Organization" at bounding box center [147, 98] width 41 height 7
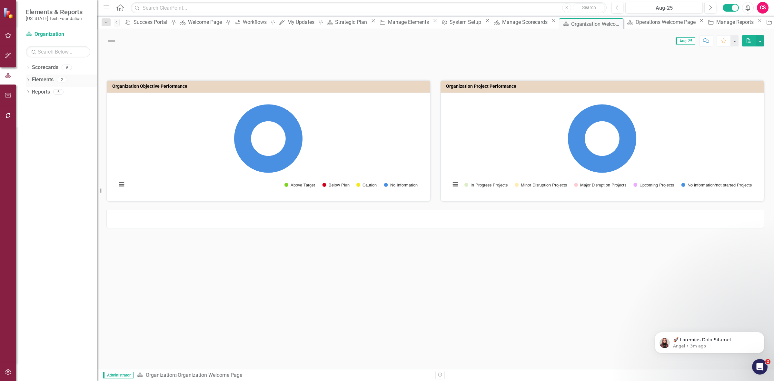
click at [42, 77] on link "Elements" at bounding box center [43, 79] width 22 height 7
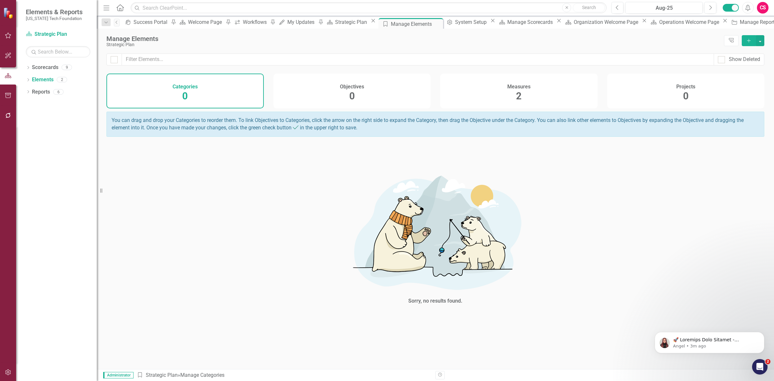
click at [517, 92] on span "2" at bounding box center [518, 95] width 5 height 11
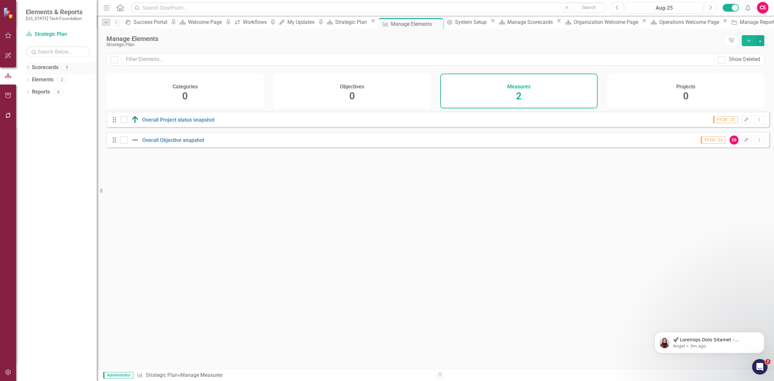
click at [47, 68] on link "Scorecards" at bounding box center [45, 67] width 26 height 7
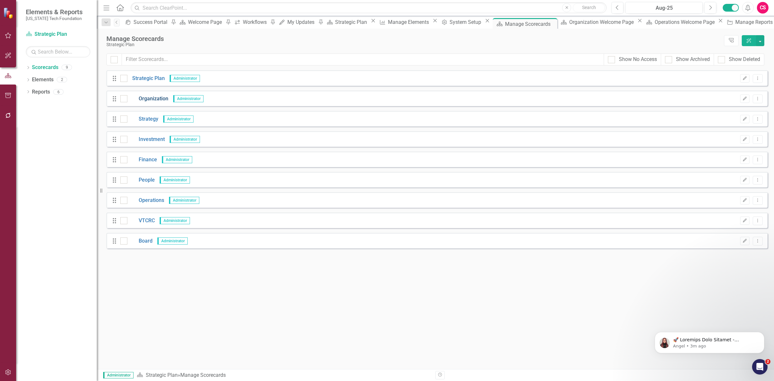
click at [148, 100] on link "Organization" at bounding box center [147, 98] width 41 height 7
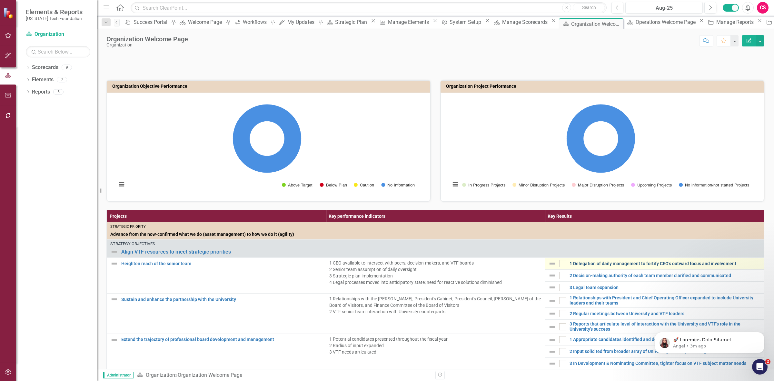
click at [604, 265] on link "1 Delegation of daily management to fortify CEO's outward focus and involvement" at bounding box center [664, 263] width 191 height 5
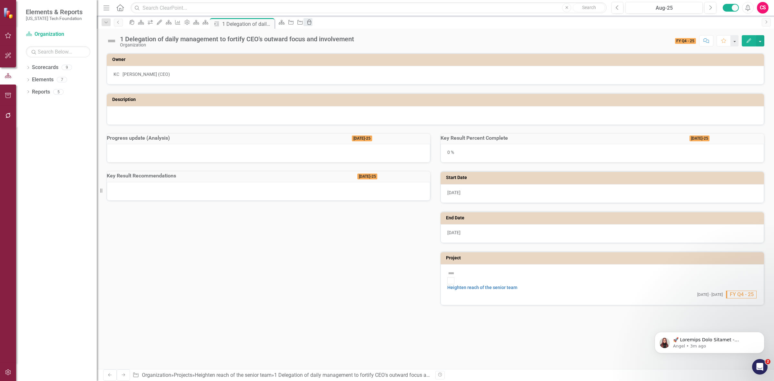
click at [312, 23] on icon at bounding box center [309, 22] width 5 height 5
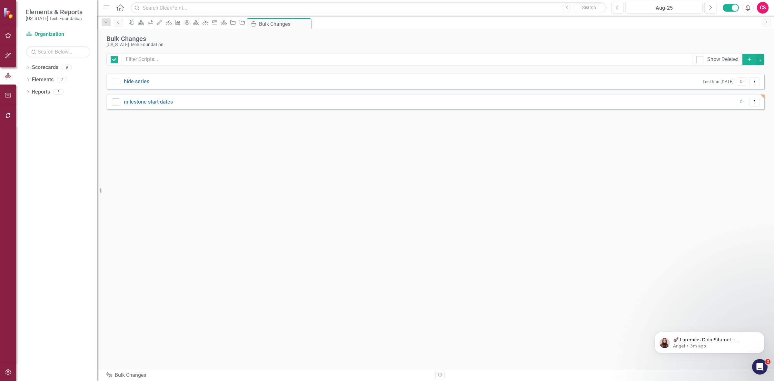
checkbox input "false"
click at [754, 102] on icon "Dropdown Menu" at bounding box center [754, 102] width 5 height 4
click at [736, 127] on link "Edit Edit Script" at bounding box center [733, 125] width 52 height 12
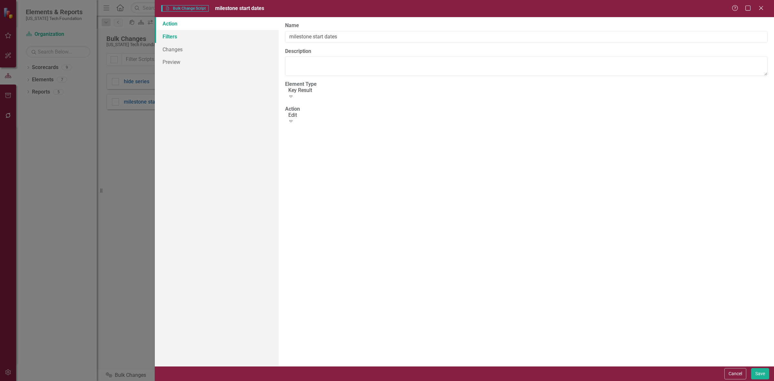
click at [215, 41] on link "Filters" at bounding box center [217, 36] width 124 height 13
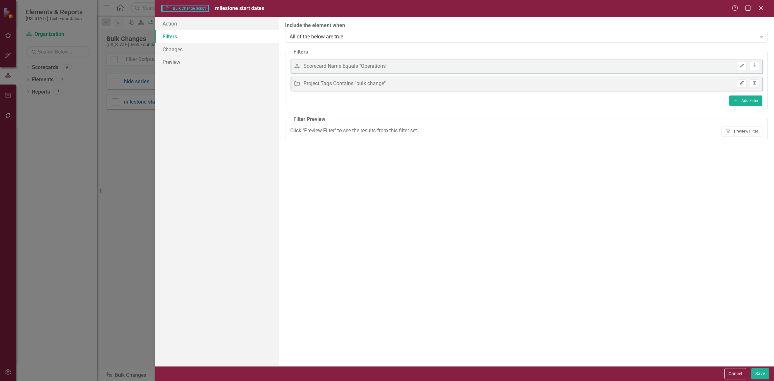
click at [741, 85] on button "Edit" at bounding box center [741, 83] width 9 height 8
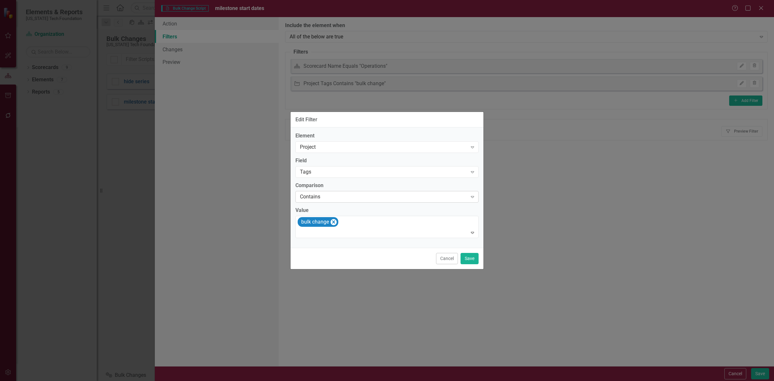
click at [330, 194] on div "Contains" at bounding box center [383, 196] width 167 height 7
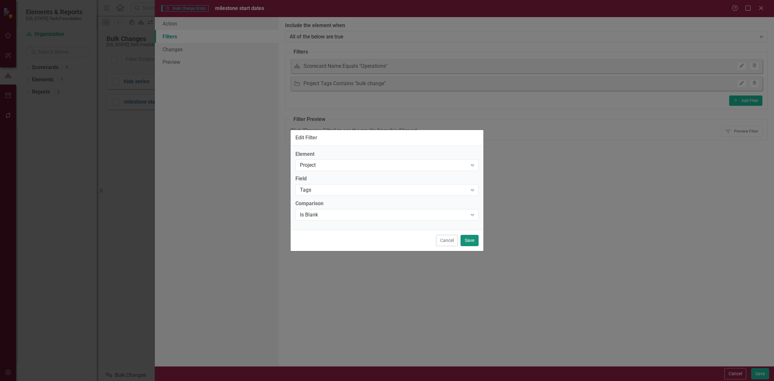
click at [467, 239] on button "Save" at bounding box center [469, 240] width 18 height 11
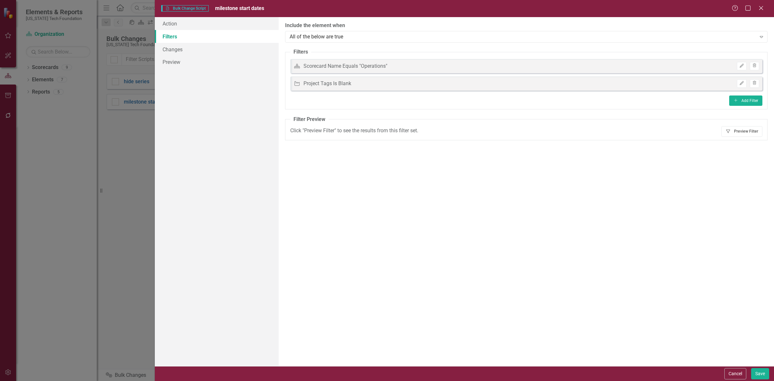
click at [745, 131] on button "Filter Preview Filter" at bounding box center [741, 131] width 41 height 10
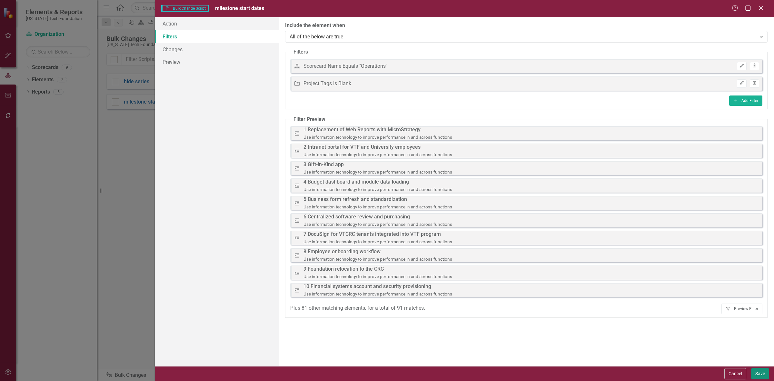
click at [766, 373] on button "Save" at bounding box center [760, 373] width 18 height 11
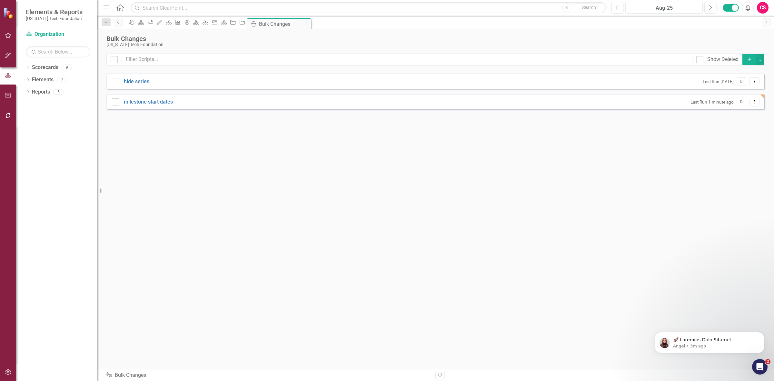
click at [743, 99] on button "Run Script" at bounding box center [741, 102] width 9 height 8
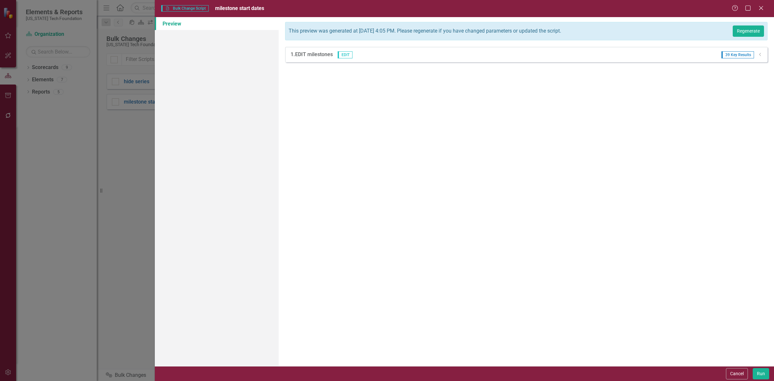
click at [760, 18] on div "This preview was generated at Monday, September 8th, 2025 at 4:05 PM. Please re…" at bounding box center [526, 191] width 495 height 349
click at [750, 36] on button "Regenerate" at bounding box center [748, 30] width 31 height 11
click at [766, 374] on button "Run" at bounding box center [761, 373] width 16 height 11
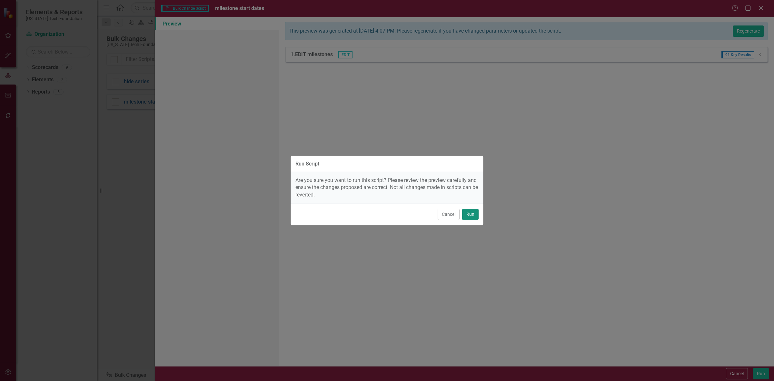
click at [473, 218] on button "Run" at bounding box center [470, 214] width 16 height 11
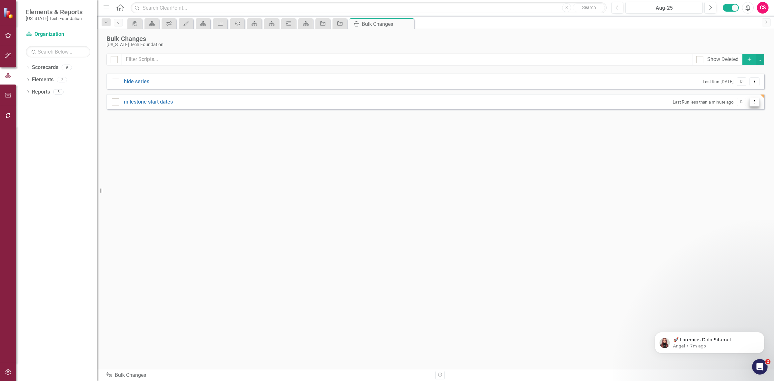
click at [757, 102] on button "Dropdown Menu" at bounding box center [754, 102] width 10 height 9
click at [742, 126] on link "Edit Edit Script" at bounding box center [733, 125] width 52 height 12
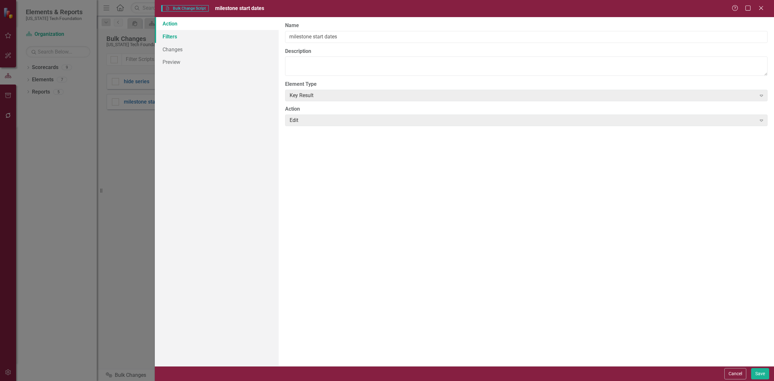
click at [187, 38] on link "Filters" at bounding box center [217, 36] width 124 height 13
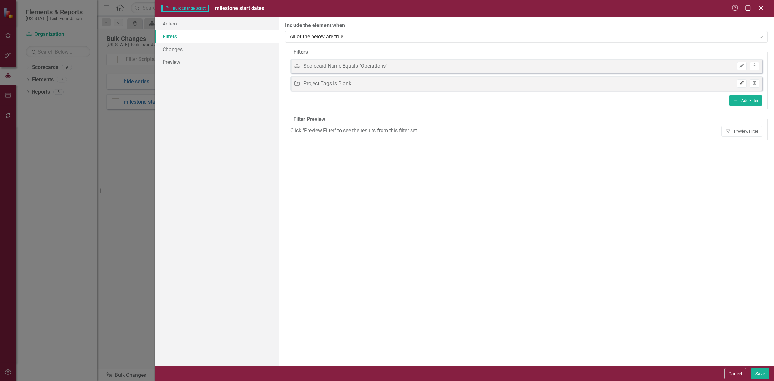
click at [739, 83] on icon "Edit" at bounding box center [741, 83] width 5 height 4
click at [741, 84] on icon "Edit" at bounding box center [741, 83] width 5 height 4
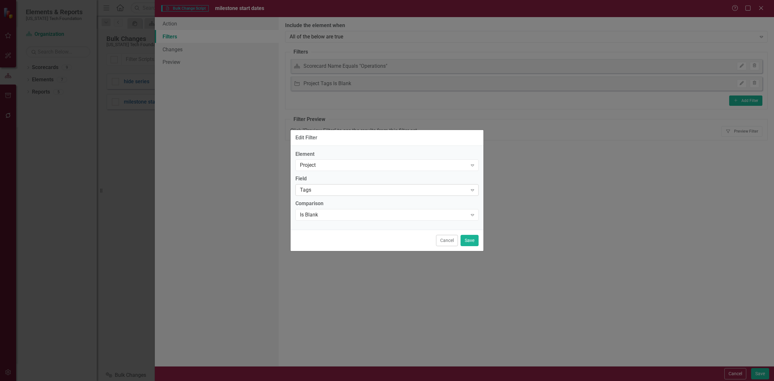
click at [326, 193] on div "Tags" at bounding box center [383, 189] width 167 height 7
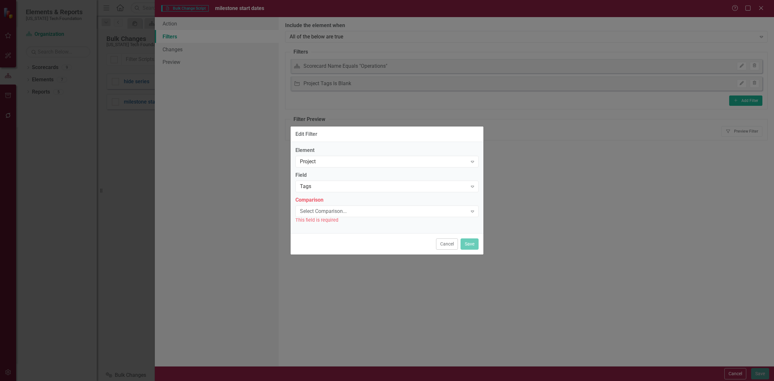
click at [323, 218] on div "This field is required" at bounding box center [386, 219] width 183 height 7
click at [323, 216] on div "Select Comparison... Expand" at bounding box center [386, 211] width 183 height 12
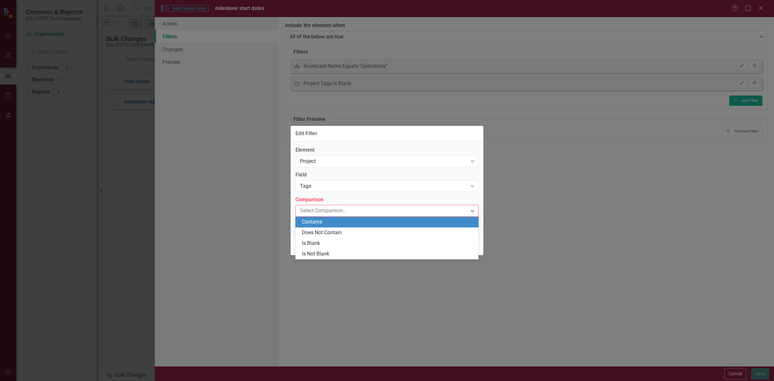
click at [320, 223] on div "Contains" at bounding box center [388, 221] width 173 height 7
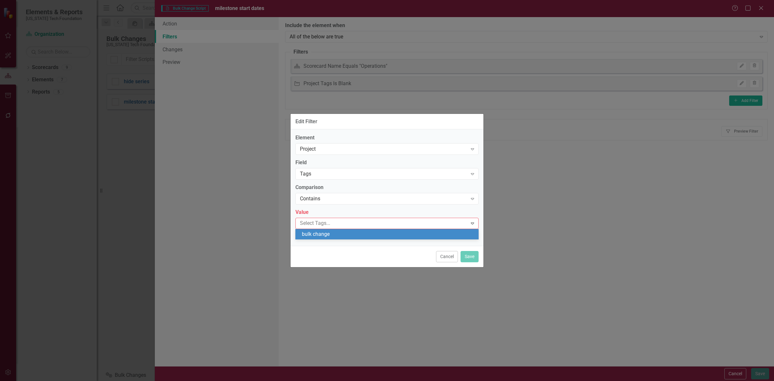
click at [320, 219] on div at bounding box center [382, 223] width 170 height 9
click at [324, 234] on span "bulk change" at bounding box center [316, 234] width 28 height 6
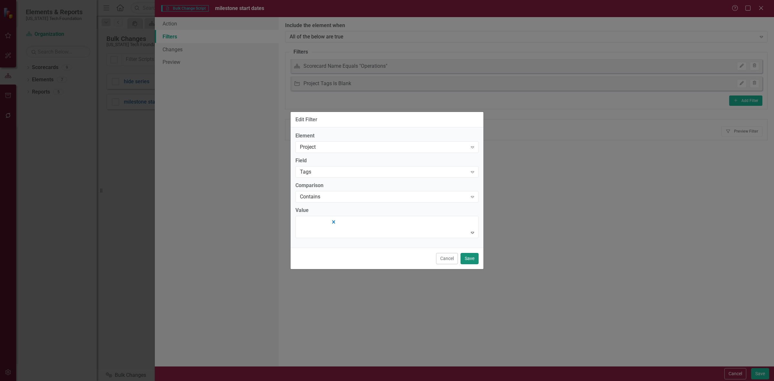
click at [467, 257] on button "Save" at bounding box center [469, 258] width 18 height 11
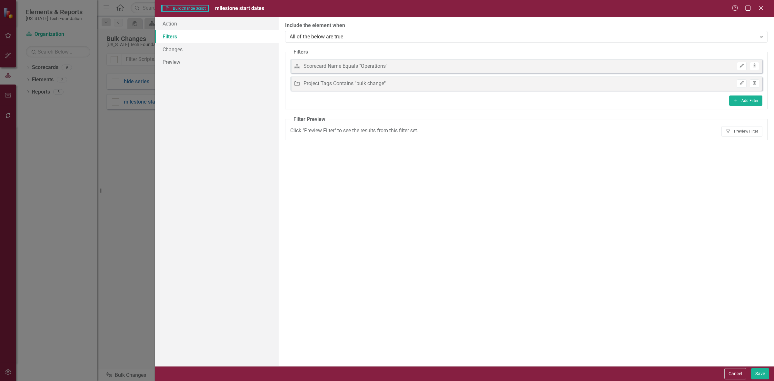
click at [742, 140] on fieldset "Filter Preview Click "Preview Filter" to see the results from this filter set. …" at bounding box center [526, 128] width 482 height 25
click at [742, 139] on fieldset "Filter Preview Click "Preview Filter" to see the results from this filter set. …" at bounding box center [526, 128] width 482 height 25
click at [738, 128] on button "Filter Preview Filter" at bounding box center [741, 131] width 41 height 10
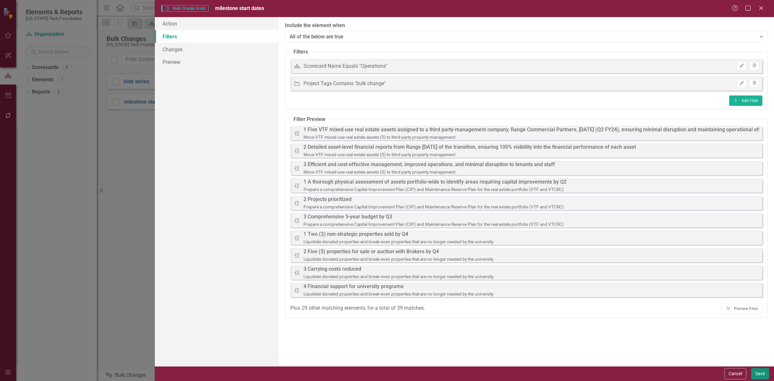
click at [758, 377] on button "Save" at bounding box center [760, 373] width 18 height 11
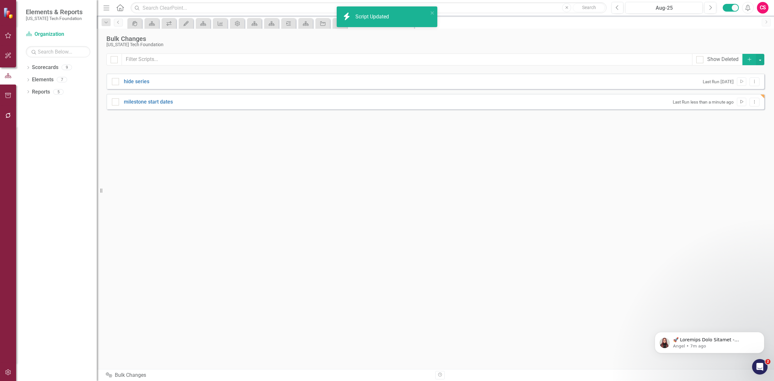
click at [741, 106] on button "Run Script" at bounding box center [741, 102] width 9 height 8
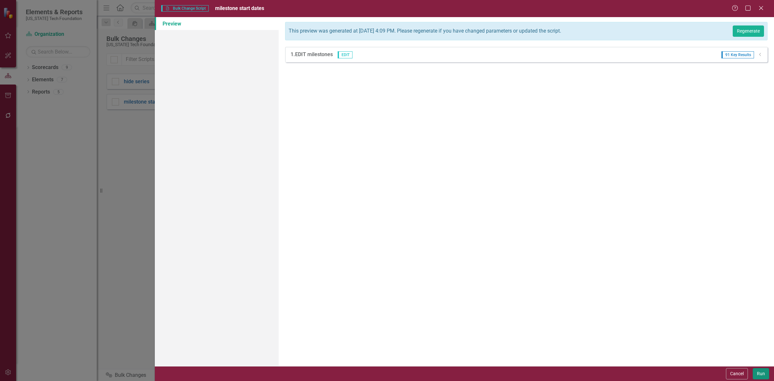
click at [760, 373] on button "Run" at bounding box center [761, 373] width 16 height 11
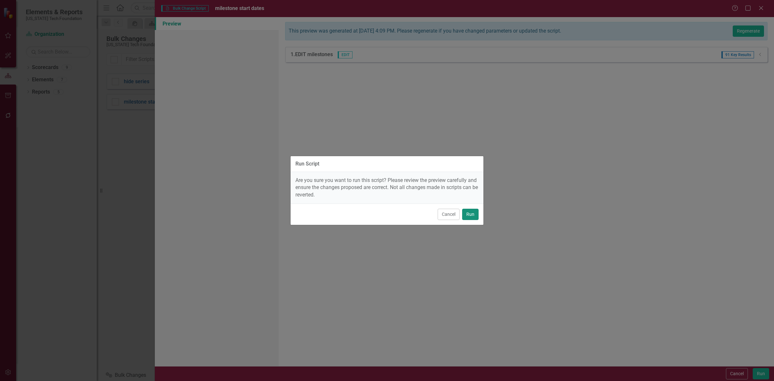
click at [474, 217] on button "Run" at bounding box center [470, 214] width 16 height 11
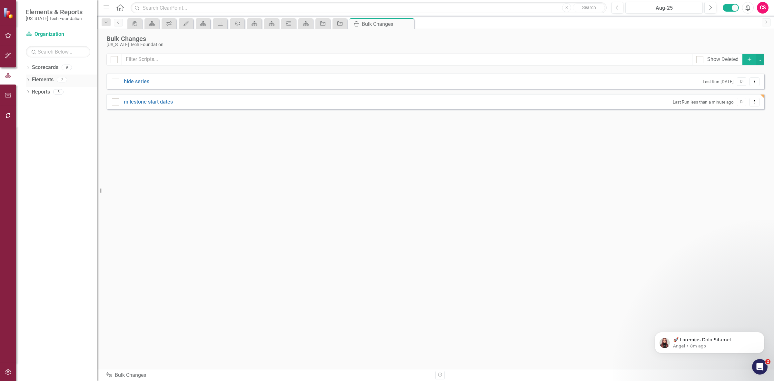
click at [42, 83] on link "Elements" at bounding box center [43, 79] width 22 height 7
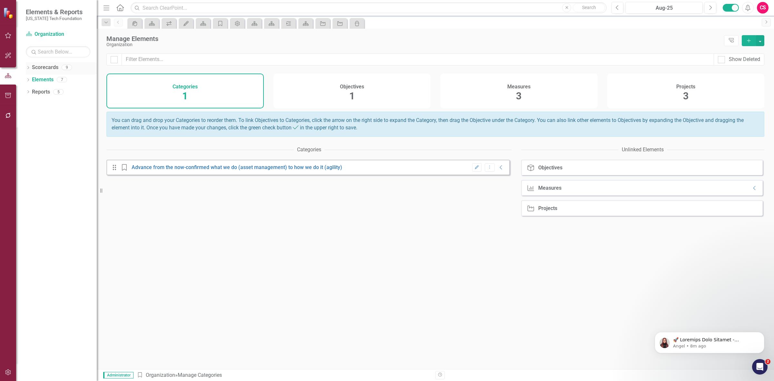
click at [46, 70] on link "Scorecards" at bounding box center [45, 67] width 26 height 7
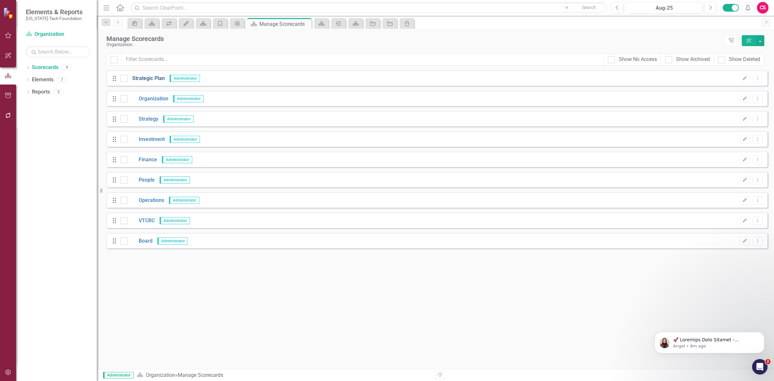
click at [156, 79] on link "Strategic Plan" at bounding box center [145, 78] width 37 height 7
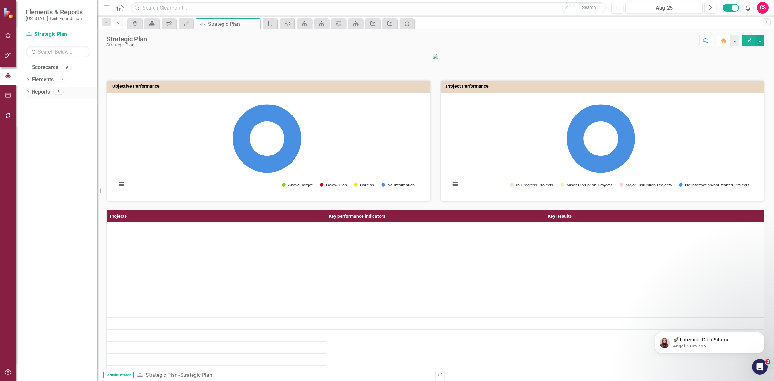
click at [43, 92] on link "Reports" at bounding box center [41, 91] width 18 height 7
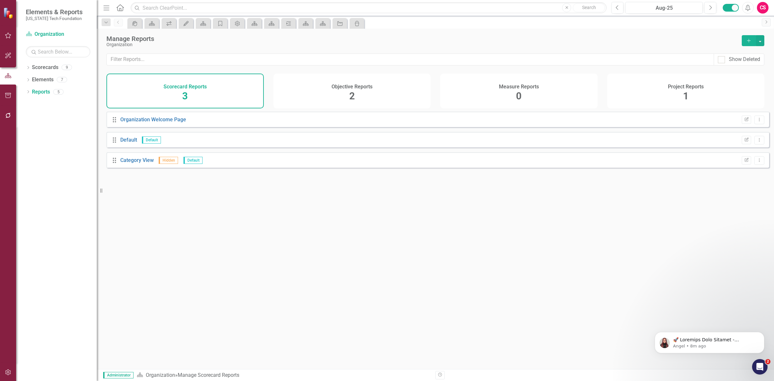
click at [689, 93] on div "Project Reports 1" at bounding box center [685, 91] width 157 height 35
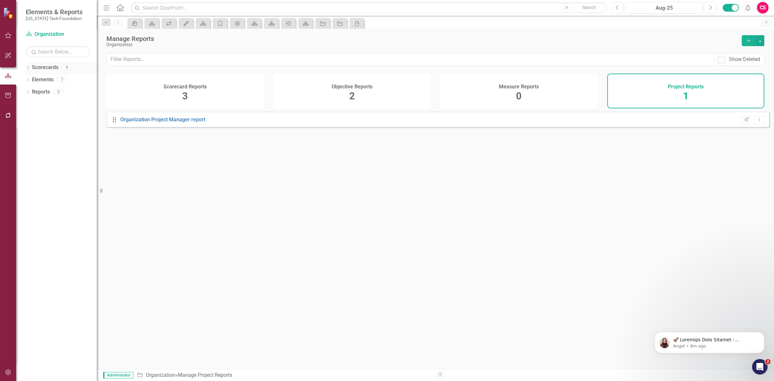
click at [47, 66] on link "Scorecards" at bounding box center [45, 67] width 26 height 7
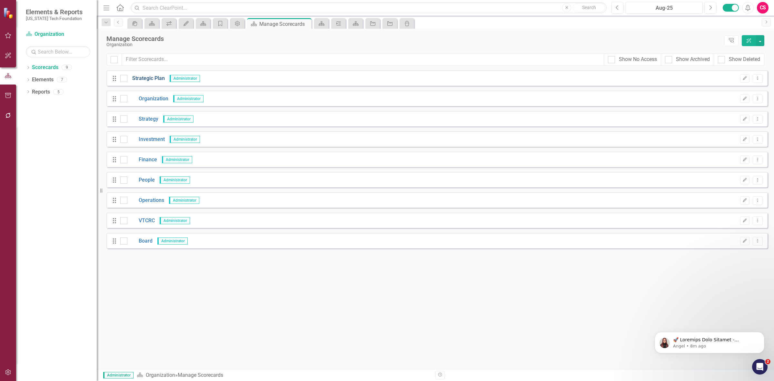
click at [147, 76] on link "Strategic Plan" at bounding box center [145, 78] width 37 height 7
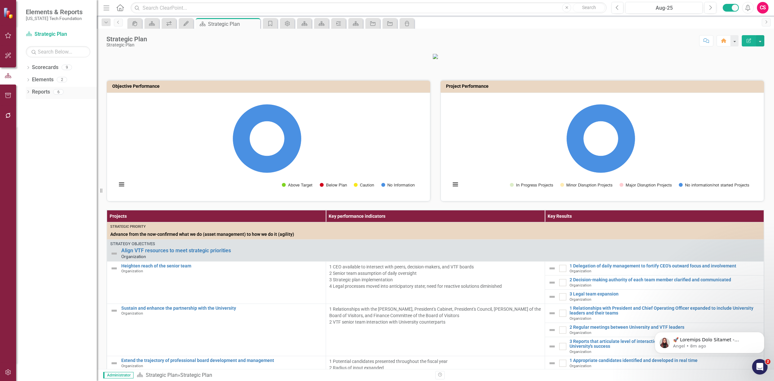
click at [42, 94] on link "Reports" at bounding box center [41, 91] width 18 height 7
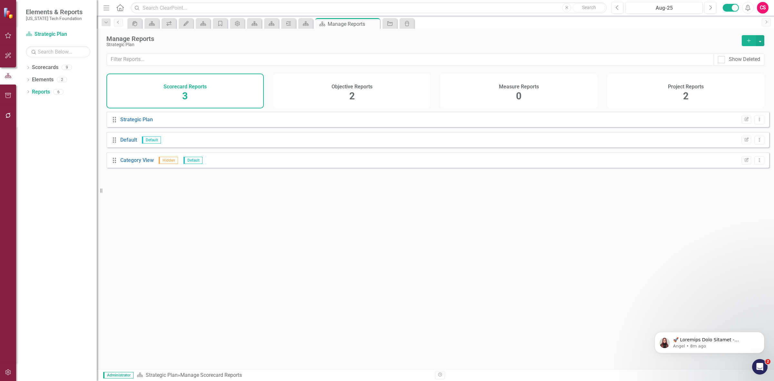
click at [682, 81] on div "Project Reports 2" at bounding box center [685, 91] width 157 height 35
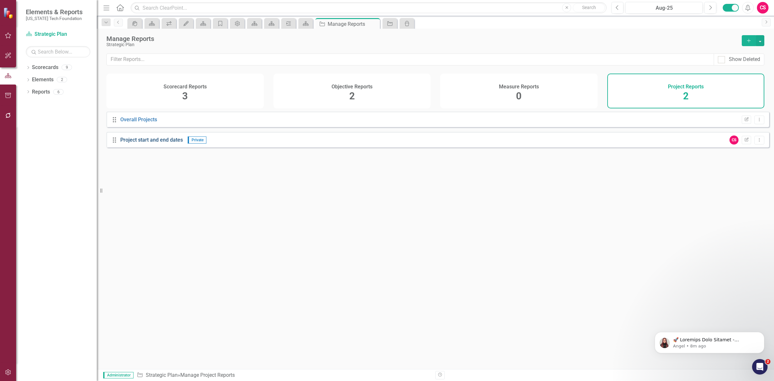
click at [170, 143] on link "Project start and end dates" at bounding box center [151, 140] width 63 height 6
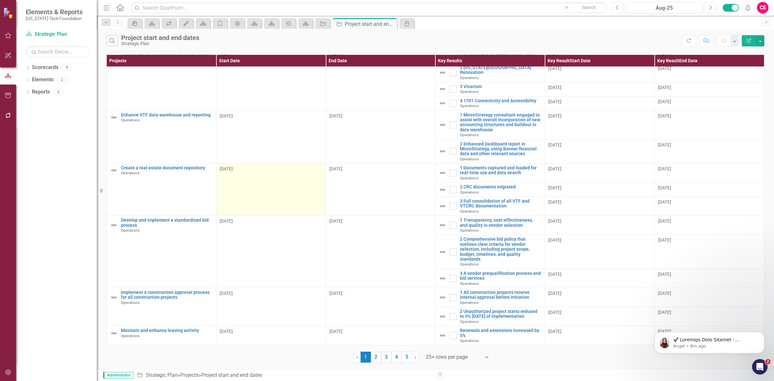
scroll to position [242, 0]
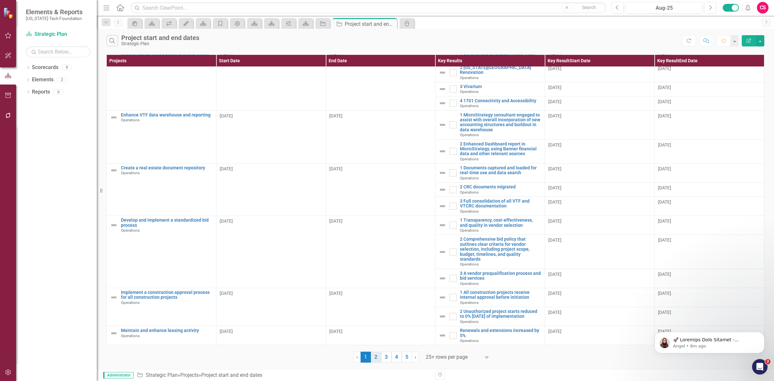
click at [379, 360] on link "2" at bounding box center [376, 356] width 10 height 11
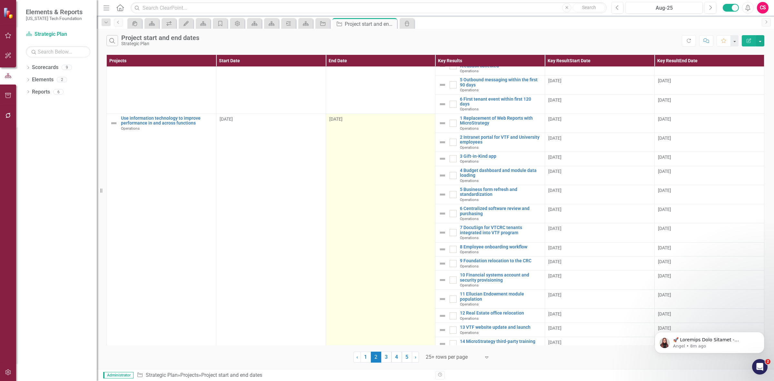
scroll to position [279, 0]
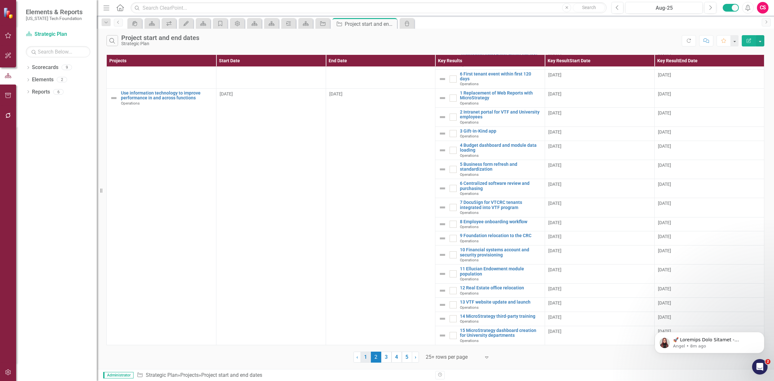
click at [365, 356] on link "1" at bounding box center [366, 356] width 10 height 11
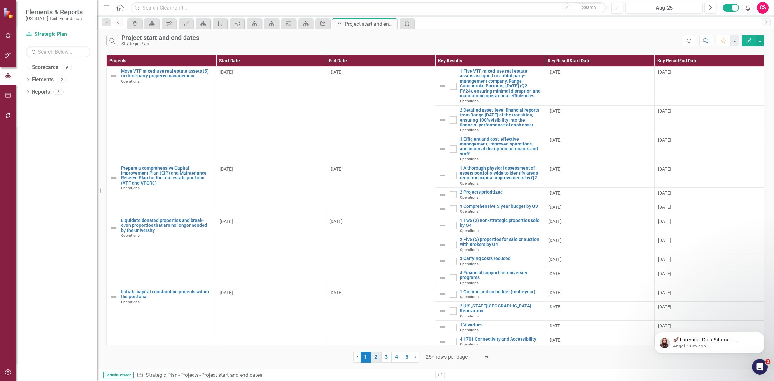
click at [376, 358] on link "2" at bounding box center [376, 356] width 10 height 11
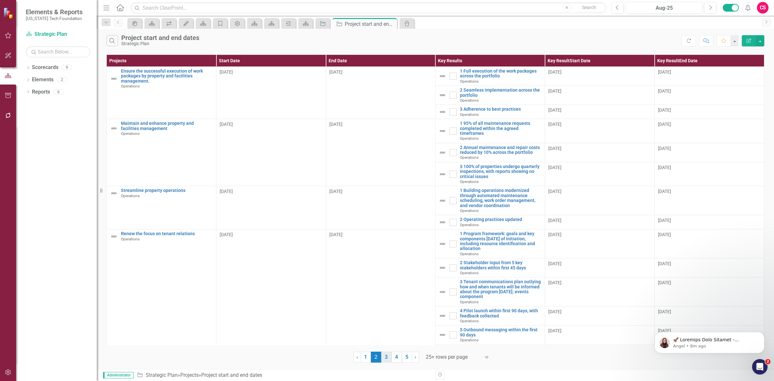
click at [384, 359] on link "3" at bounding box center [386, 356] width 10 height 11
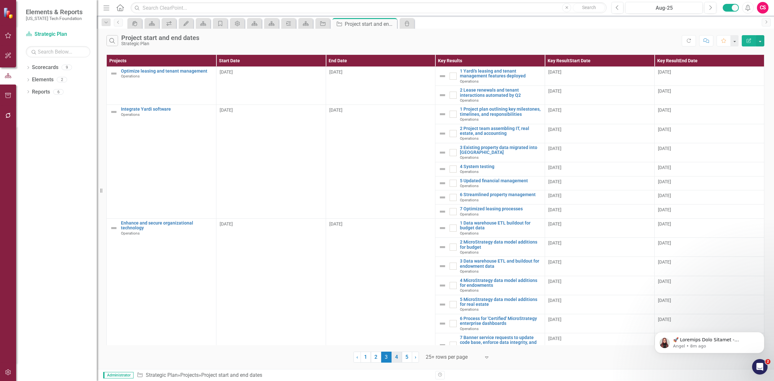
click at [395, 357] on link "4" at bounding box center [396, 356] width 10 height 11
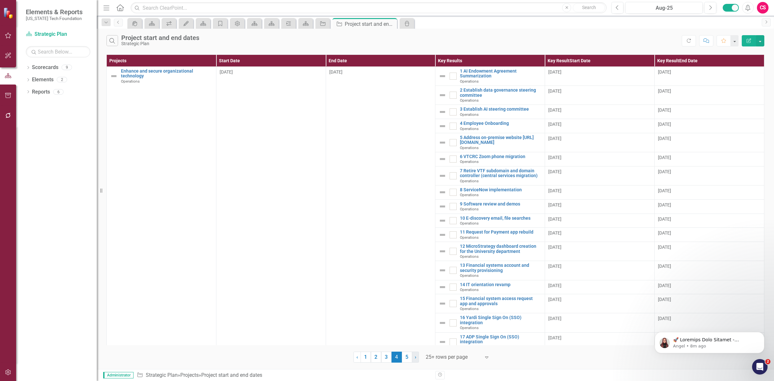
click at [412, 354] on link "› Next" at bounding box center [415, 356] width 7 height 11
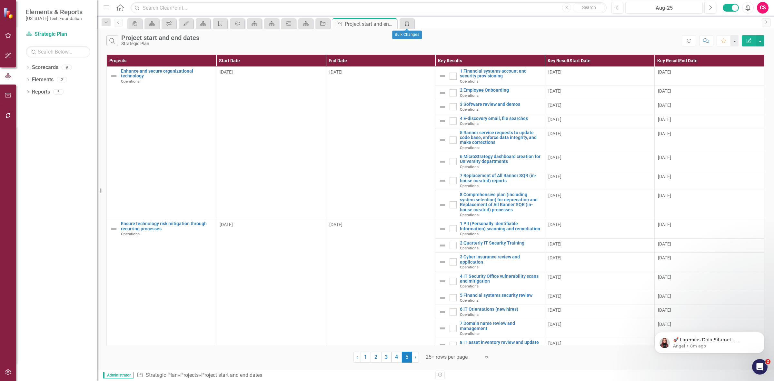
click at [410, 27] on div "icon.bulk-changes" at bounding box center [405, 23] width 9 height 8
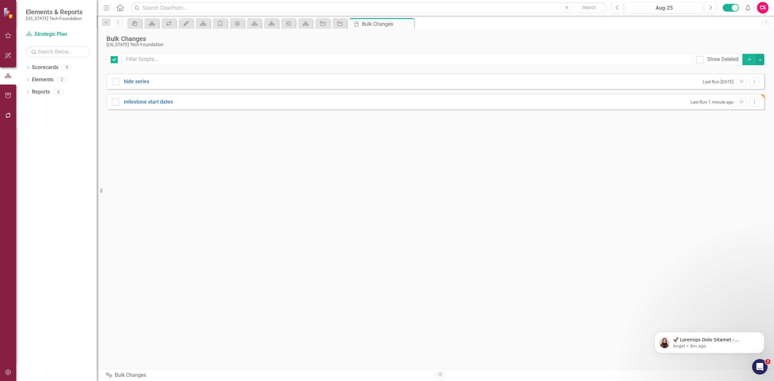
checkbox input "false"
click at [748, 62] on button "Add" at bounding box center [749, 59] width 14 height 11
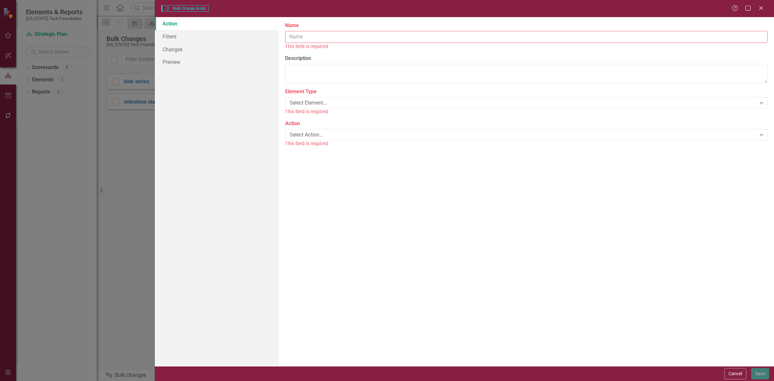
click at [333, 32] on input "Name" at bounding box center [526, 37] width 482 height 12
type input "project end dates"
click at [324, 105] on div "This field is required" at bounding box center [526, 104] width 482 height 7
click at [313, 91] on div "Select Element... Expand" at bounding box center [526, 96] width 482 height 12
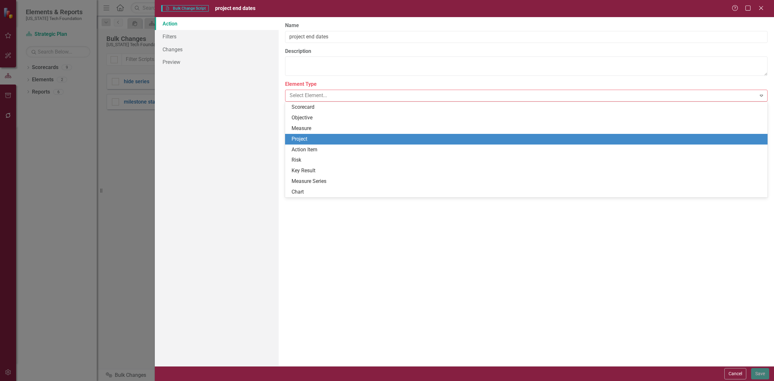
click at [319, 137] on div "Project" at bounding box center [528, 138] width 472 height 7
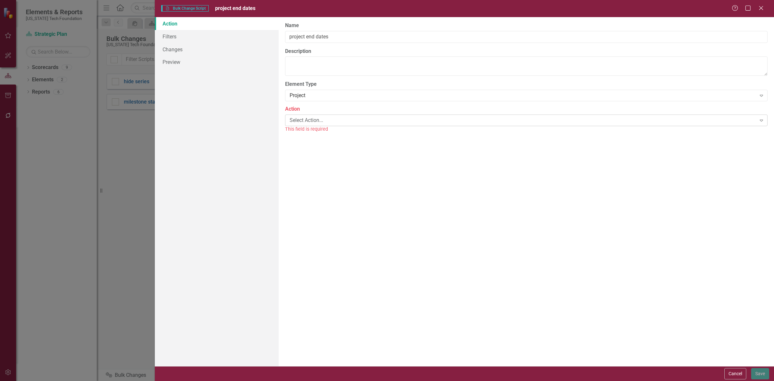
click at [309, 124] on div "Select Action..." at bounding box center [523, 119] width 467 height 7
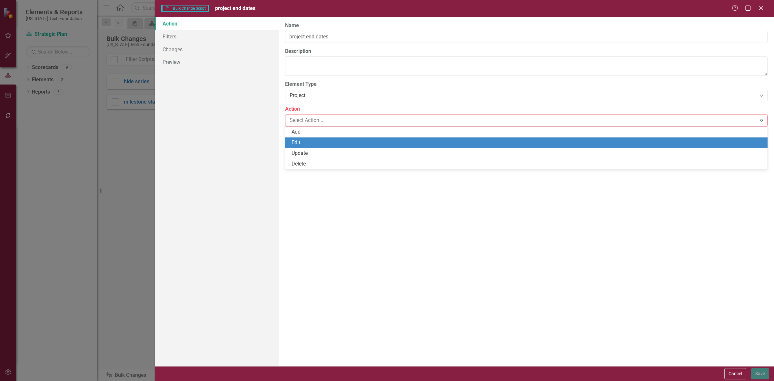
drag, startPoint x: 318, startPoint y: 144, endPoint x: 311, endPoint y: 134, distance: 11.8
click at [318, 143] on div "Edit" at bounding box center [528, 142] width 472 height 7
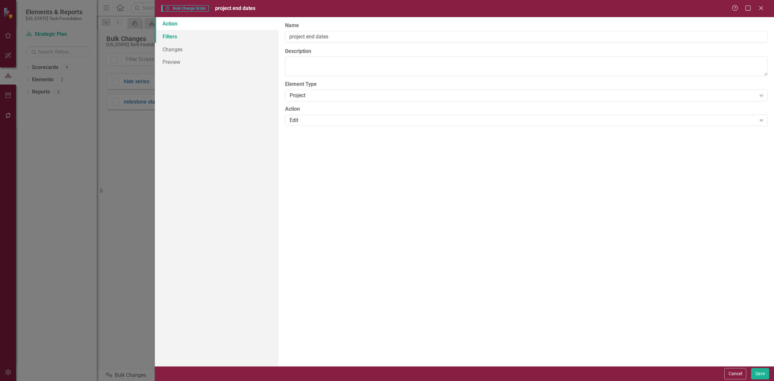
click at [191, 38] on link "Filters" at bounding box center [217, 36] width 124 height 13
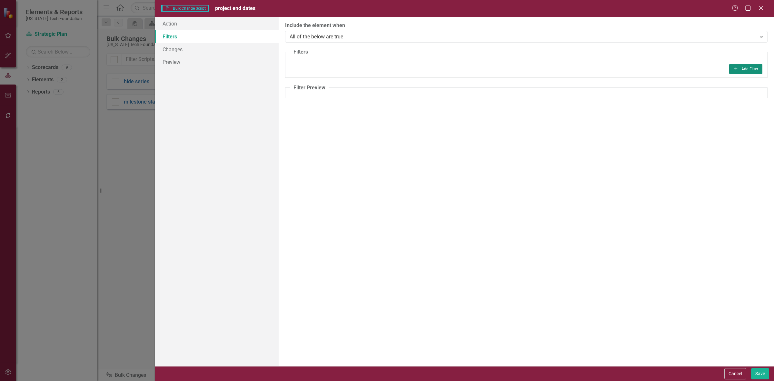
click at [746, 65] on button "Add Add Filter" at bounding box center [745, 69] width 33 height 10
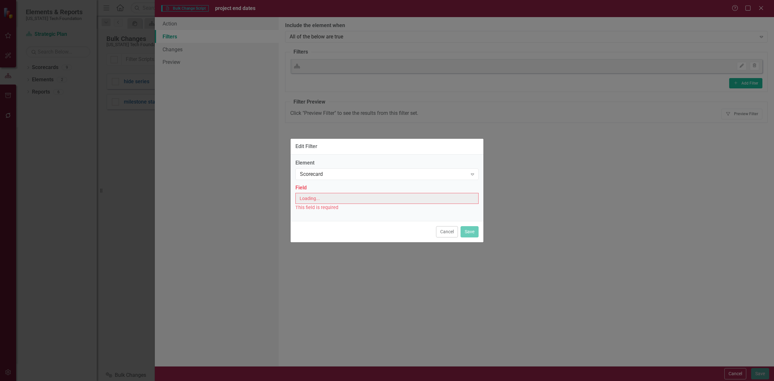
click at [302, 192] on div "Field This field is required" at bounding box center [386, 197] width 183 height 27
click at [316, 199] on div "Select Field..." at bounding box center [383, 198] width 167 height 7
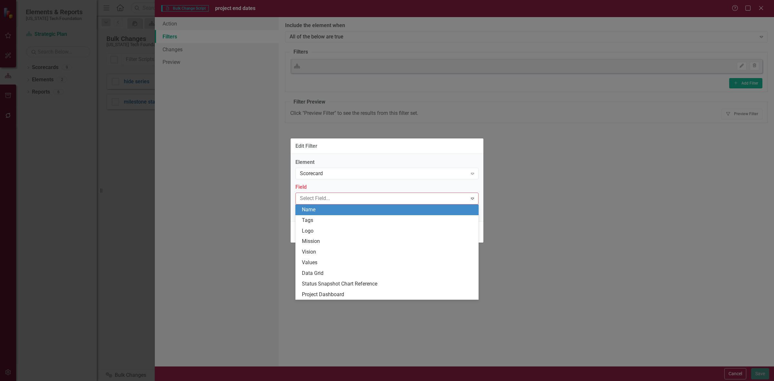
click at [319, 210] on div "Name" at bounding box center [388, 209] width 173 height 7
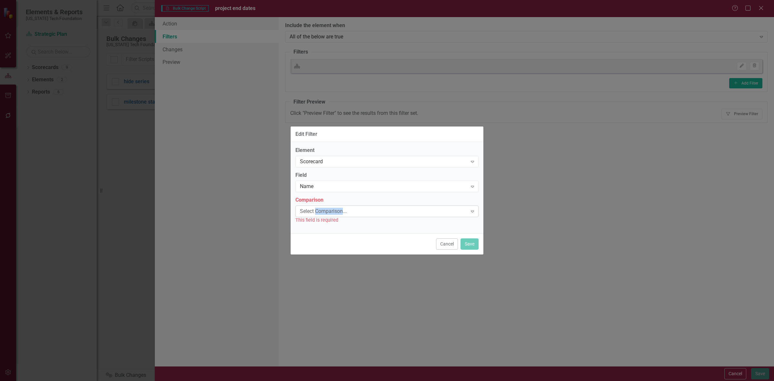
click at [319, 209] on div "Select Comparison..." at bounding box center [383, 210] width 167 height 7
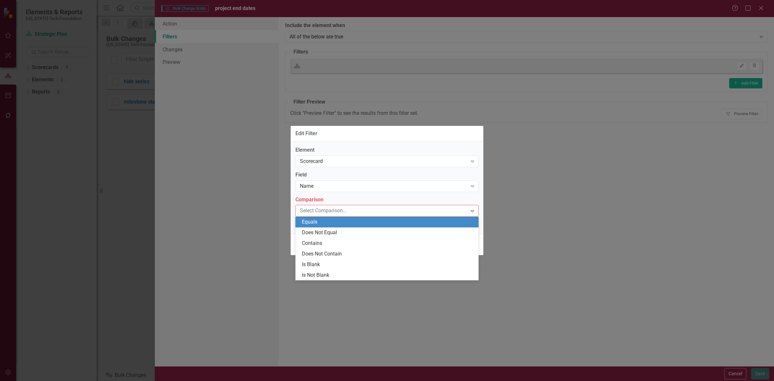
click at [322, 219] on div "Equals" at bounding box center [388, 221] width 173 height 7
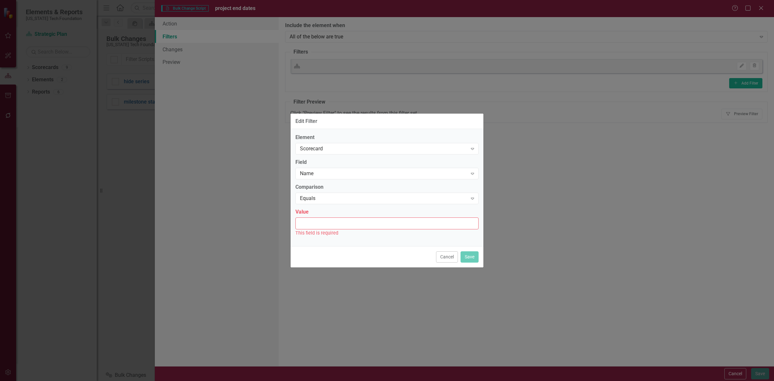
click at [322, 220] on input "Value" at bounding box center [386, 223] width 183 height 12
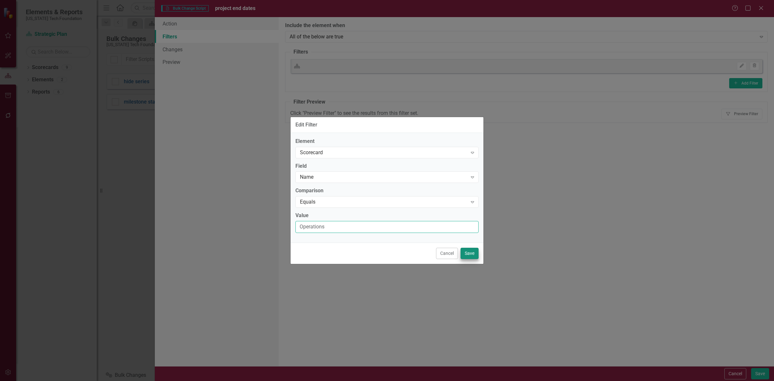
type input "Operations"
click at [470, 252] on button "Save" at bounding box center [469, 253] width 18 height 11
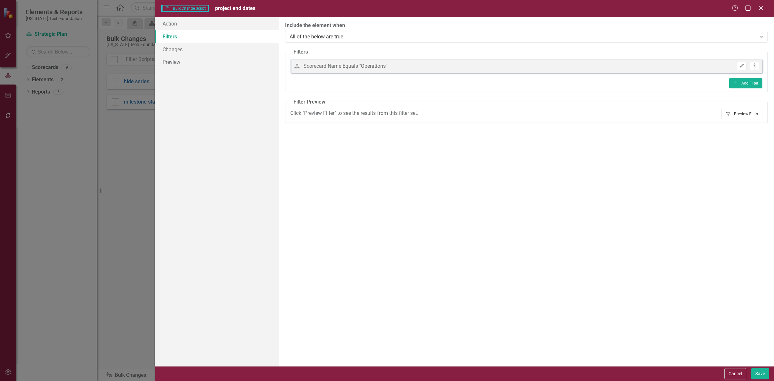
click at [737, 110] on button "Filter Preview Filter" at bounding box center [741, 114] width 41 height 10
click at [744, 114] on button "Filter Preview Filter" at bounding box center [741, 114] width 41 height 10
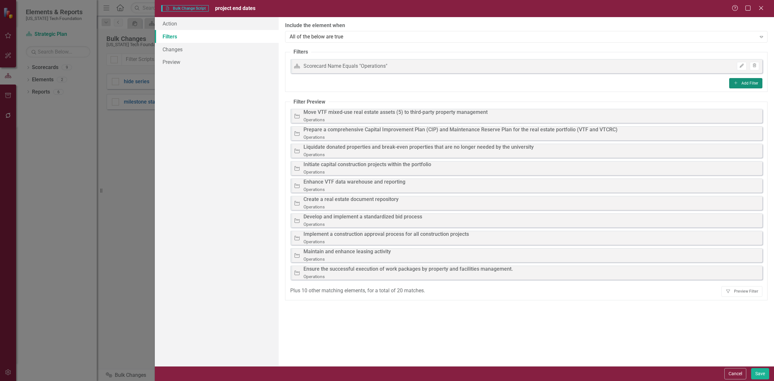
click at [732, 83] on button "Add Add Filter" at bounding box center [745, 83] width 33 height 10
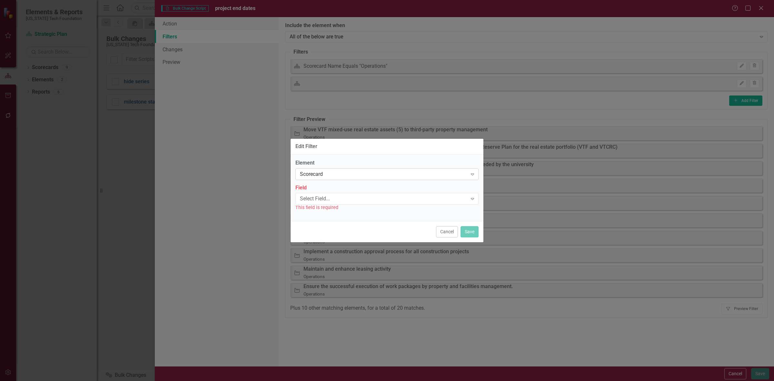
click at [332, 175] on div "Scorecard" at bounding box center [383, 173] width 167 height 7
click at [322, 195] on div "Project" at bounding box center [388, 195] width 173 height 7
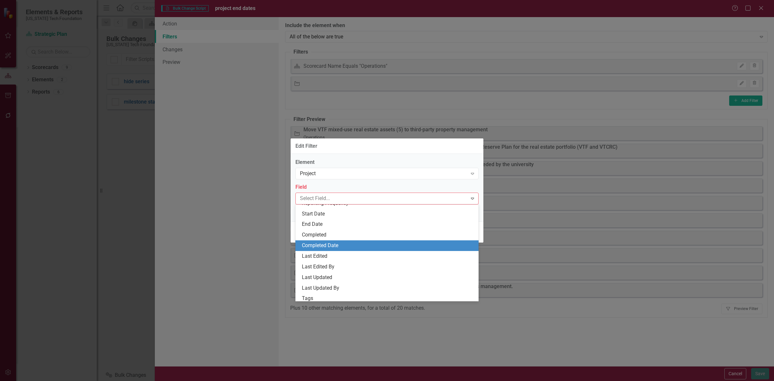
scroll to position [121, 0]
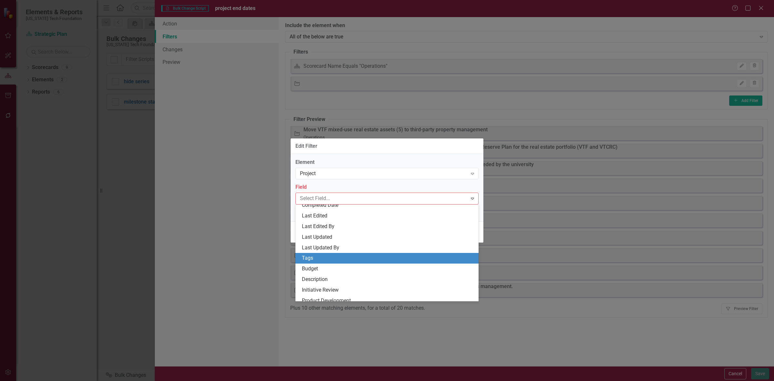
click at [317, 260] on div "Tags" at bounding box center [388, 257] width 173 height 7
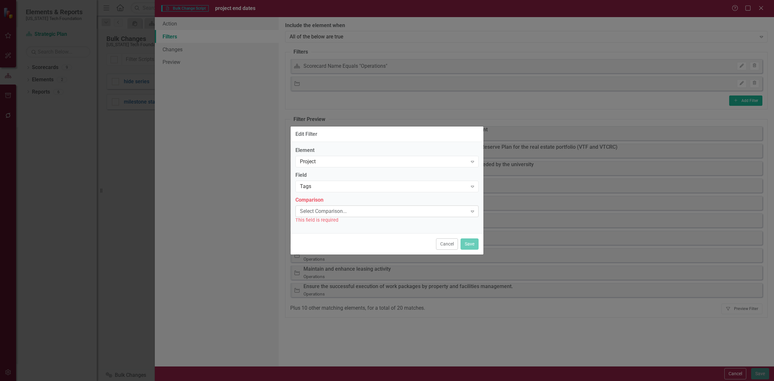
click at [323, 210] on div "Select Comparison..." at bounding box center [383, 210] width 167 height 7
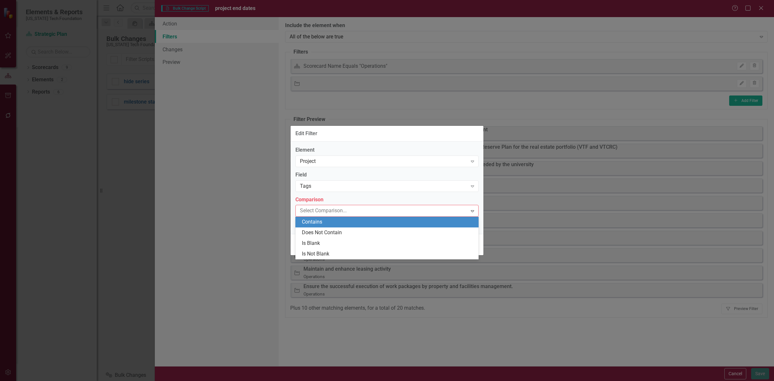
click at [323, 220] on div "Contains" at bounding box center [388, 221] width 173 height 7
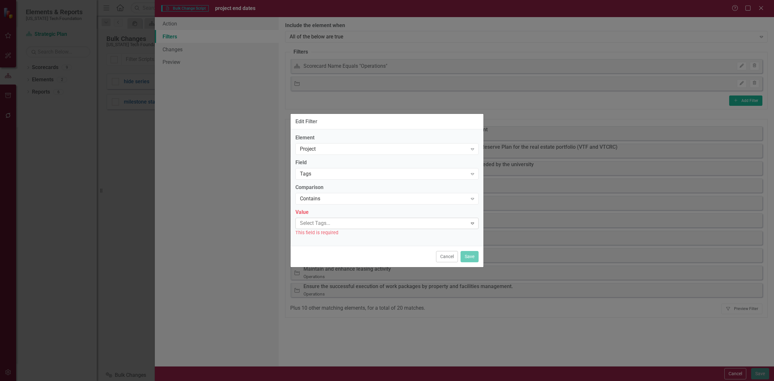
click at [324, 222] on div at bounding box center [382, 223] width 170 height 9
click at [324, 233] on span "bulk change" at bounding box center [316, 234] width 28 height 6
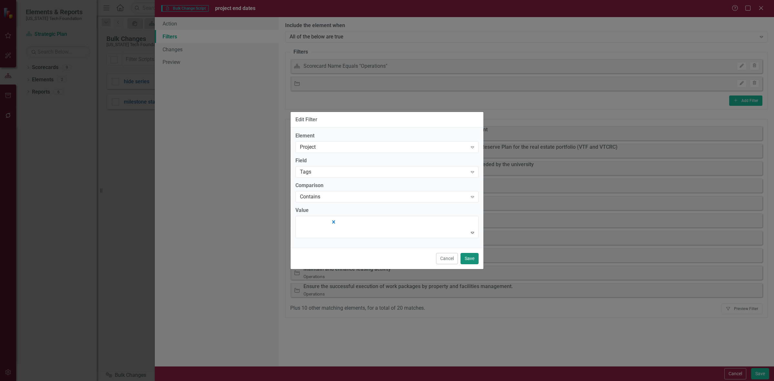
click at [472, 259] on button "Save" at bounding box center [469, 258] width 18 height 11
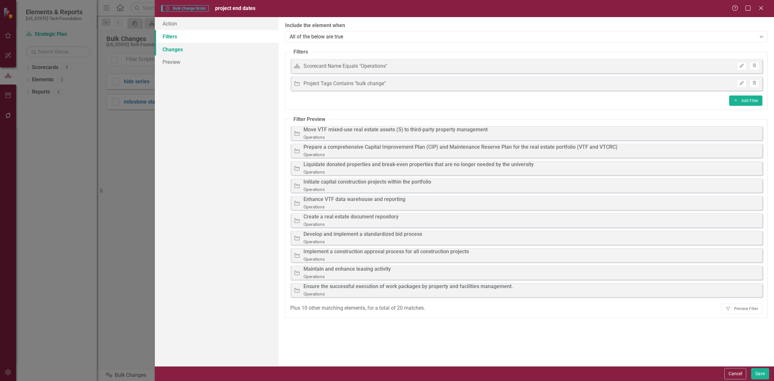
click at [212, 55] on link "Changes" at bounding box center [217, 49] width 124 height 13
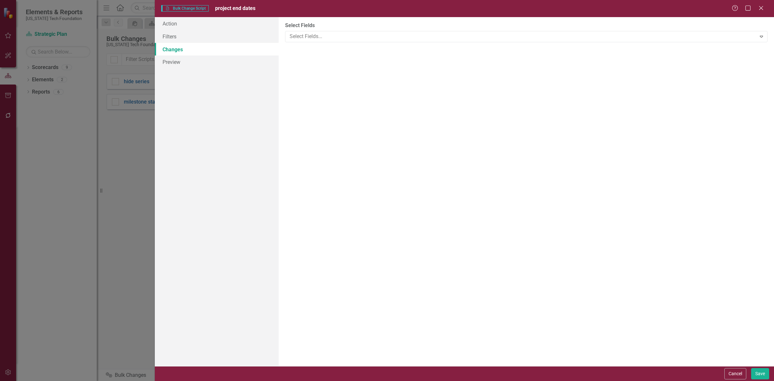
click at [332, 48] on div "You can now select the fields you would like to change. Select the fields from …" at bounding box center [526, 191] width 495 height 349
click at [330, 36] on div at bounding box center [521, 36] width 469 height 9
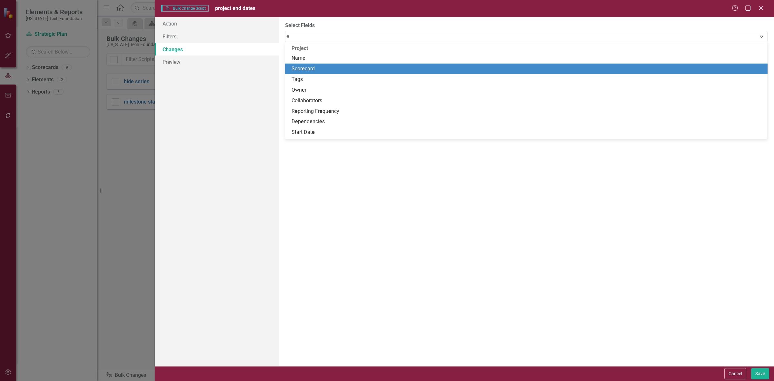
type input "en"
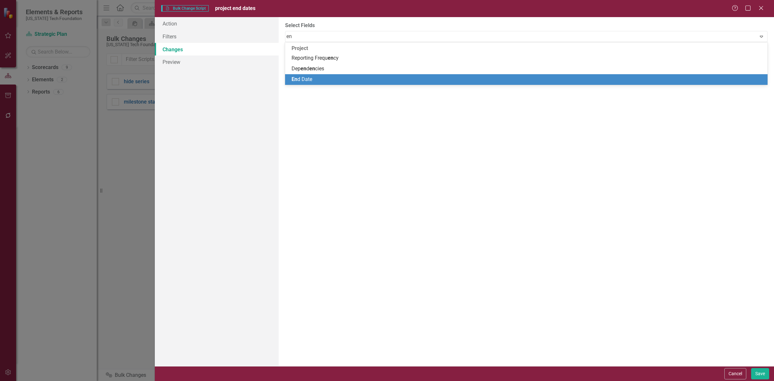
click at [320, 83] on div "En d Date" at bounding box center [528, 79] width 472 height 7
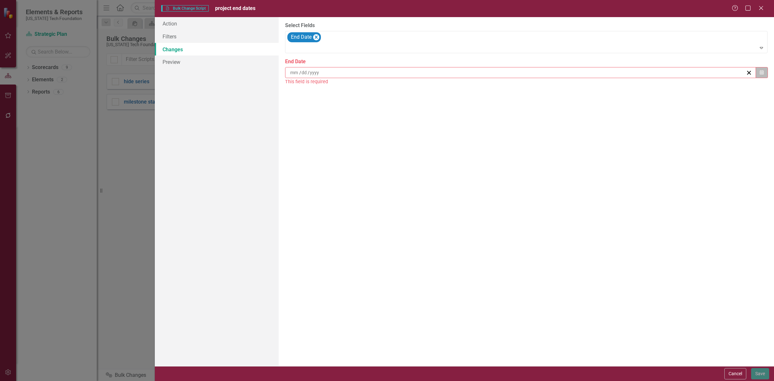
click at [756, 69] on button "Calendar" at bounding box center [762, 72] width 12 height 11
click at [563, 91] on button "»" at bounding box center [569, 89] width 14 height 14
click at [553, 88] on button "›" at bounding box center [555, 89] width 14 height 14
click at [488, 86] on button "‹" at bounding box center [486, 89] width 14 height 14
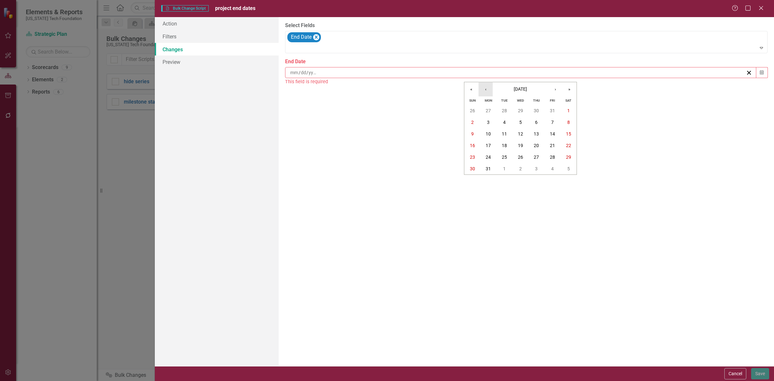
click at [488, 86] on button "‹" at bounding box center [486, 89] width 14 height 14
click at [519, 112] on abbr "1" at bounding box center [520, 110] width 3 height 5
click at [754, 370] on button "Save" at bounding box center [760, 373] width 18 height 11
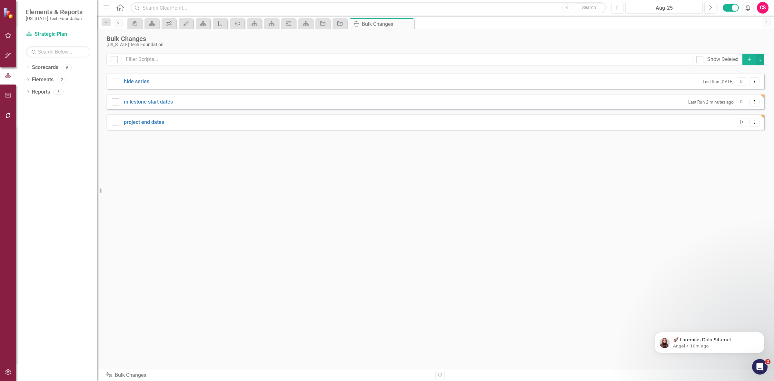
click at [741, 120] on icon "Run Script" at bounding box center [741, 122] width 5 height 4
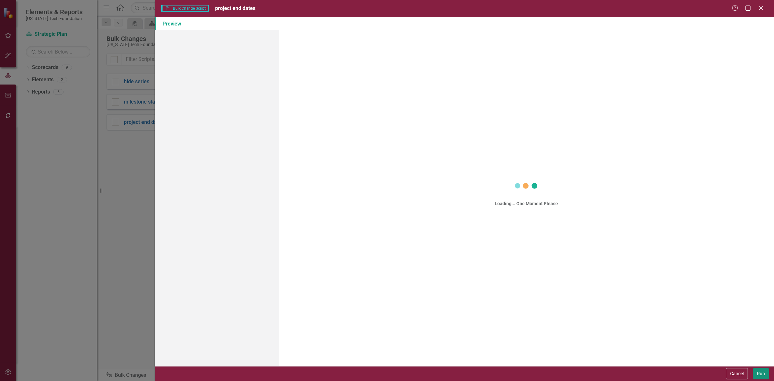
click at [758, 371] on button "Run" at bounding box center [761, 373] width 16 height 11
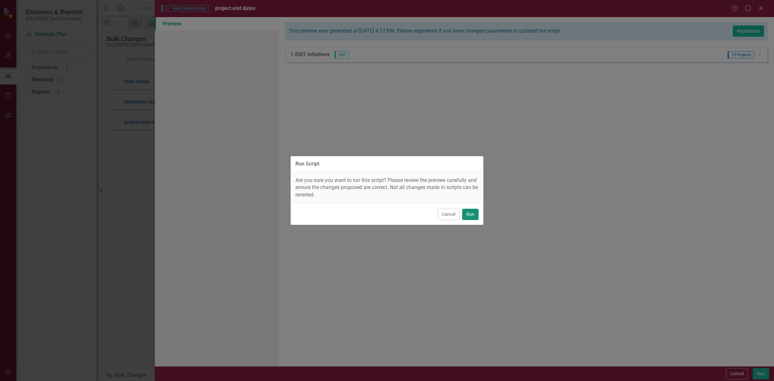
click at [470, 216] on button "Run" at bounding box center [470, 214] width 16 height 11
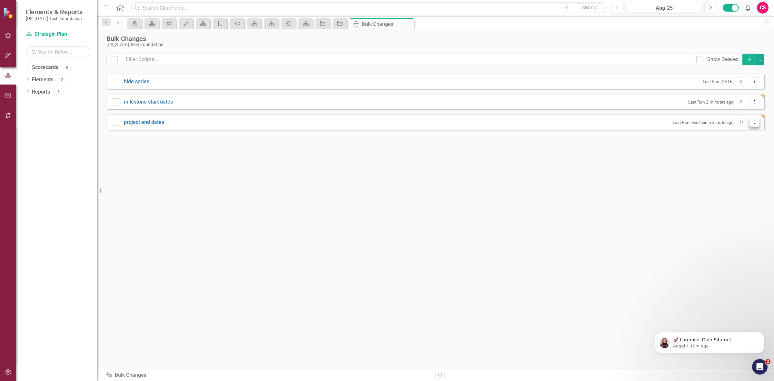
click at [755, 121] on icon "Dropdown Menu" at bounding box center [754, 122] width 5 height 4
click at [740, 143] on link "Edit Edit Script" at bounding box center [733, 145] width 52 height 12
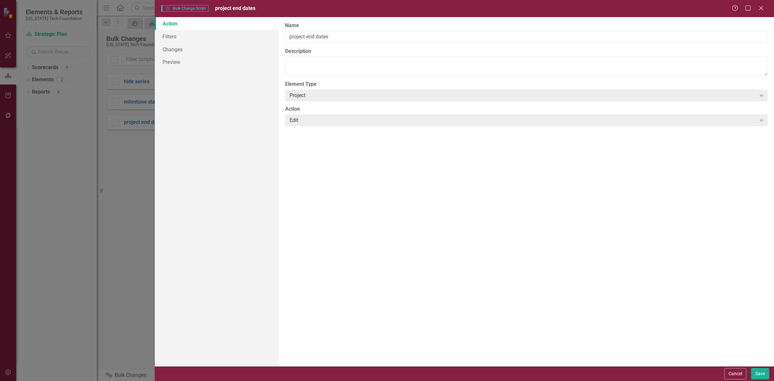
drag, startPoint x: 741, startPoint y: 143, endPoint x: 273, endPoint y: 138, distance: 467.3
click at [329, 157] on div "The first step in creating a bulk change script is defining the element type (o…" at bounding box center [526, 191] width 495 height 349
drag, startPoint x: 151, startPoint y: 36, endPoint x: 170, endPoint y: 35, distance: 19.4
click at [157, 36] on div "Scripting Bulk Change Script project end dates Help Maximize Close Action Filte…" at bounding box center [387, 190] width 774 height 381
click at [170, 35] on link "Filters" at bounding box center [217, 36] width 124 height 13
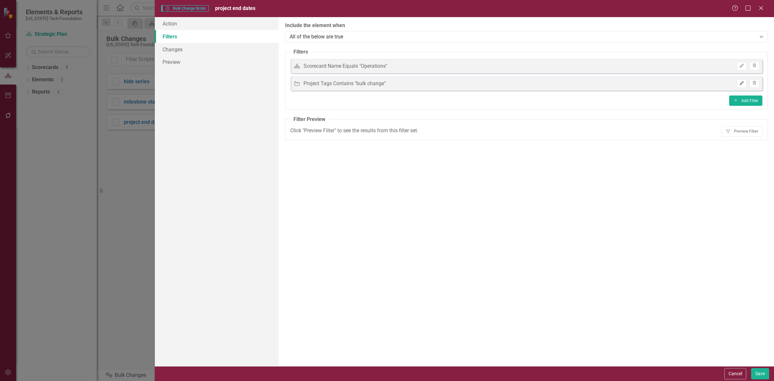
click at [743, 86] on button "Edit" at bounding box center [741, 83] width 9 height 8
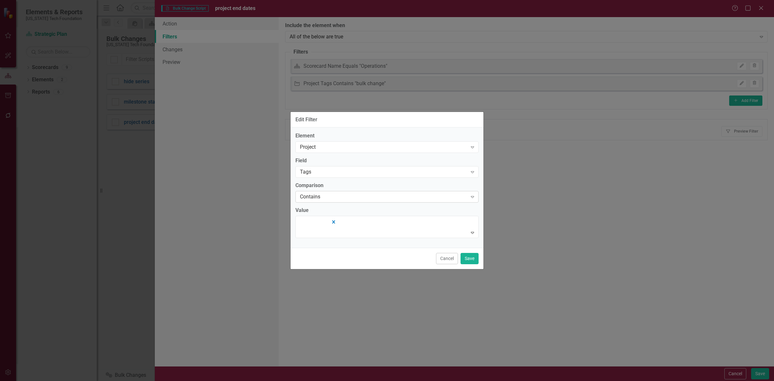
click at [341, 199] on div "Contains" at bounding box center [383, 196] width 167 height 7
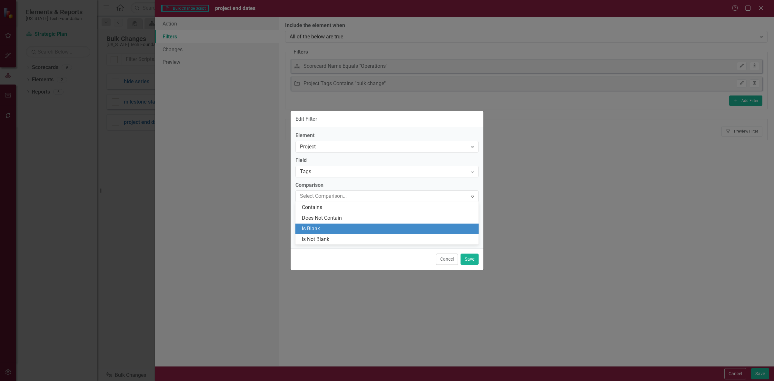
click at [337, 229] on div "Is Blank" at bounding box center [388, 228] width 173 height 7
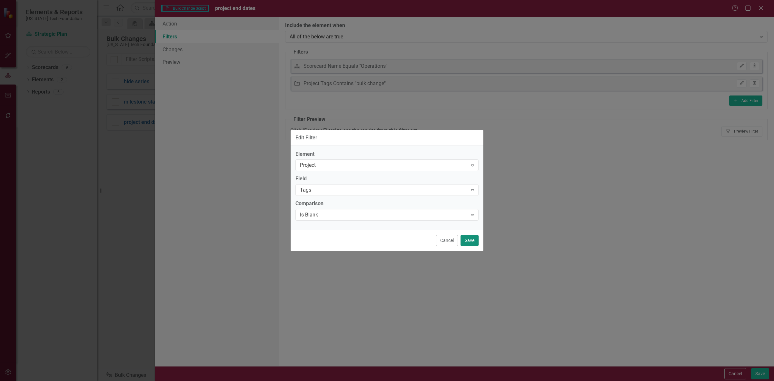
click at [476, 244] on button "Save" at bounding box center [469, 240] width 18 height 11
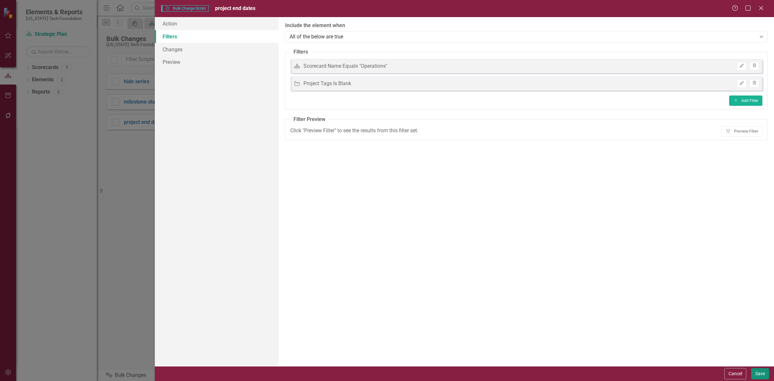
click at [754, 374] on button "Save" at bounding box center [760, 373] width 18 height 11
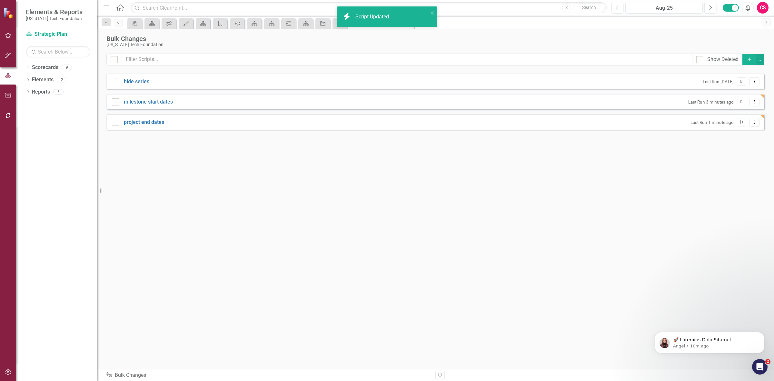
click at [739, 123] on icon "Run Script" at bounding box center [741, 122] width 5 height 4
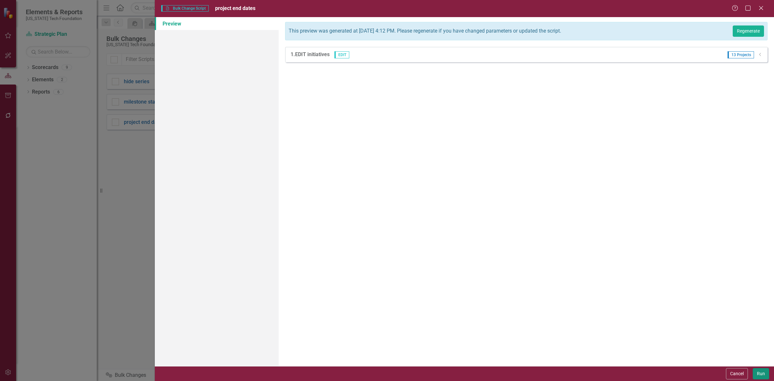
click at [755, 372] on button "Run" at bounding box center [761, 373] width 16 height 11
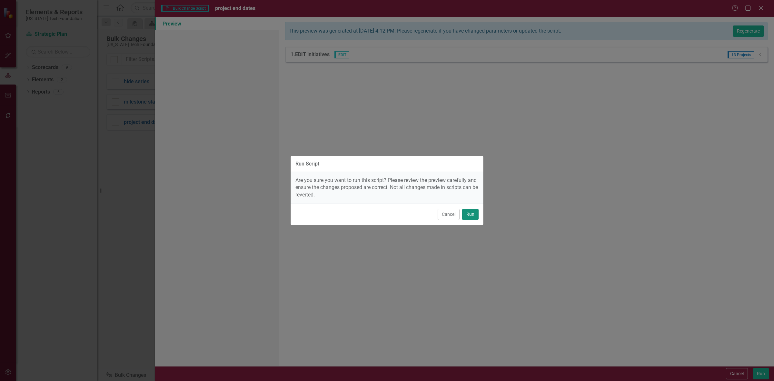
click at [471, 215] on button "Run" at bounding box center [470, 214] width 16 height 11
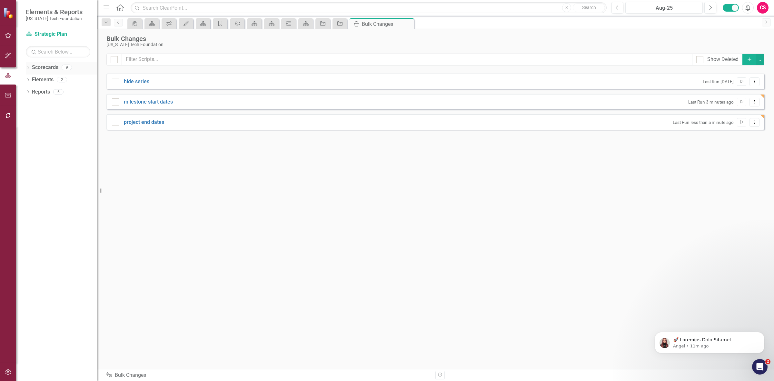
click at [28, 70] on icon "Dropdown" at bounding box center [28, 68] width 5 height 4
click at [31, 78] on icon "Dropdown" at bounding box center [31, 79] width 5 height 4
click at [49, 67] on link "Scorecards" at bounding box center [45, 67] width 26 height 7
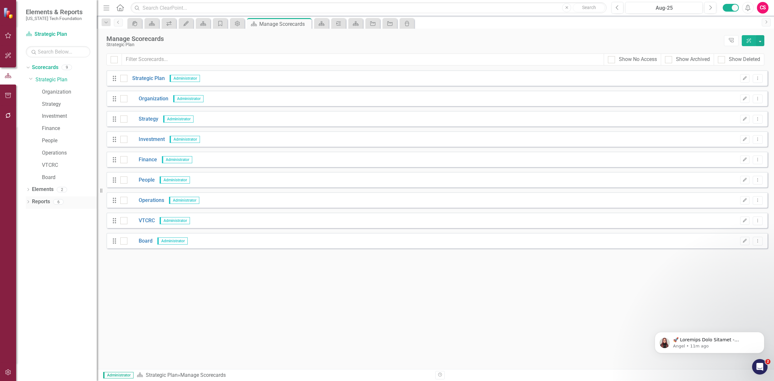
click at [48, 199] on link "Reports" at bounding box center [41, 201] width 18 height 7
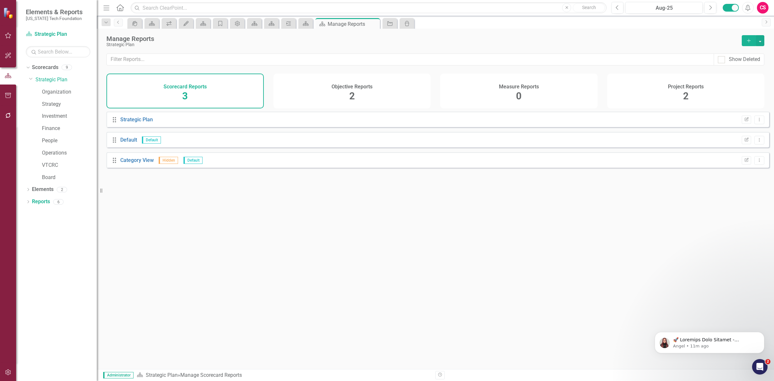
click at [668, 89] on h4 "Project Reports" at bounding box center [686, 87] width 36 height 6
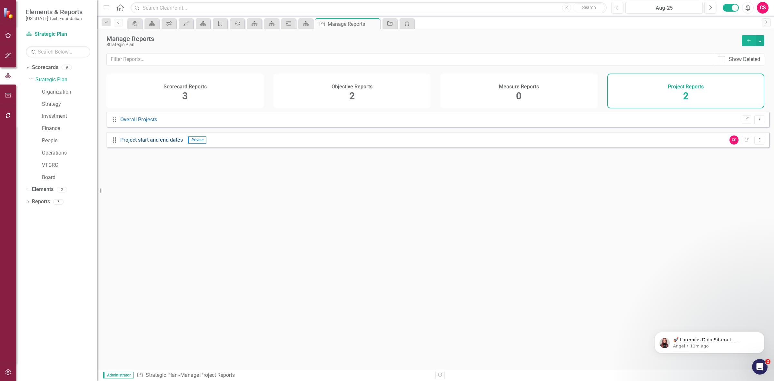
click at [139, 143] on link "Project start and end dates" at bounding box center [151, 140] width 63 height 6
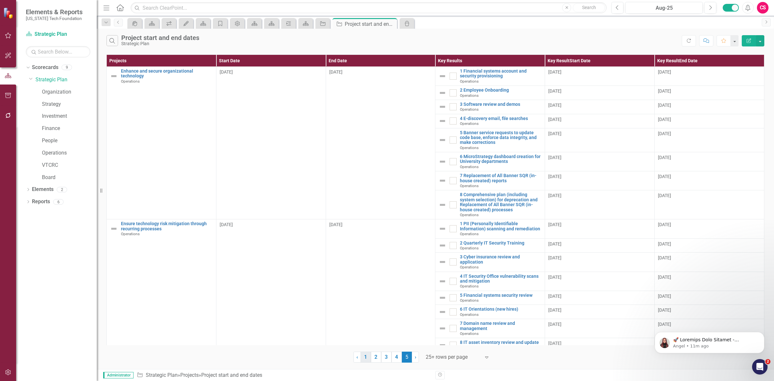
click at [366, 362] on link "1" at bounding box center [366, 356] width 10 height 11
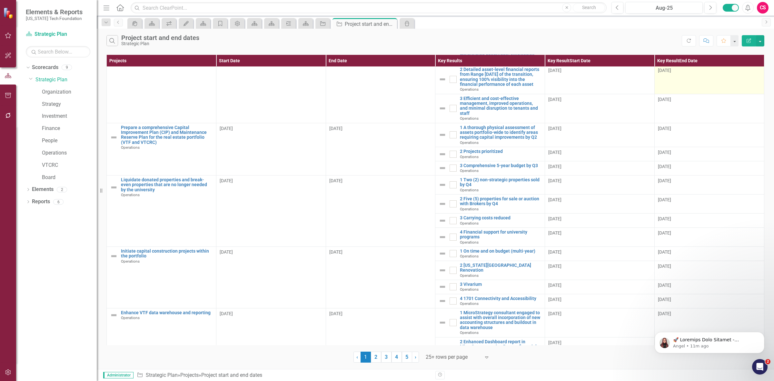
scroll to position [40, 0]
click at [747, 41] on icon "Edit Report" at bounding box center [749, 40] width 6 height 5
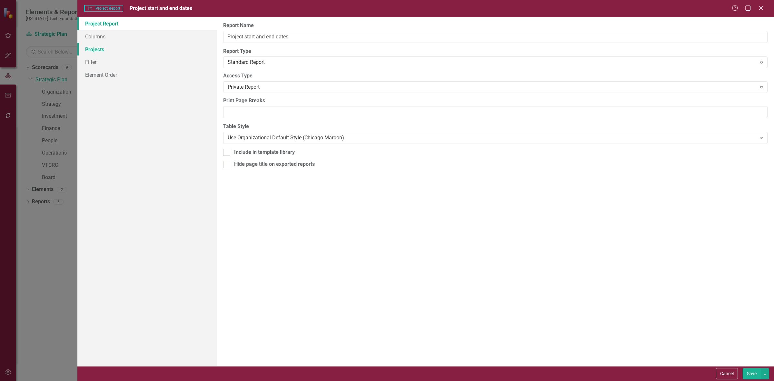
click at [119, 50] on link "Projects" at bounding box center [146, 49] width 139 height 13
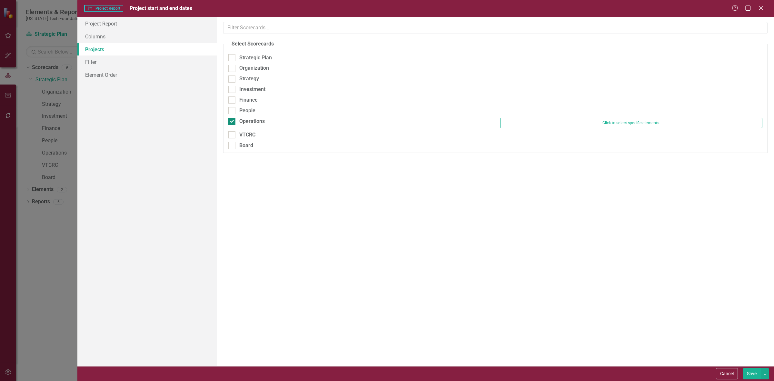
click at [239, 123] on div "Operations" at bounding box center [251, 121] width 25 height 7
click at [232, 122] on input "Operations" at bounding box center [230, 120] width 4 height 4
checkbox input "false"
drag, startPoint x: 248, startPoint y: 150, endPoint x: 275, endPoint y: 159, distance: 28.1
click at [248, 150] on div "Board" at bounding box center [246, 149] width 14 height 7
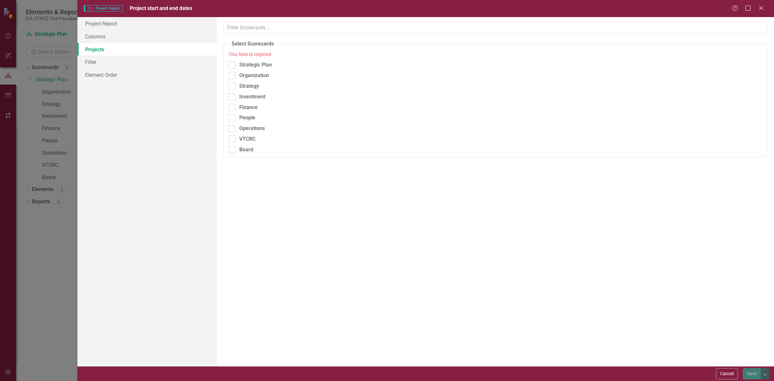
click at [232, 150] on input "Board" at bounding box center [230, 148] width 4 height 4
checkbox input "true"
click at [741, 376] on div "Save" at bounding box center [755, 373] width 28 height 11
click at [747, 376] on button "Save" at bounding box center [752, 373] width 18 height 11
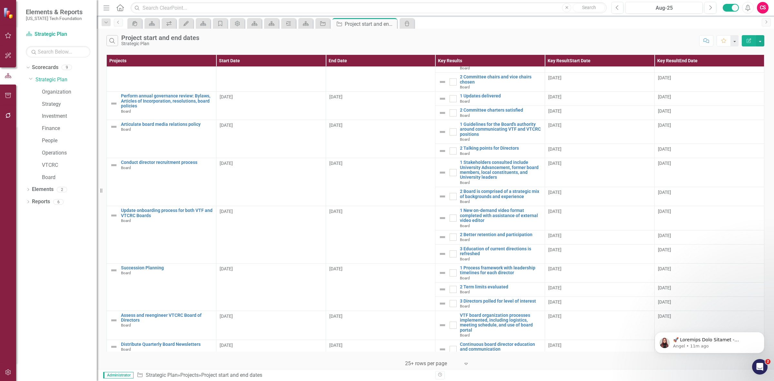
scroll to position [0, 0]
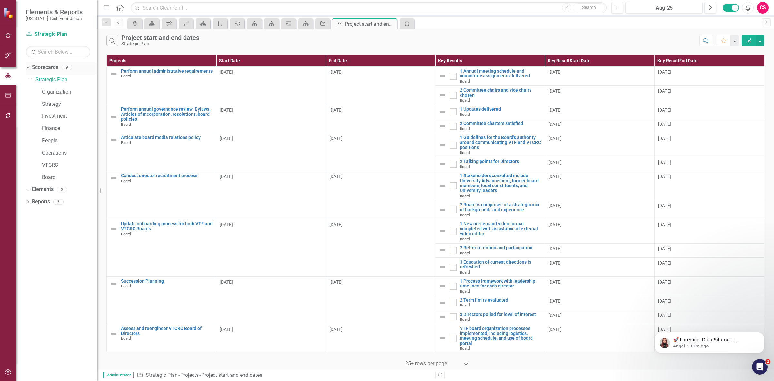
click at [41, 65] on link "Scorecards" at bounding box center [45, 67] width 26 height 7
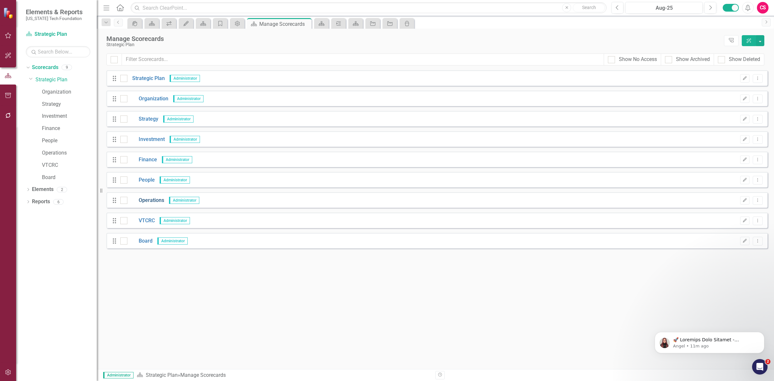
click at [146, 203] on link "Operations" at bounding box center [145, 200] width 37 height 7
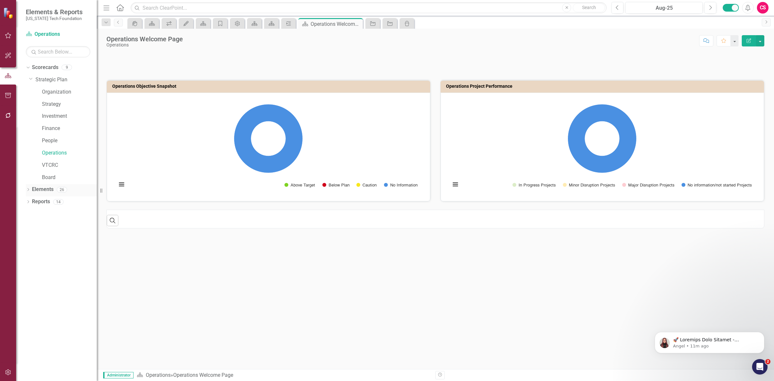
click at [41, 188] on link "Elements" at bounding box center [43, 189] width 22 height 7
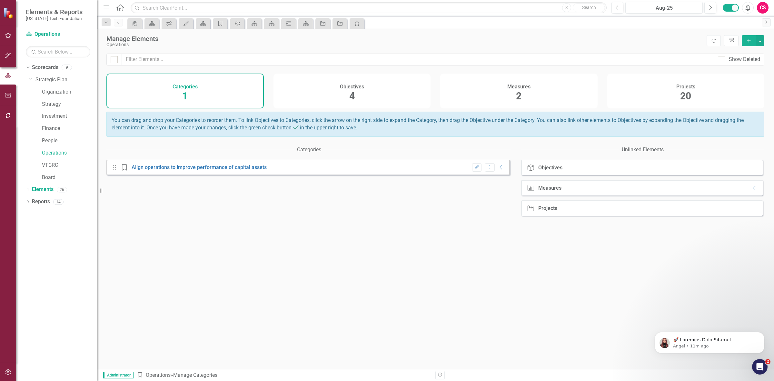
click at [657, 96] on div "Projects 20" at bounding box center [685, 91] width 157 height 35
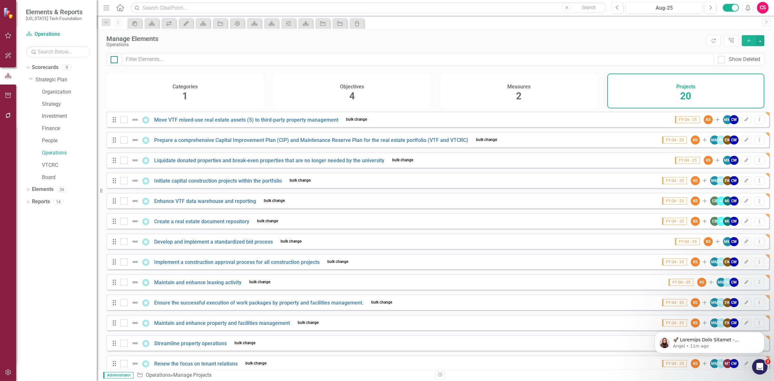
click at [115, 59] on div at bounding box center [114, 59] width 7 height 7
click at [115, 59] on input "checkbox" at bounding box center [113, 58] width 4 height 4
checkbox input "true"
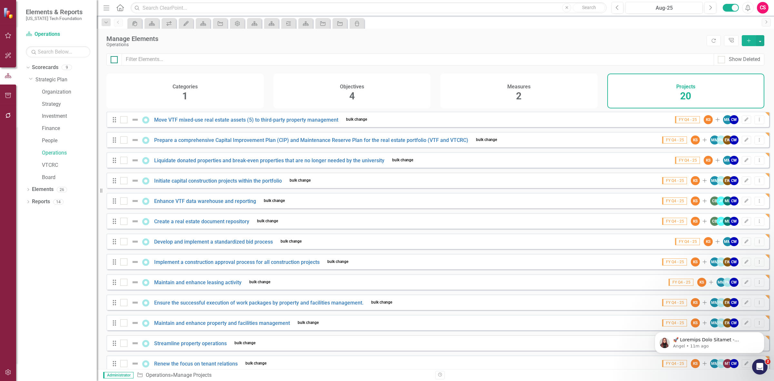
checkbox input "true"
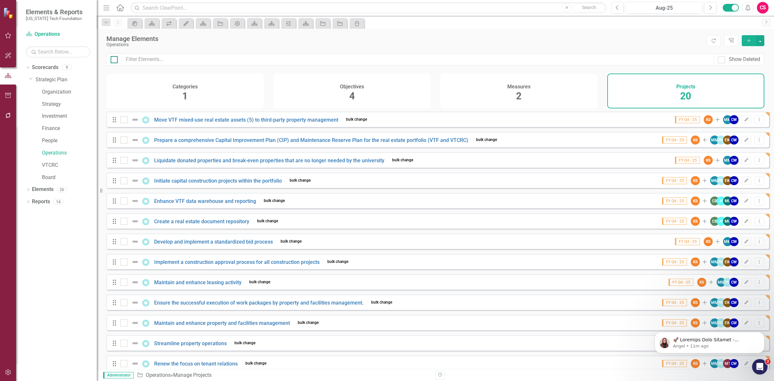
checkbox input "true"
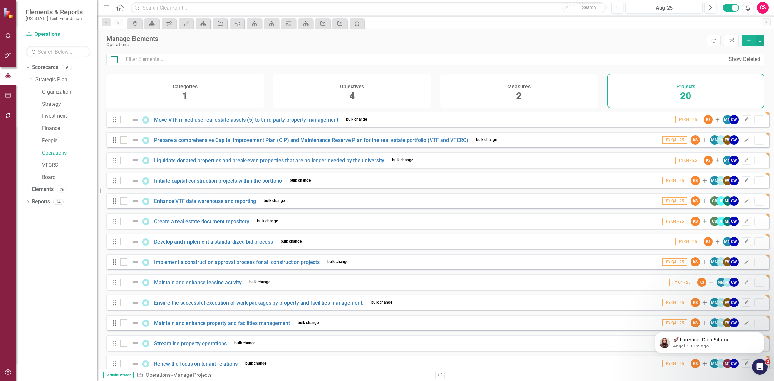
checkbox input "true"
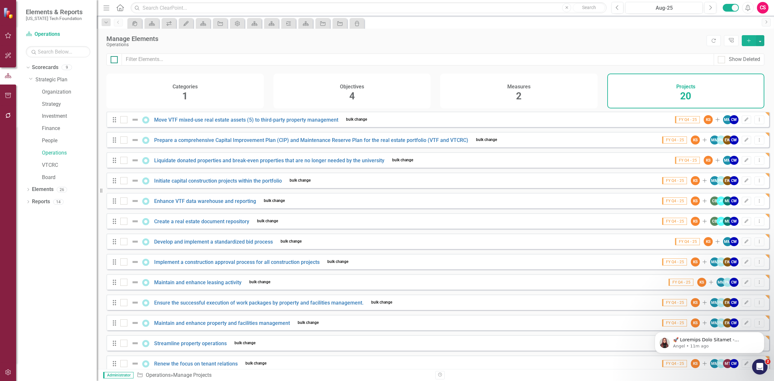
checkbox input "true"
click at [115, 63] on div at bounding box center [113, 60] width 15 height 12
click at [115, 59] on div at bounding box center [114, 59] width 7 height 7
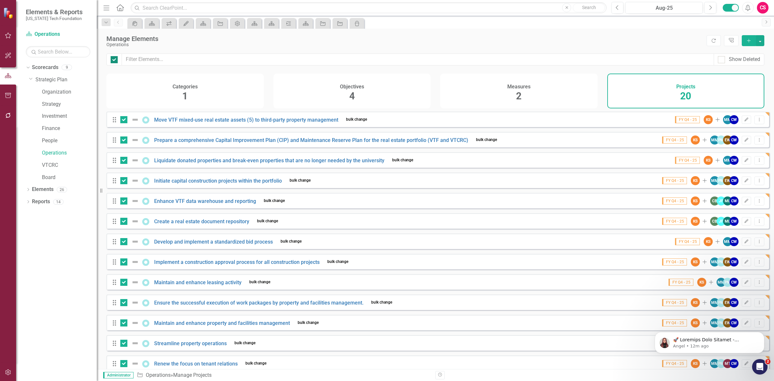
click at [115, 59] on input "checkbox" at bounding box center [113, 58] width 4 height 4
checkbox input "false"
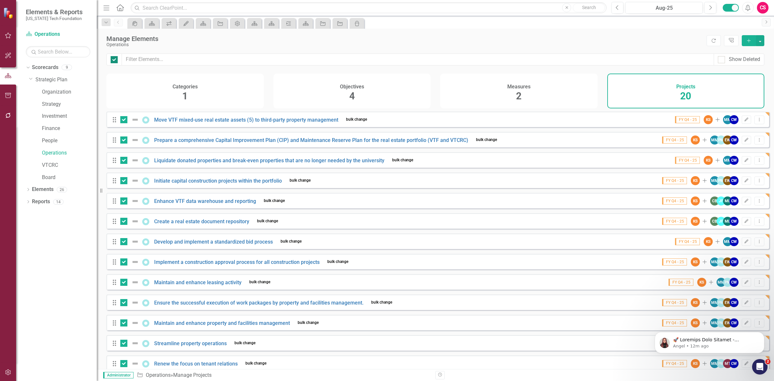
checkbox input "false"
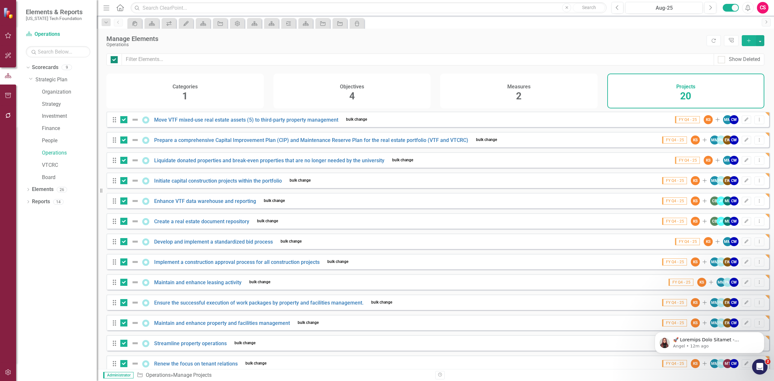
checkbox input "false"
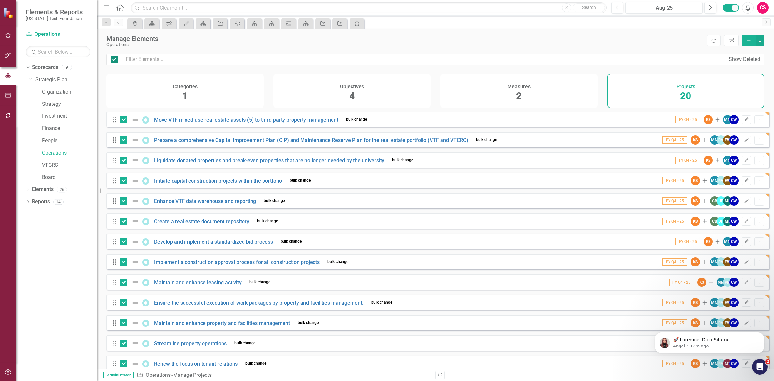
checkbox input "false"
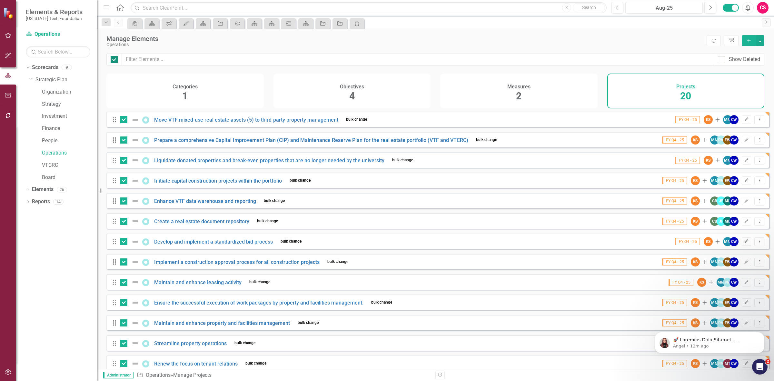
checkbox input "false"
click at [120, 126] on div "Drag Move VTF mixed-use real estate assets (5) to third-party property manageme…" at bounding box center [437, 312] width 663 height 401
click at [124, 123] on div at bounding box center [123, 119] width 7 height 7
click at [124, 120] on input "checkbox" at bounding box center [122, 118] width 4 height 4
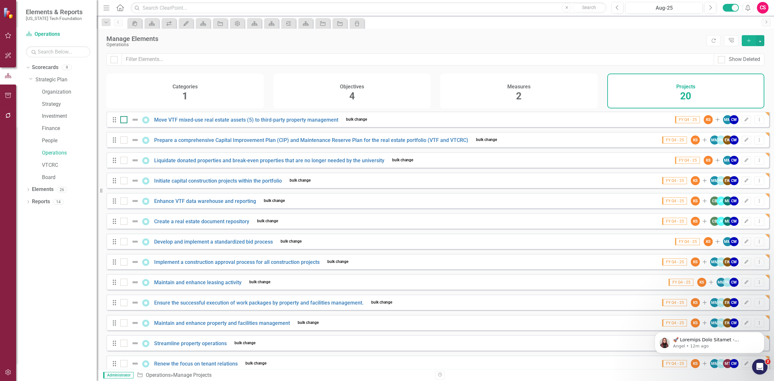
checkbox input "true"
click at [125, 146] on div "Drag Prepare a comprehensive Capital Improvement Plan (CIP) and Maintenance Res…" at bounding box center [307, 140] width 391 height 12
click at [126, 162] on div "Drag Liquidate donated properties and break-even properties that are no longer …" at bounding box center [265, 160] width 307 height 12
click at [124, 163] on div at bounding box center [123, 160] width 7 height 7
click at [124, 161] on input "checkbox" at bounding box center [122, 159] width 4 height 4
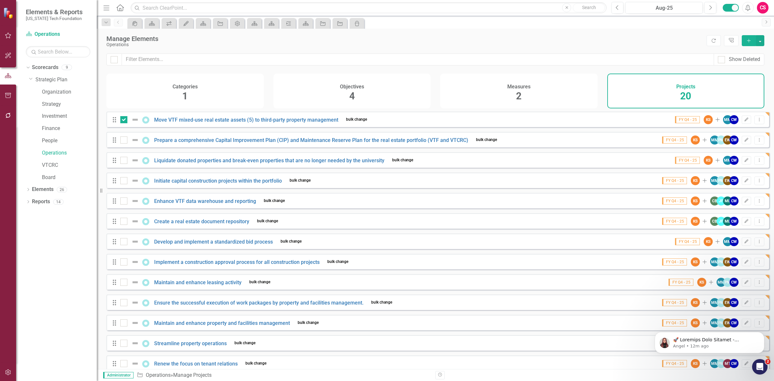
checkbox input "true"
click at [120, 147] on div "Drag Move VTF mixed-use real estate assets (5) to third-party property manageme…" at bounding box center [437, 312] width 663 height 401
click at [124, 142] on div at bounding box center [123, 139] width 7 height 7
click at [124, 141] on input "checkbox" at bounding box center [122, 138] width 4 height 4
checkbox input "true"
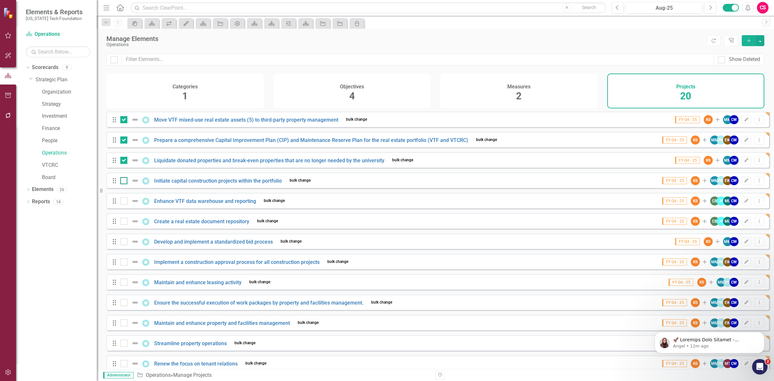
click at [122, 181] on input "checkbox" at bounding box center [122, 179] width 4 height 4
checkbox input "true"
click at [124, 202] on input "checkbox" at bounding box center [122, 199] width 4 height 4
checkbox input "true"
click at [124, 225] on div at bounding box center [123, 221] width 7 height 7
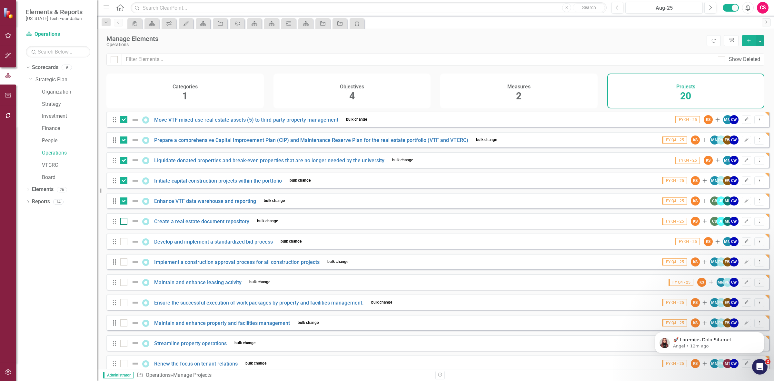
click at [124, 222] on input "checkbox" at bounding box center [122, 220] width 4 height 4
checkbox input "true"
click at [125, 245] on div at bounding box center [123, 241] width 7 height 7
click at [124, 242] on input "checkbox" at bounding box center [122, 240] width 4 height 4
checkbox input "true"
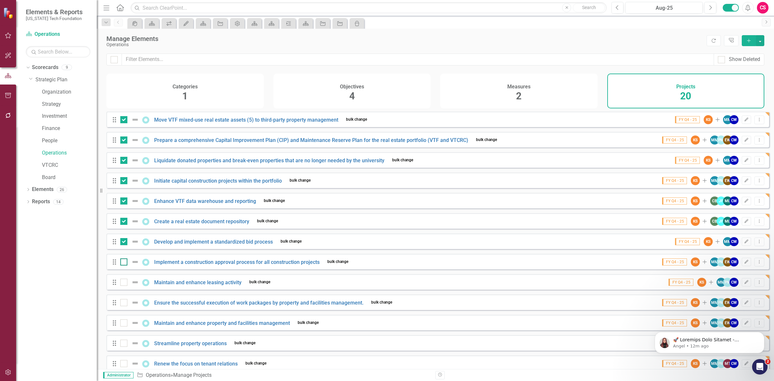
click at [121, 265] on div at bounding box center [123, 261] width 7 height 7
click at [121, 262] on input "checkbox" at bounding box center [122, 260] width 4 height 4
checkbox input "true"
click at [123, 283] on div "Drag Maintain and enhance leasing activity bulk change FY Q4 - 25 KS Add MM PM …" at bounding box center [437, 281] width 663 height 15
click at [124, 284] on div at bounding box center [123, 282] width 7 height 7
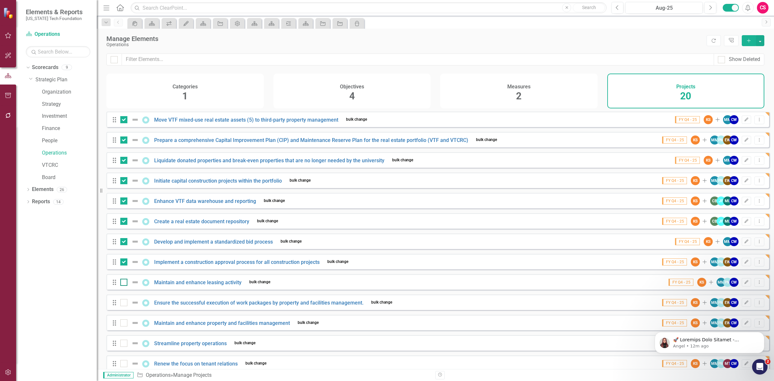
click at [124, 283] on input "checkbox" at bounding box center [122, 281] width 4 height 4
checkbox input "true"
click at [123, 306] on div at bounding box center [123, 302] width 7 height 7
click at [123, 303] on input "checkbox" at bounding box center [122, 301] width 4 height 4
checkbox input "true"
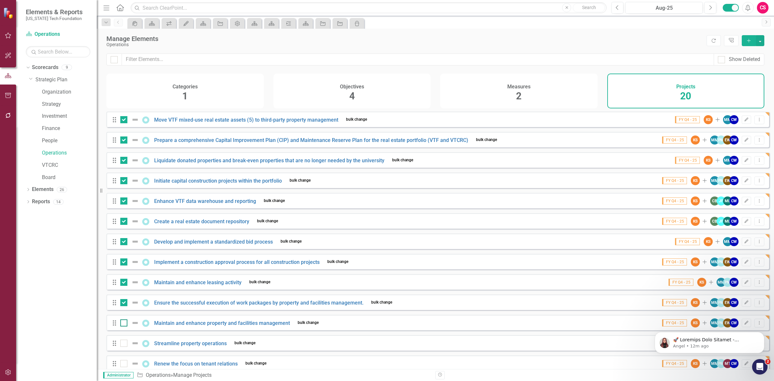
click at [123, 323] on input "checkbox" at bounding box center [122, 321] width 4 height 4
checkbox input "true"
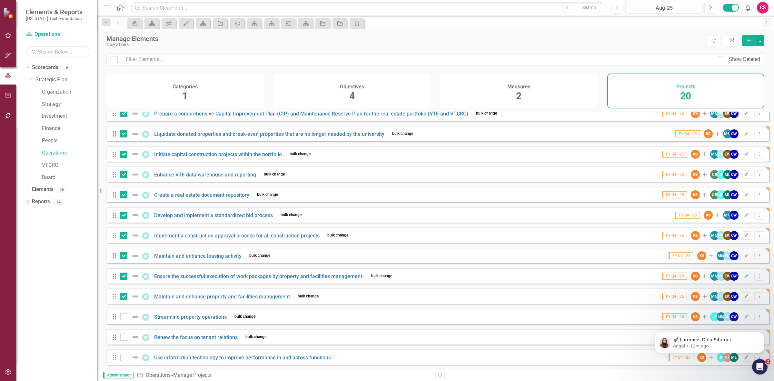
scroll to position [40, 0]
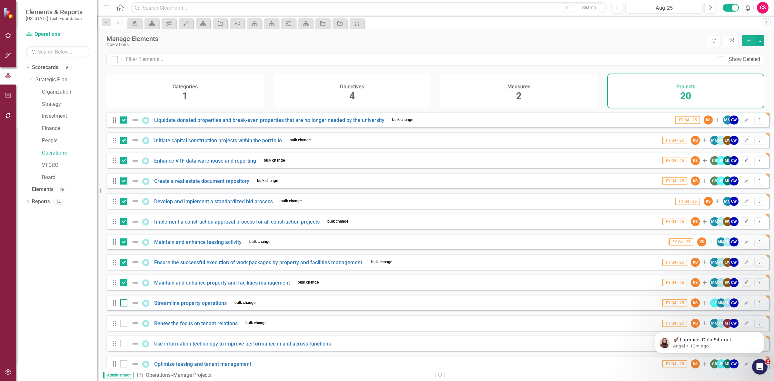
click at [121, 306] on div at bounding box center [123, 302] width 7 height 7
click at [121, 303] on input "checkbox" at bounding box center [122, 301] width 4 height 4
checkbox input "true"
click at [123, 324] on input "checkbox" at bounding box center [122, 322] width 4 height 4
checkbox input "true"
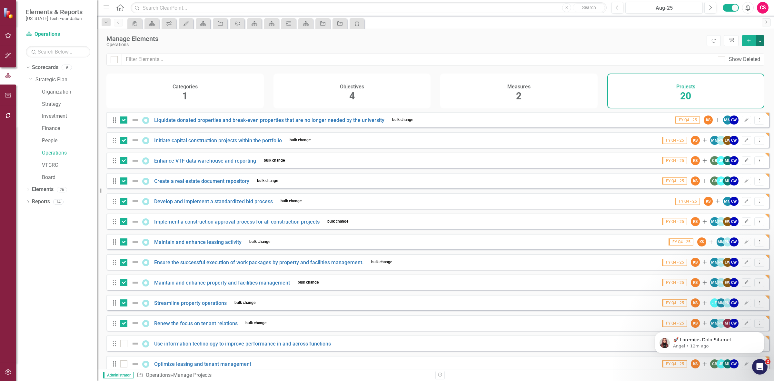
click at [762, 43] on button "button" at bounding box center [760, 40] width 8 height 11
click at [749, 73] on link "Edit Multiple Edit Multiple" at bounding box center [738, 77] width 51 height 12
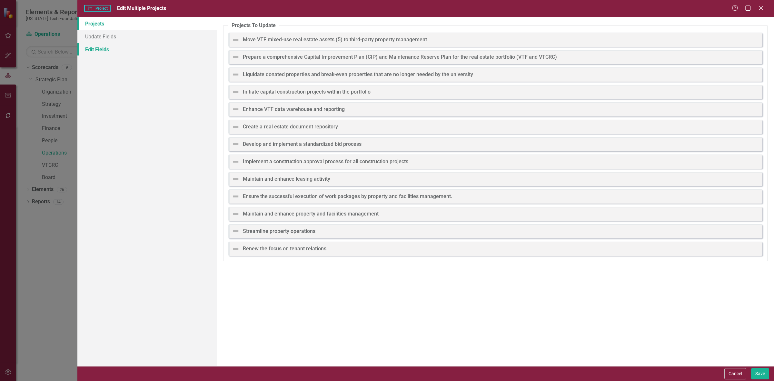
click at [108, 54] on link "Edit Fields" at bounding box center [146, 49] width 139 height 13
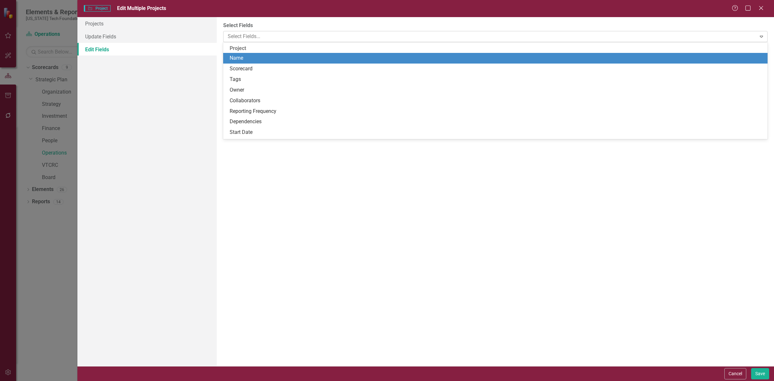
click at [252, 42] on body "Elements & Reports Virginia Tech Foundation Scorecard Operations Search Dropdow…" at bounding box center [387, 190] width 774 height 381
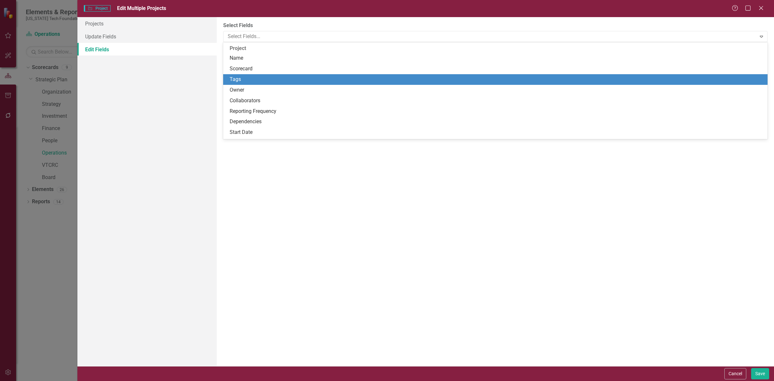
click at [252, 82] on div "Tags" at bounding box center [497, 79] width 534 height 7
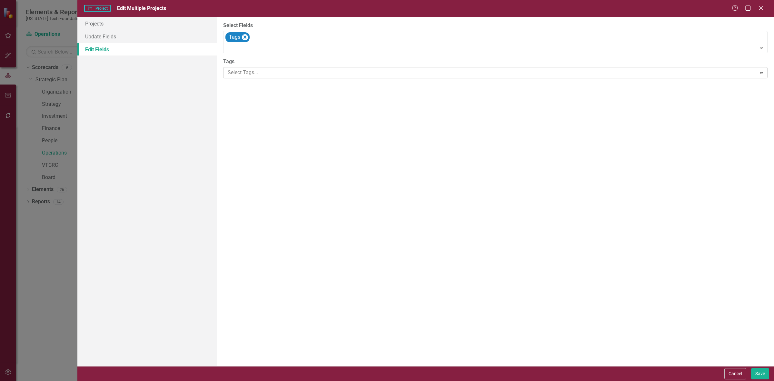
click at [249, 77] on div at bounding box center [490, 72] width 531 height 9
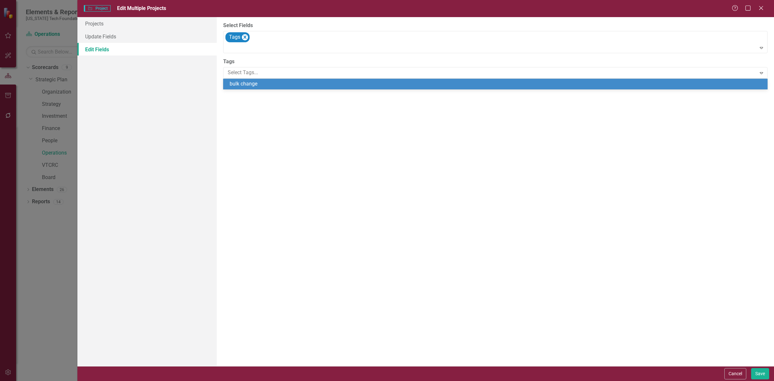
click at [251, 83] on span "bulk change" at bounding box center [244, 84] width 28 height 6
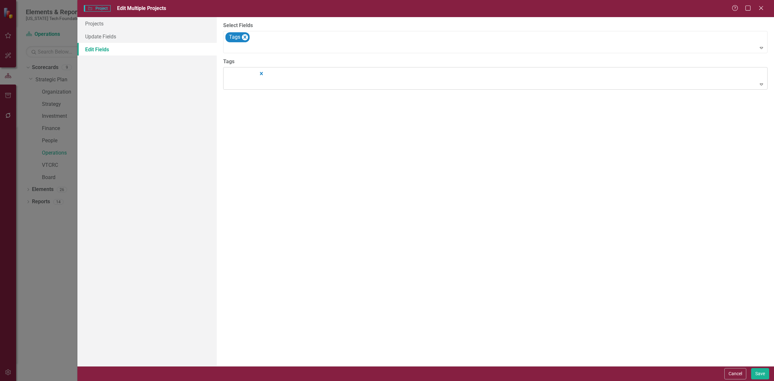
click at [251, 81] on div at bounding box center [495, 84] width 541 height 9
click at [261, 77] on icon "Remove [object Object]" at bounding box center [261, 73] width 6 height 8
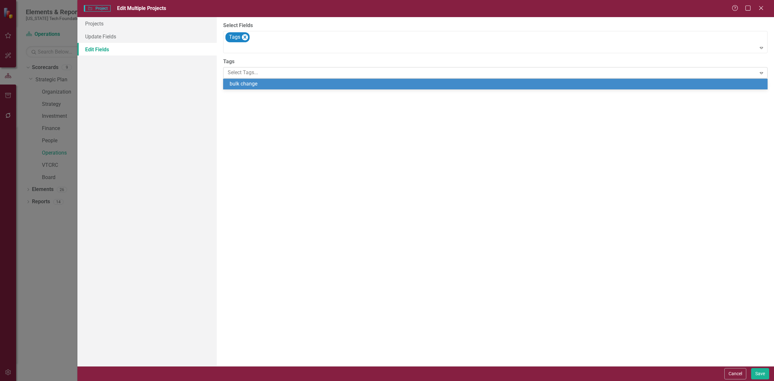
click at [260, 73] on div at bounding box center [490, 72] width 531 height 9
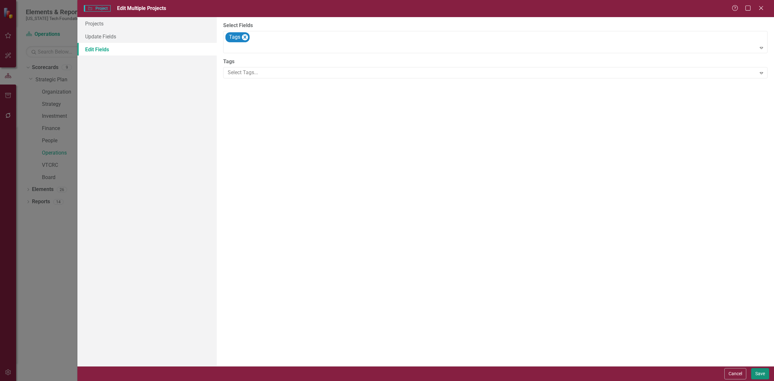
click at [759, 371] on button "Save" at bounding box center [760, 373] width 18 height 11
checkbox input "false"
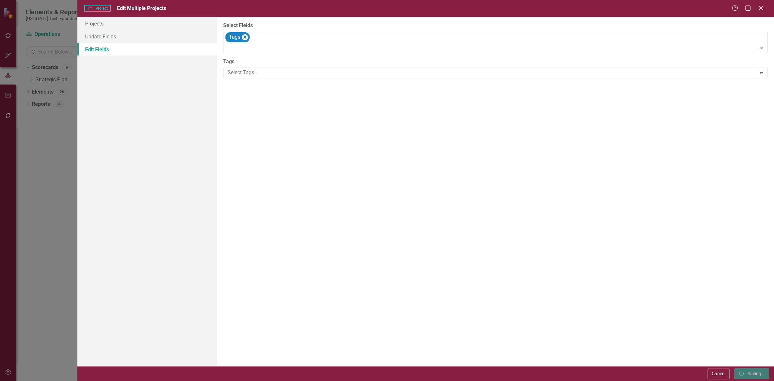
checkbox input "false"
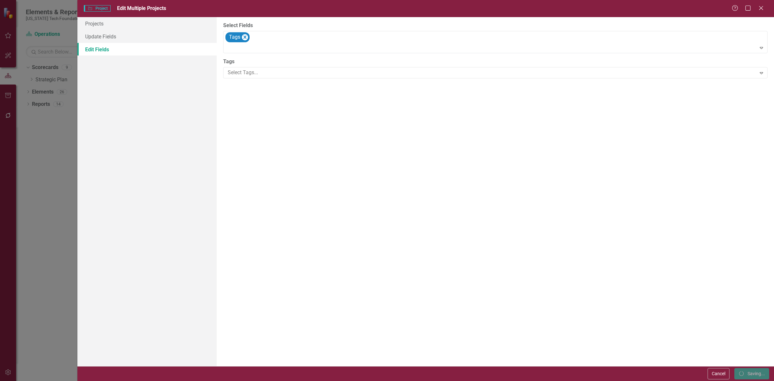
checkbox input "false"
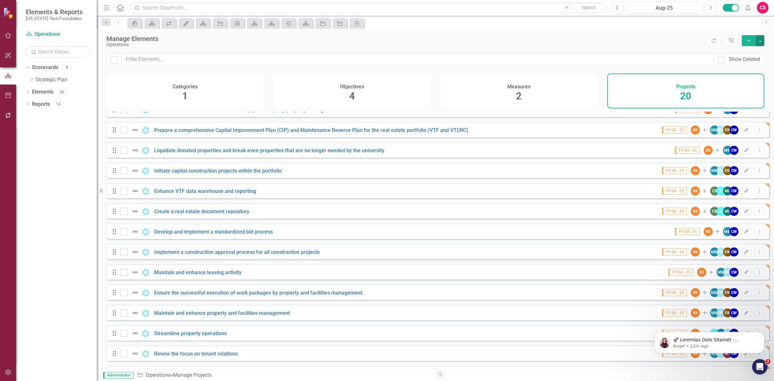
scroll to position [0, 0]
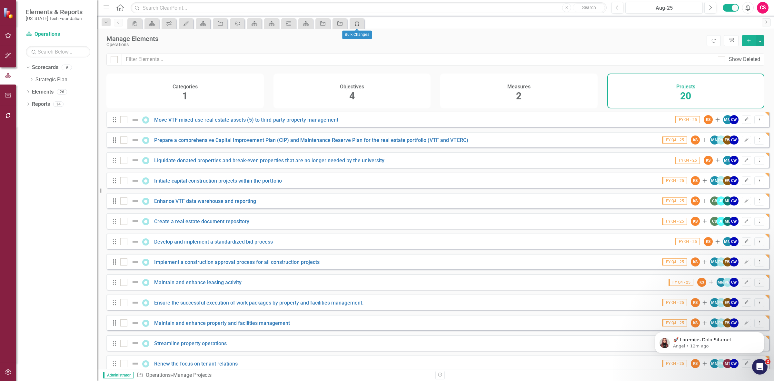
click at [358, 23] on icon "icon.bulk-changes" at bounding box center [357, 23] width 6 height 5
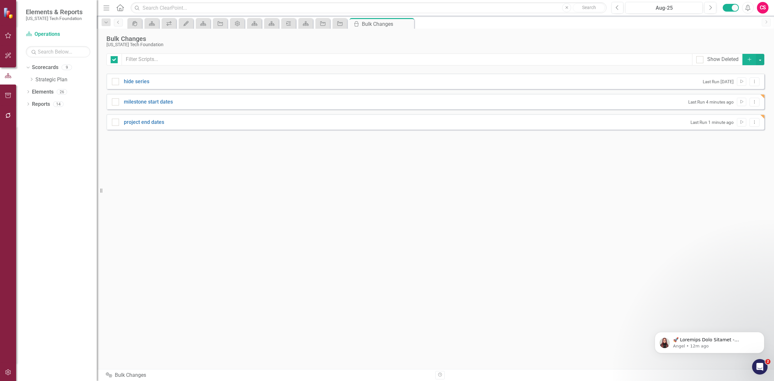
checkbox input "false"
click at [26, 65] on icon "Dropdown" at bounding box center [27, 67] width 4 height 5
click at [26, 66] on div "Dropdown" at bounding box center [28, 67] width 5 height 5
click at [31, 80] on icon "Dropdown" at bounding box center [31, 79] width 5 height 4
click at [755, 102] on icon "Dropdown Menu" at bounding box center [754, 102] width 5 height 4
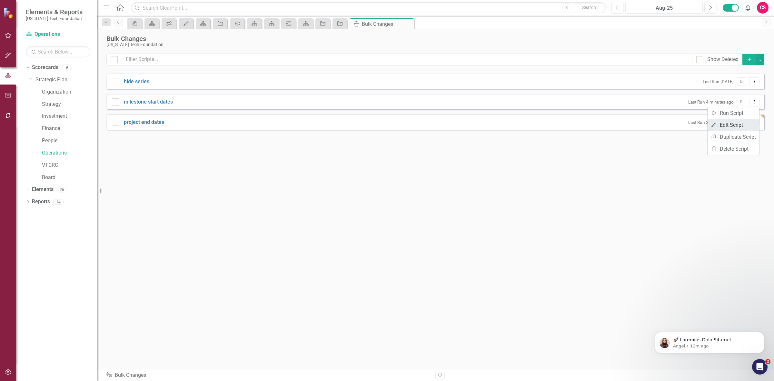
click at [742, 123] on link "Edit Edit Script" at bounding box center [733, 125] width 52 height 12
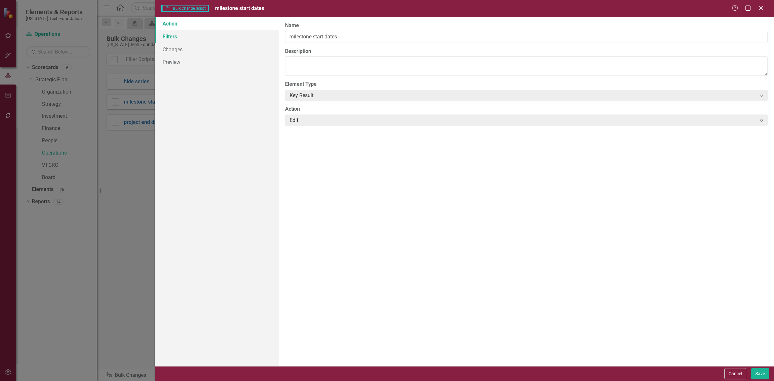
click at [175, 36] on link "Filters" at bounding box center [217, 36] width 124 height 13
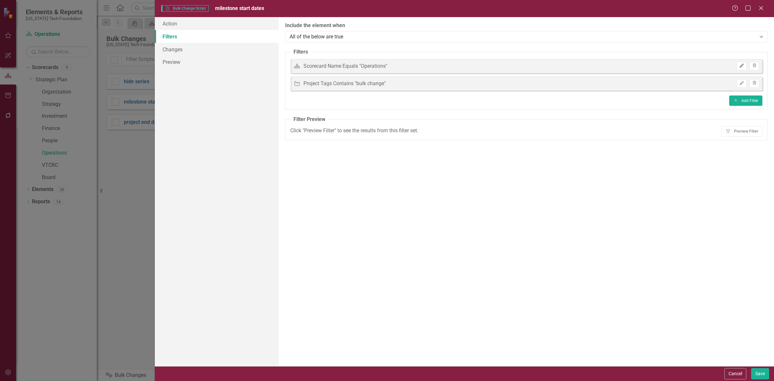
click at [743, 65] on button "Edit" at bounding box center [741, 66] width 9 height 8
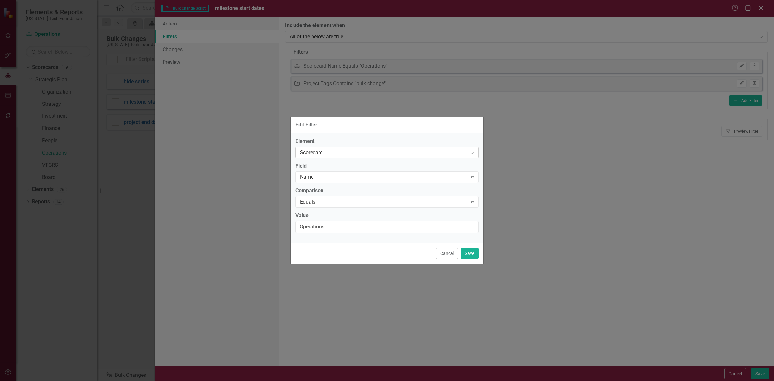
click at [351, 147] on div "Scorecard Expand" at bounding box center [386, 153] width 183 height 12
click at [348, 139] on label "Element" at bounding box center [386, 140] width 183 height 7
drag, startPoint x: 329, startPoint y: 229, endPoint x: 215, endPoint y: 226, distance: 113.6
click at [215, 226] on div "Edit Filter Element Scorecard Expand Field Name Expand Comparison Equals Expand…" at bounding box center [387, 190] width 774 height 381
type input "Board"
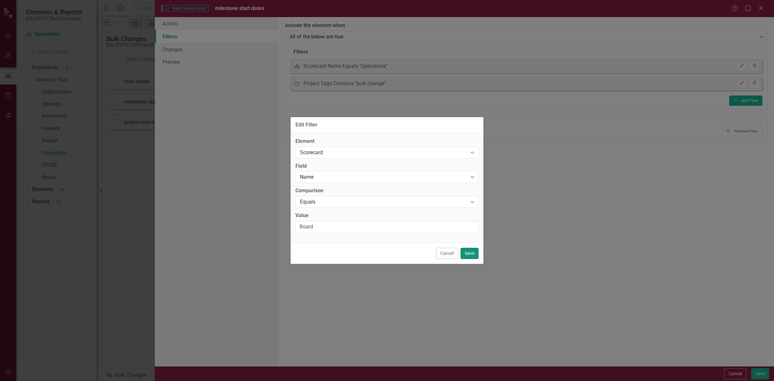
click at [470, 254] on button "Save" at bounding box center [469, 253] width 18 height 11
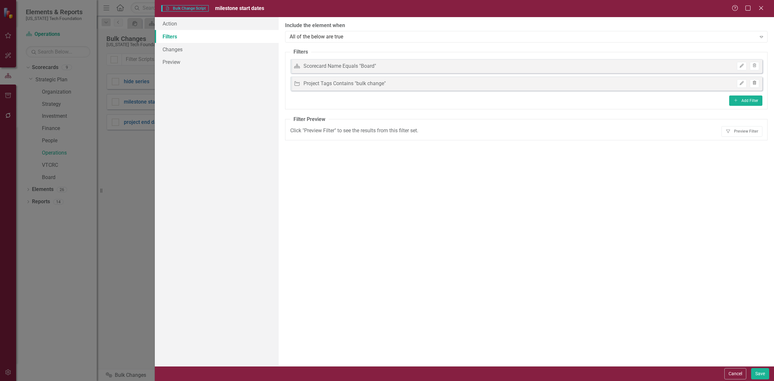
click at [756, 83] on icon "Trash" at bounding box center [754, 83] width 5 height 4
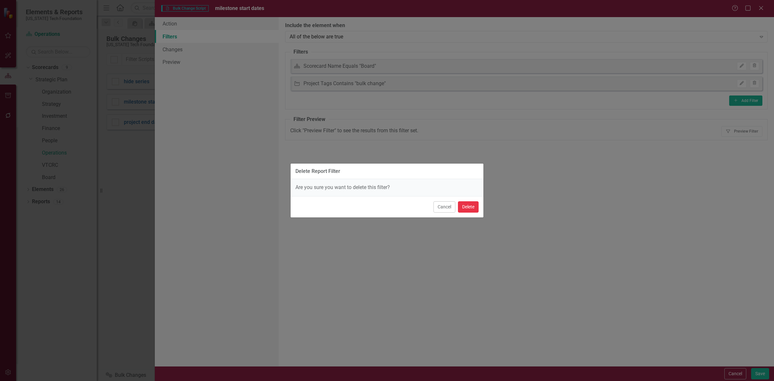
click at [468, 201] on button "Delete" at bounding box center [468, 206] width 21 height 11
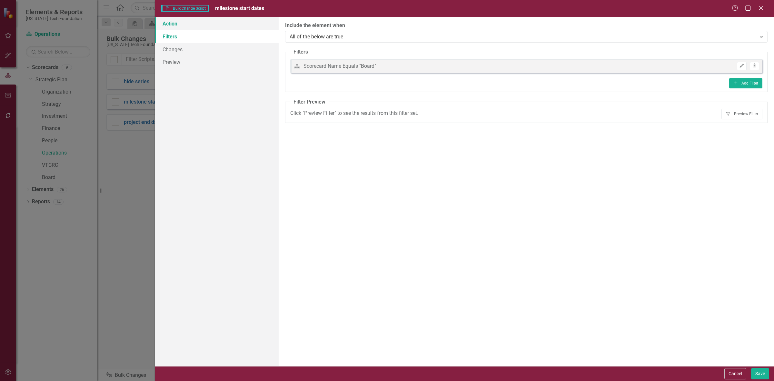
click at [188, 22] on link "Action" at bounding box center [217, 23] width 124 height 13
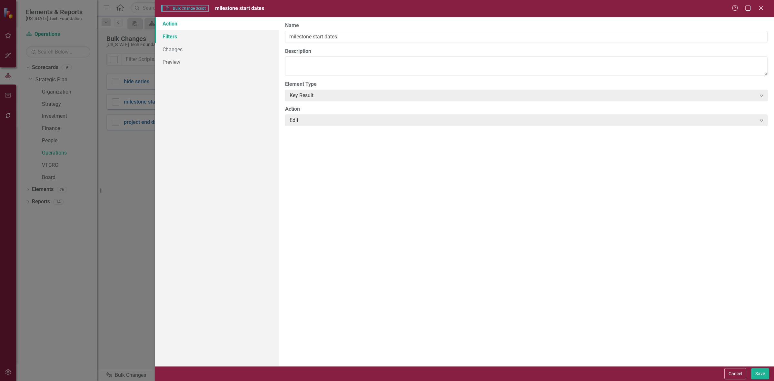
click at [190, 38] on link "Filters" at bounding box center [217, 36] width 124 height 13
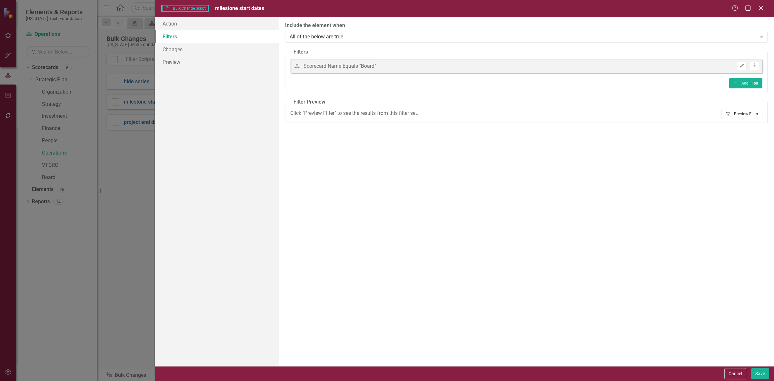
click at [744, 115] on button "Filter Preview Filter" at bounding box center [741, 114] width 41 height 10
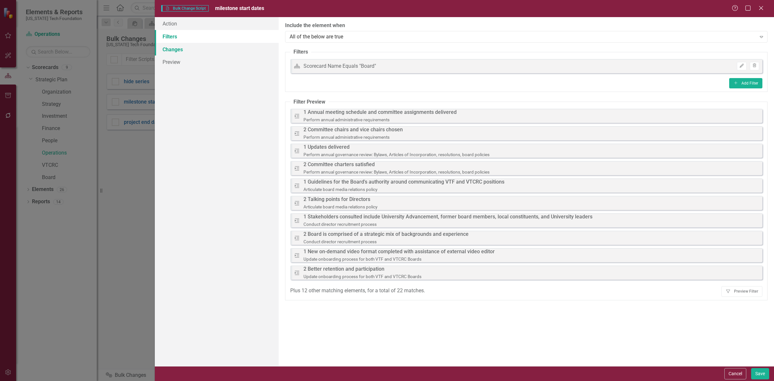
click at [187, 45] on link "Changes" at bounding box center [217, 49] width 124 height 13
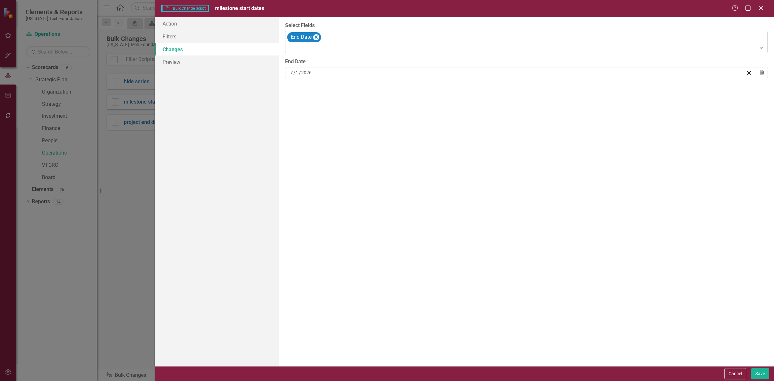
click at [381, 35] on div "End Date" at bounding box center [526, 42] width 481 height 22
click at [764, 71] on button "Calendar" at bounding box center [762, 72] width 12 height 11
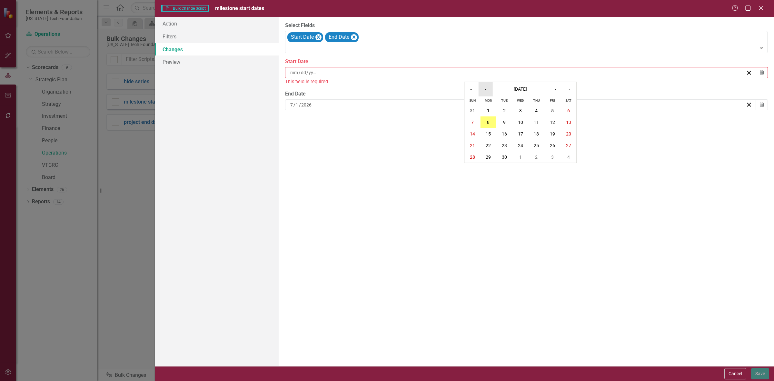
click at [485, 90] on button "‹" at bounding box center [486, 89] width 14 height 14
click at [468, 89] on button "«" at bounding box center [471, 89] width 14 height 14
click at [489, 108] on abbr "1" at bounding box center [488, 110] width 3 height 5
click at [763, 375] on button "Save" at bounding box center [760, 373] width 18 height 11
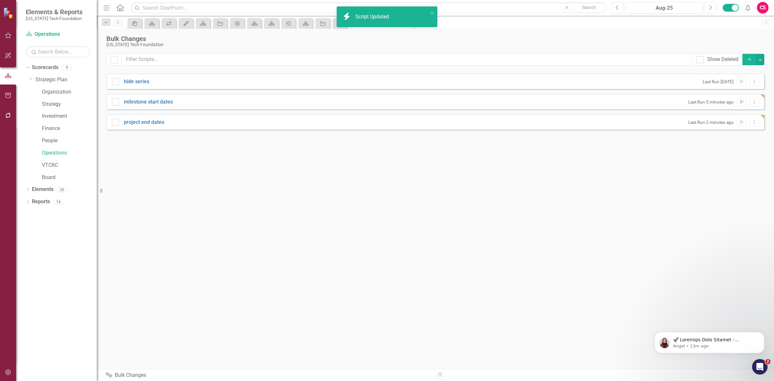
click at [741, 99] on button "Run Script" at bounding box center [741, 102] width 9 height 8
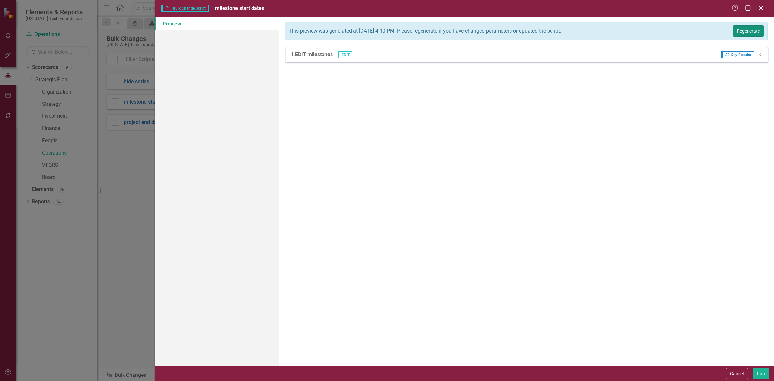
click at [752, 28] on button "Regenerate" at bounding box center [748, 30] width 31 height 11
click at [760, 370] on button "Run" at bounding box center [761, 373] width 16 height 11
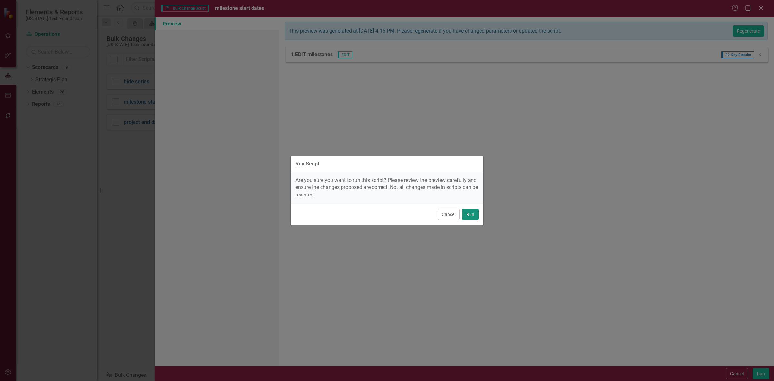
click at [467, 214] on button "Run" at bounding box center [470, 214] width 16 height 11
